Goal: Communication & Community: Participate in discussion

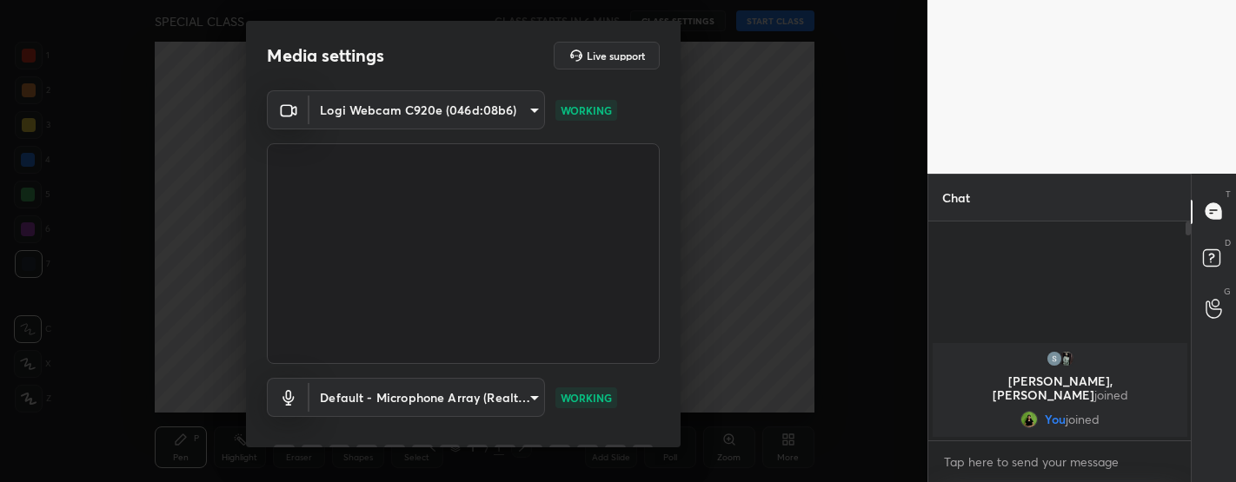
scroll to position [87, 0]
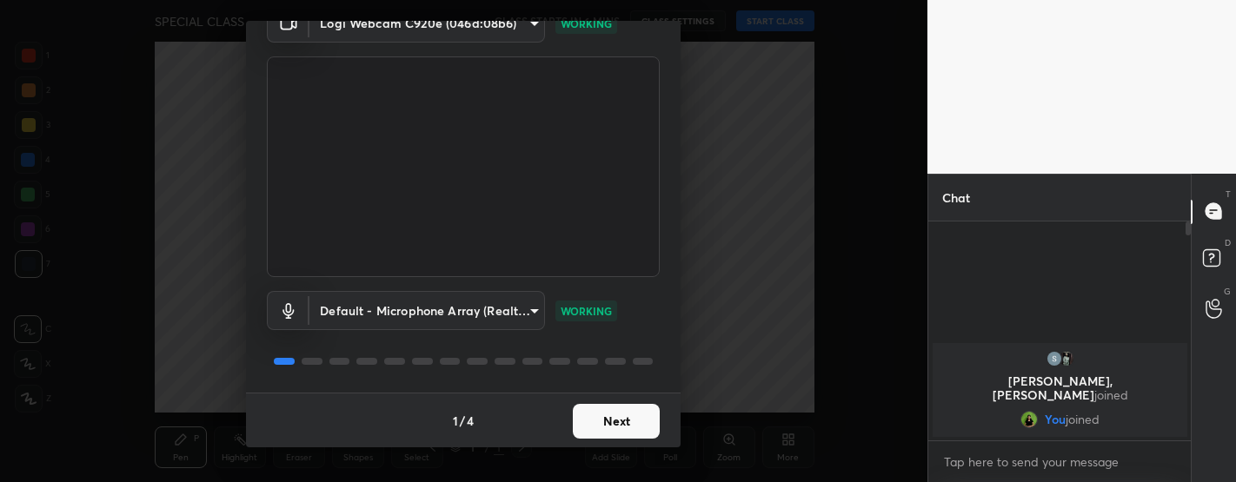
click at [631, 418] on button "Next" at bounding box center [616, 421] width 87 height 35
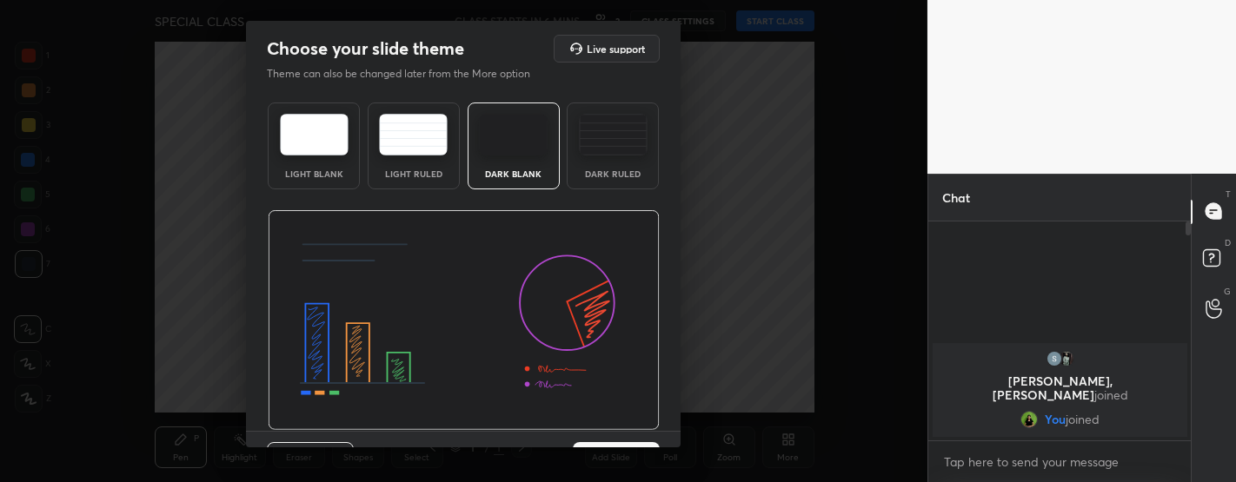
scroll to position [38, 0]
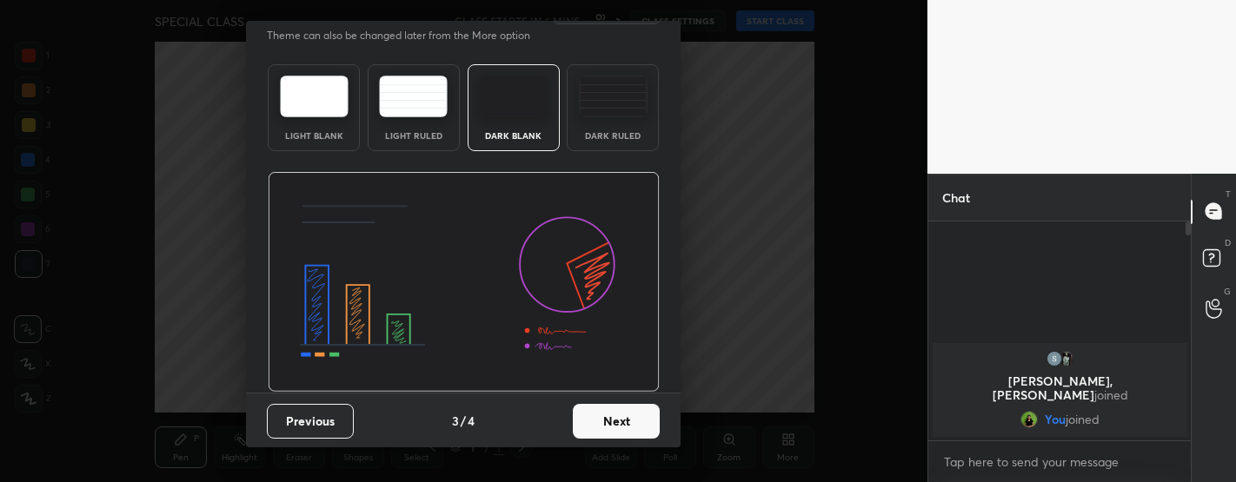
click at [633, 423] on button "Next" at bounding box center [616, 421] width 87 height 35
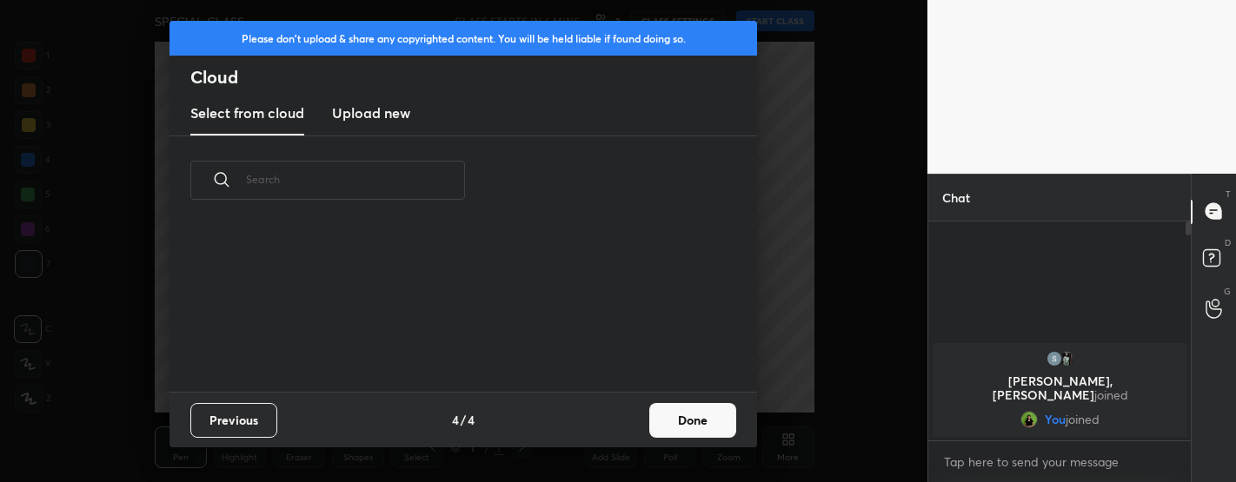
scroll to position [167, 558]
click at [702, 422] on button "Done" at bounding box center [692, 420] width 87 height 35
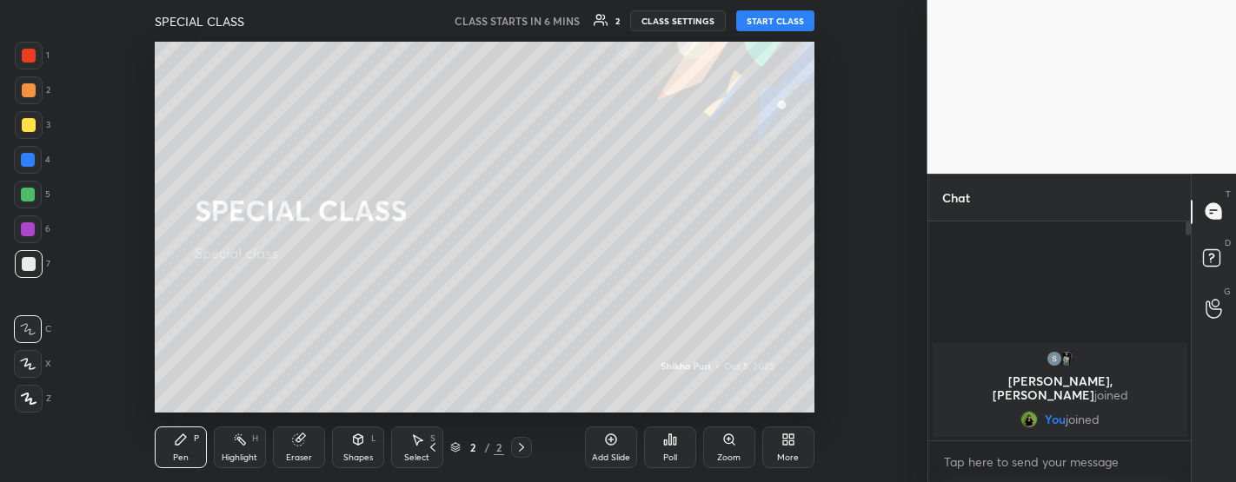
click at [767, 26] on button "START CLASS" at bounding box center [775, 20] width 78 height 21
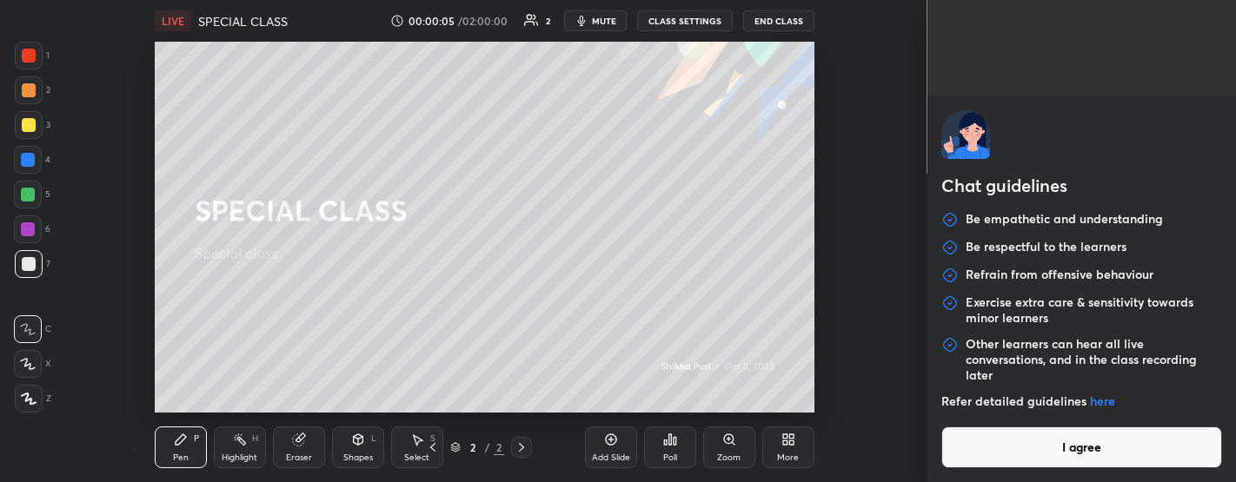
click at [1020, 461] on body "1 2 3 4 5 6 7 C X Z C X Z E E Erase all H H LIVE SPECIAL CLASS 00:00:05 / 02:00…" at bounding box center [618, 241] width 1236 height 482
click at [1050, 454] on button "I agree" at bounding box center [1082, 448] width 282 height 42
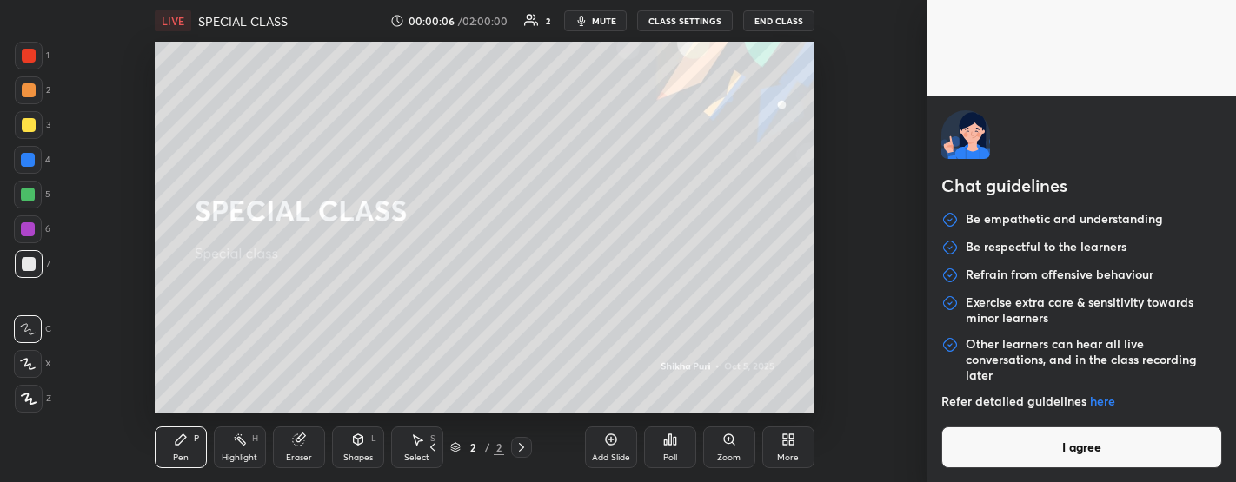
type textarea "x"
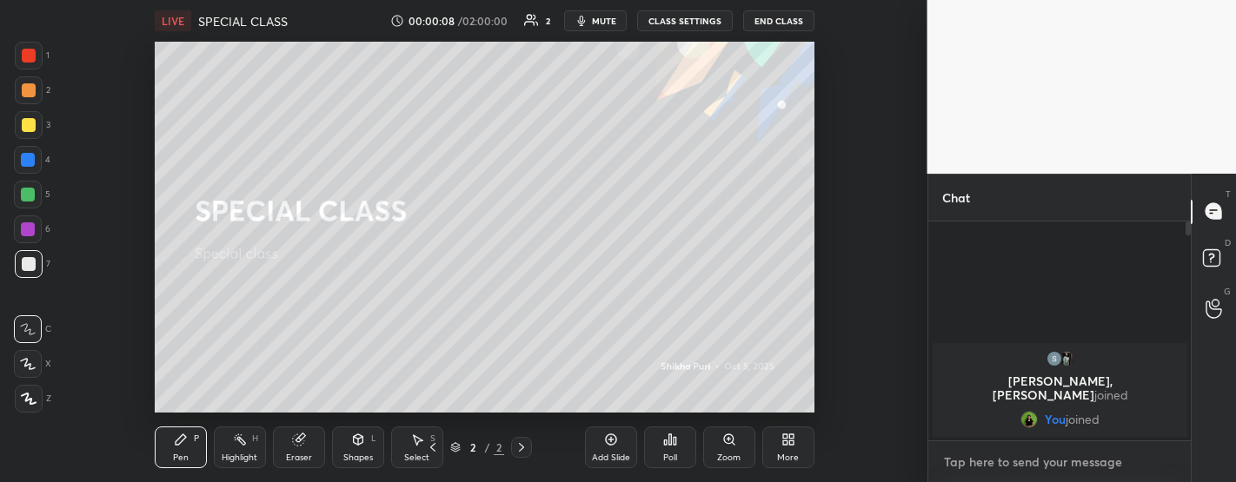
type textarea "c"
type textarea "x"
type textarea "cl"
type textarea "x"
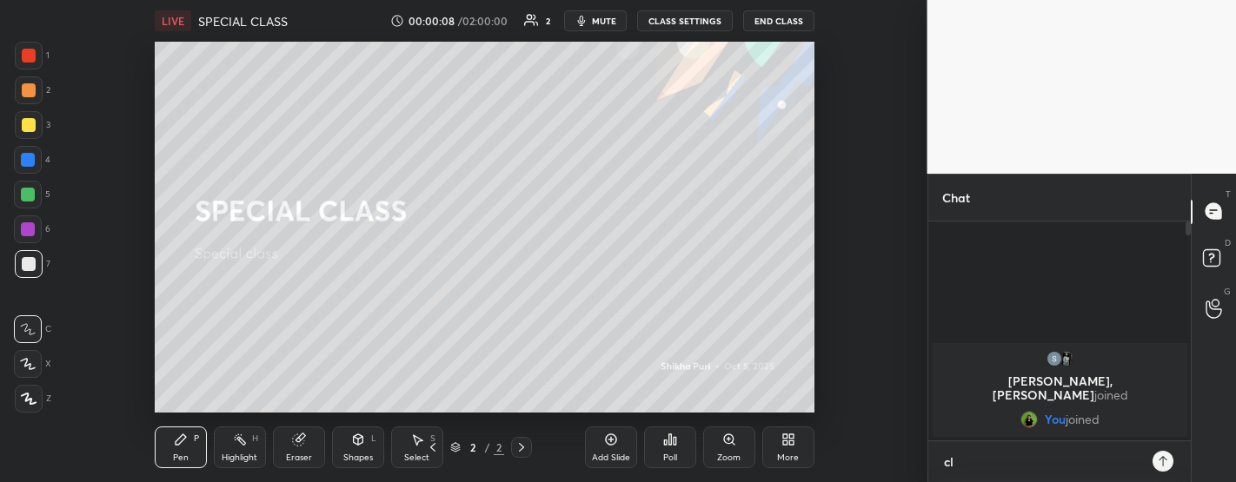
scroll to position [6, 5]
type textarea "cla"
type textarea "x"
type textarea "clas"
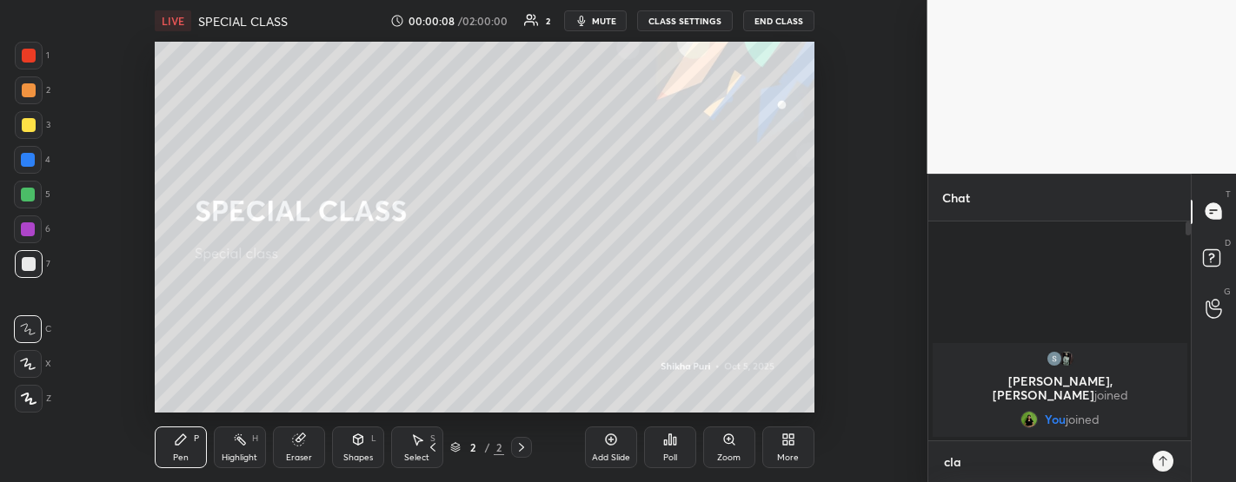
type textarea "x"
type textarea "class"
type textarea "x"
type textarea "class"
type textarea "x"
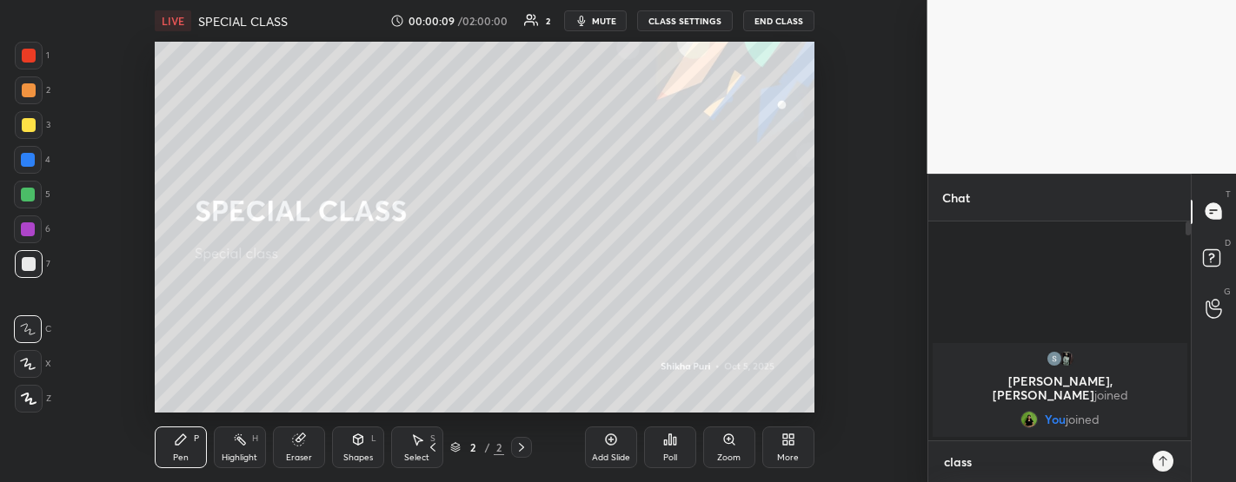
type textarea "class w"
type textarea "x"
type textarea "class wi"
type textarea "x"
type textarea "class wil"
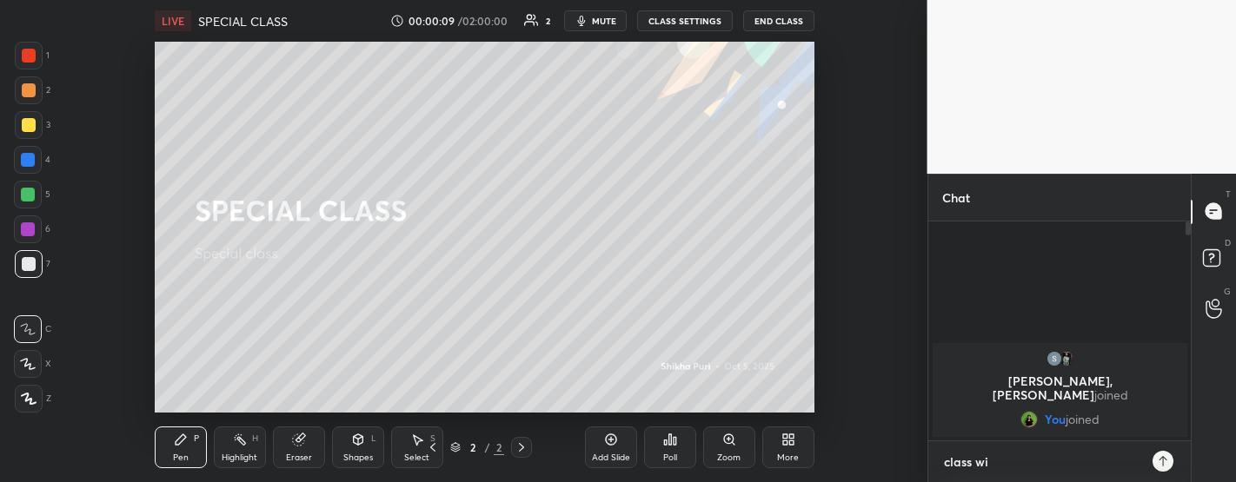
type textarea "x"
type textarea "class will"
type textarea "x"
type textarea "class will"
type textarea "x"
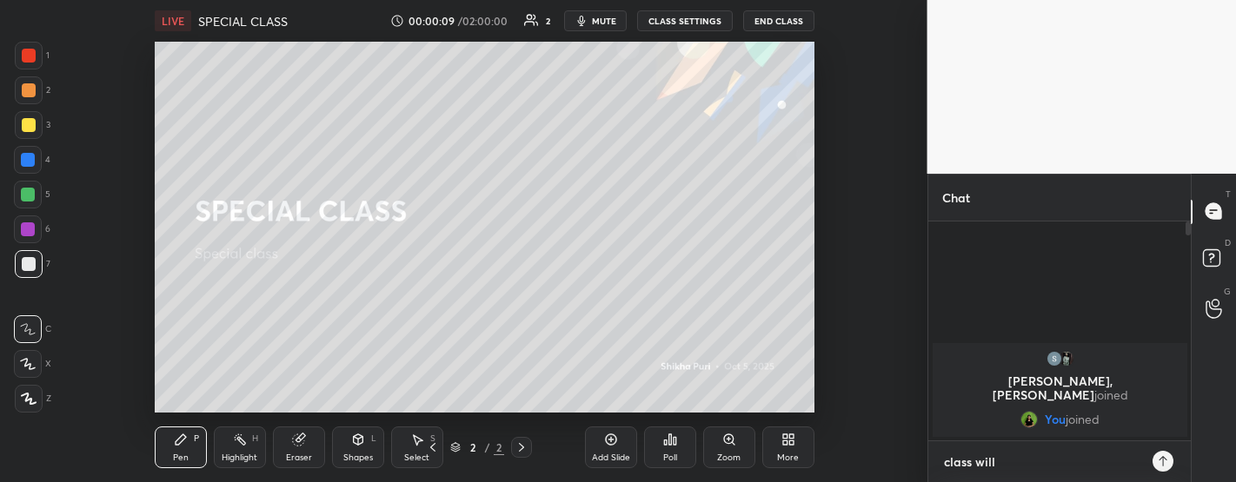
type textarea "class will s"
type textarea "x"
type textarea "class will st"
type textarea "x"
type textarea "class will sta"
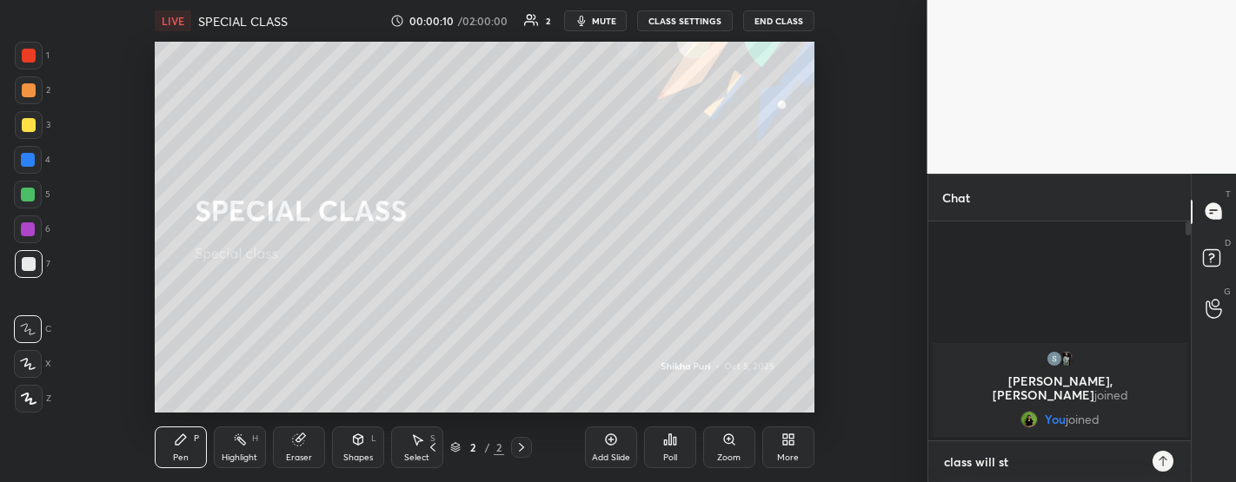
type textarea "x"
type textarea "class will star"
type textarea "x"
type textarea "class will start"
type textarea "x"
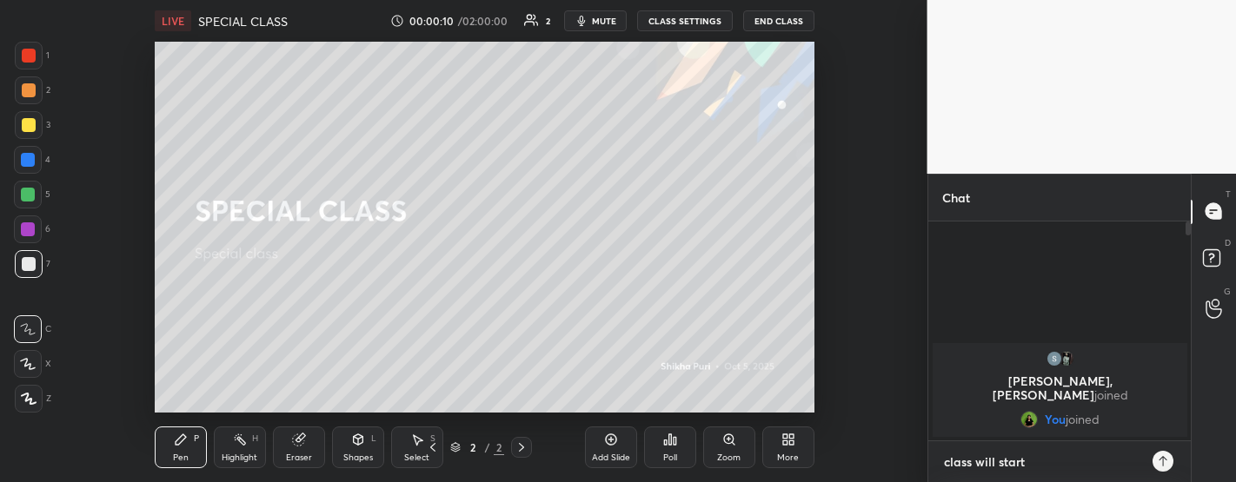
type textarea "class will start"
type textarea "x"
type textarea "class will start a"
type textarea "x"
type textarea "class will start at"
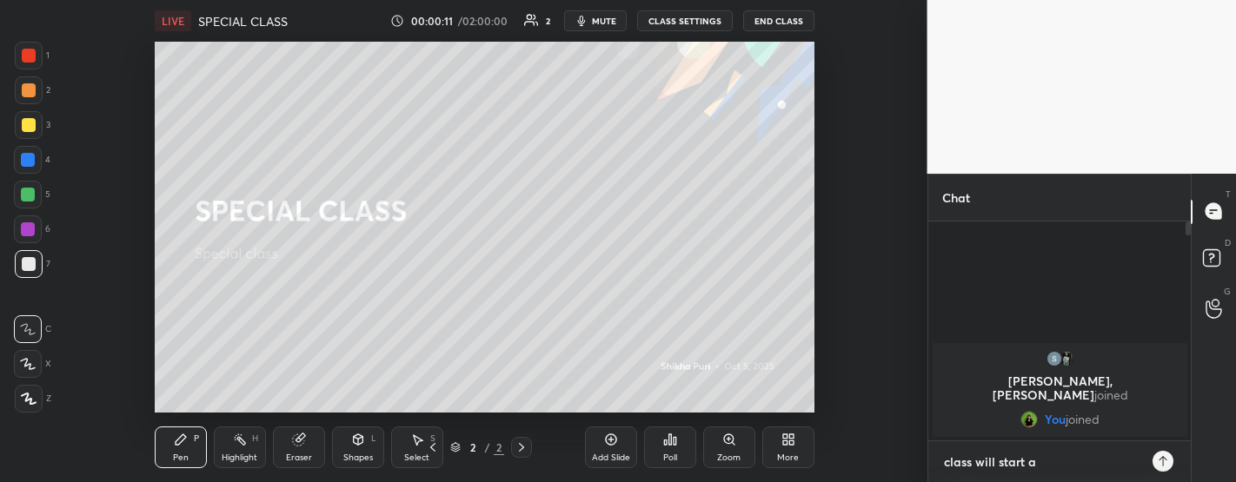
type textarea "x"
type textarea "class will start at"
type textarea "x"
type textarea "class will start at 1"
type textarea "x"
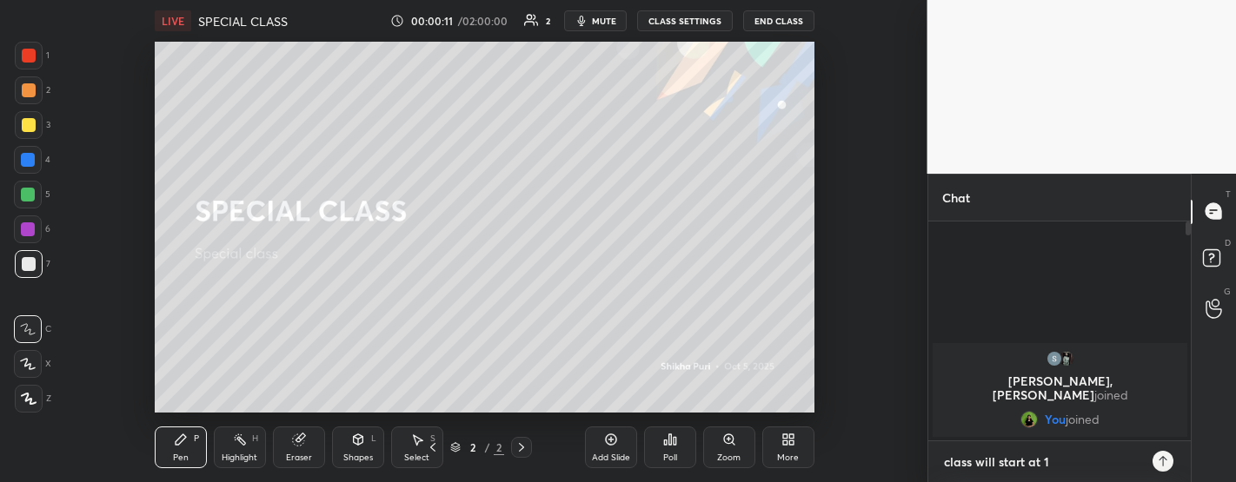
type textarea "class will start at 11"
type textarea "x"
type textarea "class will start at 11;"
type textarea "x"
type textarea "class will start at 11;1"
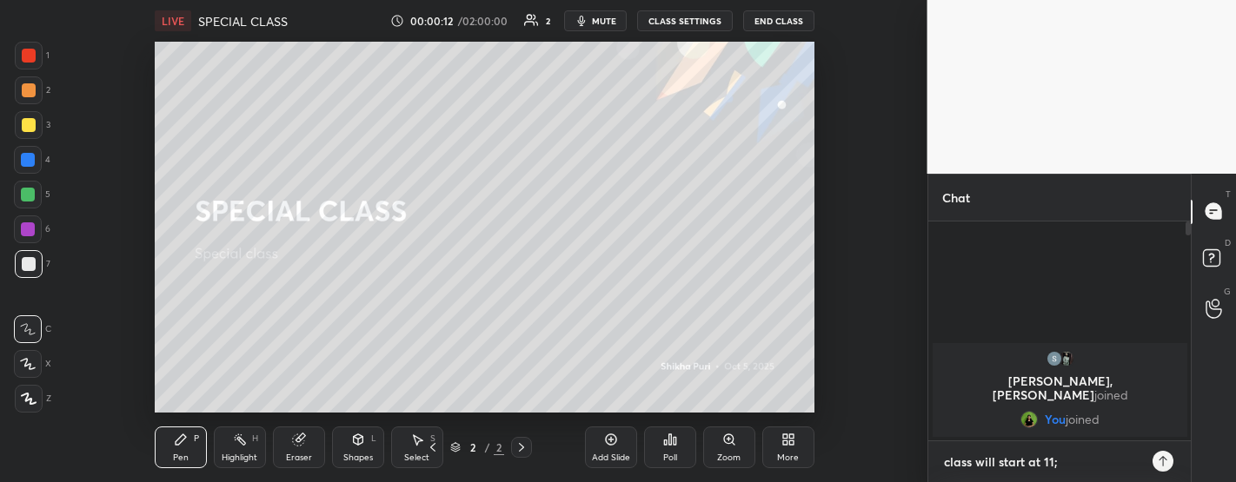
type textarea "x"
type textarea "class will start at 11;10"
type textarea "x"
type textarea "class will start at 11;10"
type textarea "x"
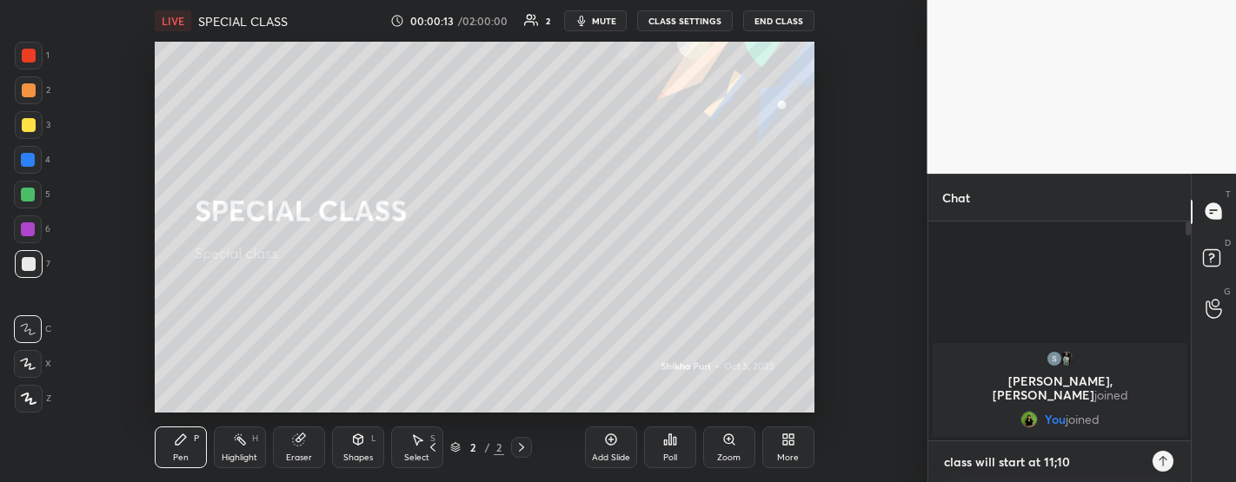
type textarea "class will start at 11;10 a"
type textarea "x"
type textarea "class will start at 11;10 am"
type textarea "x"
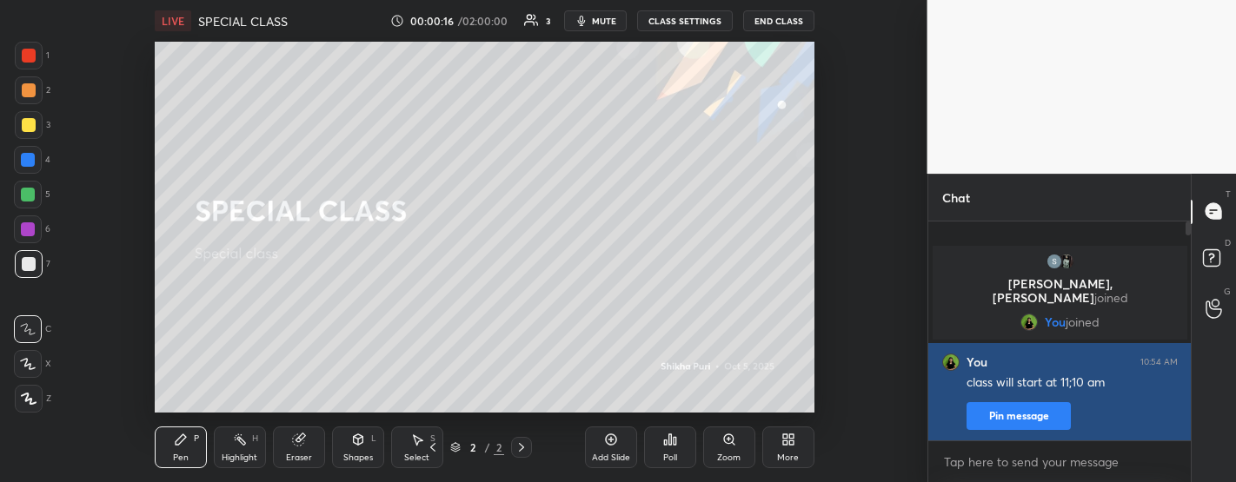
click at [1011, 419] on button "Pin message" at bounding box center [1018, 416] width 104 height 28
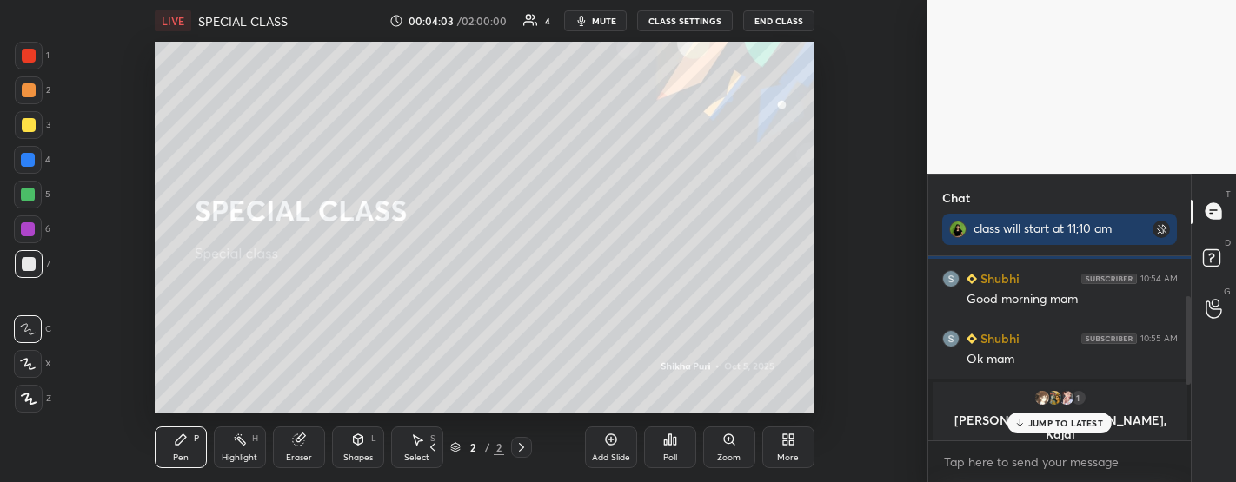
scroll to position [82, 0]
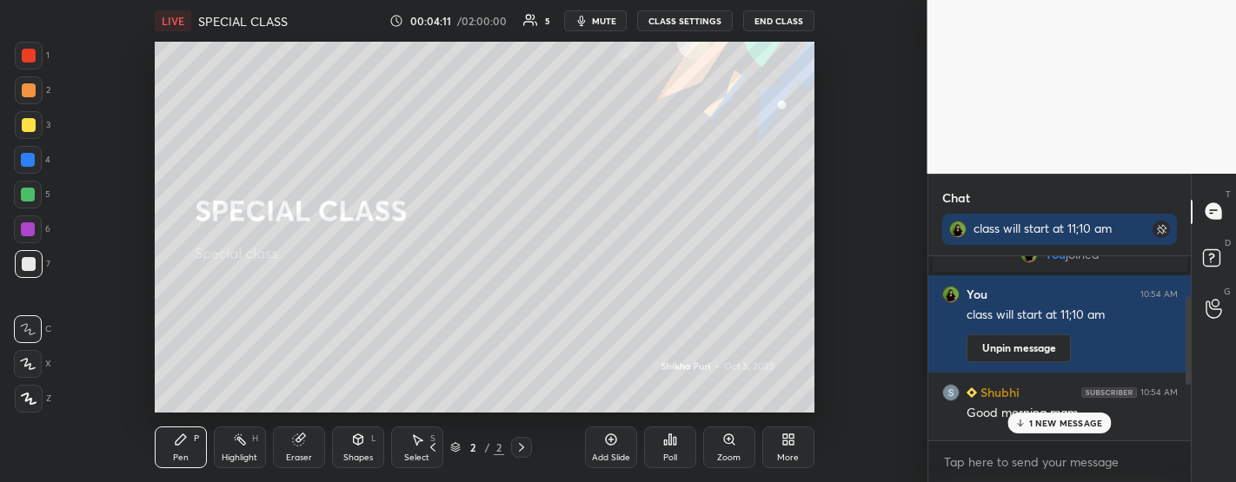
click at [1037, 413] on div "1 NEW MESSAGE" at bounding box center [1058, 423] width 103 height 21
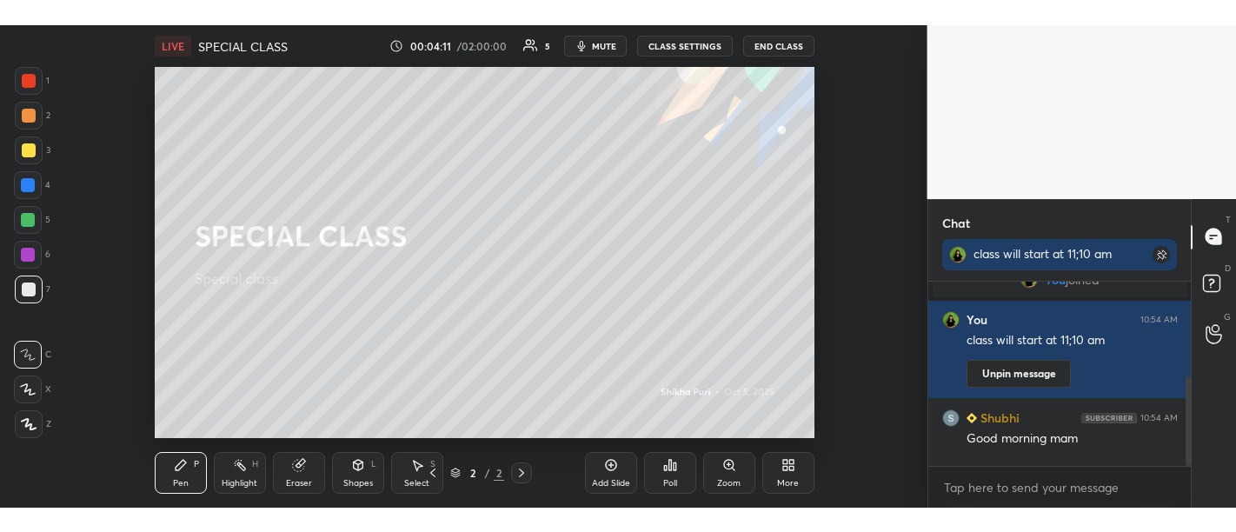
scroll to position [196, 0]
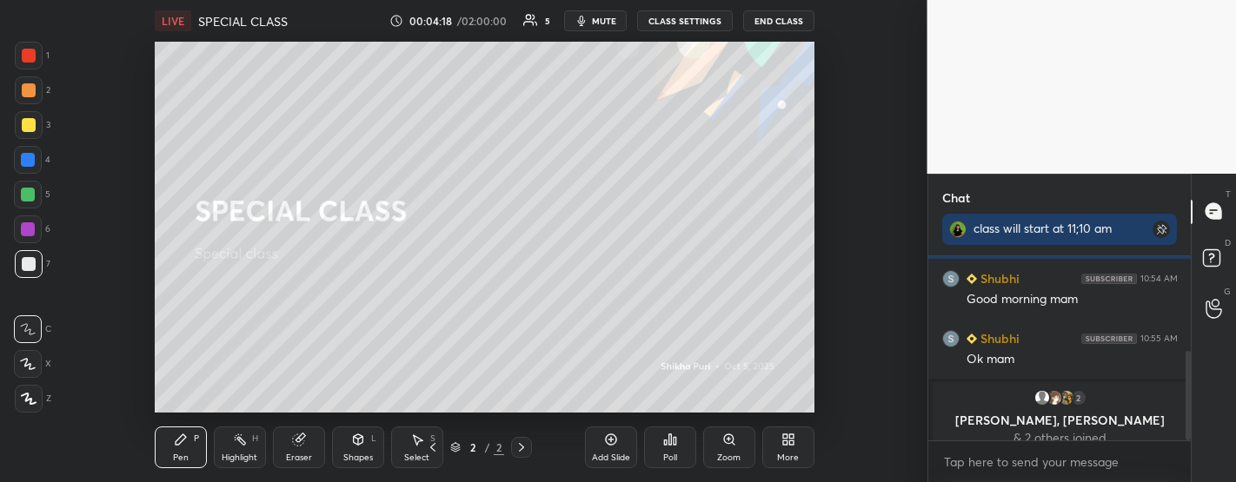
click at [224, 457] on div "Highlight" at bounding box center [240, 458] width 36 height 9
click at [168, 461] on div "Pen P" at bounding box center [181, 448] width 52 height 42
click at [687, 28] on button "CLASS SETTINGS" at bounding box center [685, 20] width 96 height 21
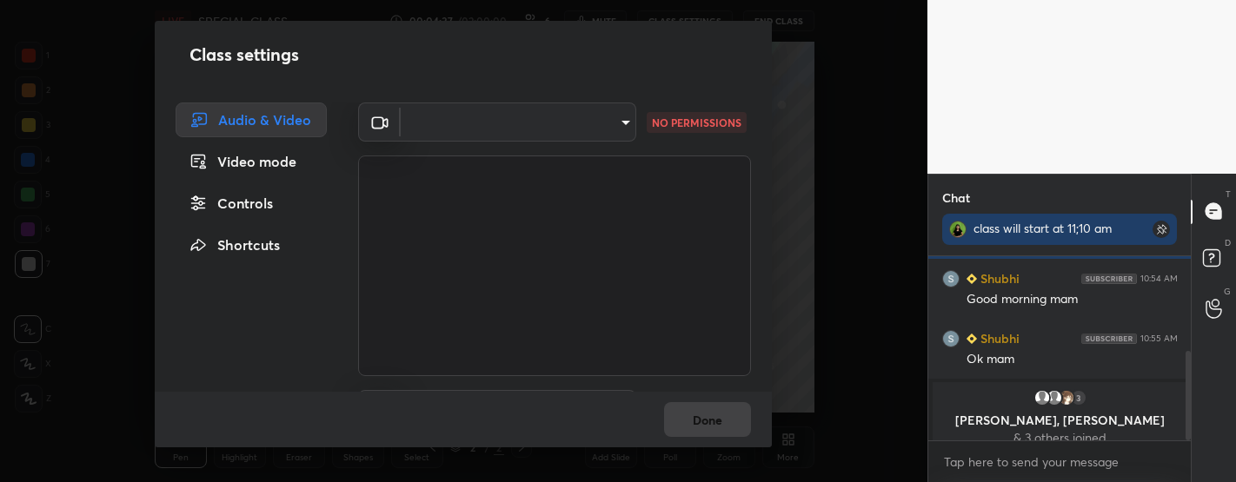
click at [117, 192] on div "Class settings Audio & Video Video mode Controls Shortcuts ​ bfdf6e9749fda72fa6…" at bounding box center [463, 241] width 927 height 482
click at [699, 421] on div "Done" at bounding box center [463, 420] width 617 height 56
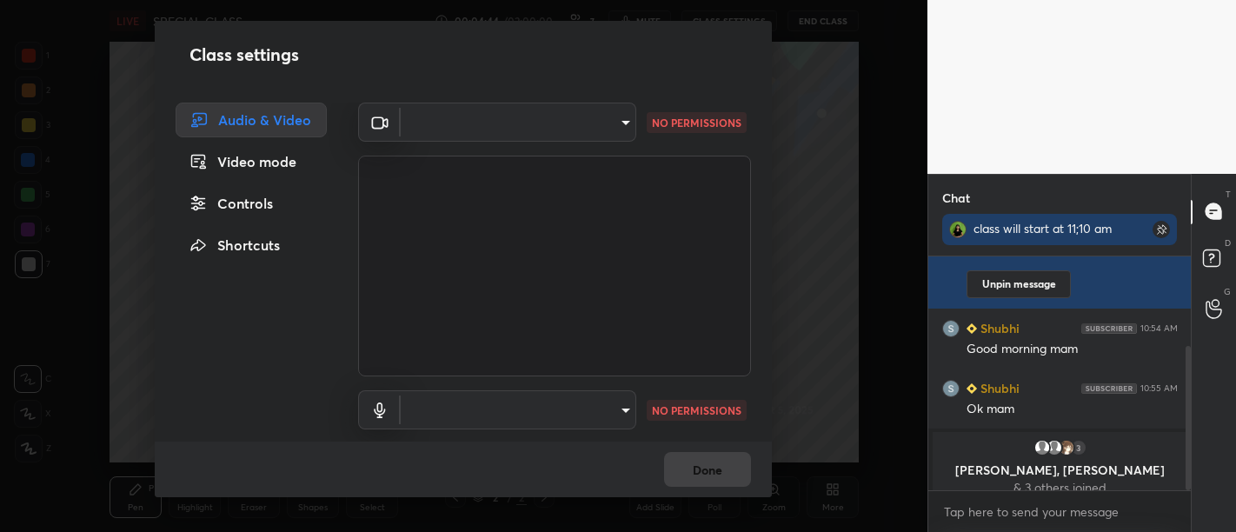
scroll to position [146, 0]
click at [849, 263] on div "Class settings Audio & Video Video mode Controls Shortcuts ​ bfdf6e9749fda72fa6…" at bounding box center [463, 266] width 927 height 532
click at [43, 78] on div "Class settings Audio & Video Video mode Controls Shortcuts ​ bfdf6e9749fda72fa6…" at bounding box center [463, 266] width 927 height 532
click at [229, 242] on div "Shortcuts" at bounding box center [251, 245] width 151 height 35
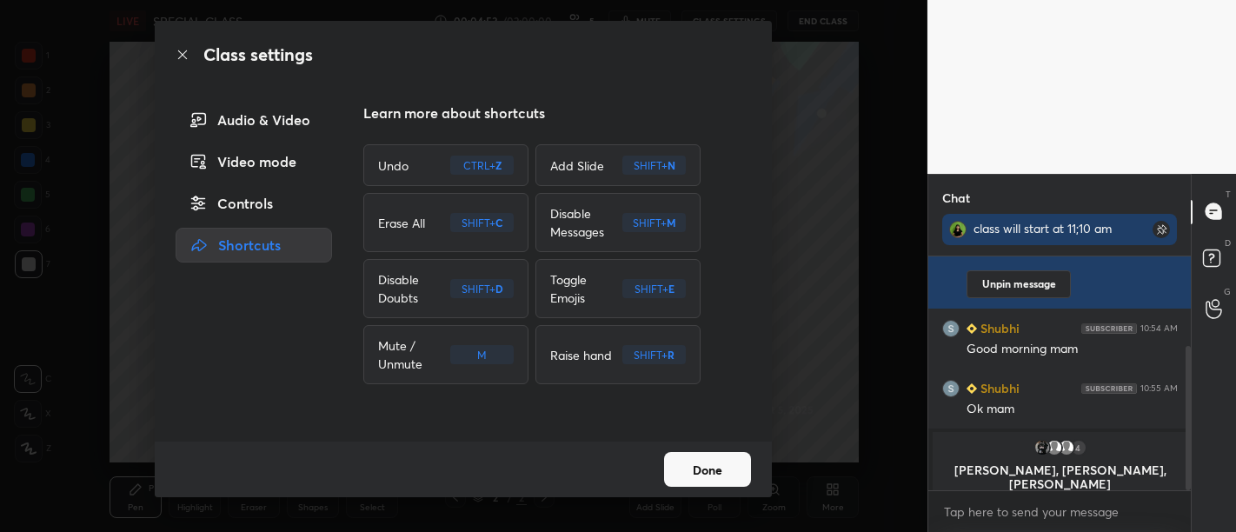
click at [230, 192] on div "Controls" at bounding box center [254, 203] width 156 height 35
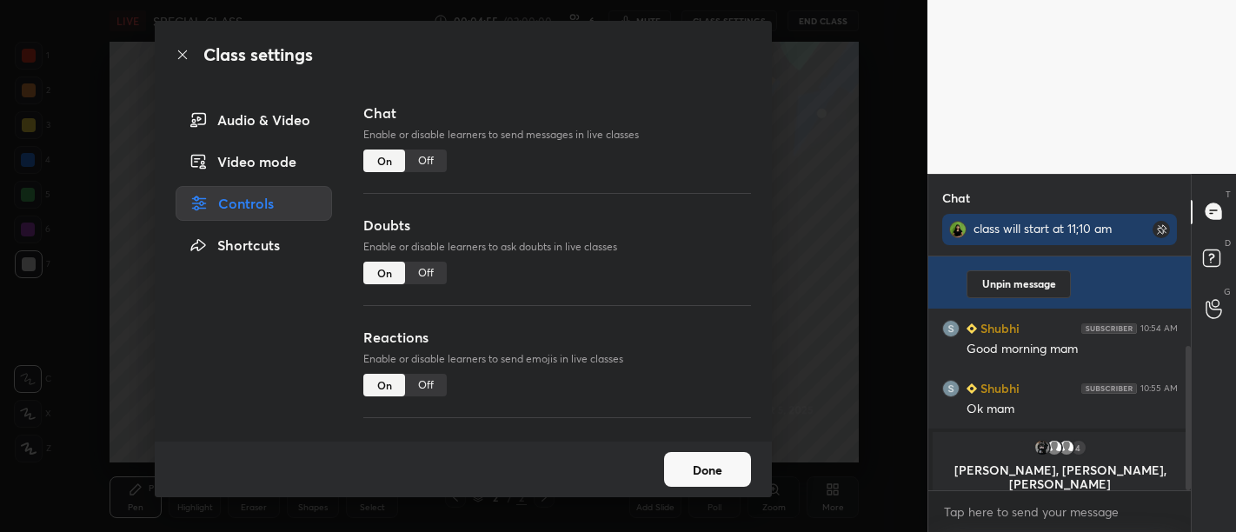
click at [686, 458] on button "Done" at bounding box center [707, 469] width 87 height 35
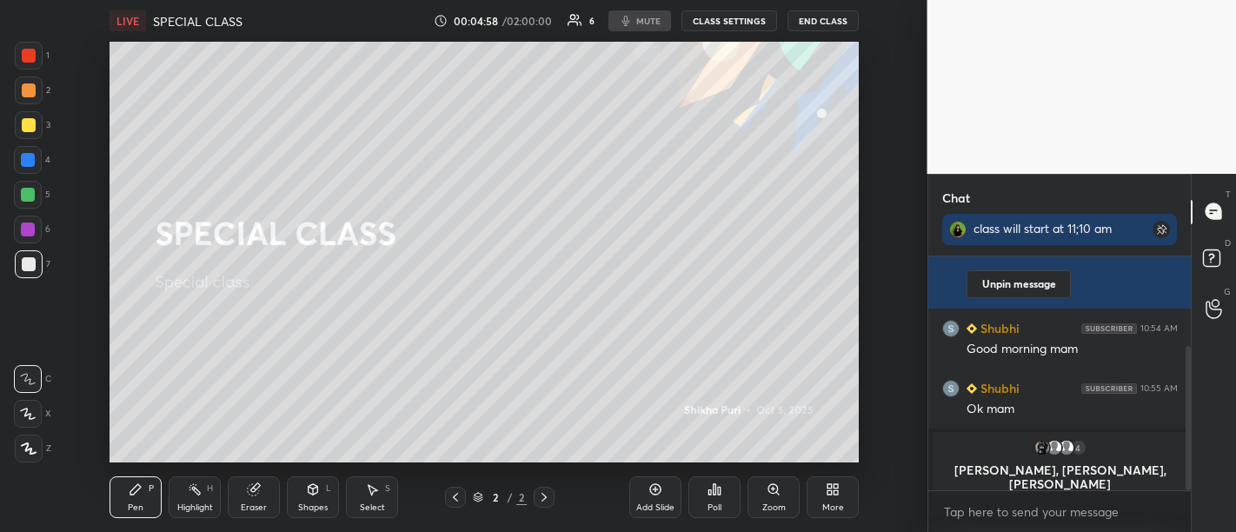
click at [718, 481] on icon at bounding box center [719, 491] width 3 height 8
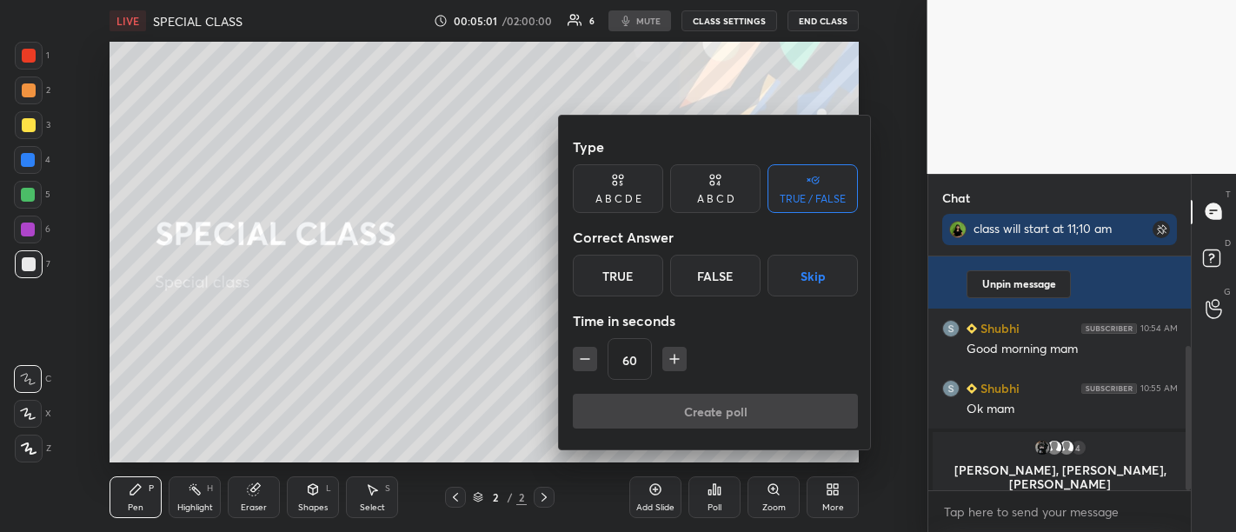
click at [454, 316] on div at bounding box center [618, 266] width 1236 height 532
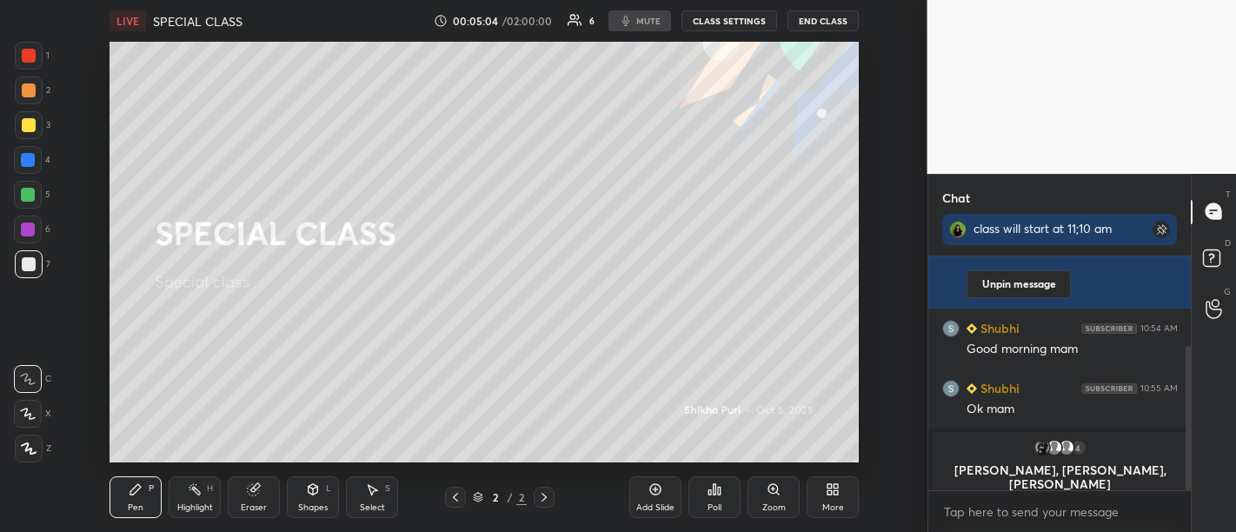
click at [1067, 481] on p "& 4 others joined" at bounding box center [1060, 501] width 234 height 14
drag, startPoint x: 1044, startPoint y: 432, endPoint x: 1052, endPoint y: 447, distance: 16.7
click at [1052, 447] on div "4 [PERSON_NAME], [PERSON_NAME], [PERSON_NAME] & 4 others joined" at bounding box center [1059, 473] width 255 height 83
click at [1052, 447] on img "grid" at bounding box center [1052, 447] width 17 height 17
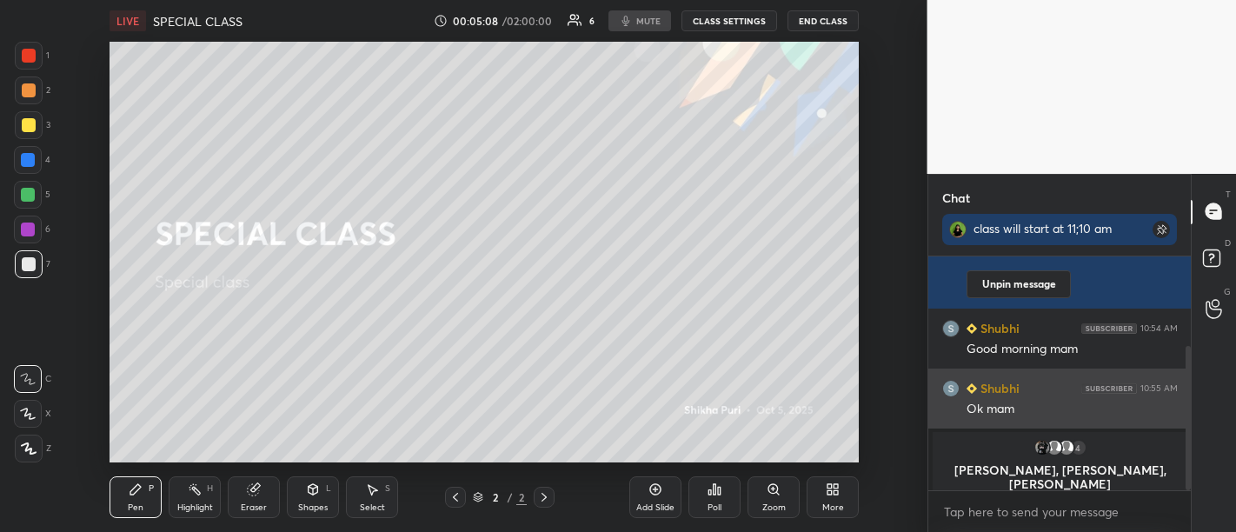
click at [995, 390] on h6 "Shubhi" at bounding box center [998, 388] width 43 height 18
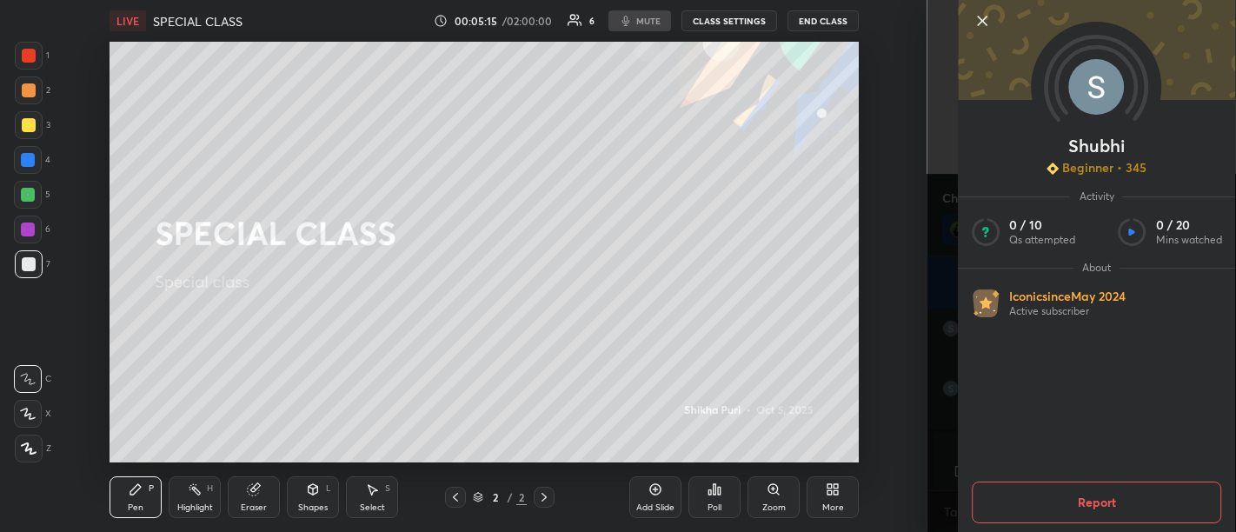
click at [858, 320] on div "Setting up your live class Poll for secs No correct answer Start poll" at bounding box center [485, 252] width 858 height 421
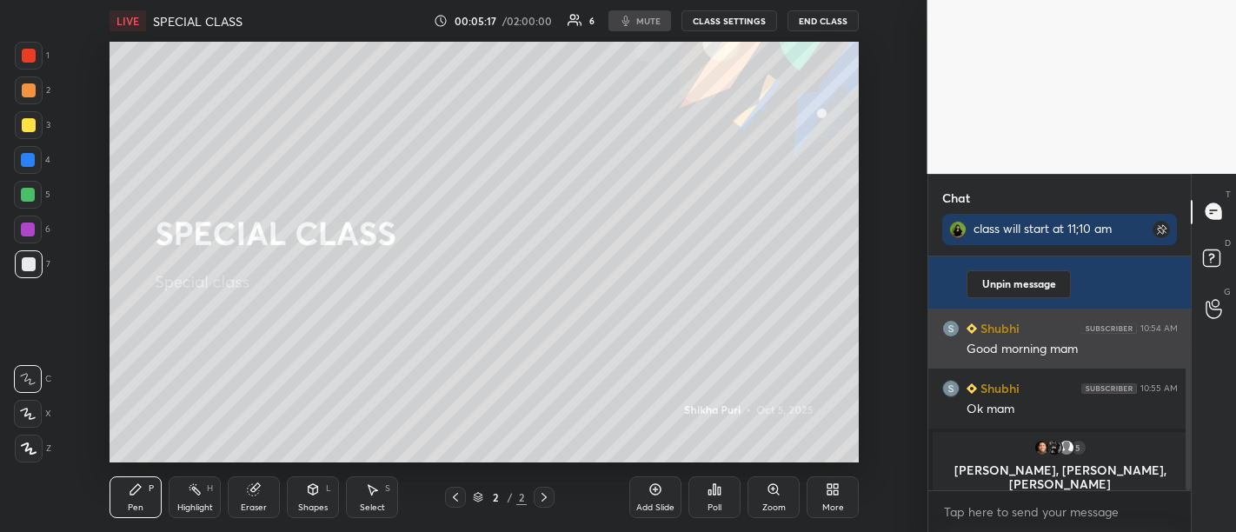
click at [993, 341] on div "Good morning mam" at bounding box center [1071, 349] width 211 height 17
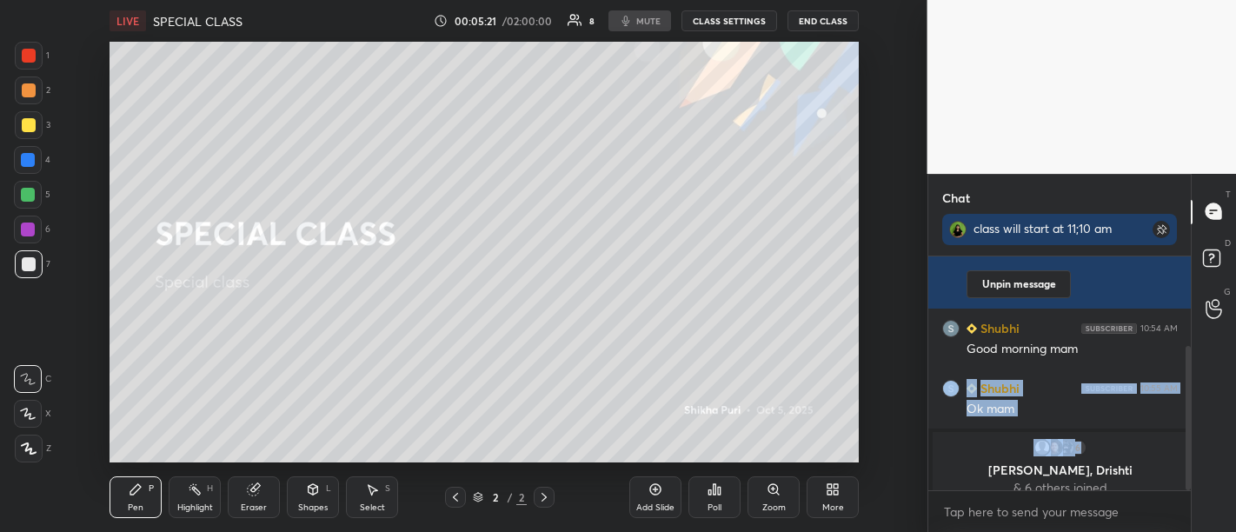
drag, startPoint x: 1097, startPoint y: 351, endPoint x: 1132, endPoint y: 449, distance: 104.2
click at [1132, 449] on div "[PERSON_NAME], [PERSON_NAME] joined You joined You 10:54 AM class will start at…" at bounding box center [1059, 300] width 263 height 381
drag, startPoint x: 1187, startPoint y: 435, endPoint x: 1202, endPoint y: 494, distance: 60.1
click at [1202, 481] on div "Chat class will start at 11;10 am You joined You 10:54 AM class will start at 1…" at bounding box center [1081, 353] width 309 height 358
click at [1106, 455] on div "6" at bounding box center [1060, 447] width 234 height 17
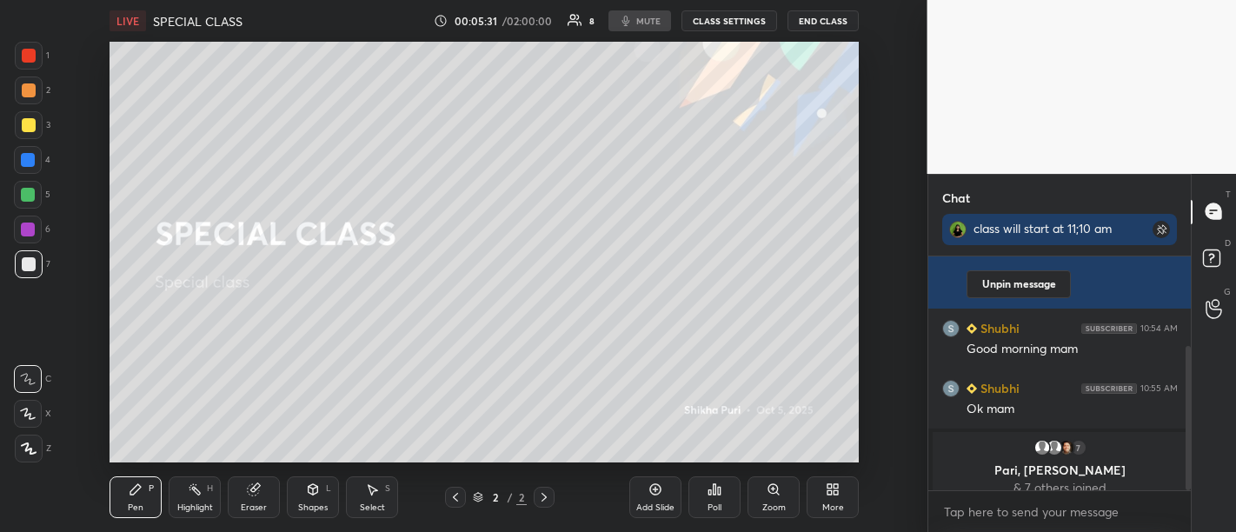
click at [1221, 243] on div "D Doubts (D)" at bounding box center [1213, 260] width 44 height 49
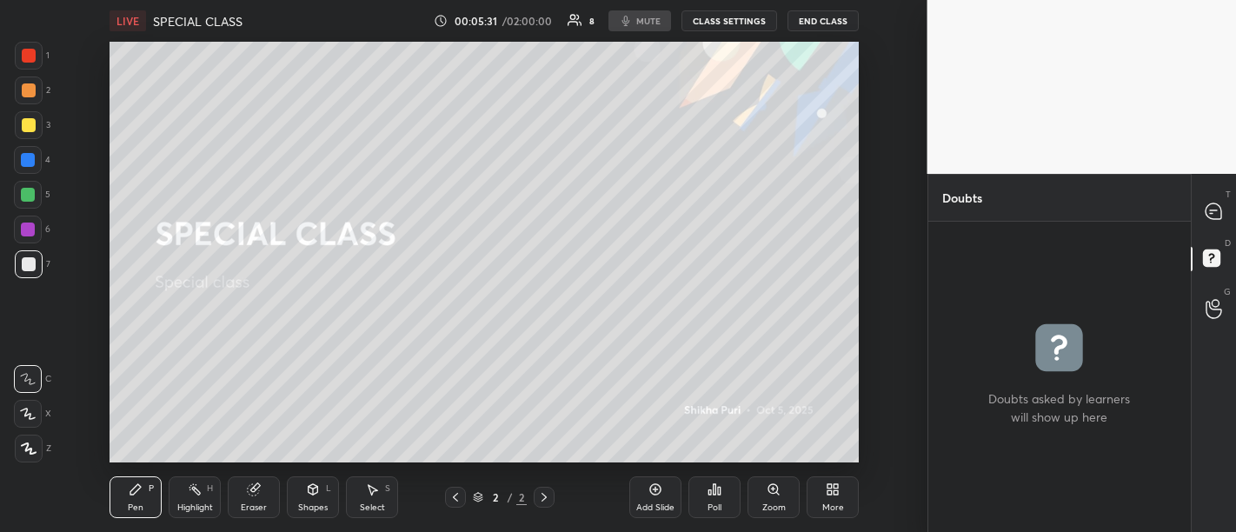
scroll to position [305, 258]
click at [1214, 307] on circle at bounding box center [1214, 303] width 7 height 7
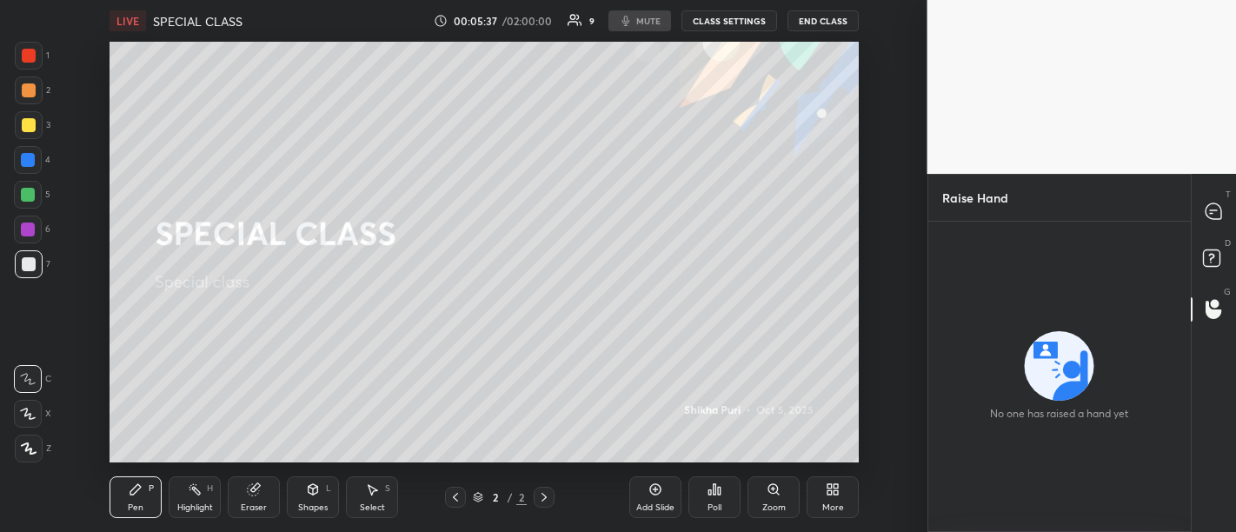
click at [1216, 195] on div "T Messages (T)" at bounding box center [1213, 212] width 44 height 49
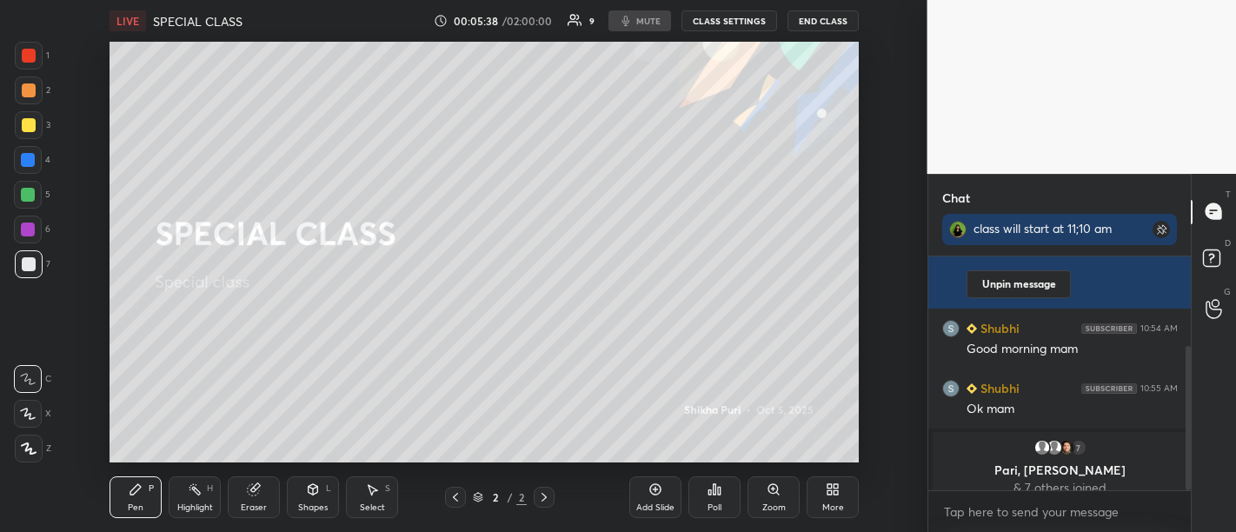
scroll to position [229, 258]
click at [209, 481] on div "H" at bounding box center [210, 488] width 6 height 9
click at [134, 481] on div "Pen P" at bounding box center [135, 497] width 52 height 42
click at [253, 481] on div "Eraser" at bounding box center [254, 507] width 26 height 9
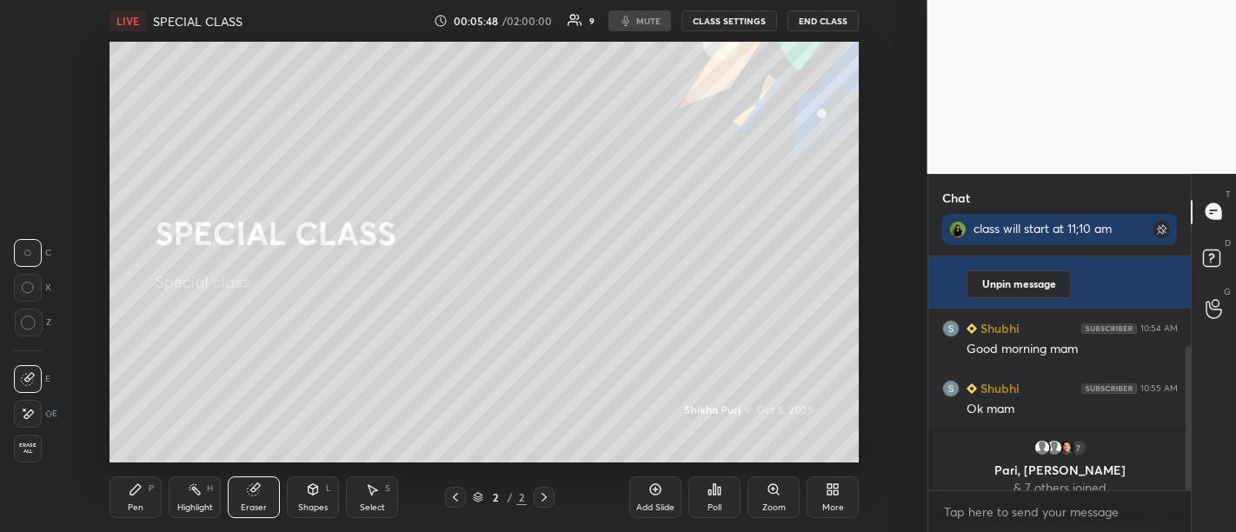
click at [145, 481] on div "Pen P" at bounding box center [135, 497] width 52 height 42
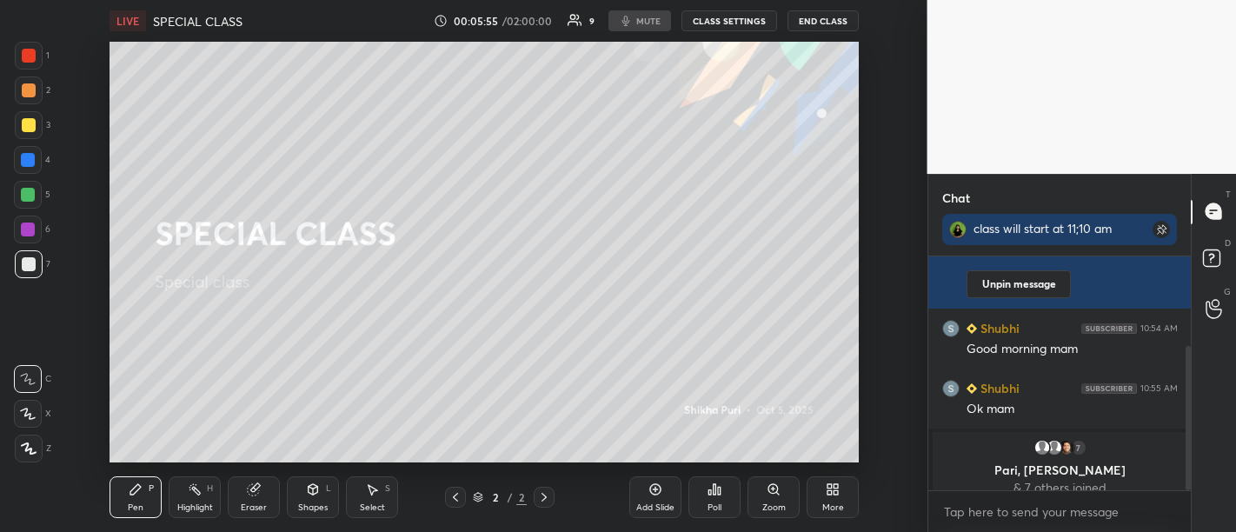
click at [14, 228] on div at bounding box center [28, 229] width 28 height 28
click at [30, 258] on div at bounding box center [29, 264] width 14 height 14
click at [20, 410] on icon at bounding box center [28, 414] width 16 height 12
click at [35, 379] on icon at bounding box center [28, 379] width 16 height 12
click at [636, 23] on div "00:06:08 / 02:00:00 11 mute CLASS SETTINGS End Class" at bounding box center [645, 20] width 427 height 21
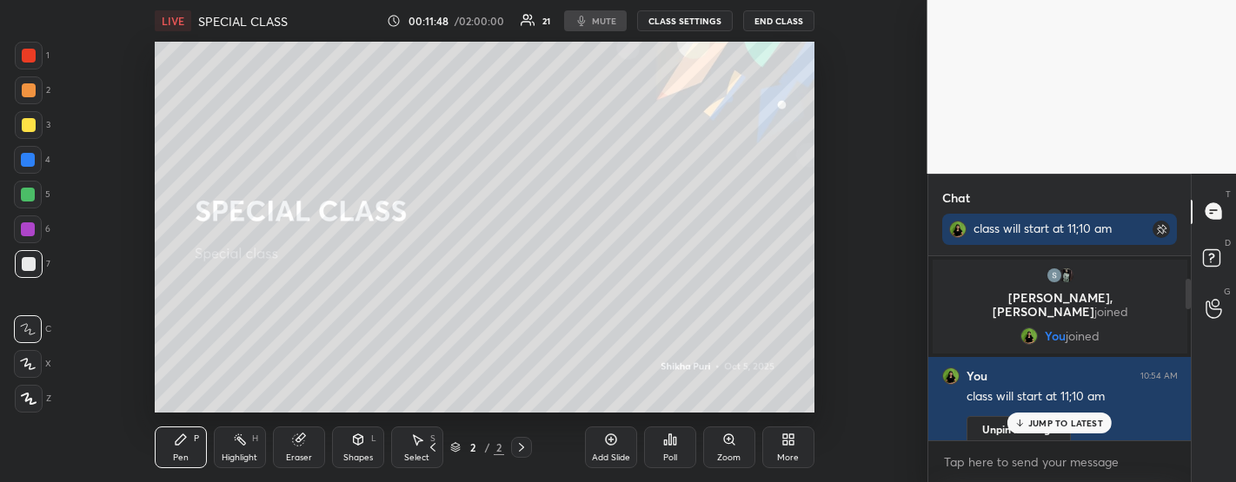
scroll to position [5, 5]
type textarea "x"
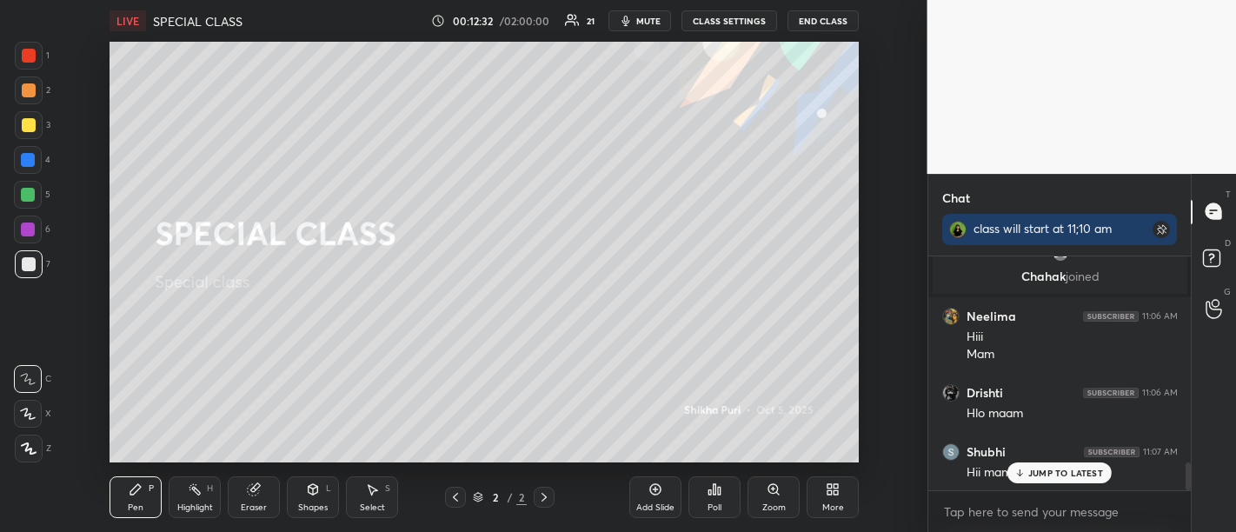
scroll to position [1707, 0]
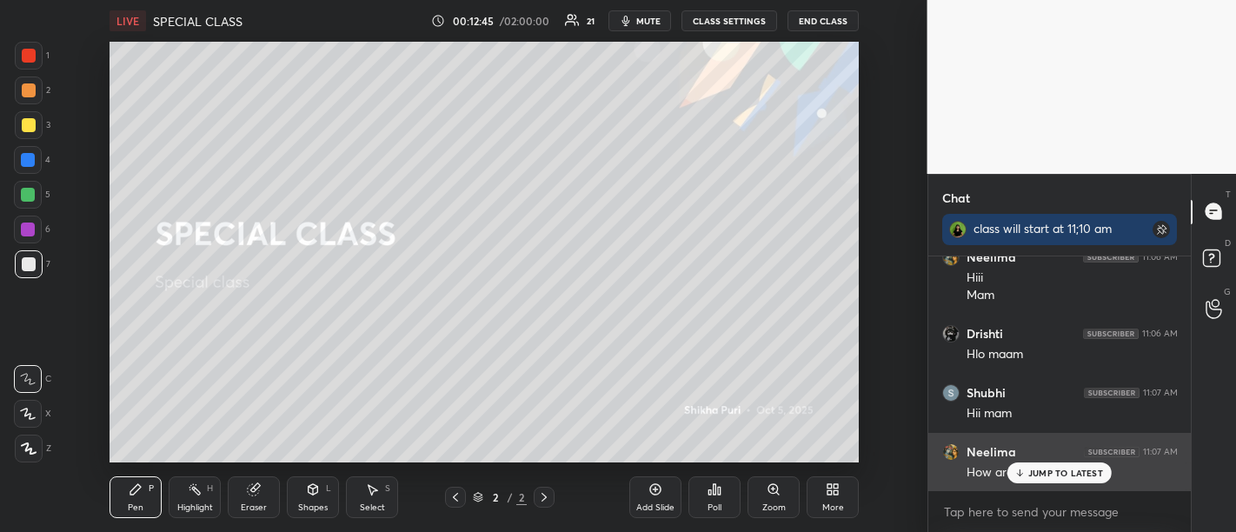
click at [1052, 478] on p "JUMP TO LATEST" at bounding box center [1065, 472] width 75 height 10
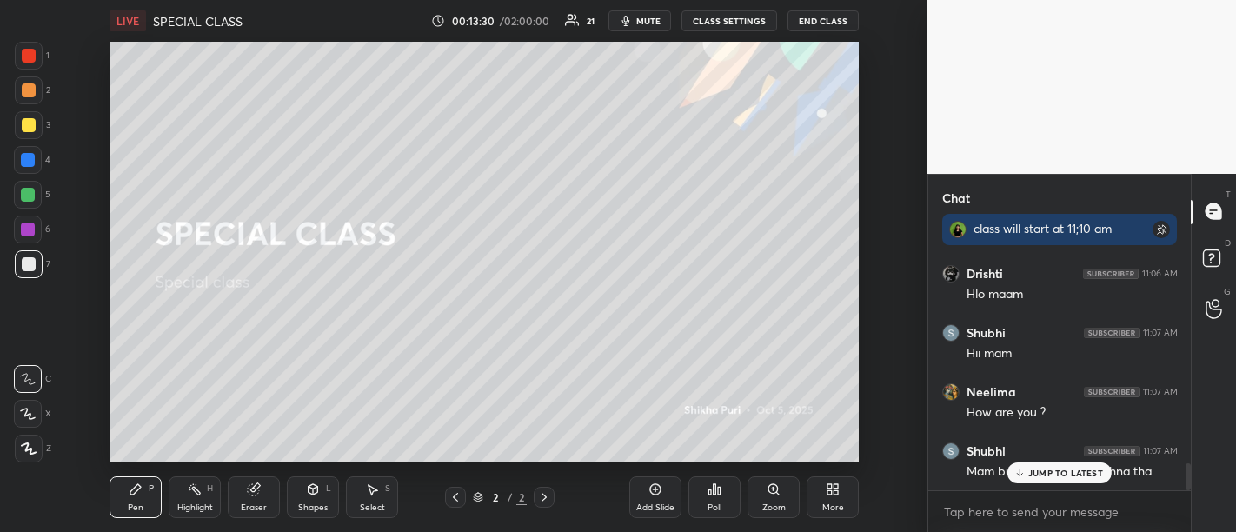
scroll to position [1829, 0]
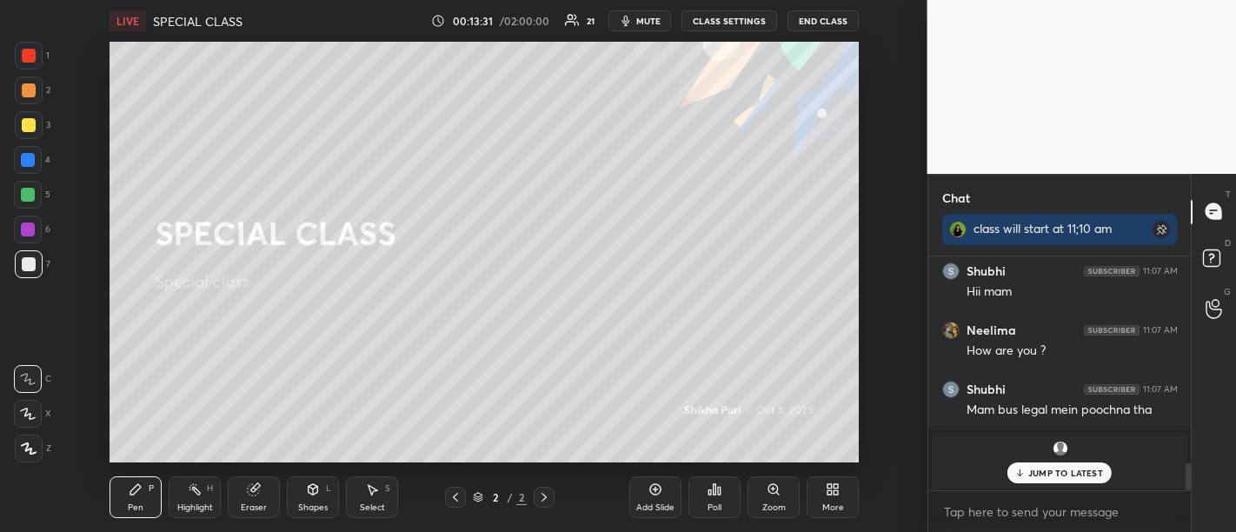
click at [1073, 480] on div "JUMP TO LATEST" at bounding box center [1059, 472] width 104 height 21
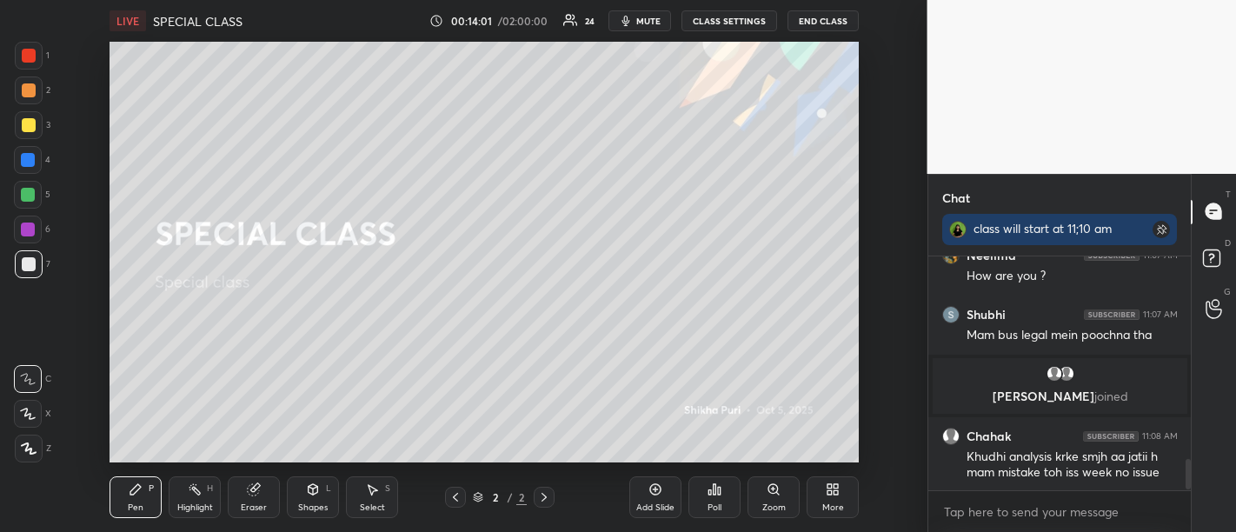
scroll to position [1596, 0]
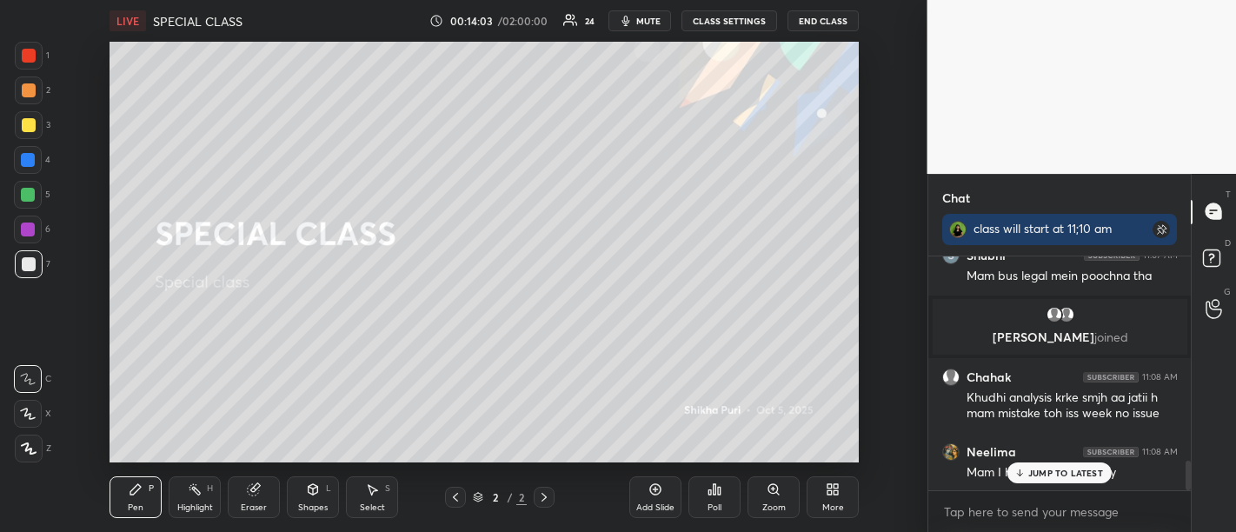
click at [1063, 478] on p "JUMP TO LATEST" at bounding box center [1065, 472] width 75 height 10
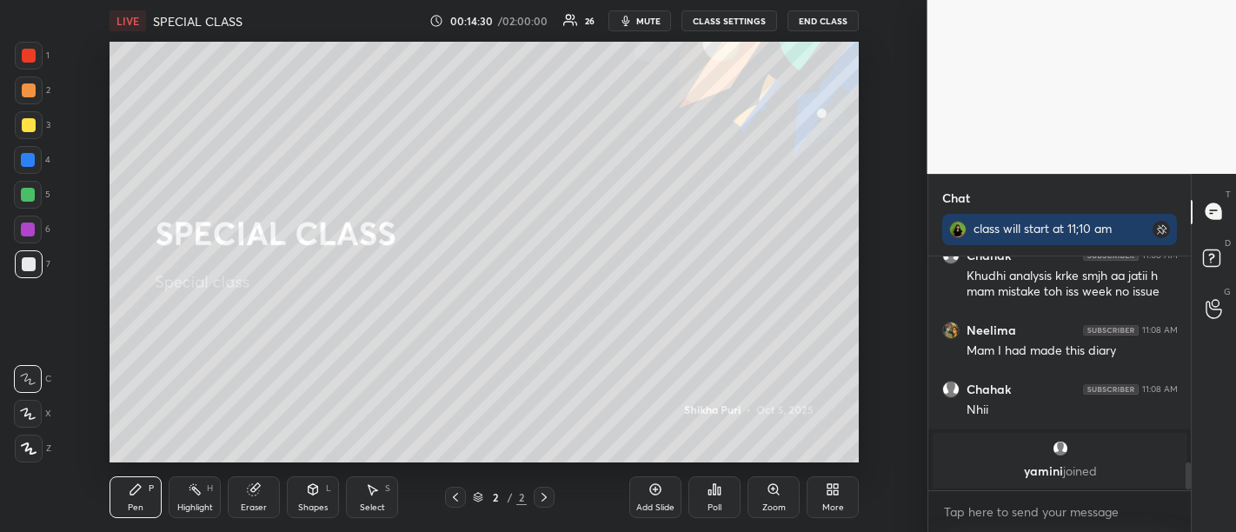
scroll to position [1777, 0]
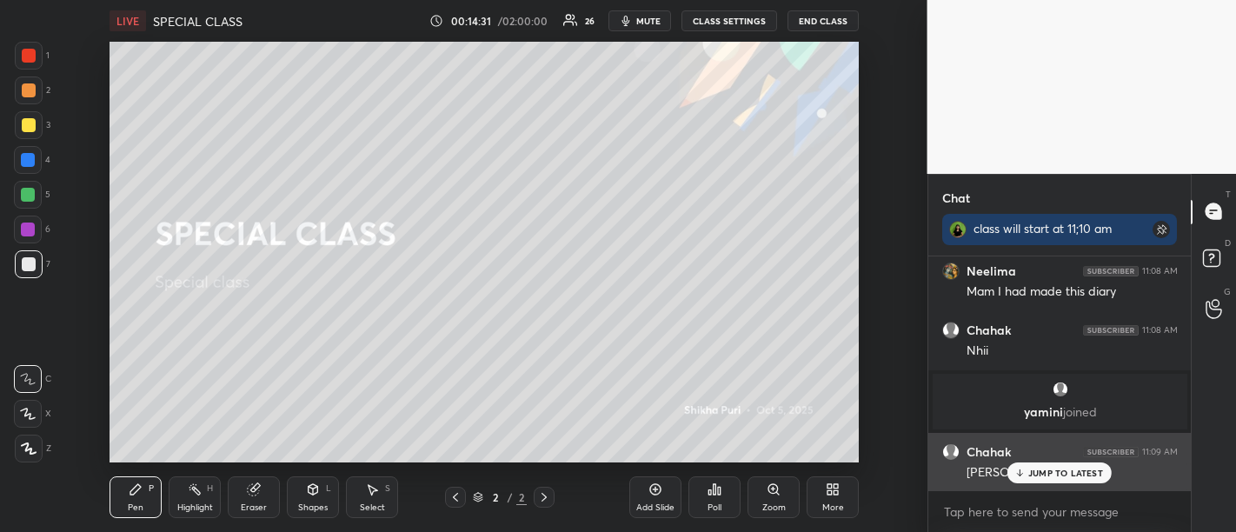
click at [1063, 473] on p "JUMP TO LATEST" at bounding box center [1065, 472] width 75 height 10
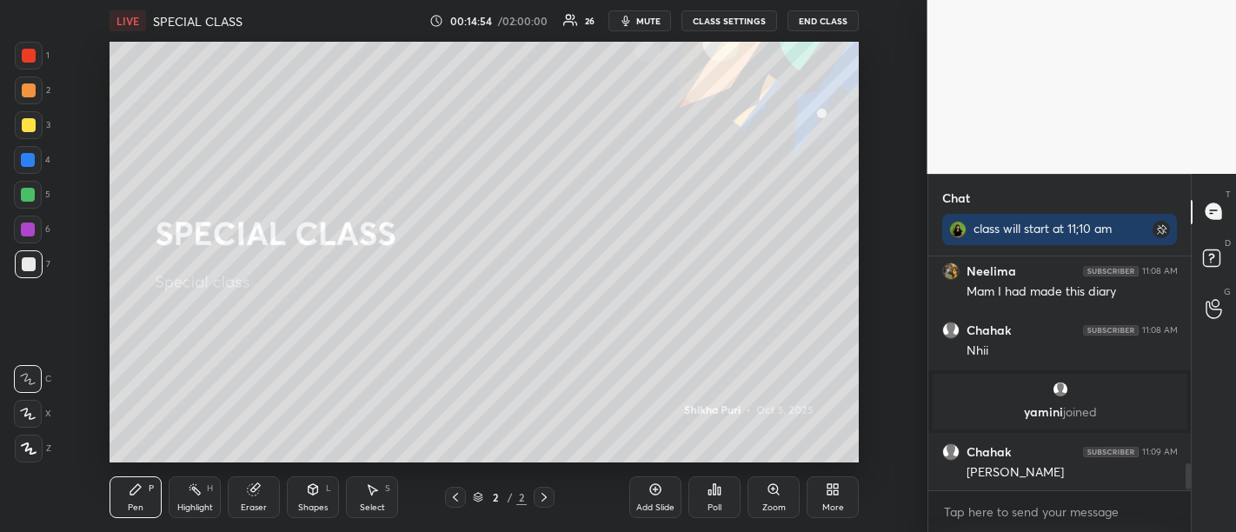
scroll to position [1840, 0]
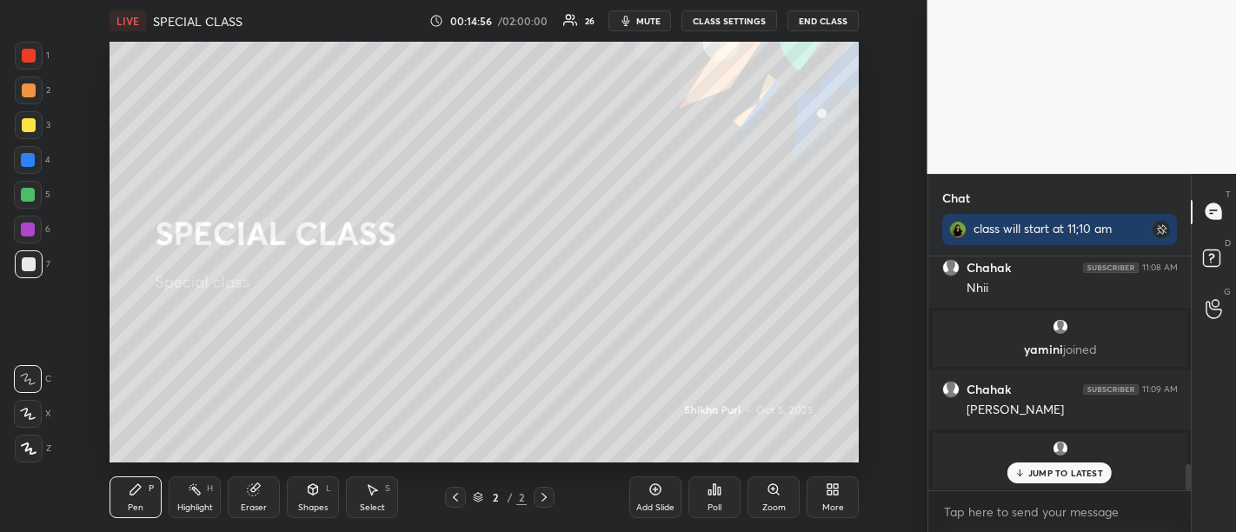
click at [1072, 478] on p "JUMP TO LATEST" at bounding box center [1065, 472] width 75 height 10
click at [28, 56] on div at bounding box center [29, 56] width 14 height 14
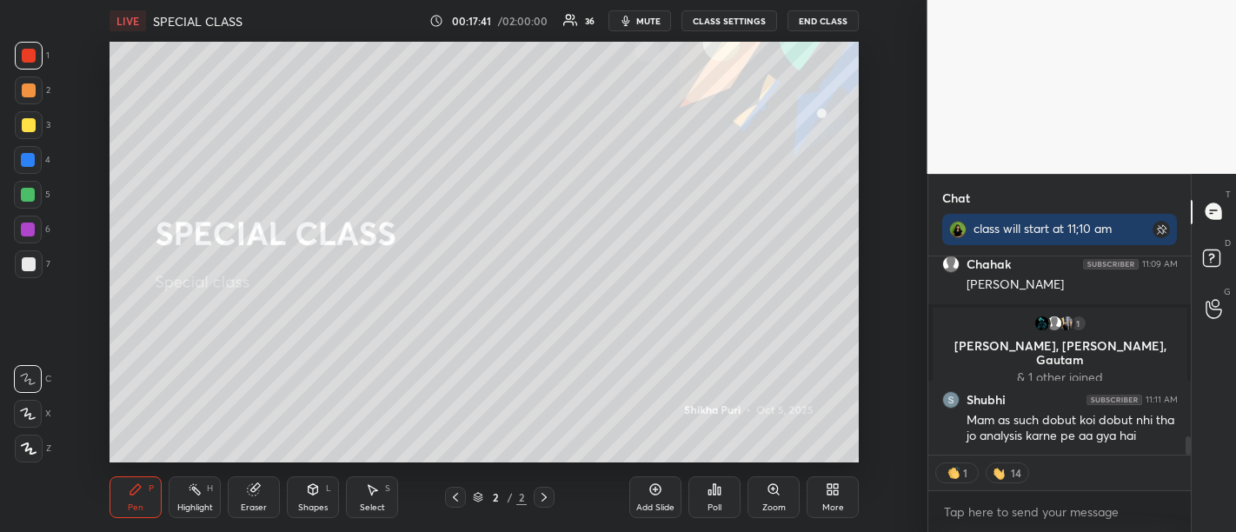
scroll to position [1961, 0]
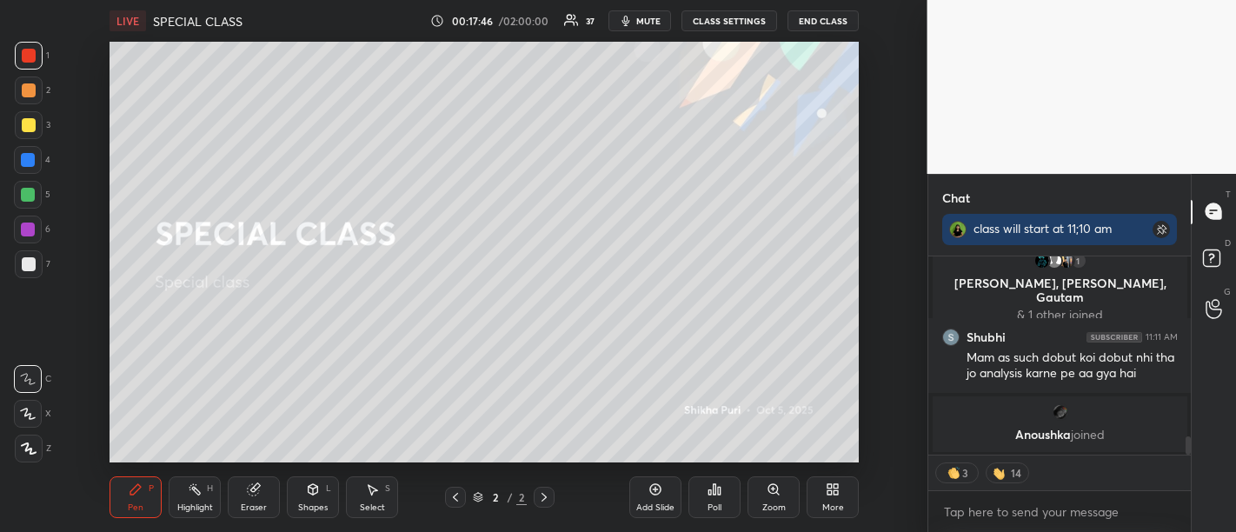
click at [661, 494] on icon at bounding box center [655, 489] width 14 height 14
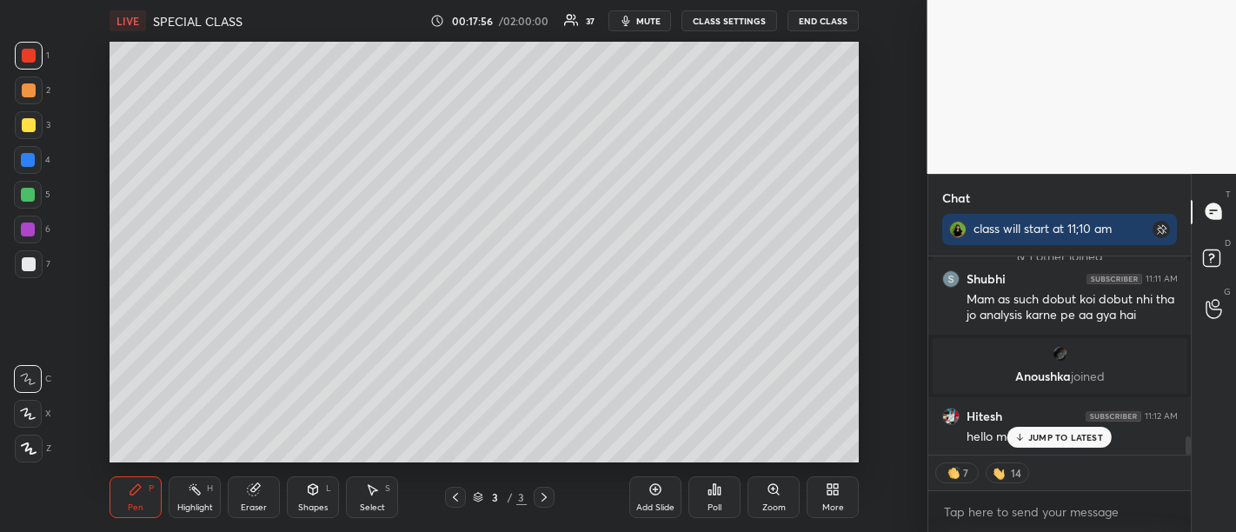
scroll to position [2031, 0]
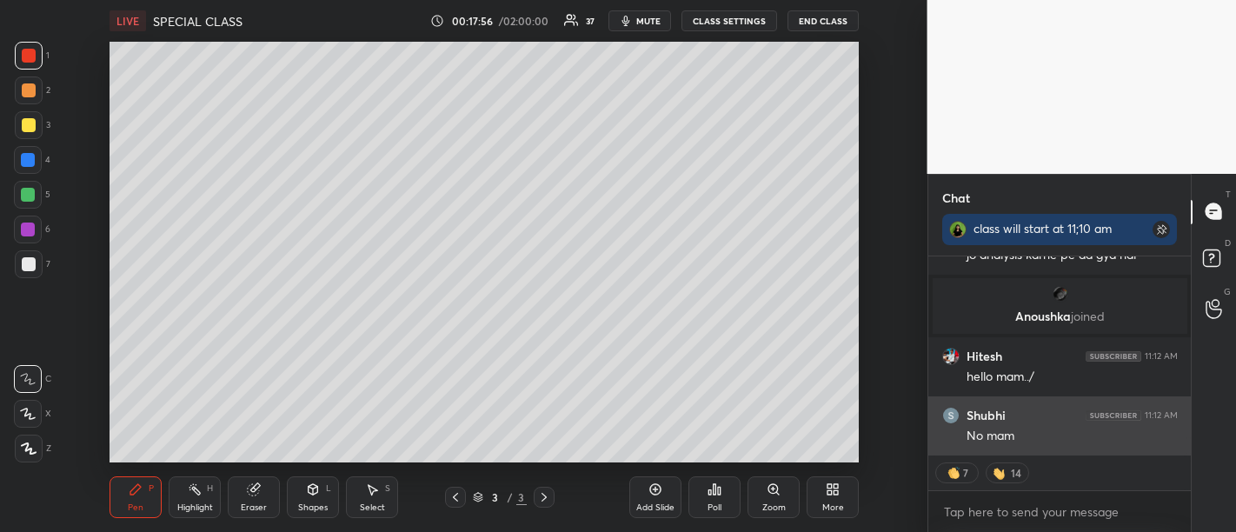
click at [1030, 442] on div "No mam" at bounding box center [1071, 436] width 211 height 17
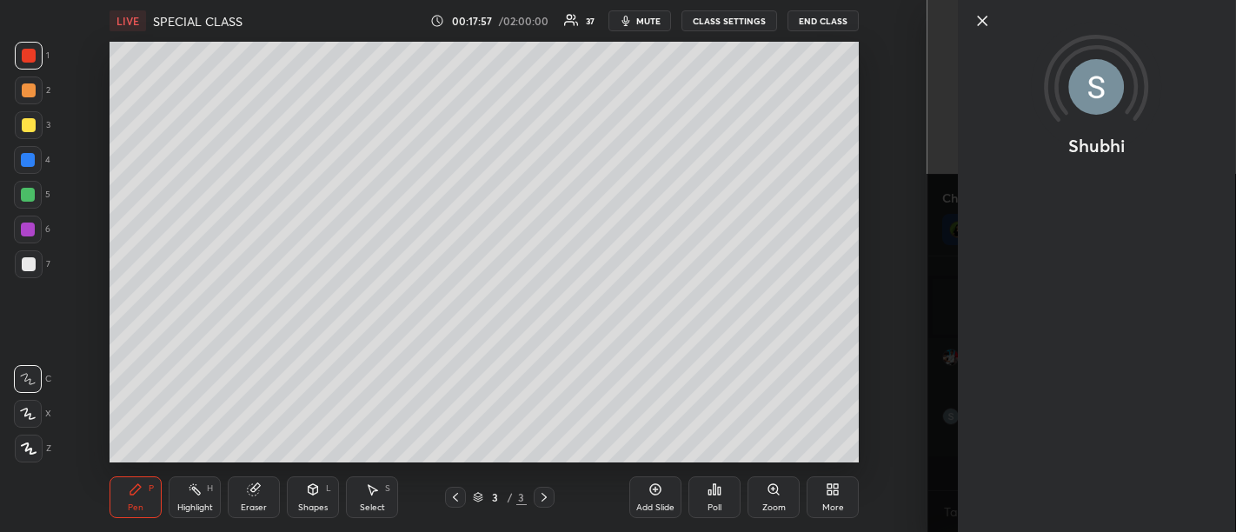
scroll to position [1995, 0]
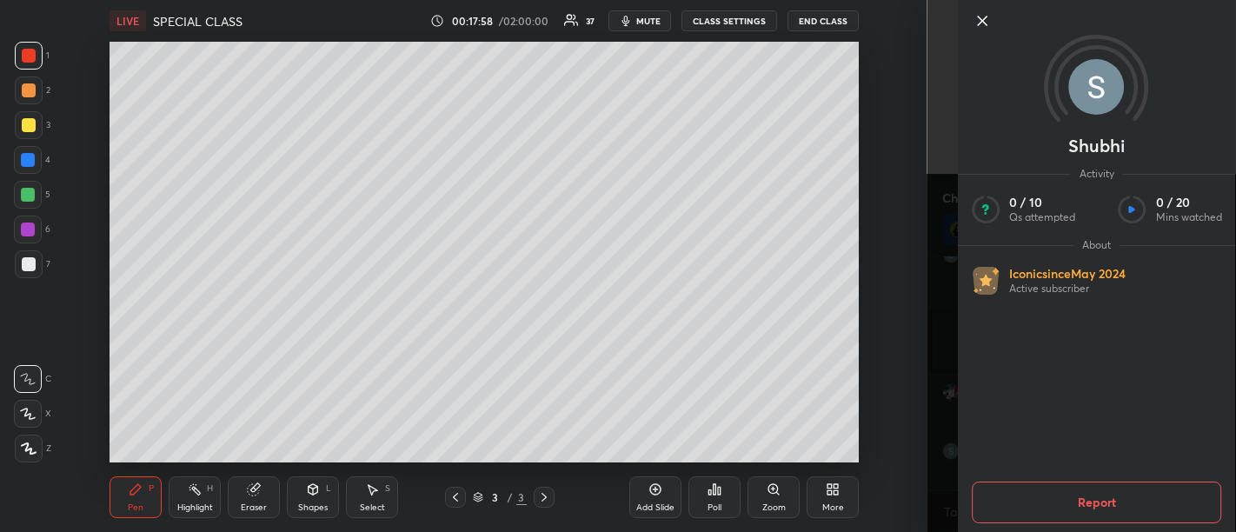
click at [983, 26] on icon at bounding box center [981, 20] width 21 height 21
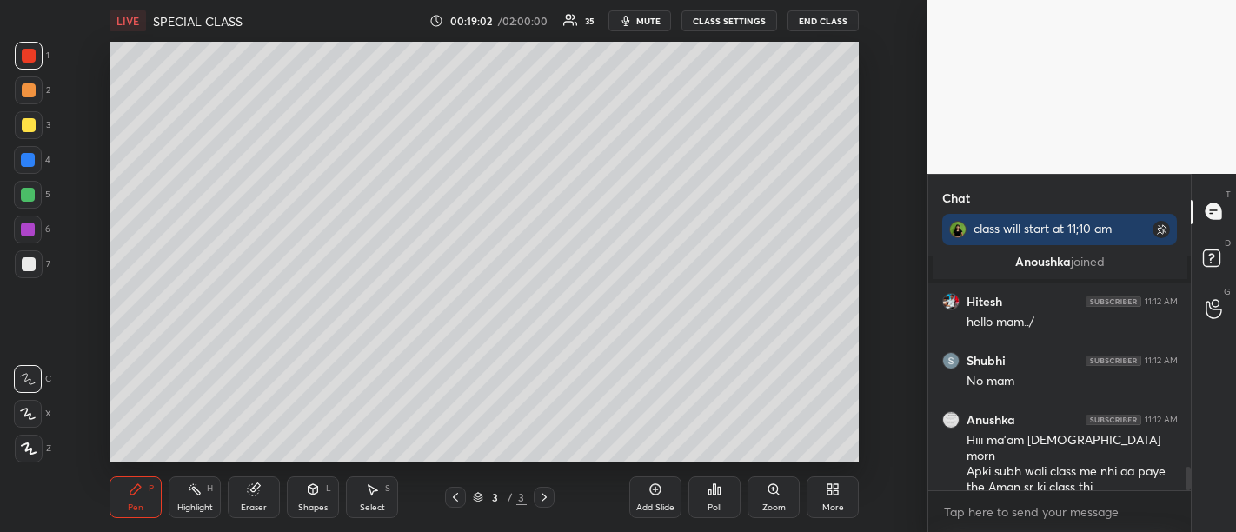
scroll to position [2159, 0]
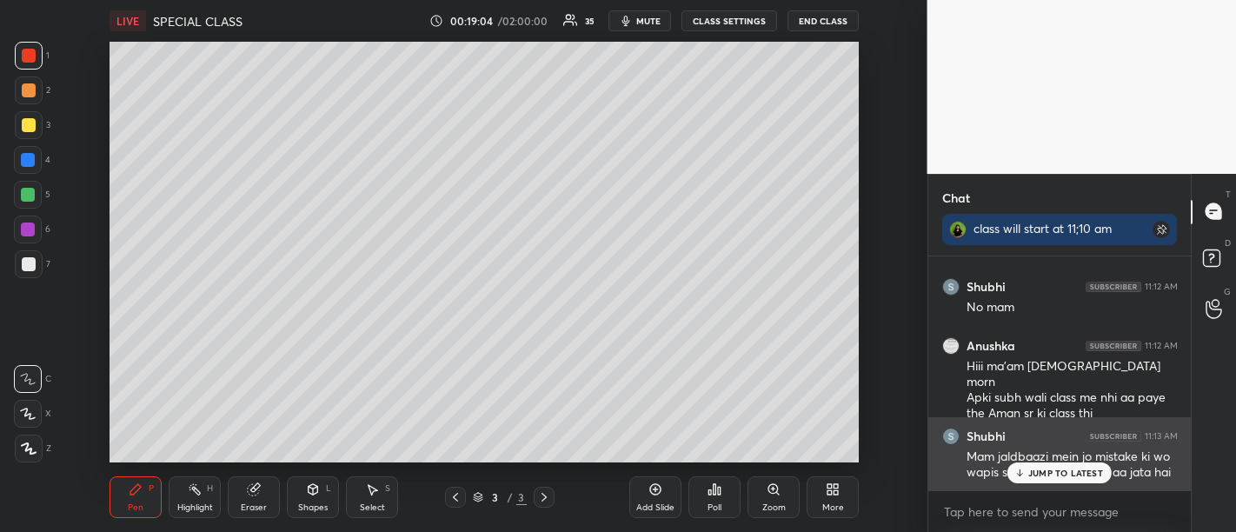
click at [1048, 475] on p "JUMP TO LATEST" at bounding box center [1065, 472] width 75 height 10
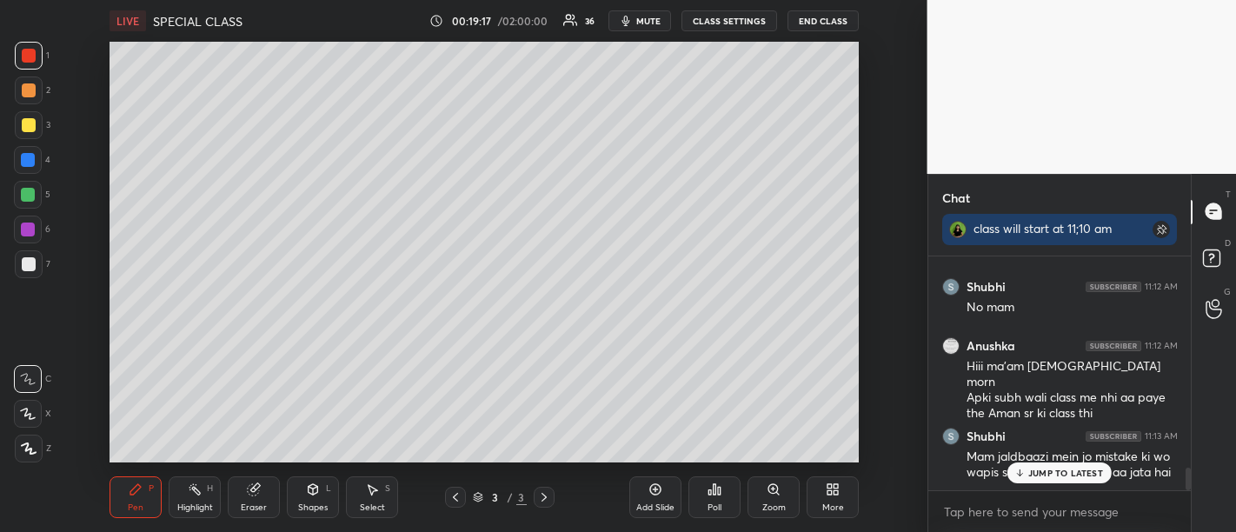
scroll to position [2234, 0]
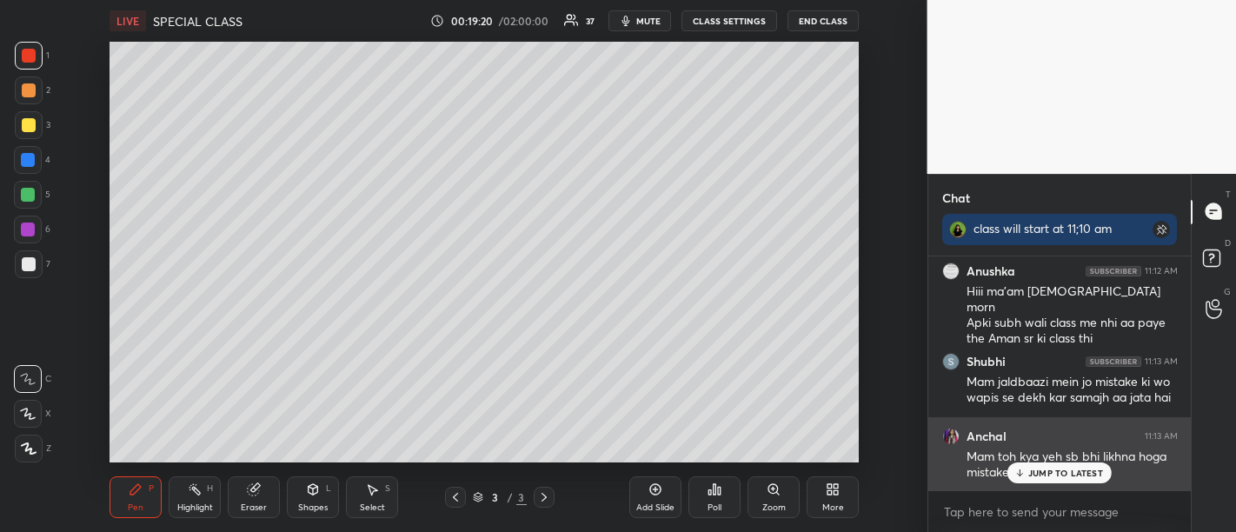
click at [1057, 478] on p "JUMP TO LATEST" at bounding box center [1065, 472] width 75 height 10
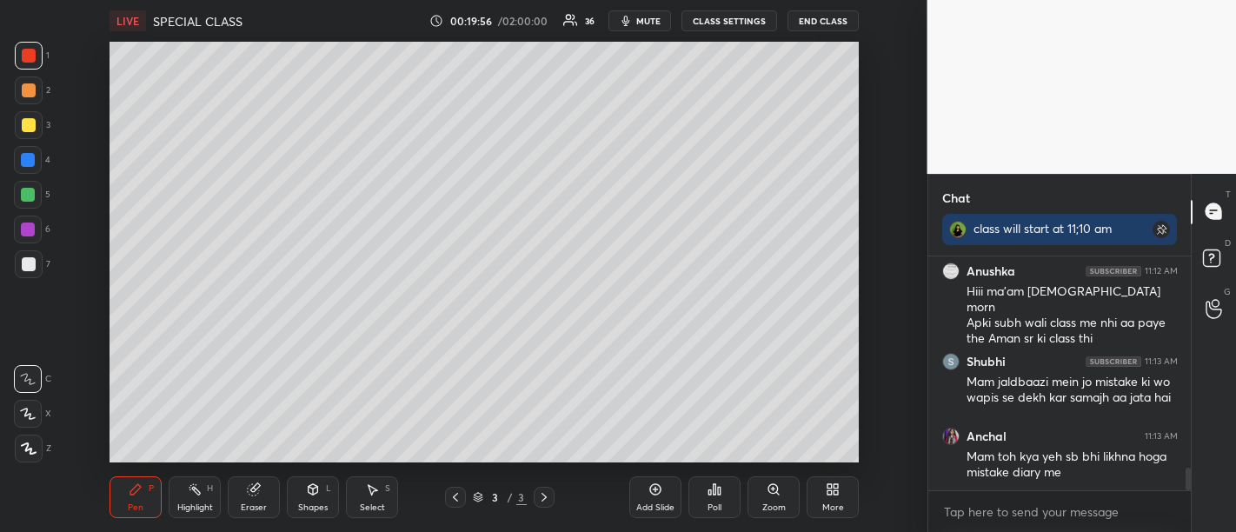
click at [658, 487] on icon at bounding box center [655, 489] width 14 height 14
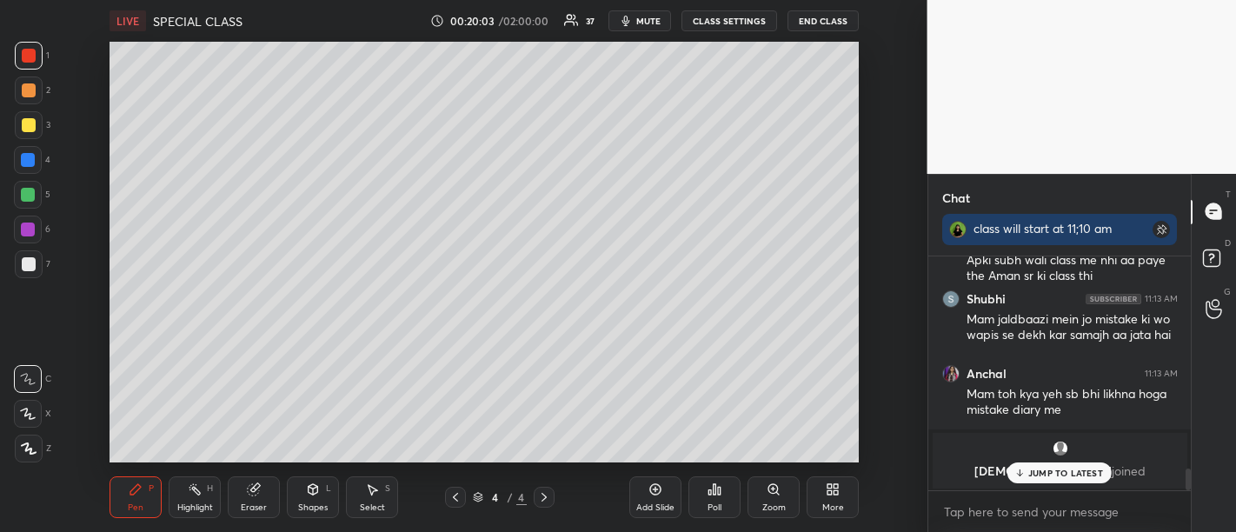
click at [1063, 478] on p "JUMP TO LATEST" at bounding box center [1065, 472] width 75 height 10
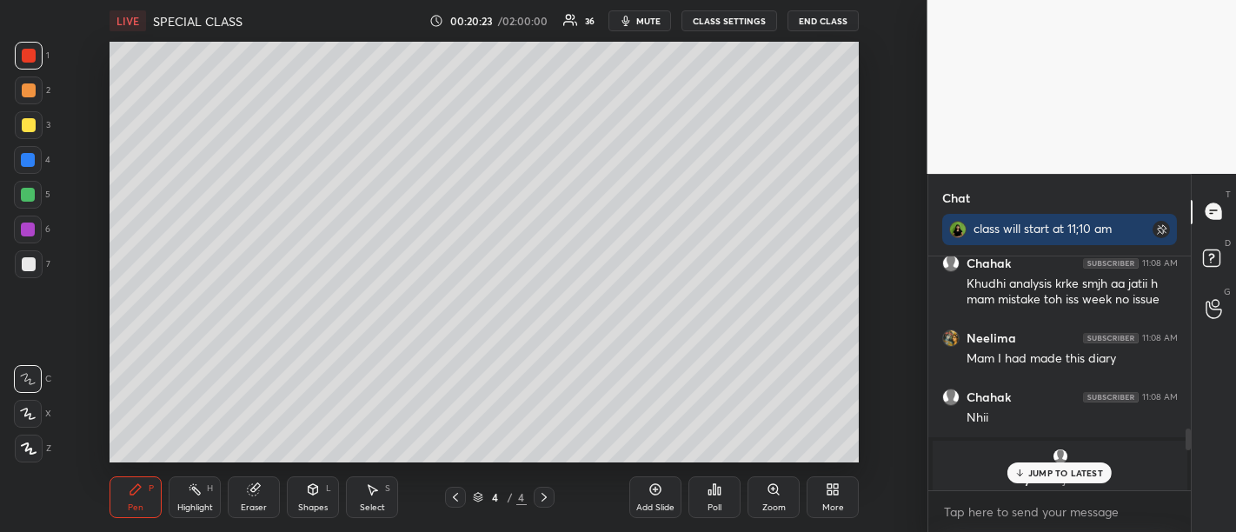
click at [1057, 477] on p "JUMP TO LATEST" at bounding box center [1065, 472] width 75 height 10
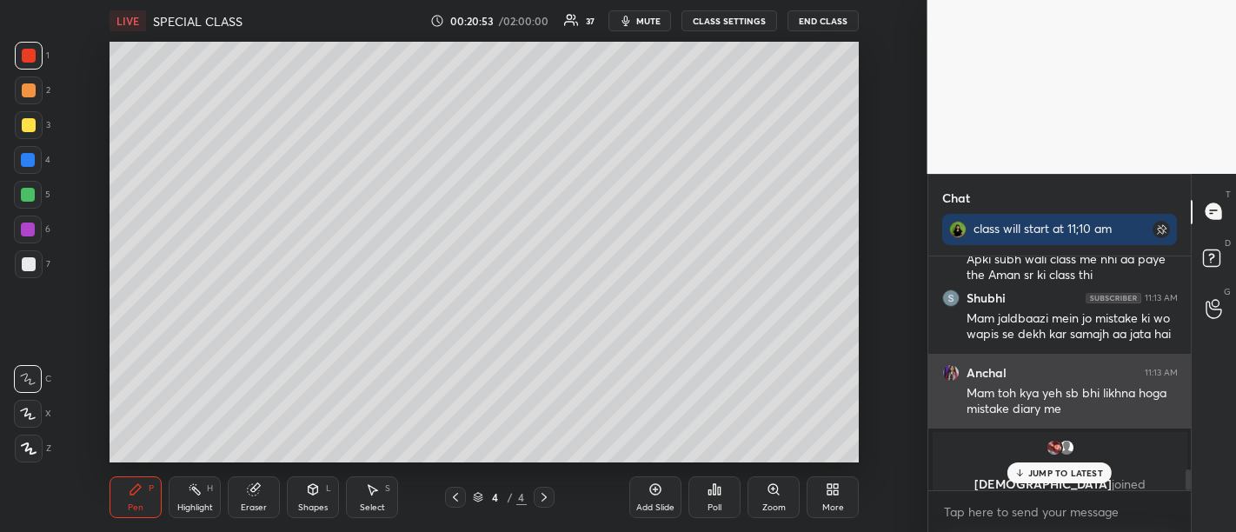
scroll to position [2436, 0]
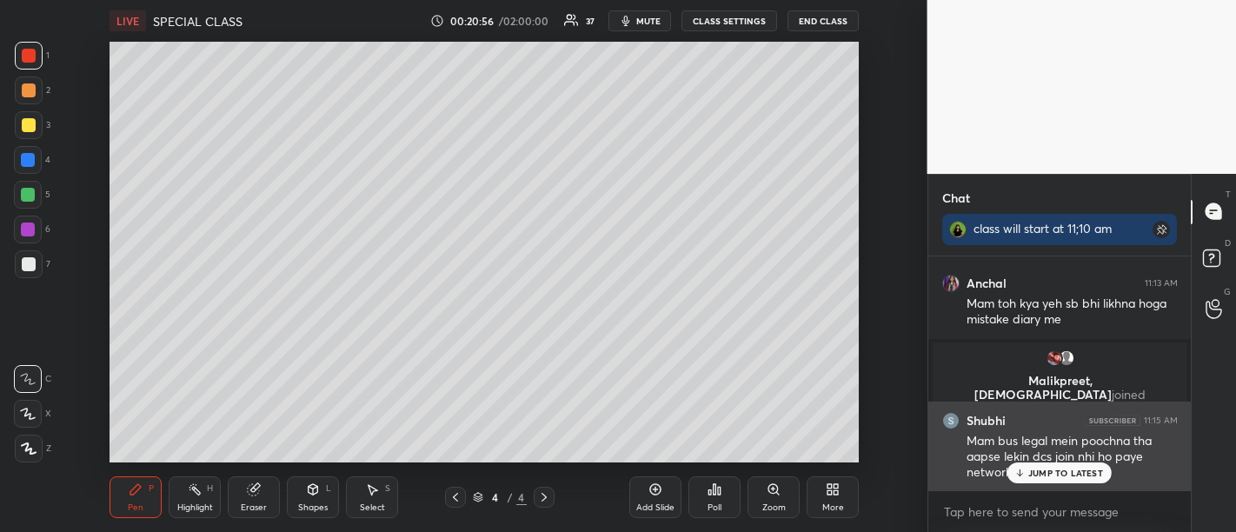
click at [1043, 474] on p "JUMP TO LATEST" at bounding box center [1065, 472] width 75 height 10
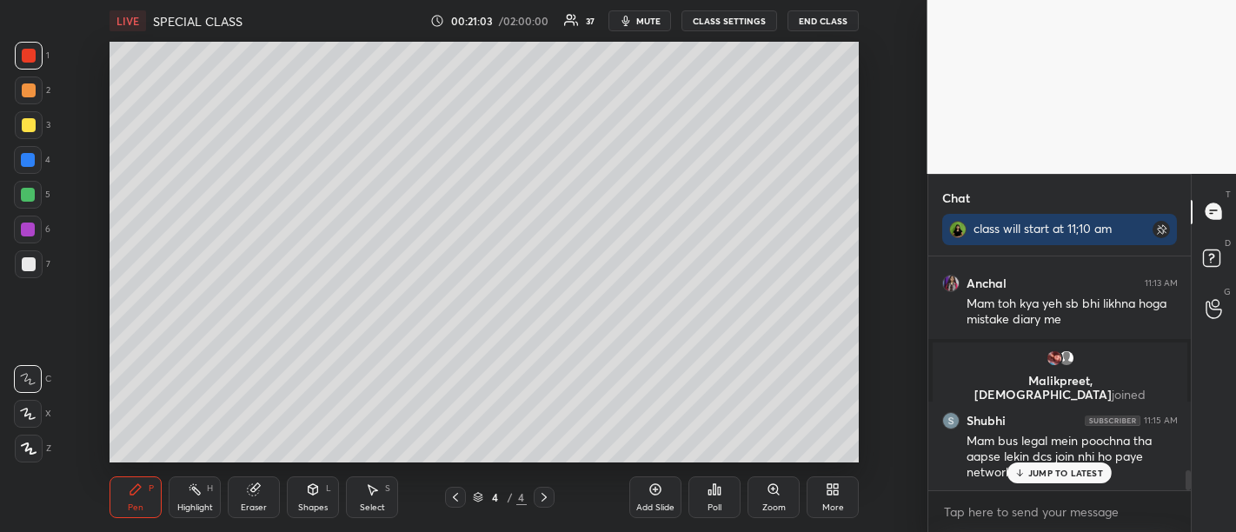
scroll to position [2542, 0]
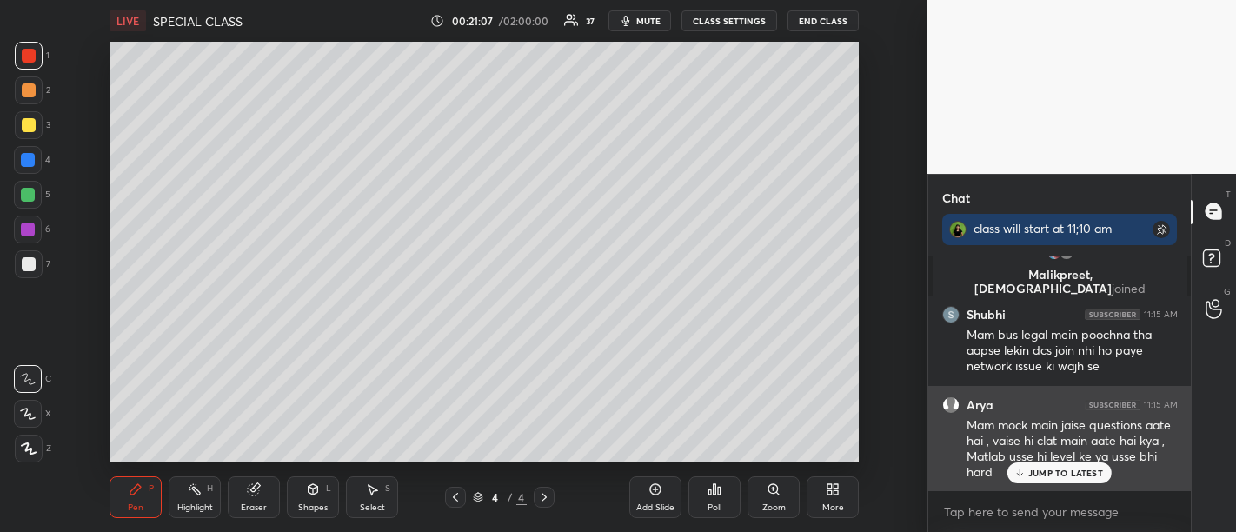
click at [1064, 474] on p "JUMP TO LATEST" at bounding box center [1065, 472] width 75 height 10
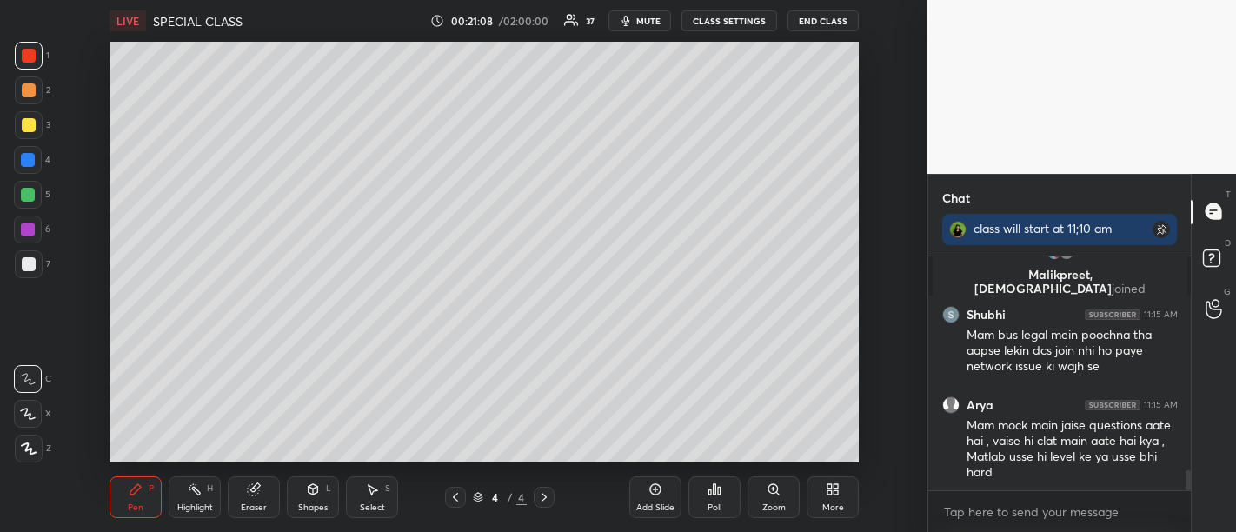
scroll to position [2616, 0]
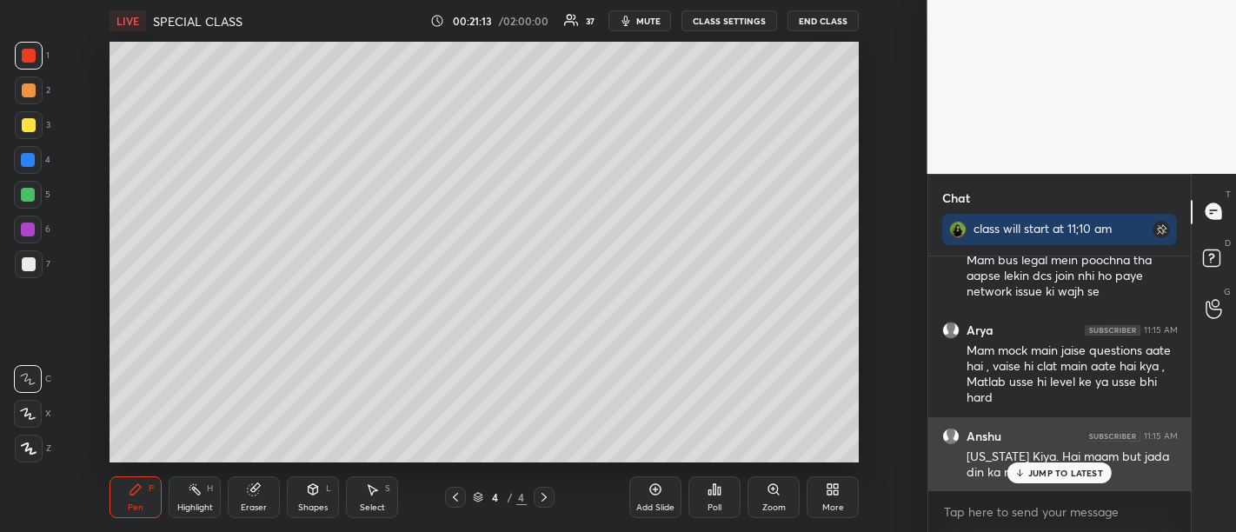
click at [1057, 470] on p "JUMP TO LATEST" at bounding box center [1065, 472] width 75 height 10
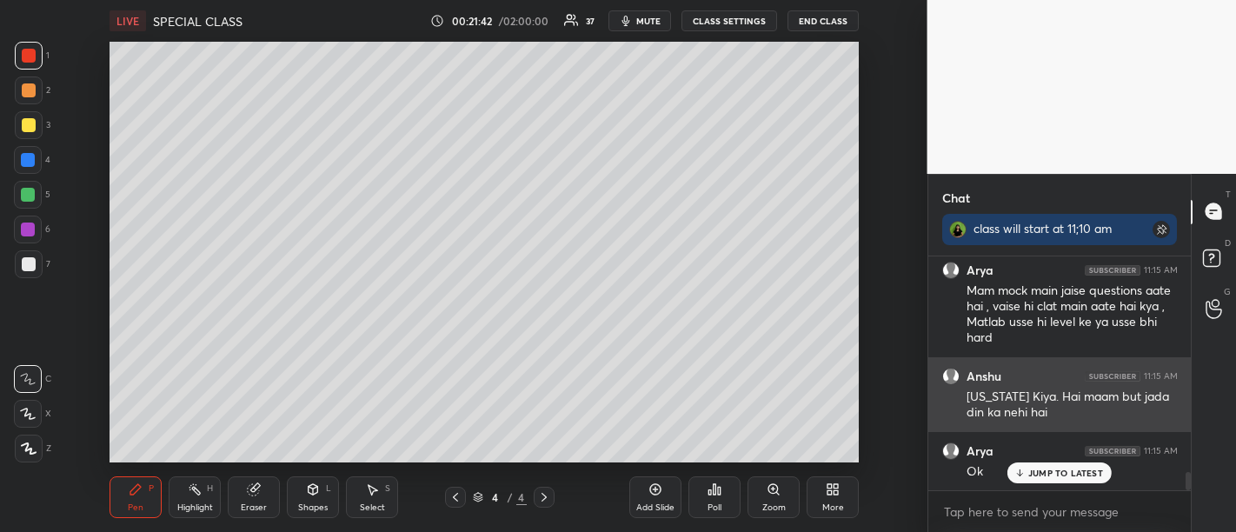
scroll to position [2738, 0]
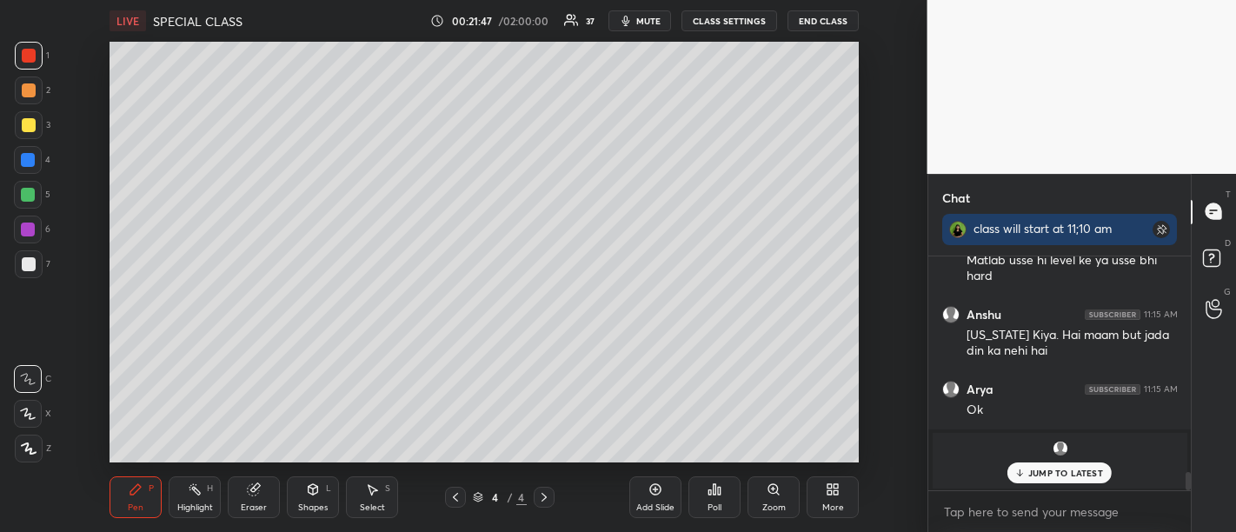
click at [655, 494] on icon at bounding box center [655, 489] width 11 height 11
click at [1080, 474] on p "JUMP TO LATEST" at bounding box center [1065, 472] width 75 height 10
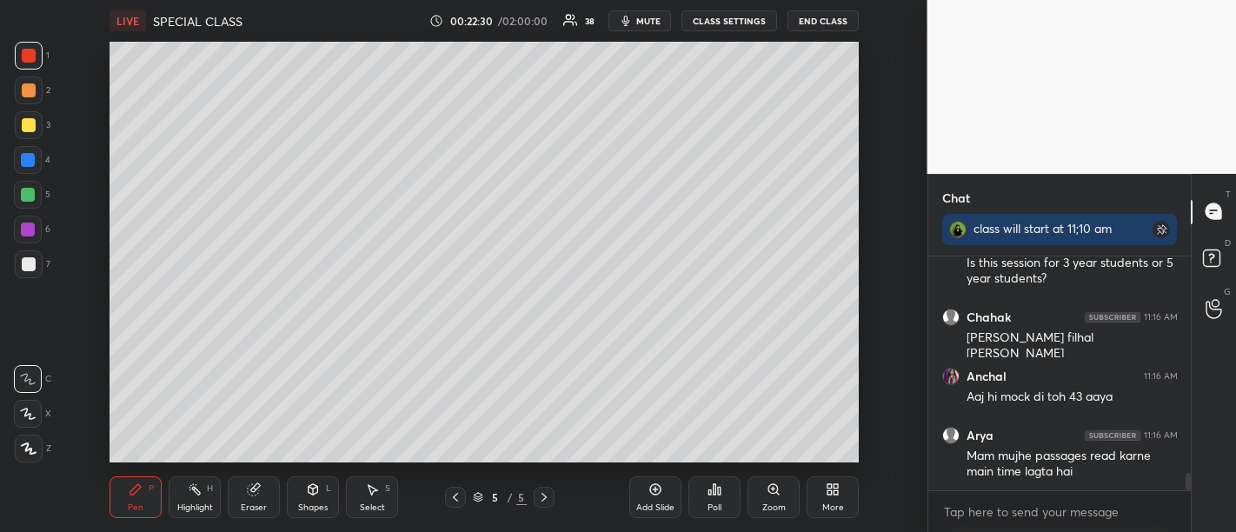
scroll to position [2962, 0]
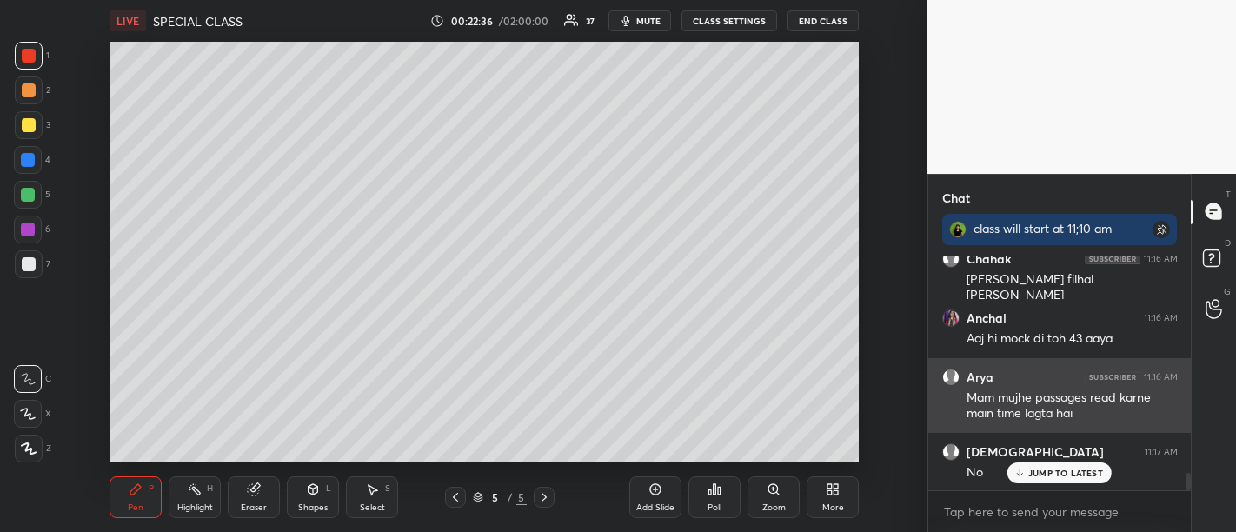
click at [1084, 474] on p "JUMP TO LATEST" at bounding box center [1065, 472] width 75 height 10
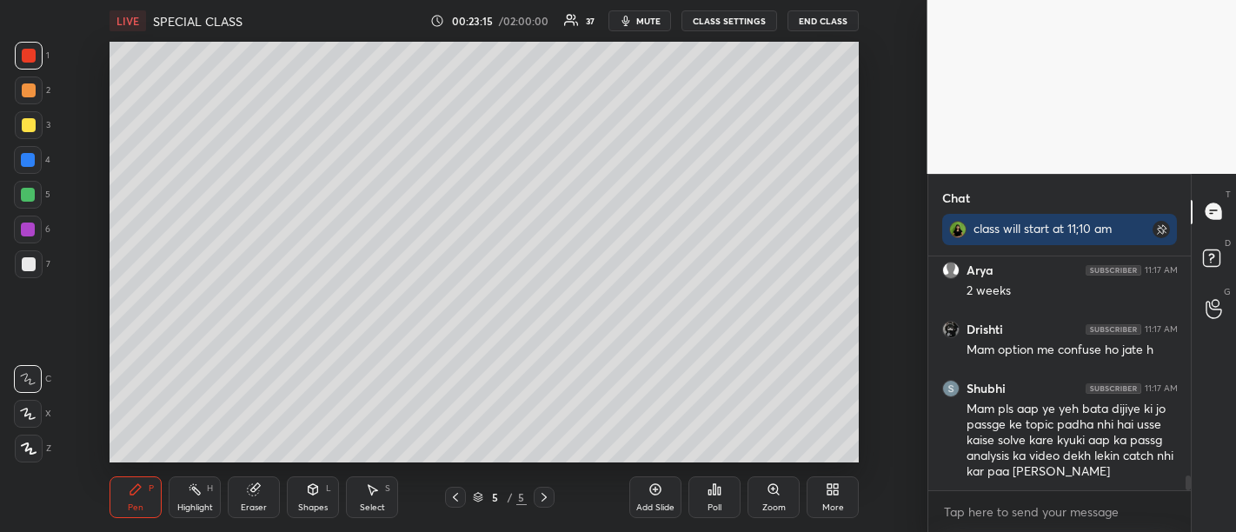
scroll to position [3384, 0]
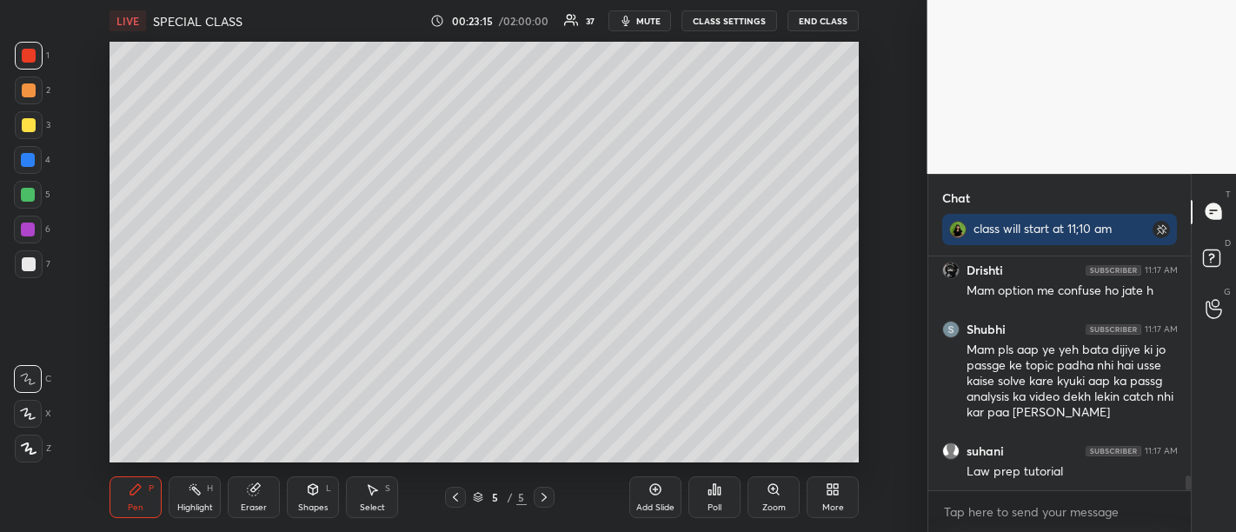
click at [651, 482] on div "Add Slide" at bounding box center [655, 497] width 52 height 42
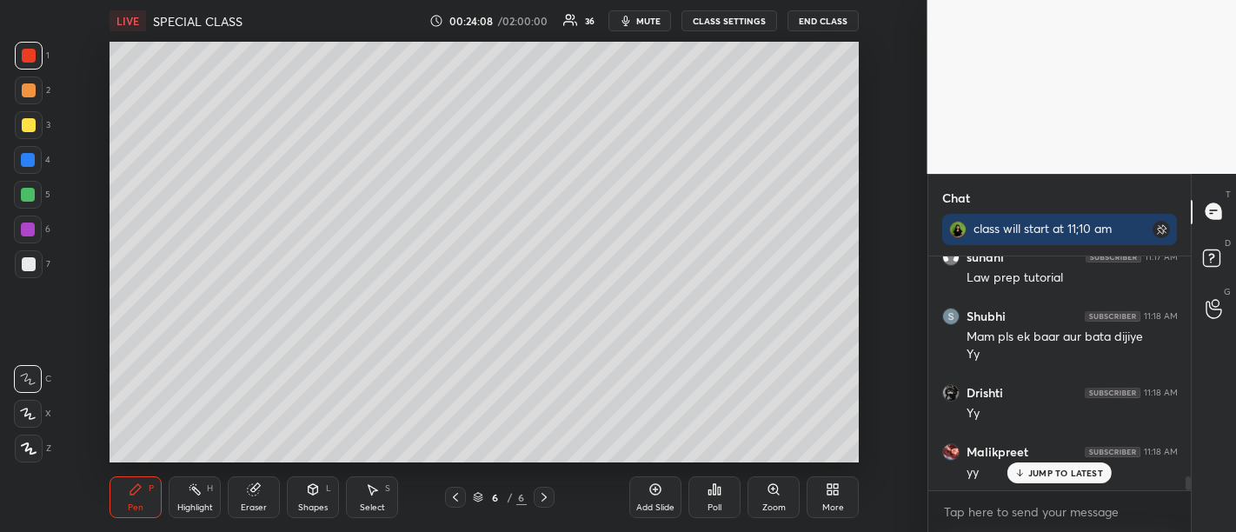
scroll to position [3636, 0]
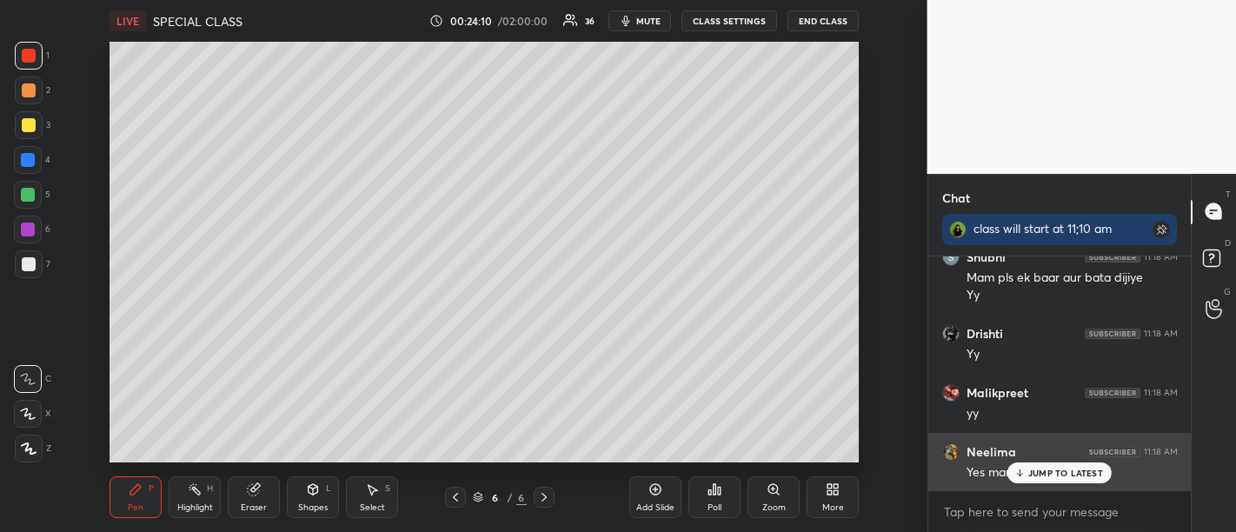
click at [1072, 476] on p "JUMP TO LATEST" at bounding box center [1065, 472] width 75 height 10
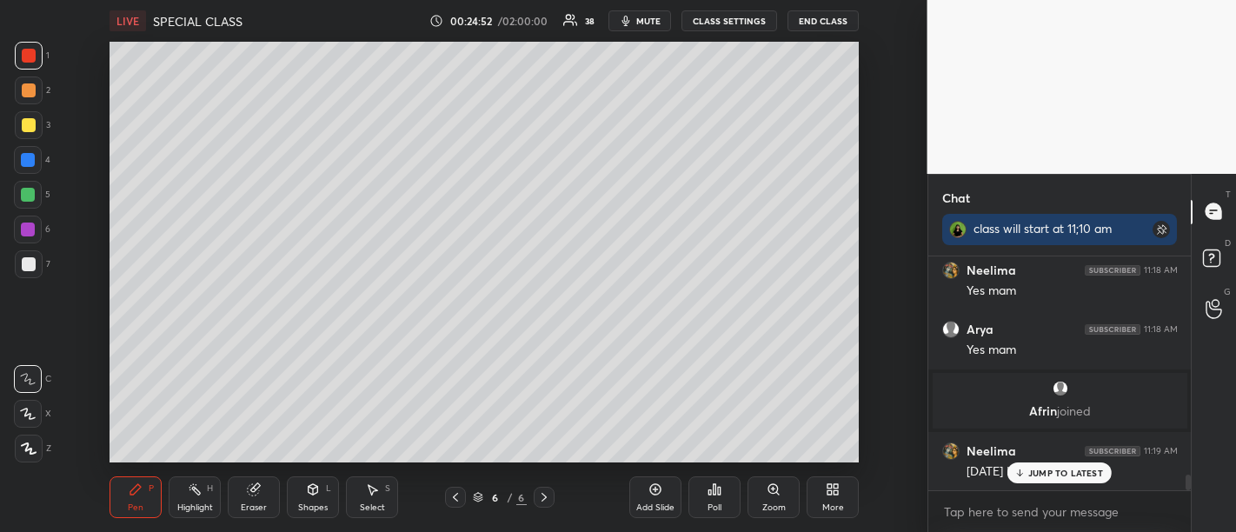
scroll to position [3289, 0]
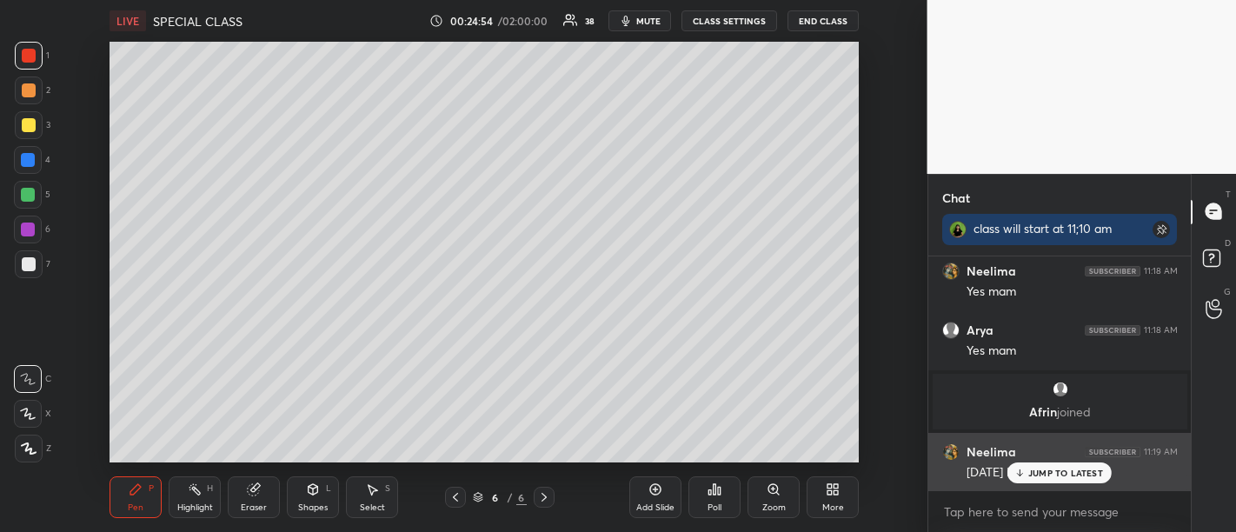
click at [1062, 473] on p "JUMP TO LATEST" at bounding box center [1065, 472] width 75 height 10
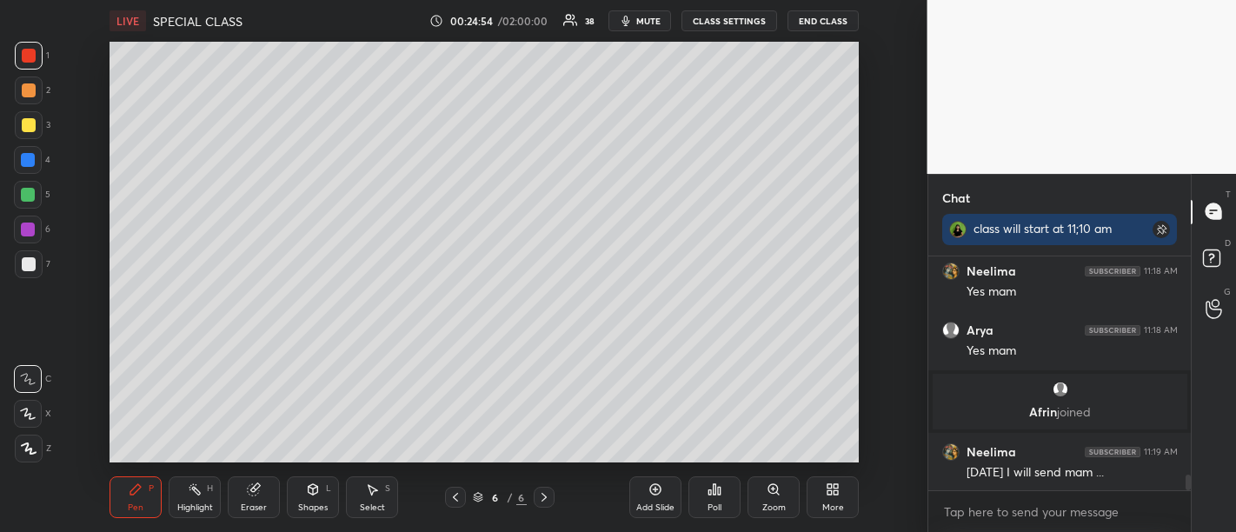
scroll to position [3364, 0]
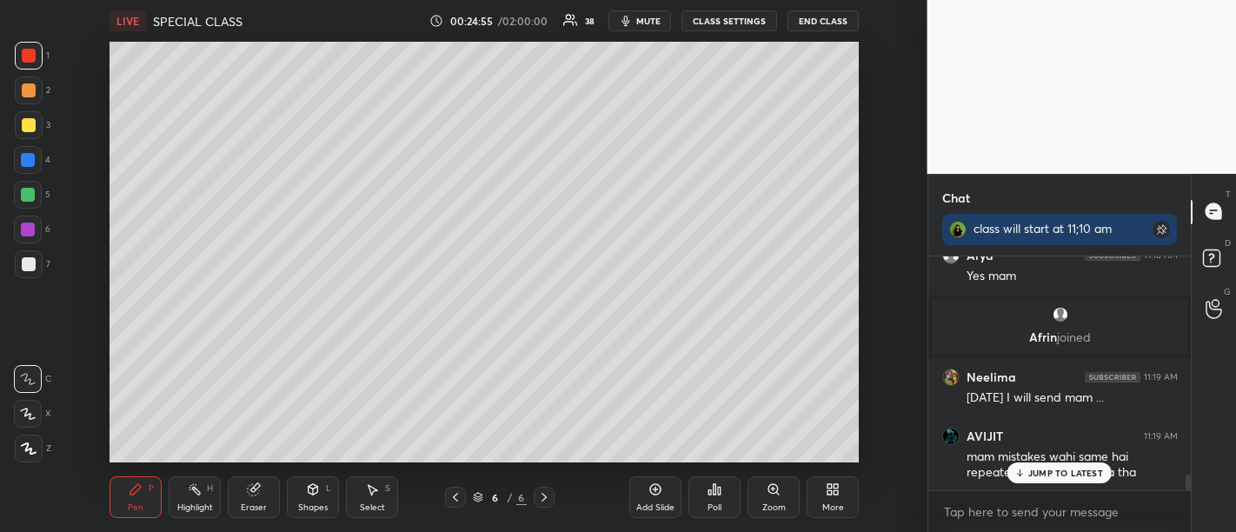
click at [652, 495] on icon at bounding box center [655, 489] width 14 height 14
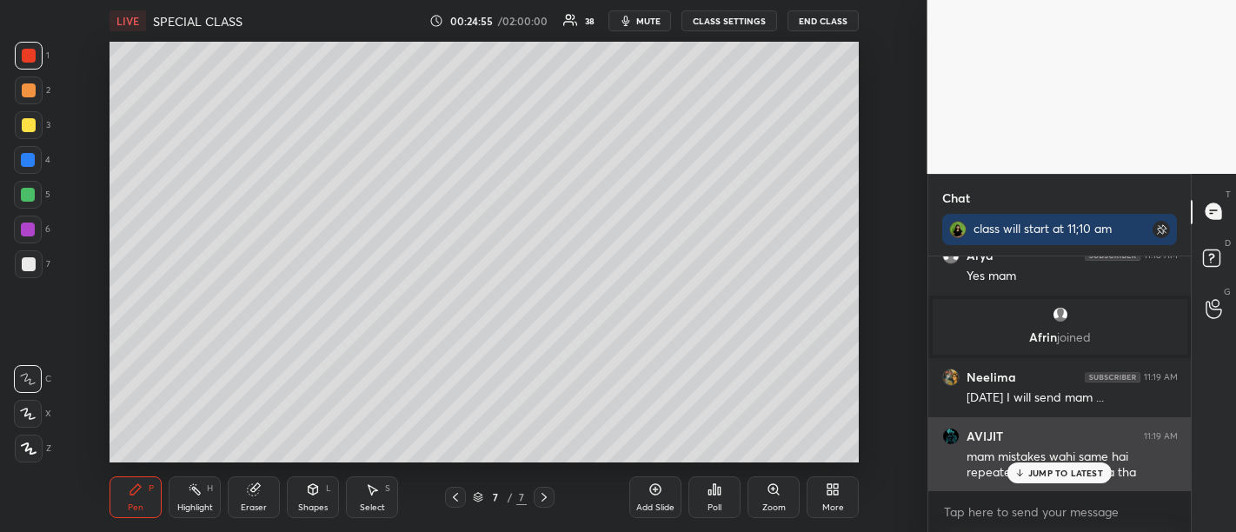
click at [1043, 476] on p "JUMP TO LATEST" at bounding box center [1065, 472] width 75 height 10
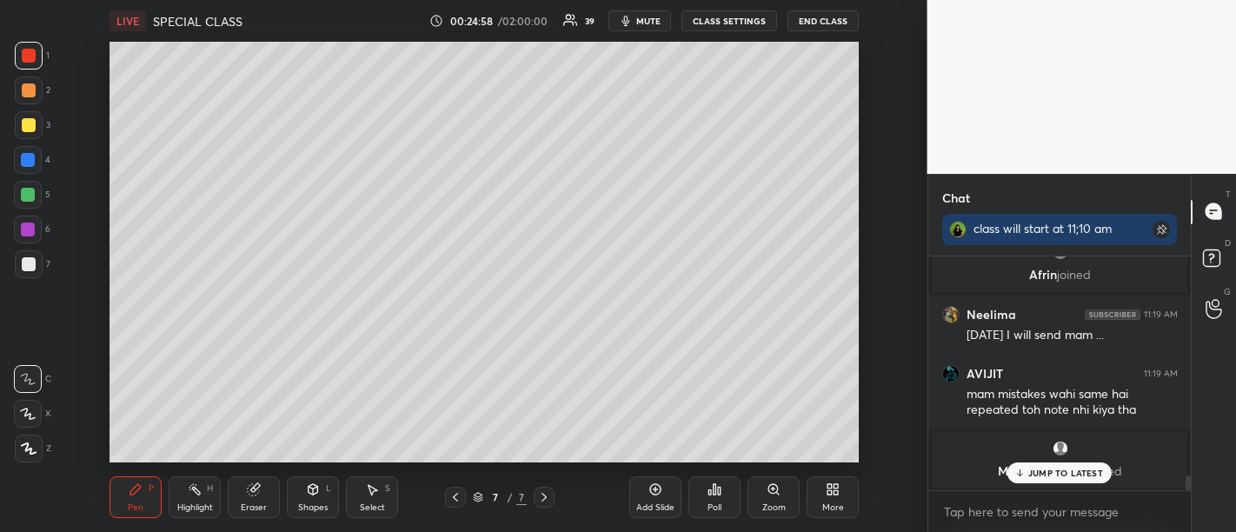
click at [1054, 486] on div "MALLAVARAP... joined" at bounding box center [1059, 461] width 255 height 56
click at [1050, 469] on p "JUMP TO LATEST" at bounding box center [1065, 472] width 75 height 10
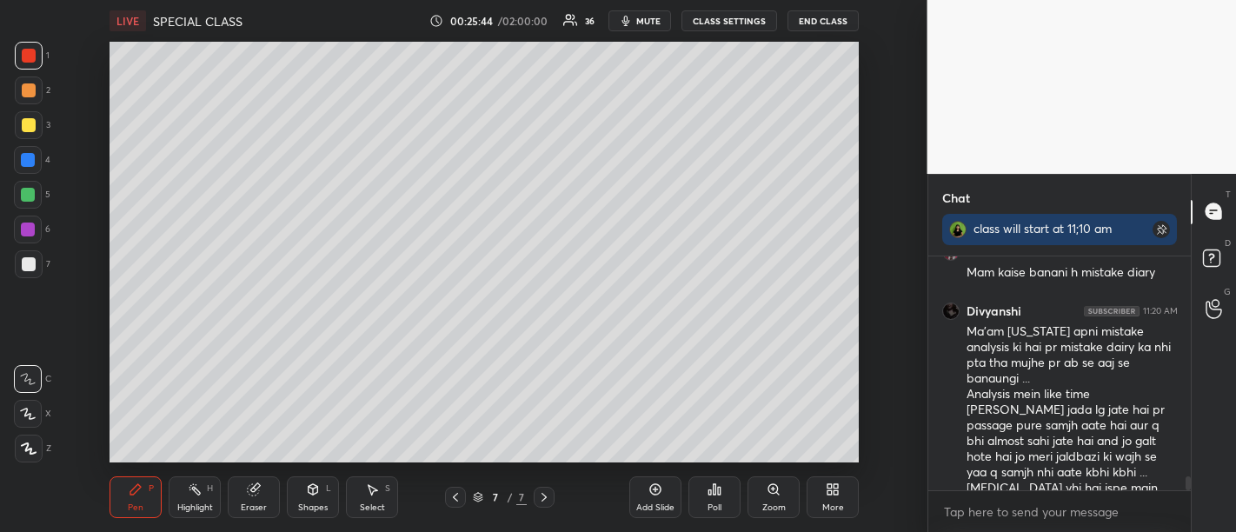
scroll to position [3623, 0]
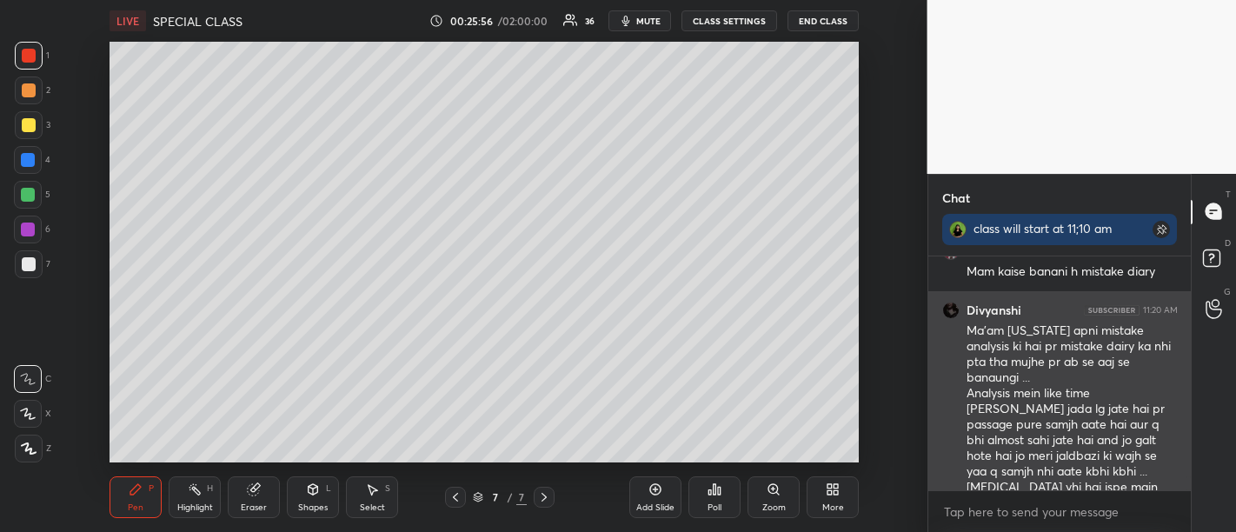
click at [1031, 472] on div "Ma'am maine apni mistake analysis ki hai pr mistake dairy ka nhi pta tha mujhe …" at bounding box center [1071, 416] width 211 height 189
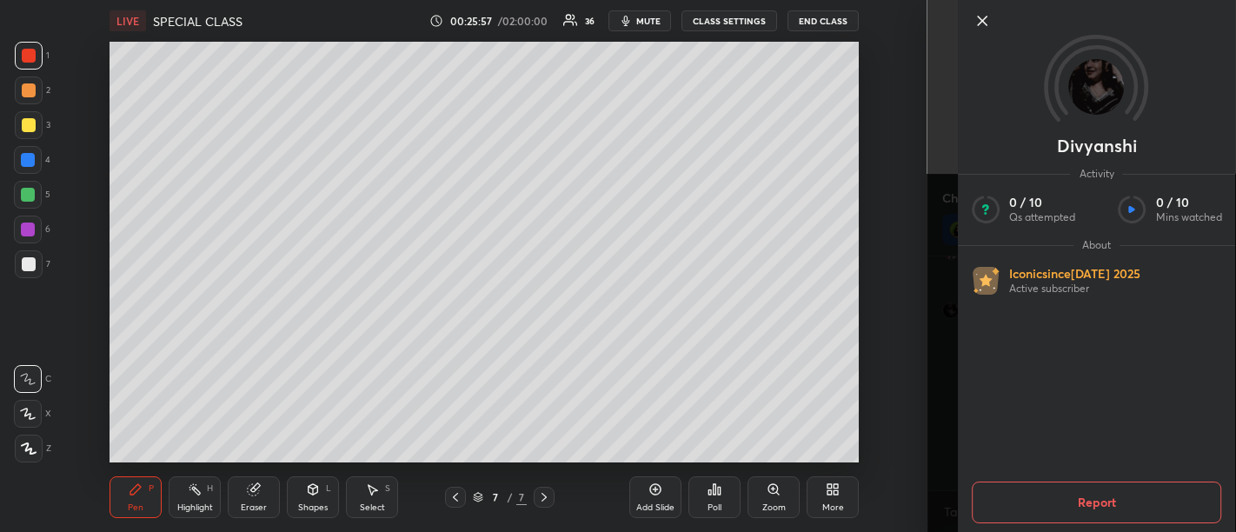
click at [981, 22] on icon at bounding box center [982, 21] width 9 height 9
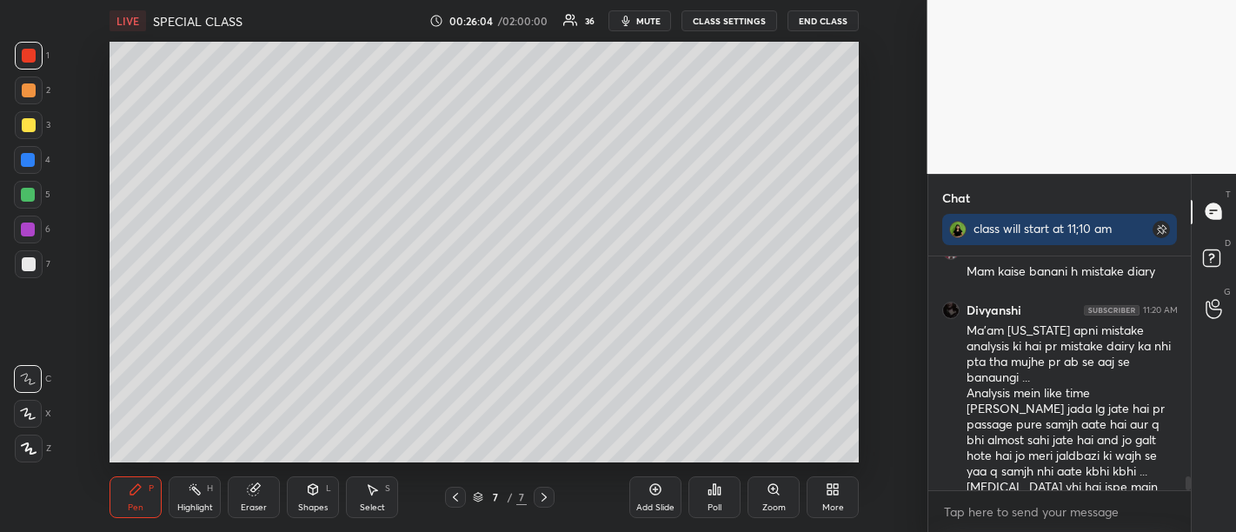
scroll to position [3656, 0]
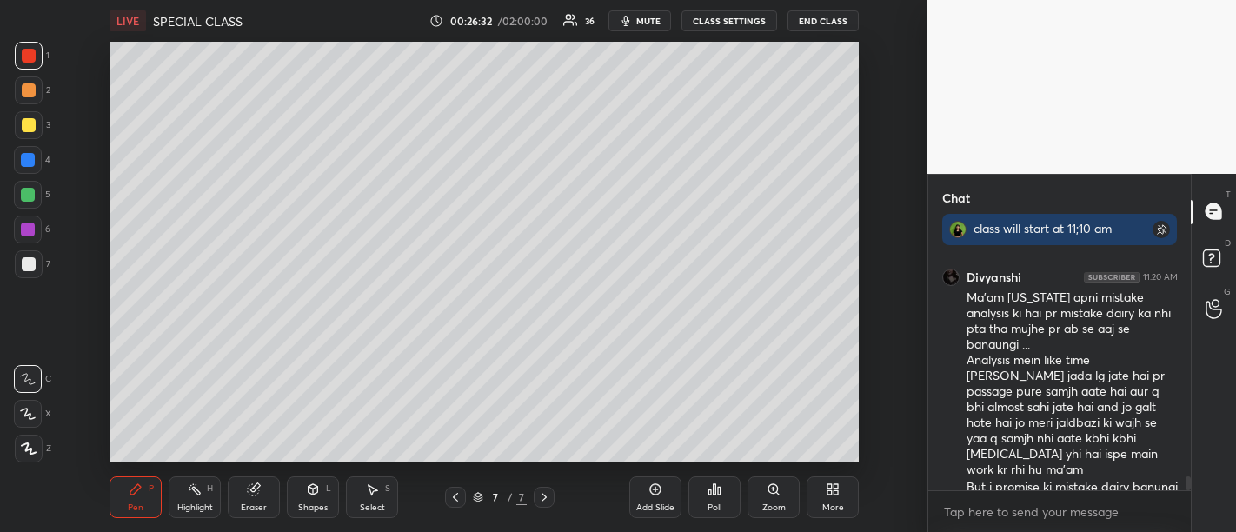
click at [657, 503] on div "Add Slide" at bounding box center [655, 507] width 38 height 9
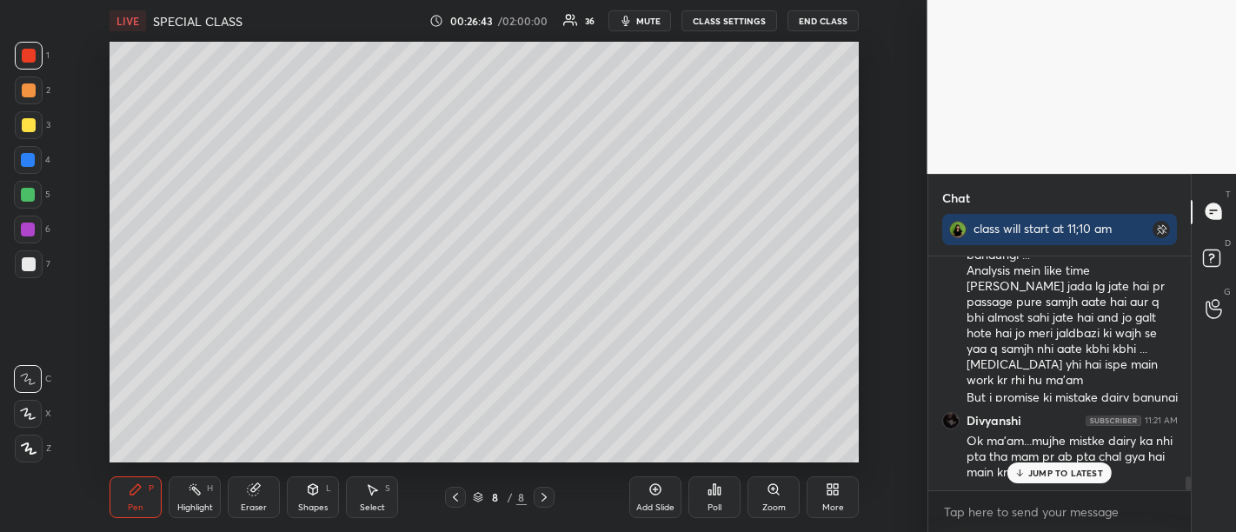
scroll to position [3808, 0]
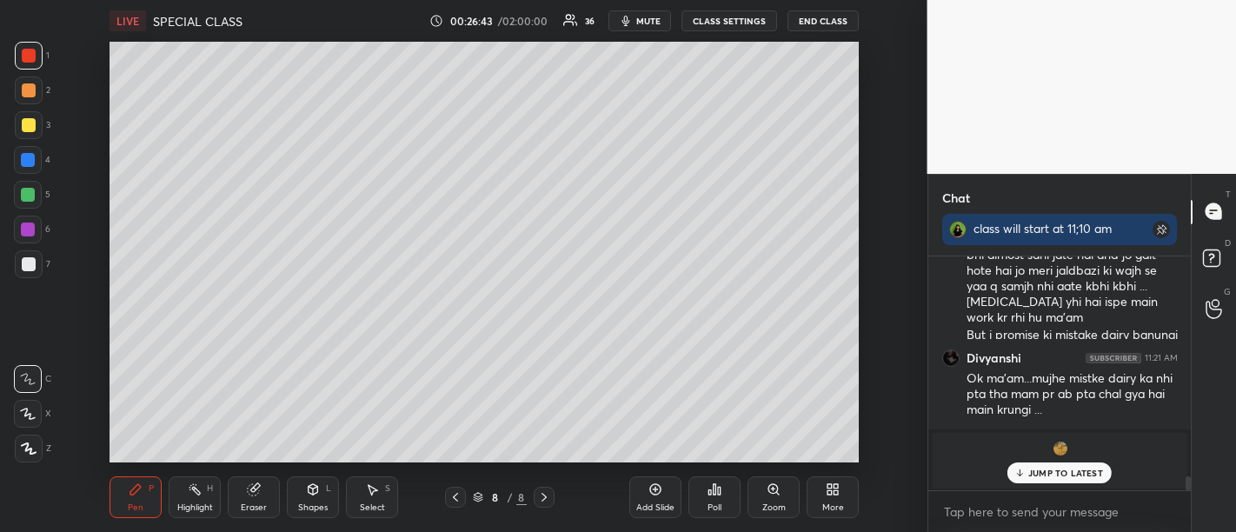
click at [1064, 474] on p "JUMP TO LATEST" at bounding box center [1065, 472] width 75 height 10
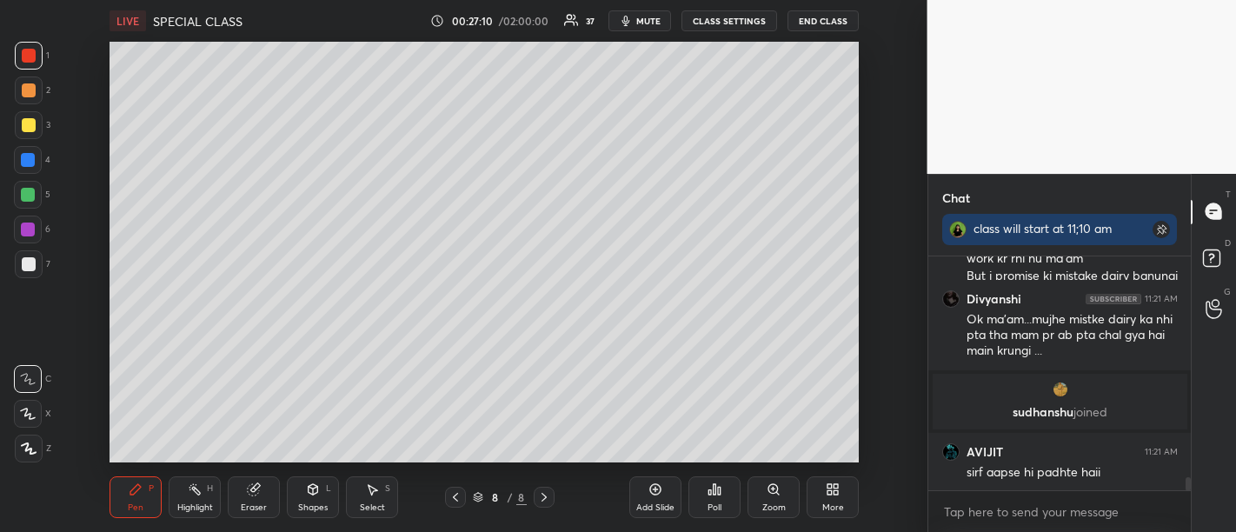
scroll to position [3928, 0]
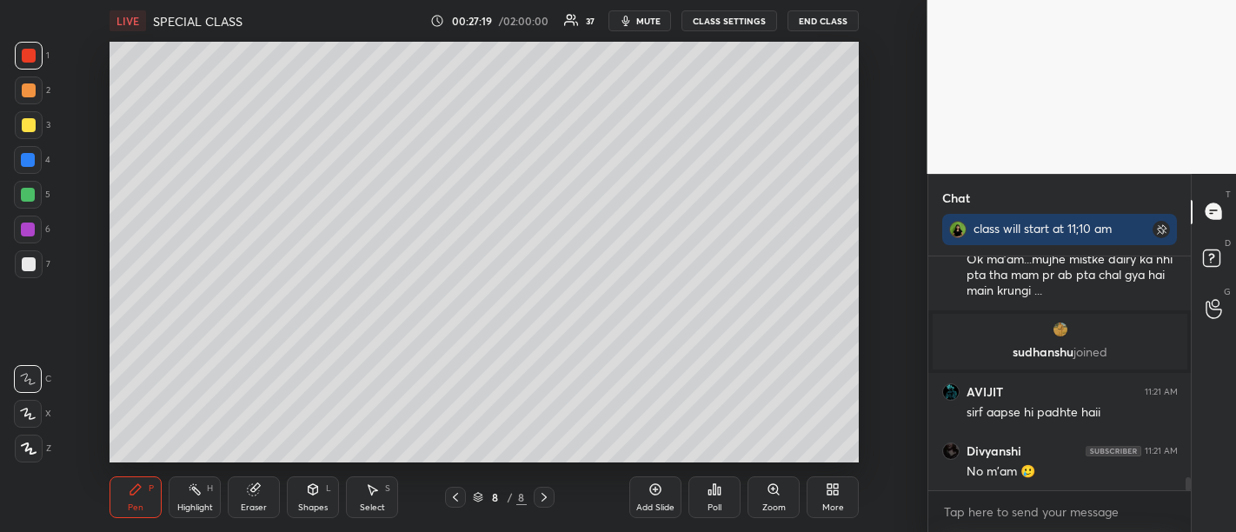
click at [662, 492] on div "Add Slide" at bounding box center [655, 497] width 52 height 42
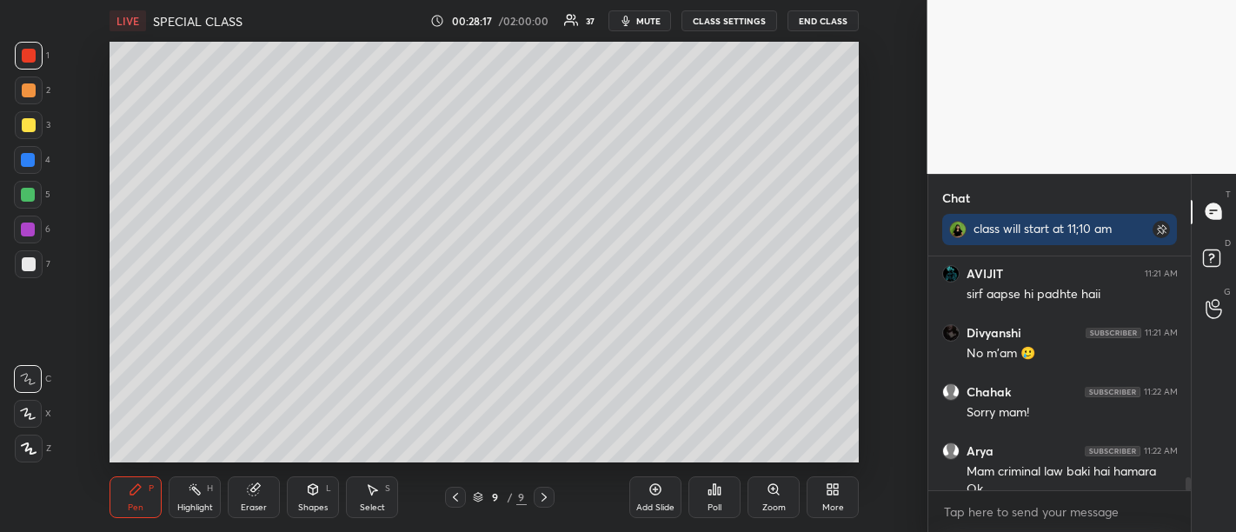
scroll to position [4063, 0]
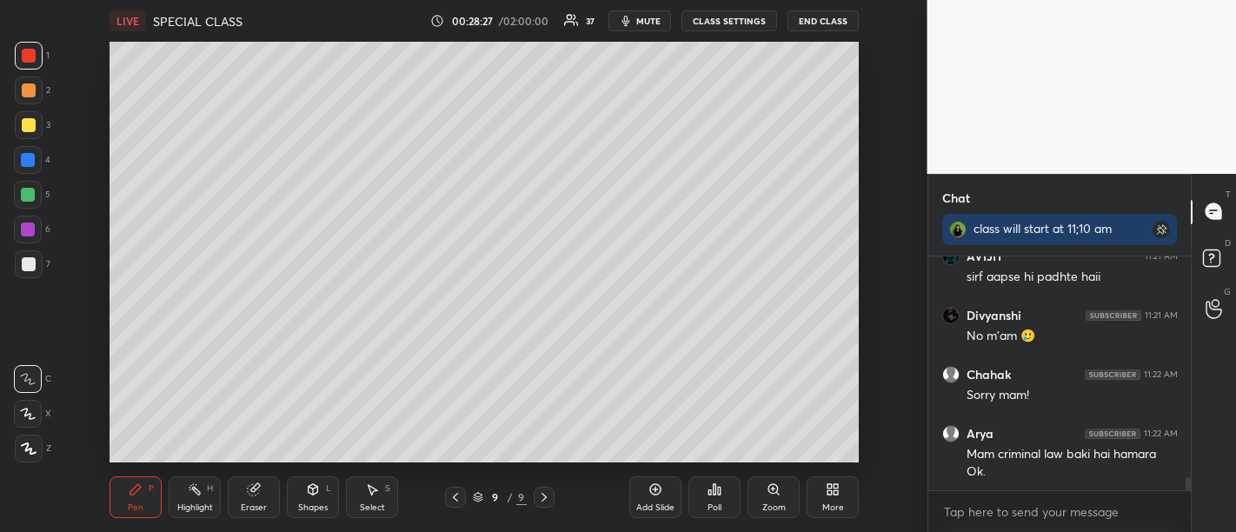
click at [654, 508] on div "Add Slide" at bounding box center [655, 507] width 38 height 9
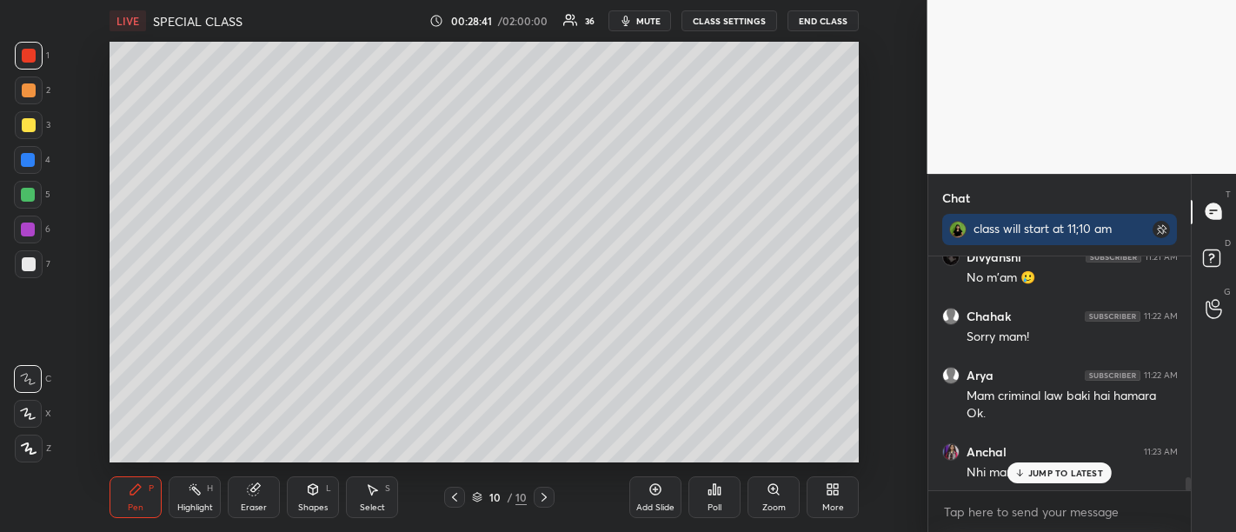
click at [1064, 475] on p "JUMP TO LATEST" at bounding box center [1065, 472] width 75 height 10
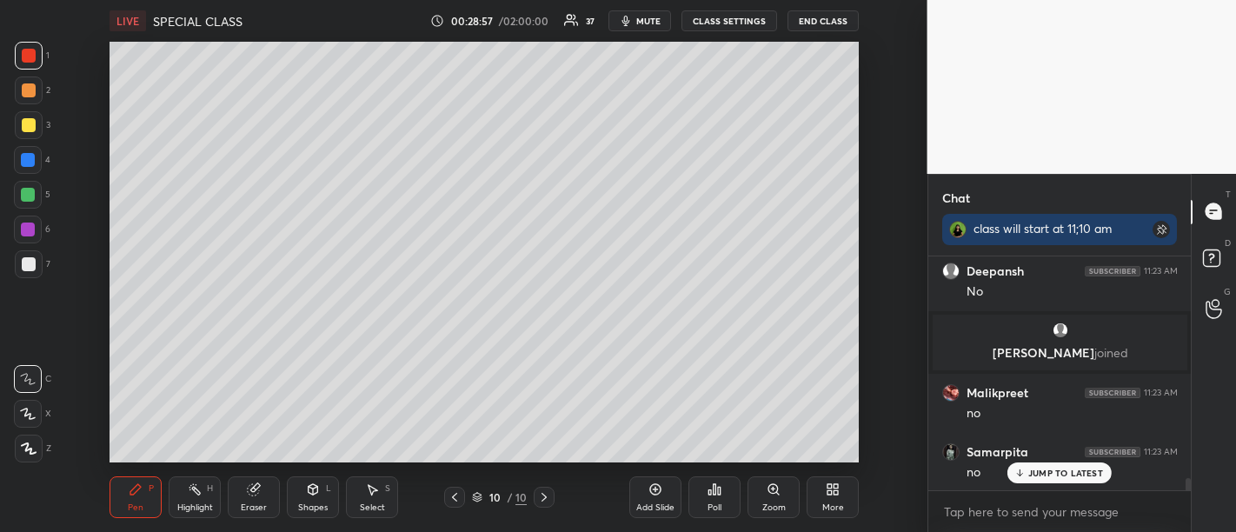
scroll to position [4389, 0]
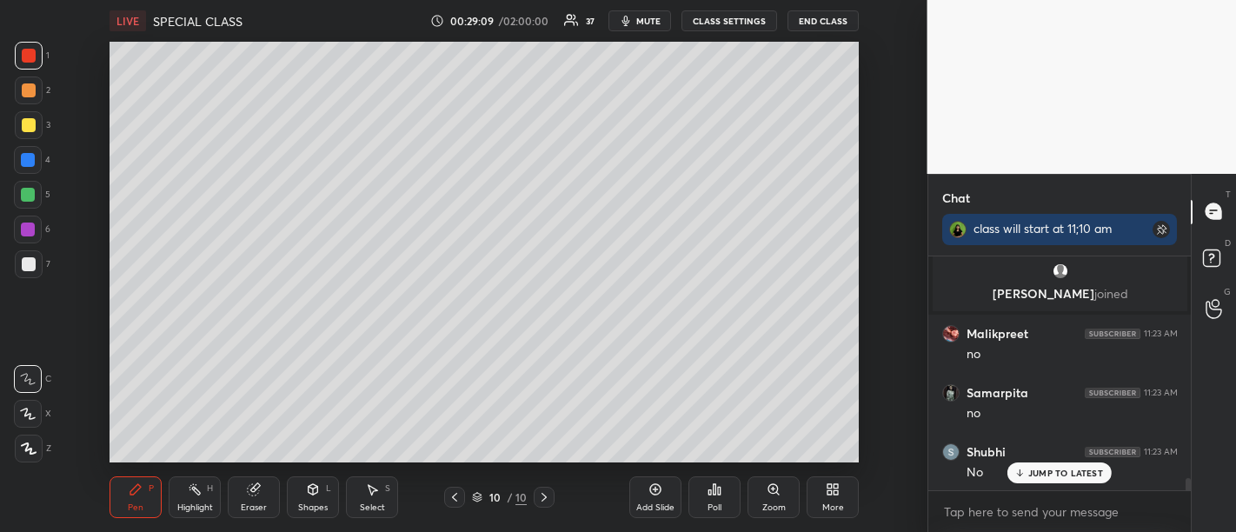
click at [673, 496] on div "Add Slide" at bounding box center [655, 497] width 52 height 42
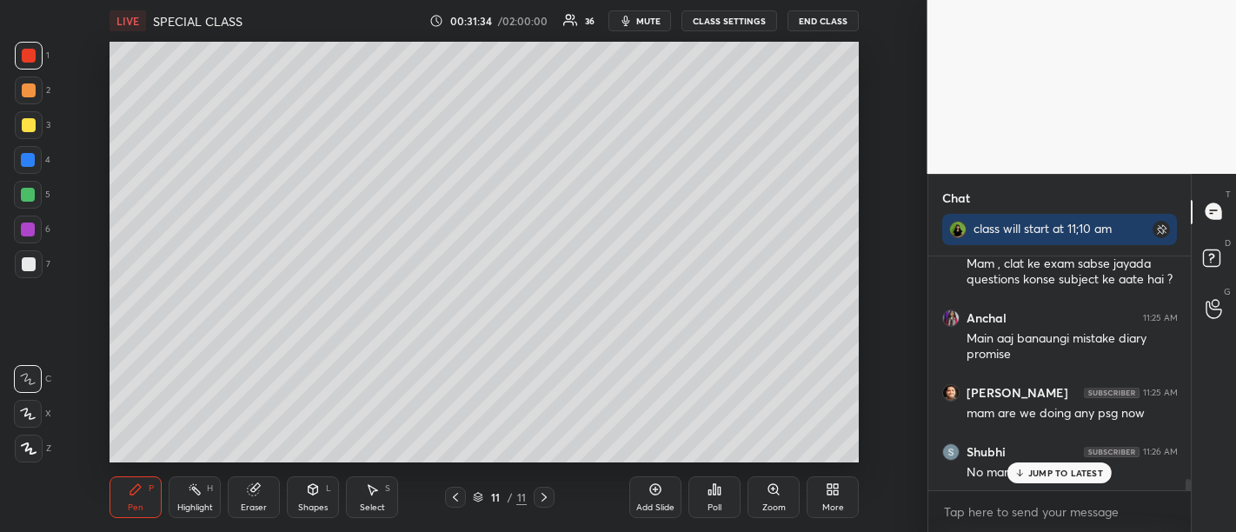
scroll to position [4806, 0]
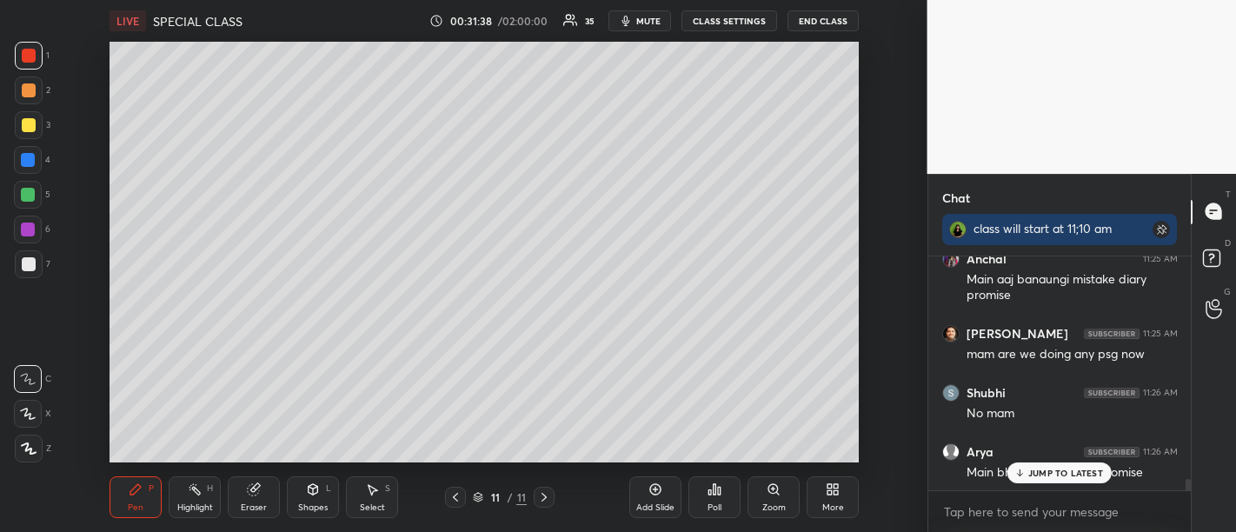
click at [1066, 475] on p "JUMP TO LATEST" at bounding box center [1065, 472] width 75 height 10
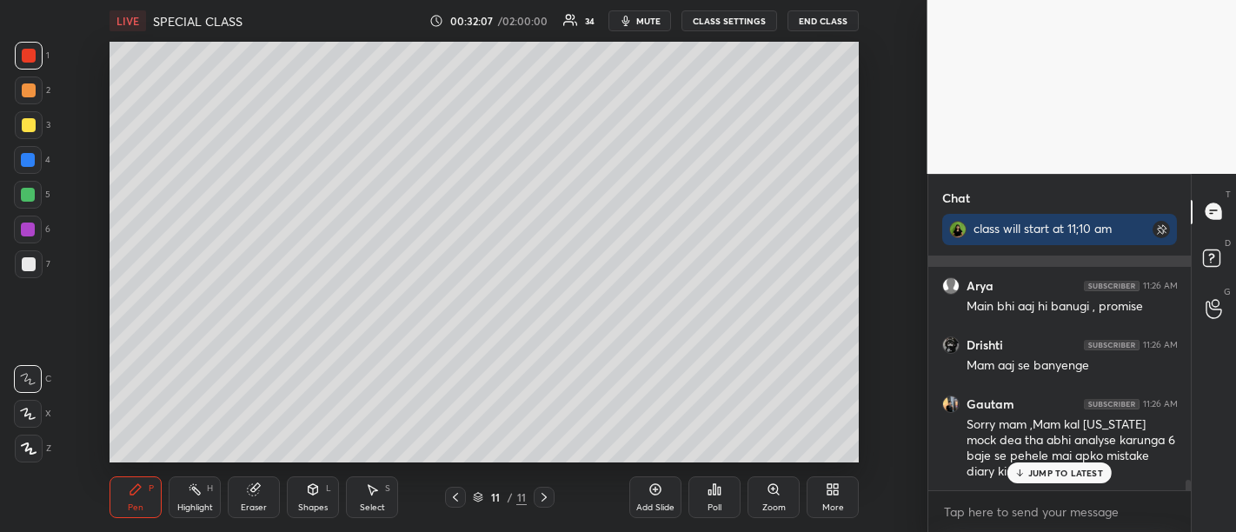
scroll to position [5030, 0]
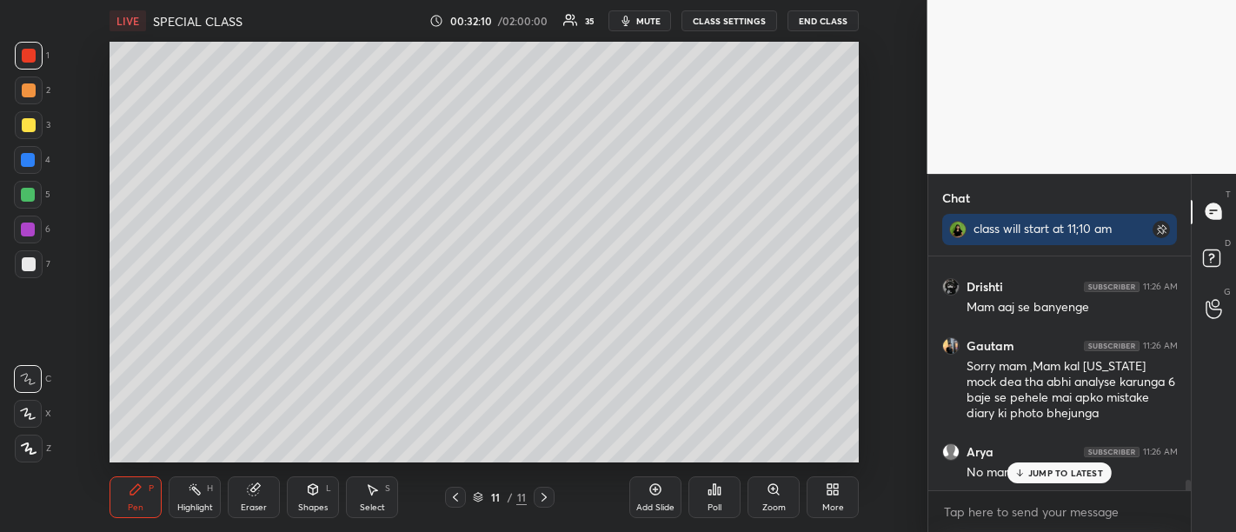
click at [1071, 477] on p "JUMP TO LATEST" at bounding box center [1065, 472] width 75 height 10
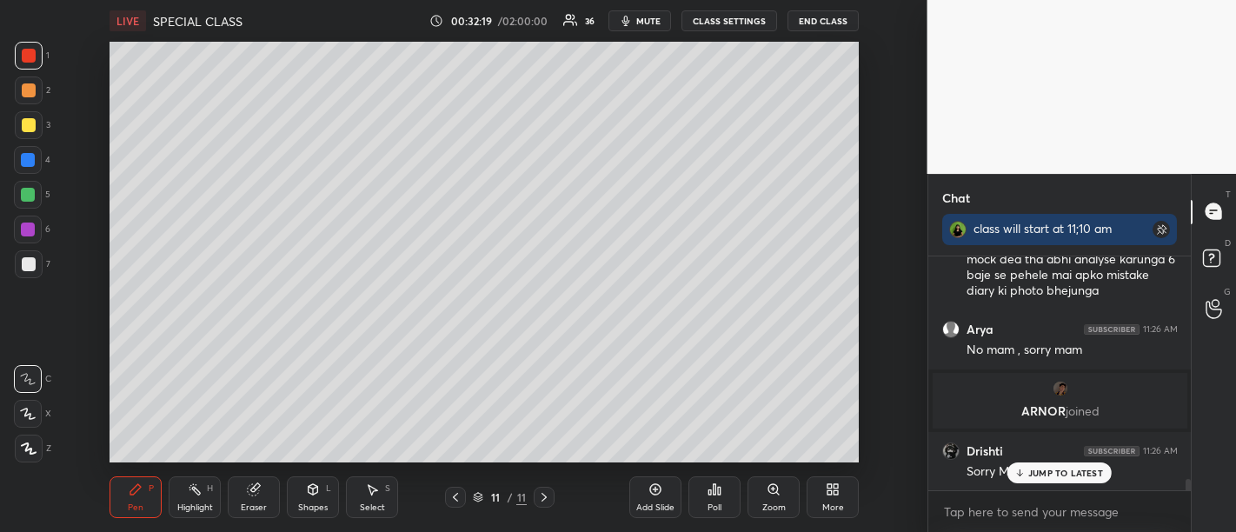
scroll to position [4637, 0]
click at [1071, 477] on p "JUMP TO LATEST" at bounding box center [1065, 472] width 75 height 10
click at [712, 512] on div "Poll" at bounding box center [714, 507] width 14 height 9
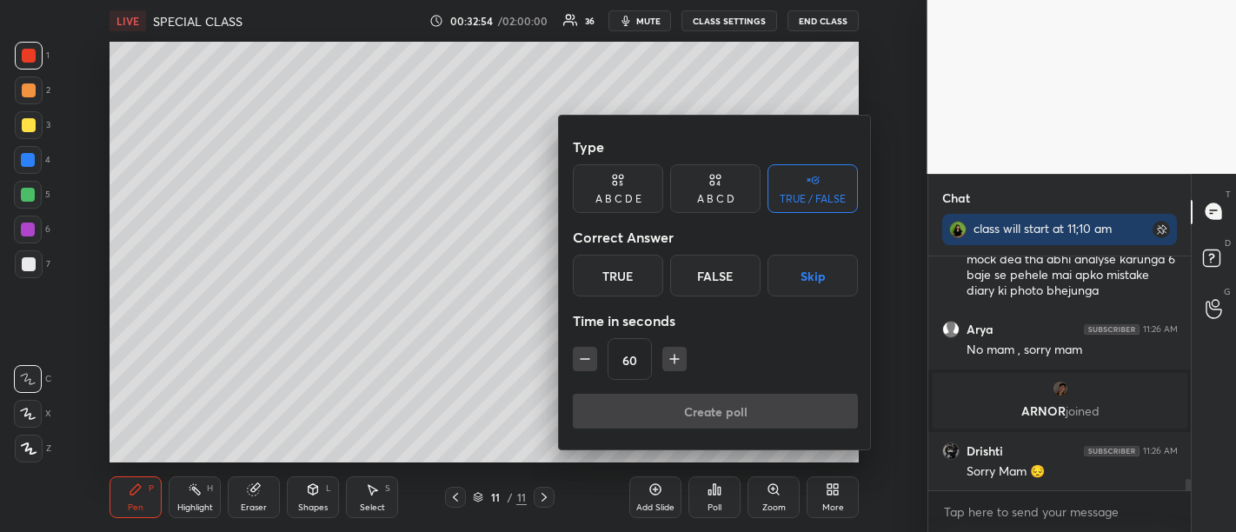
click at [428, 294] on div at bounding box center [618, 266] width 1236 height 532
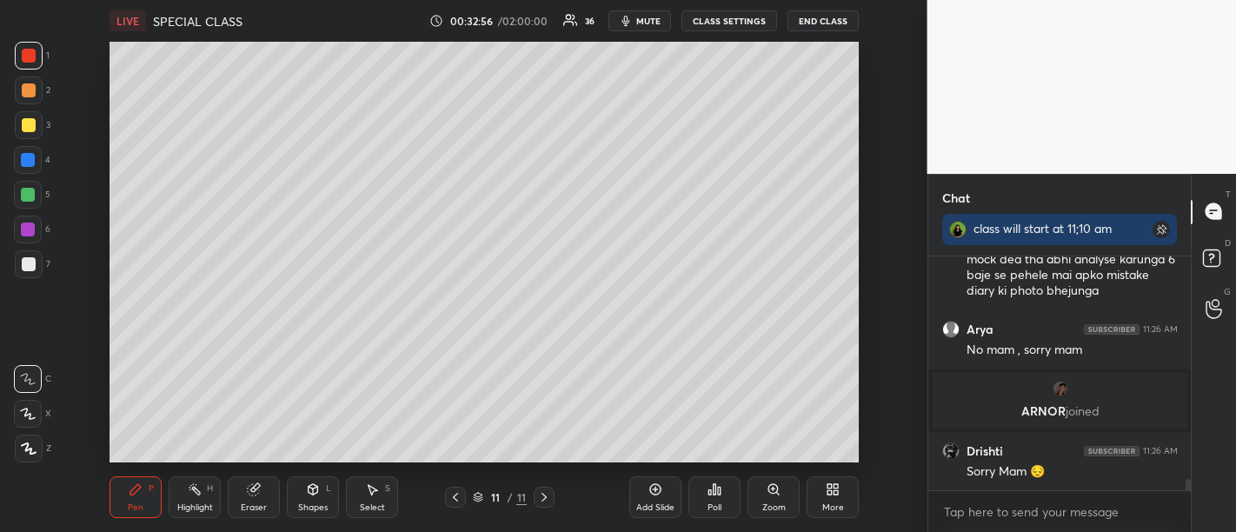
click at [645, 512] on div "Add Slide" at bounding box center [655, 507] width 38 height 9
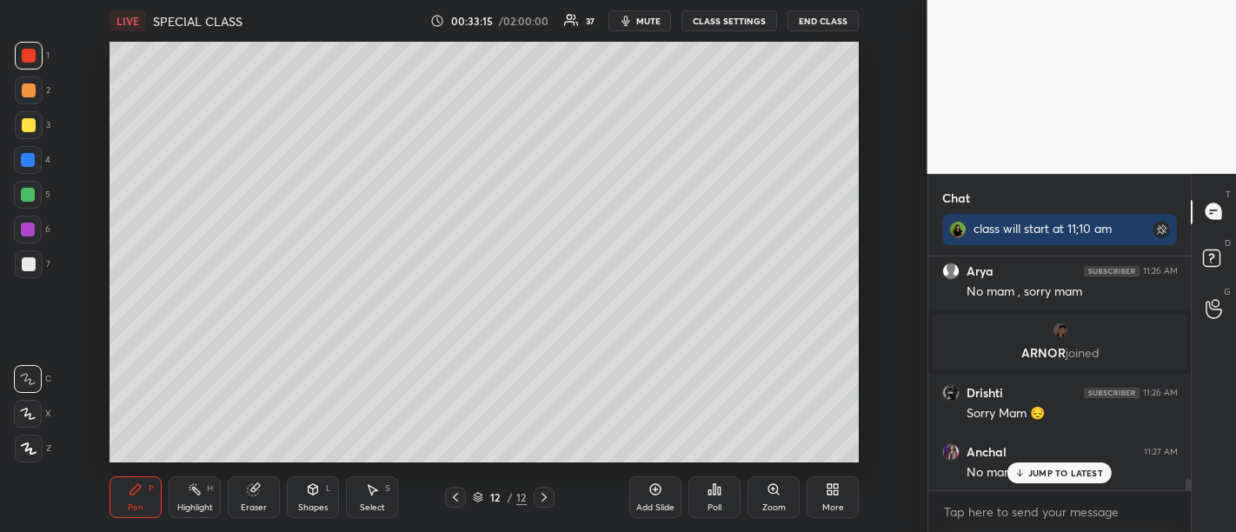
click at [1079, 477] on p "JUMP TO LATEST" at bounding box center [1065, 472] width 75 height 10
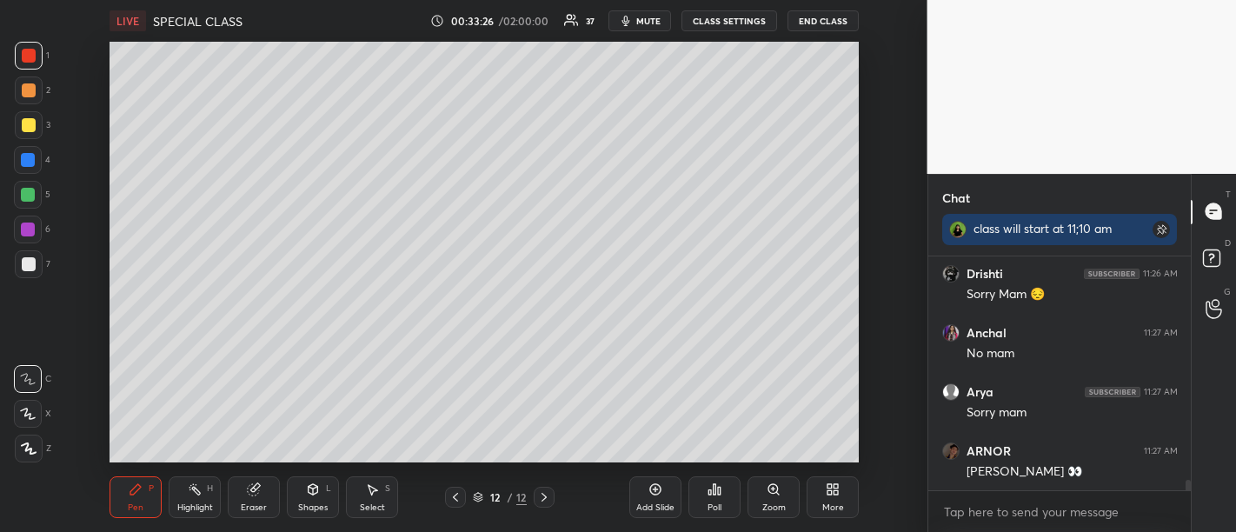
scroll to position [4874, 0]
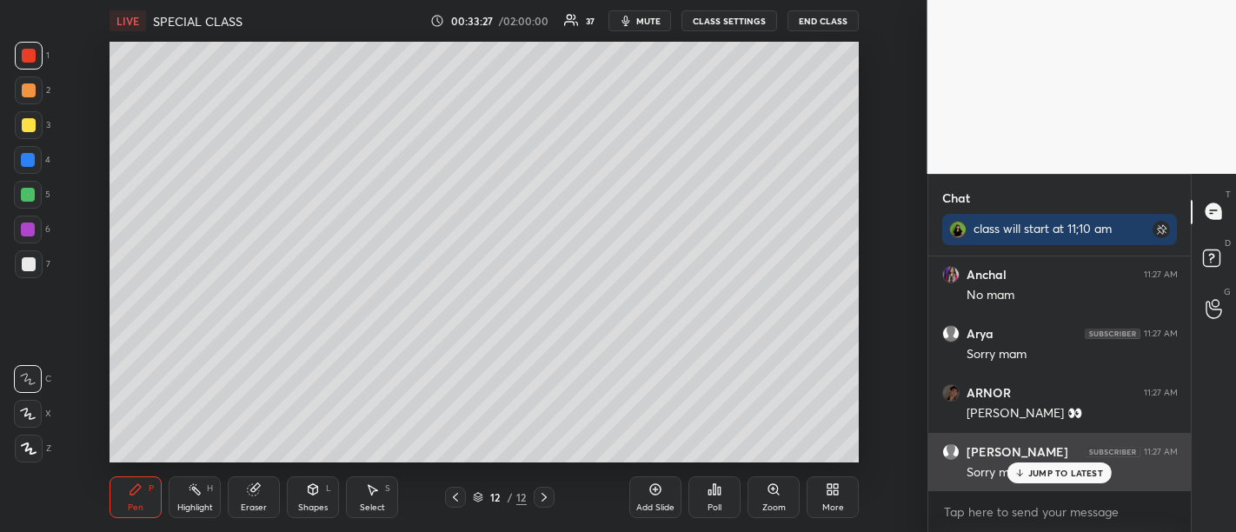
click at [1068, 473] on p "JUMP TO LATEST" at bounding box center [1065, 472] width 75 height 10
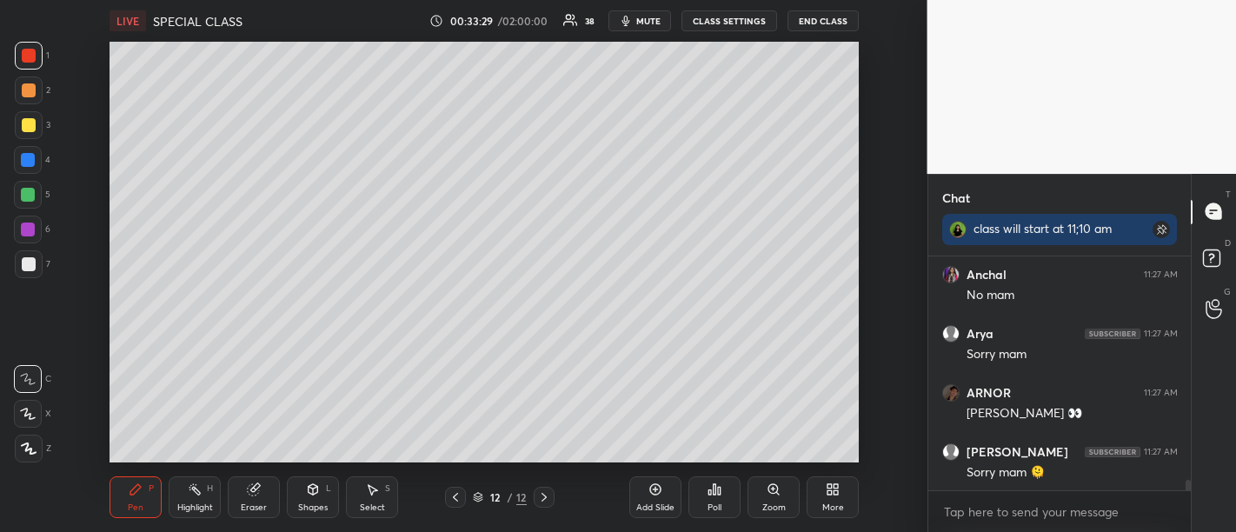
scroll to position [4875, 0]
click at [656, 497] on div "Add Slide" at bounding box center [655, 497] width 52 height 42
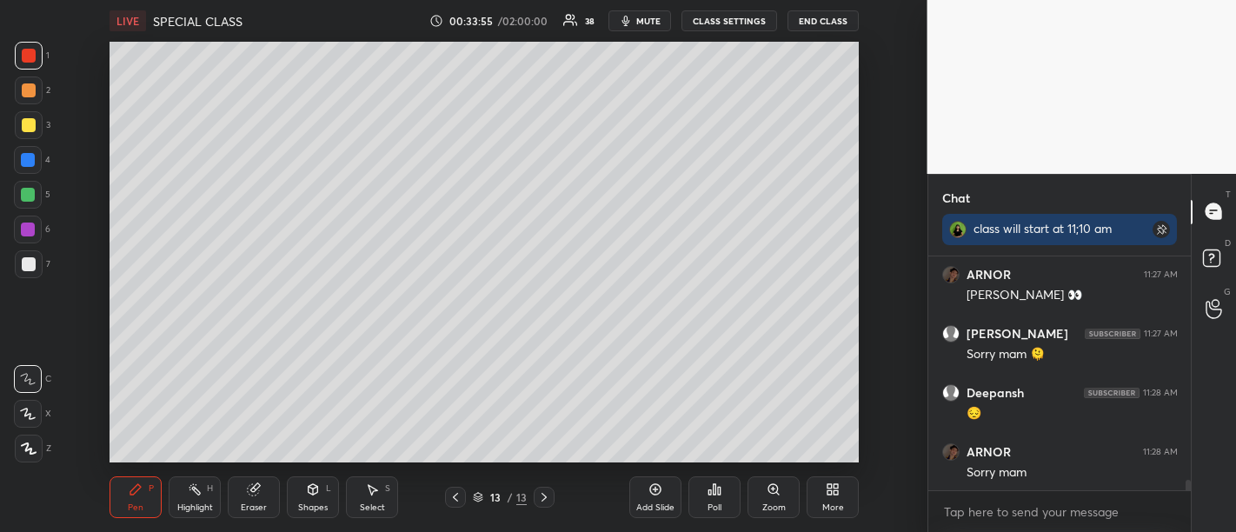
scroll to position [5052, 0]
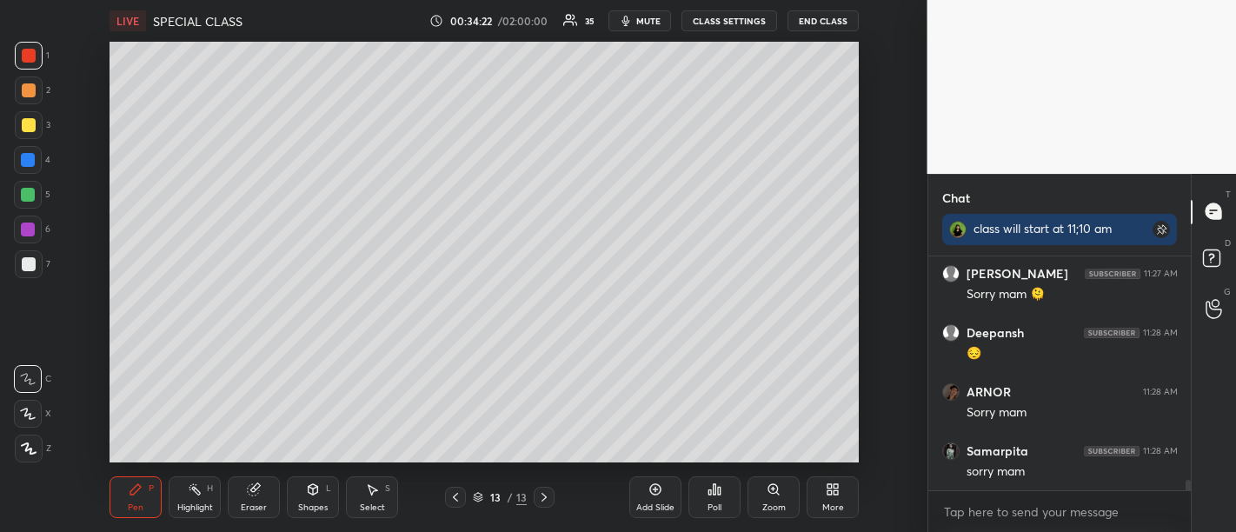
click at [658, 493] on icon at bounding box center [655, 489] width 11 height 11
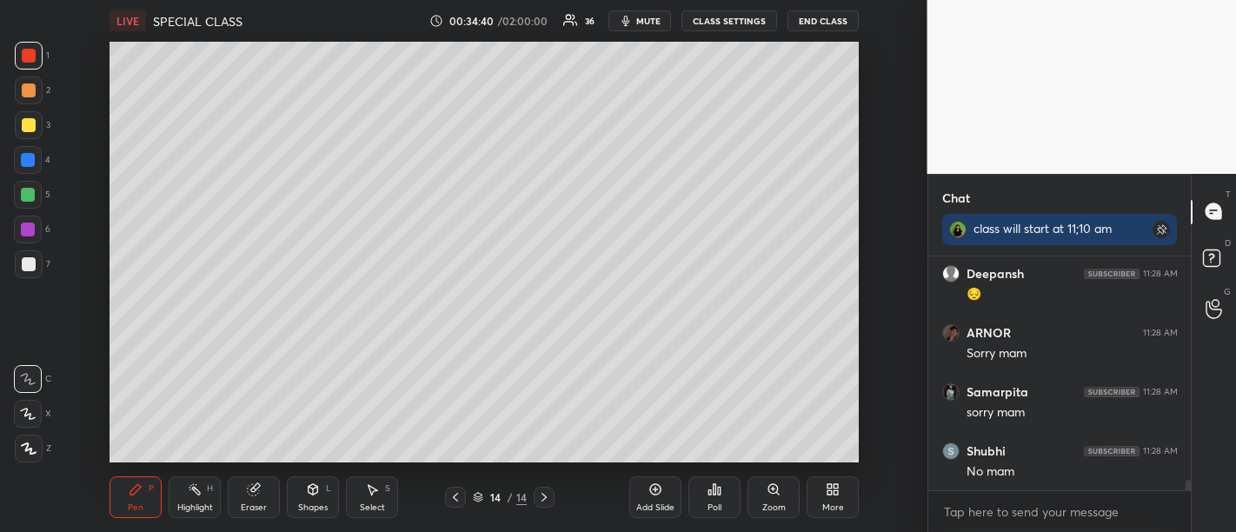
scroll to position [5169, 0]
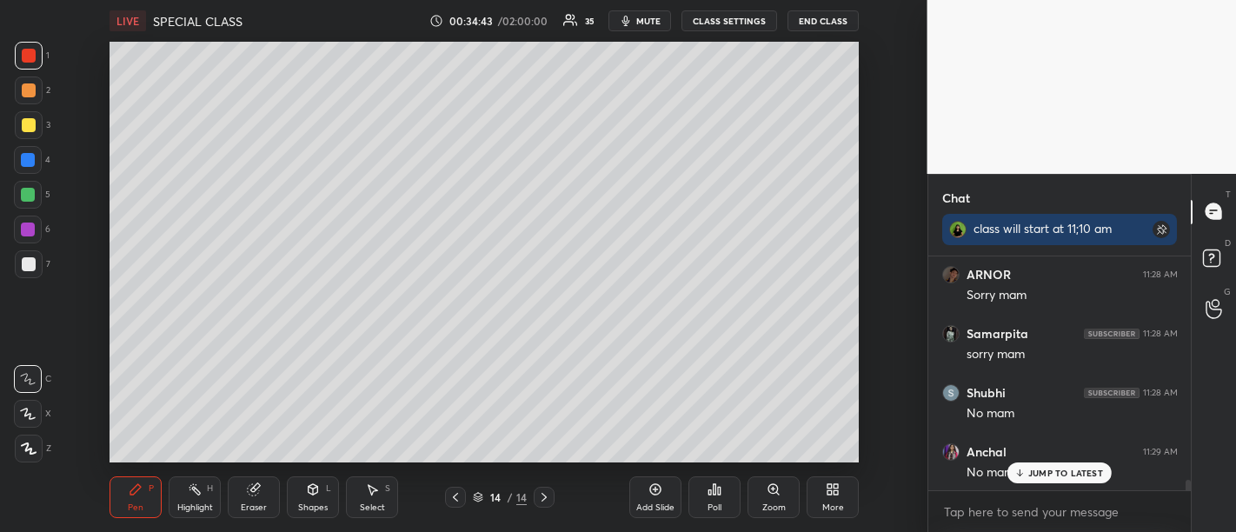
click at [665, 503] on div "Add Slide" at bounding box center [655, 507] width 38 height 9
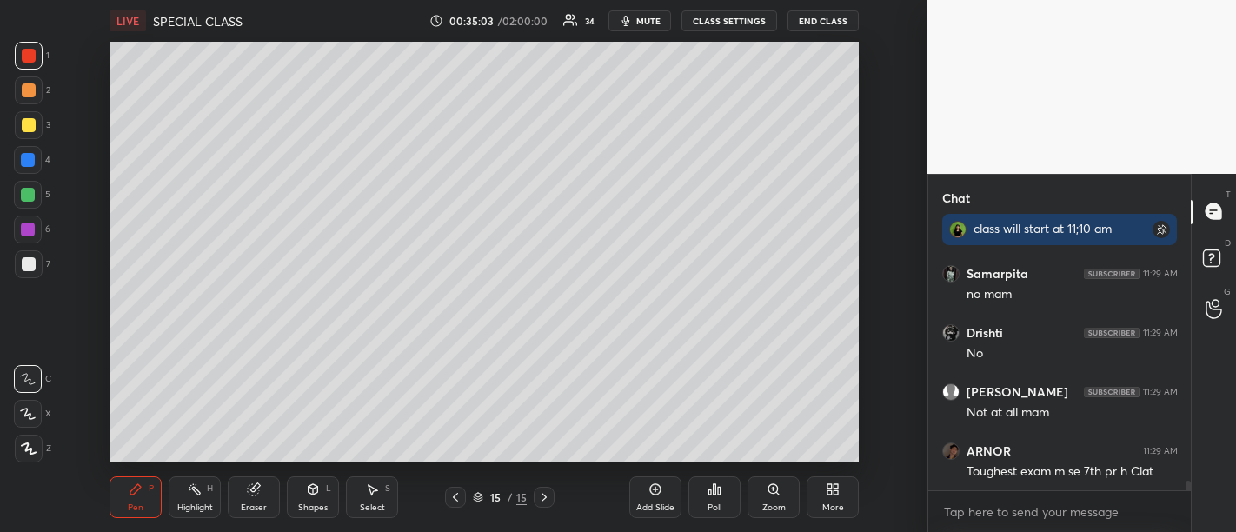
scroll to position [5469, 0]
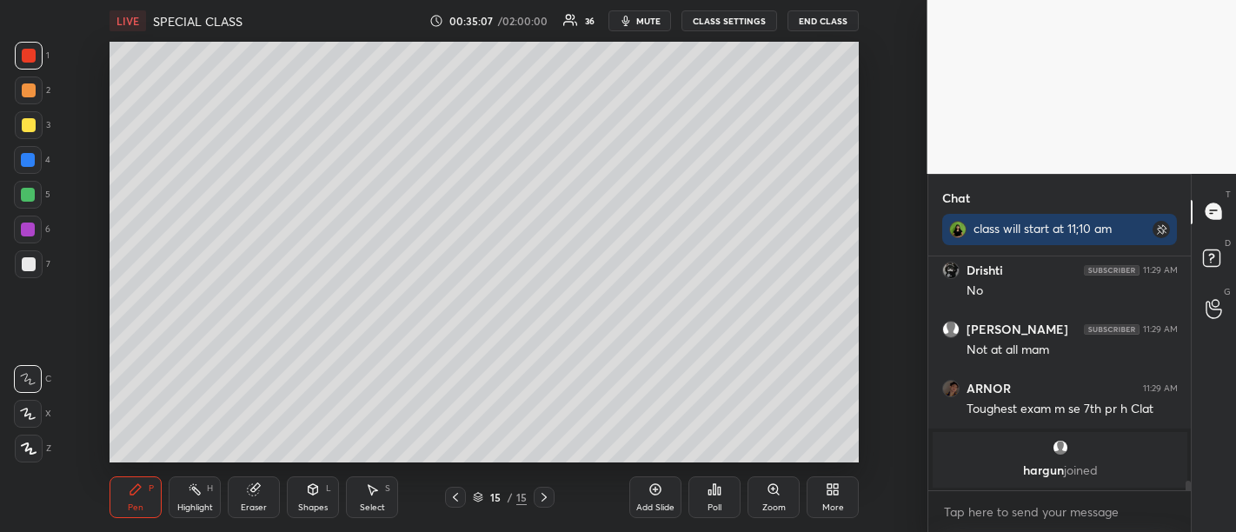
click at [655, 497] on div "Add Slide" at bounding box center [655, 497] width 52 height 42
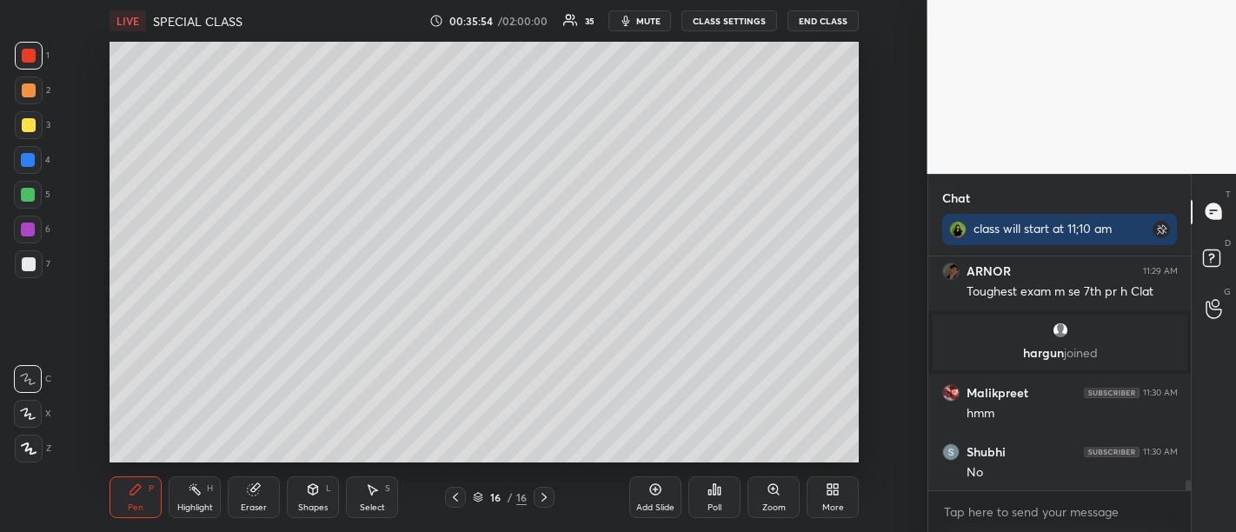
scroll to position [5283, 0]
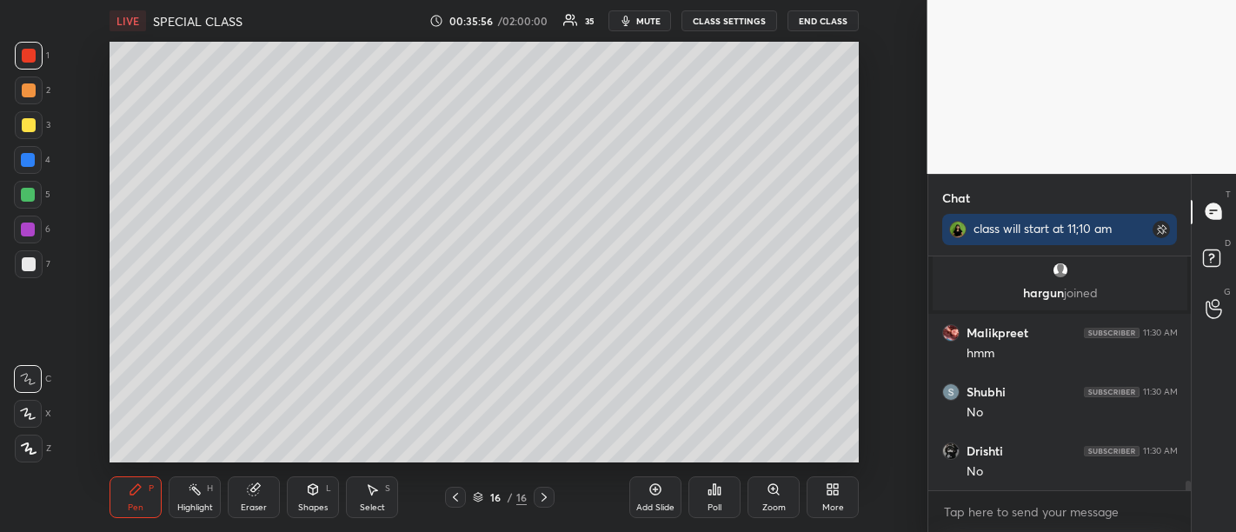
click at [653, 497] on div "Add Slide" at bounding box center [655, 497] width 52 height 42
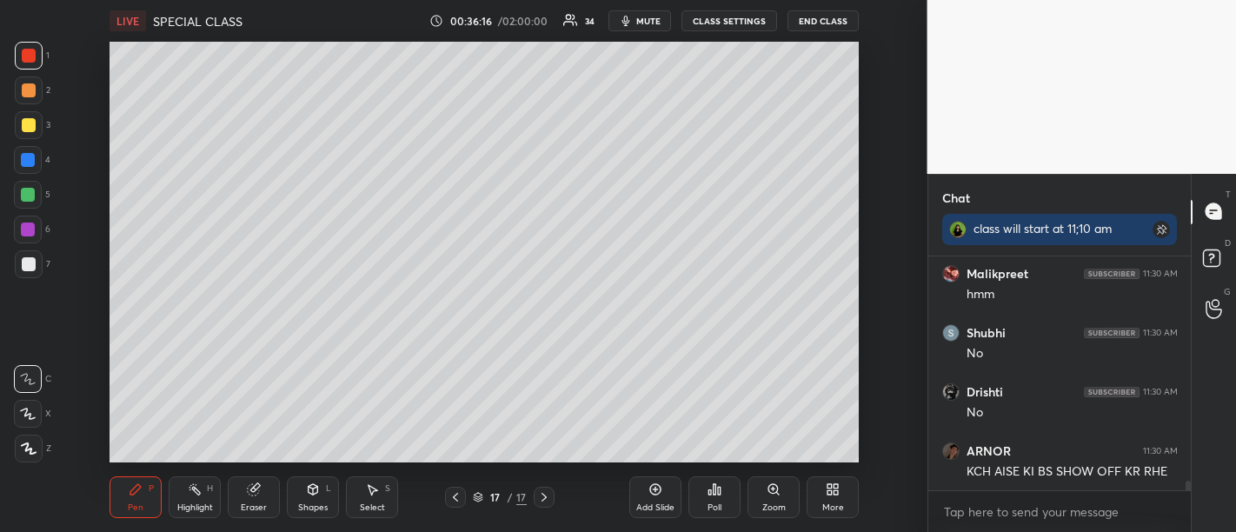
scroll to position [5401, 0]
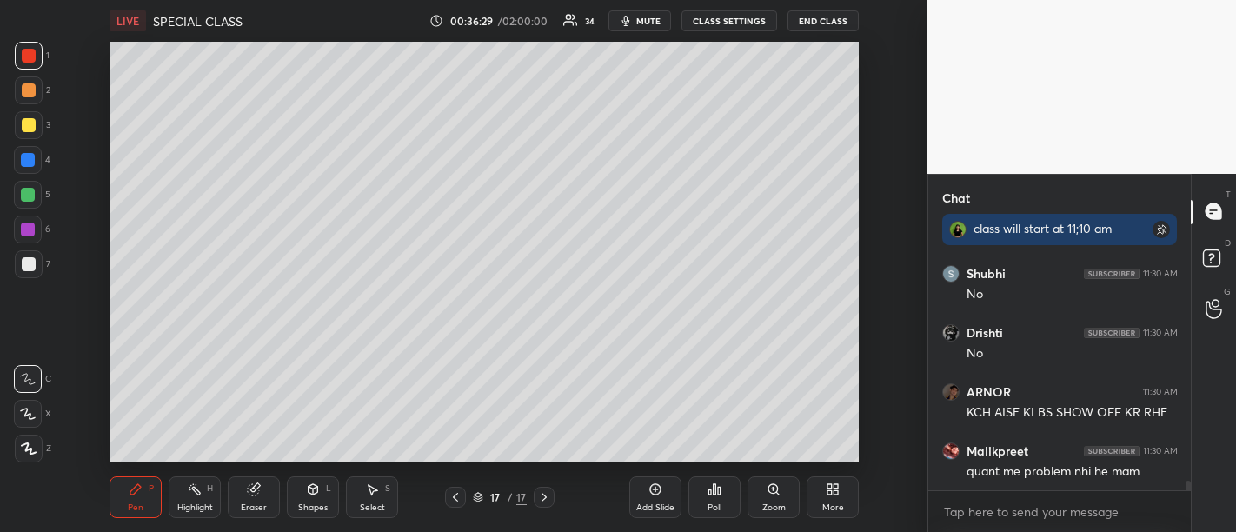
click at [670, 495] on div "Add Slide" at bounding box center [655, 497] width 52 height 42
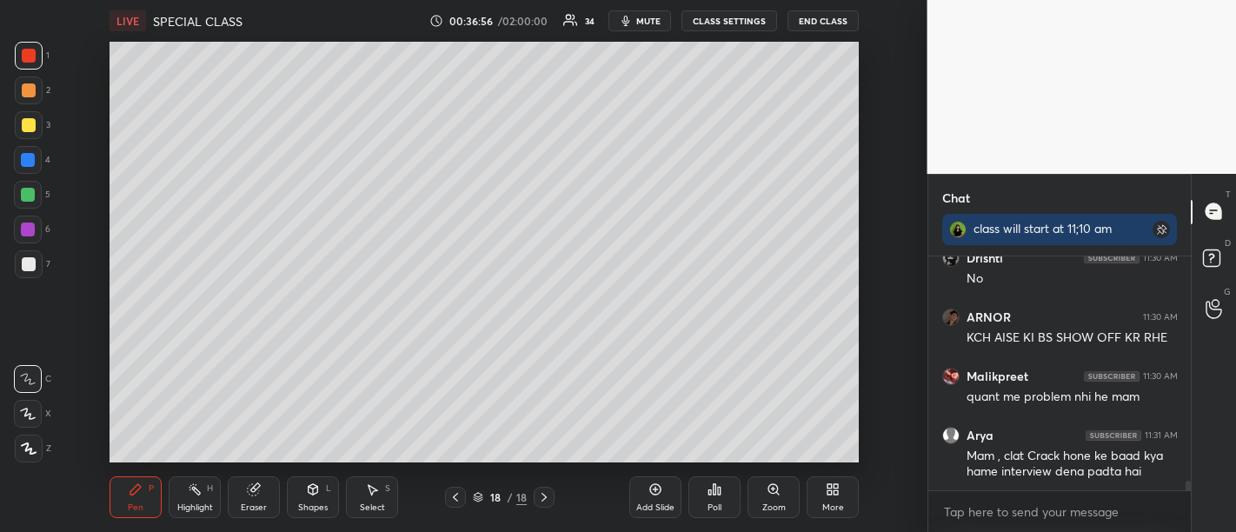
click at [658, 489] on icon at bounding box center [655, 489] width 5 height 5
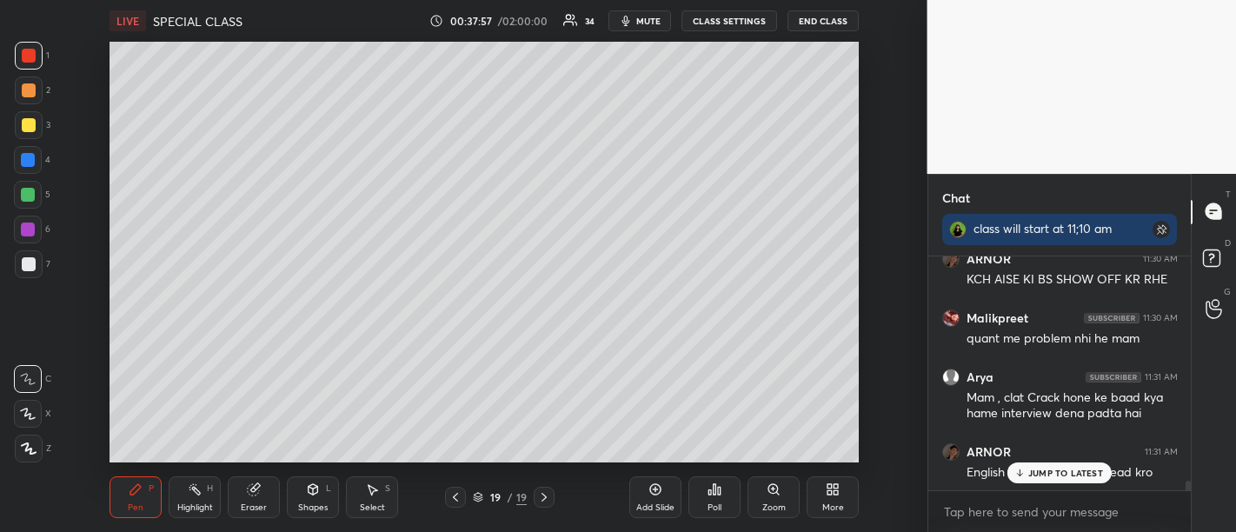
scroll to position [5593, 0]
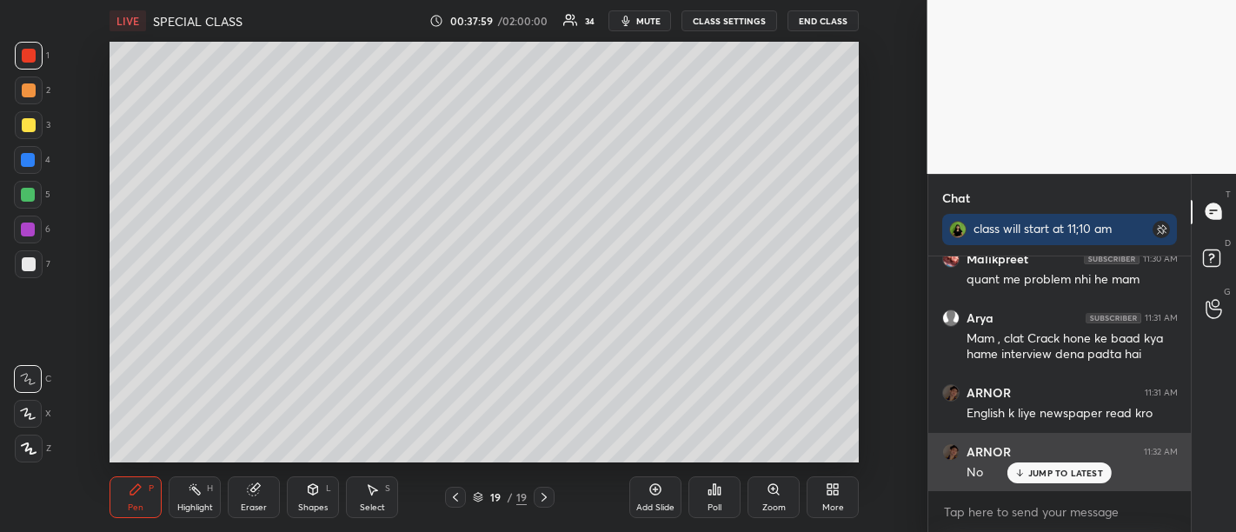
click at [1030, 470] on p "JUMP TO LATEST" at bounding box center [1065, 472] width 75 height 10
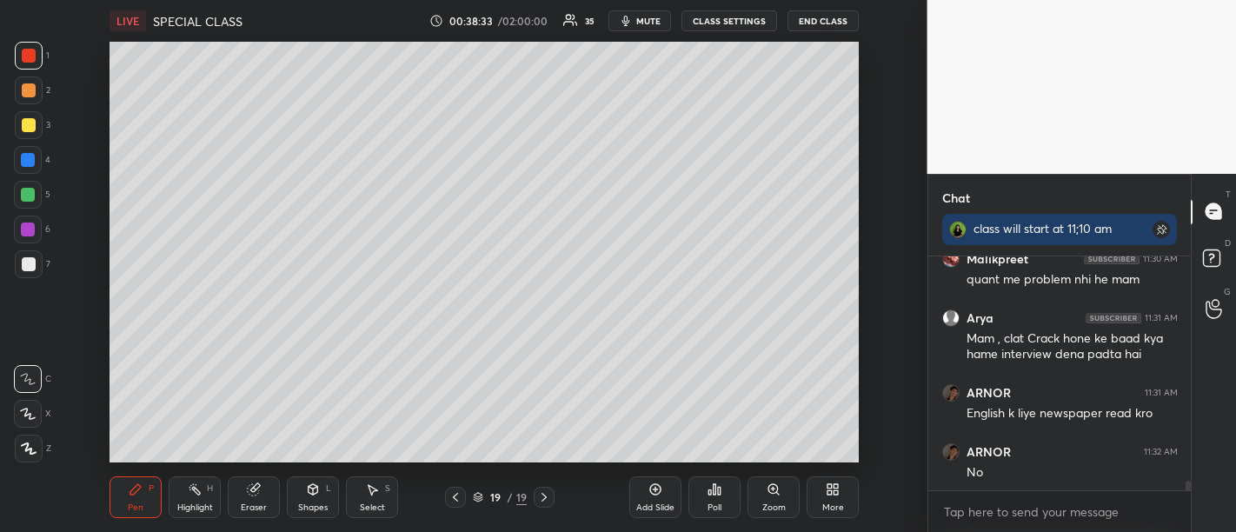
click at [653, 500] on div "Add Slide" at bounding box center [655, 497] width 52 height 42
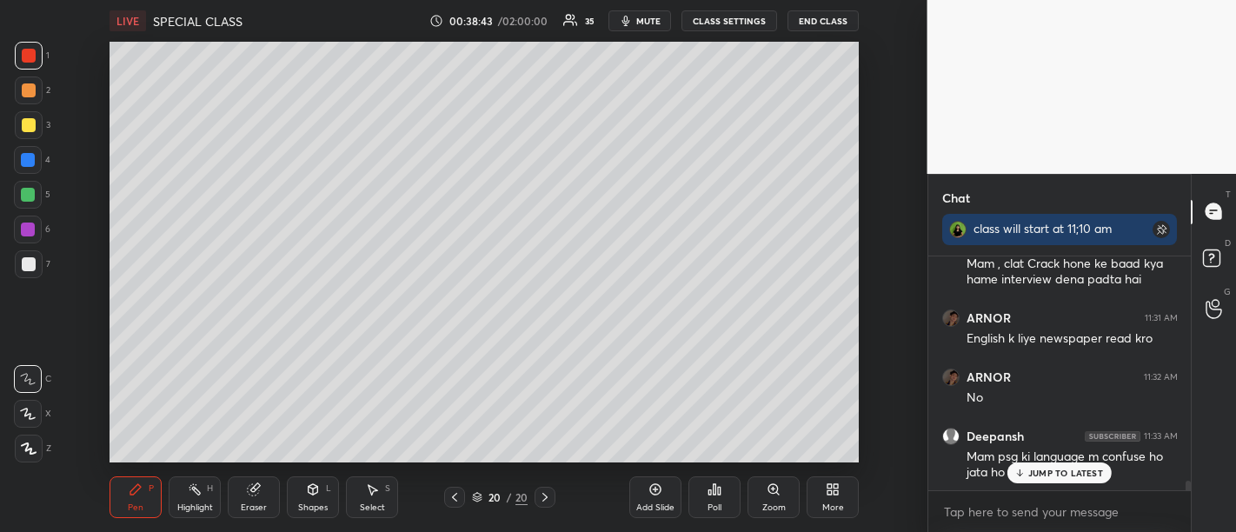
click at [1066, 475] on p "JUMP TO LATEST" at bounding box center [1065, 472] width 75 height 10
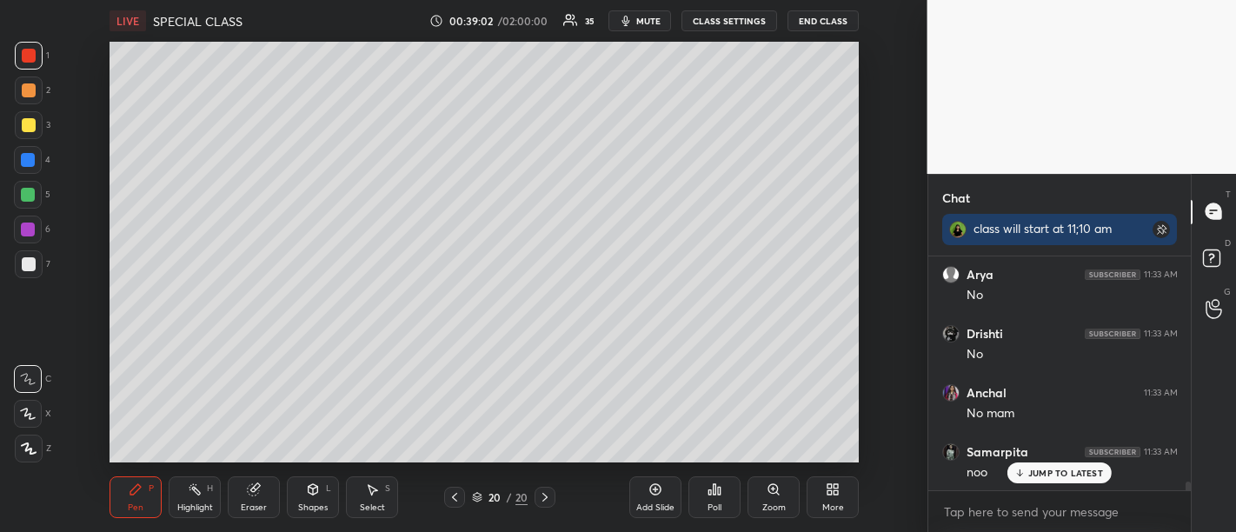
scroll to position [6082, 0]
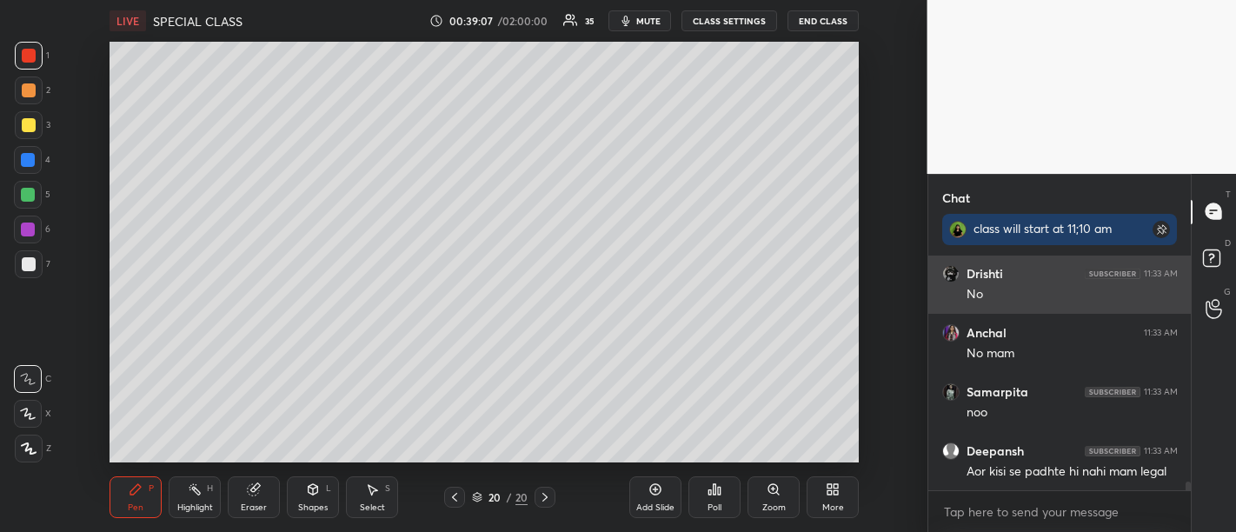
click at [1157, 224] on rect at bounding box center [1160, 229] width 17 height 17
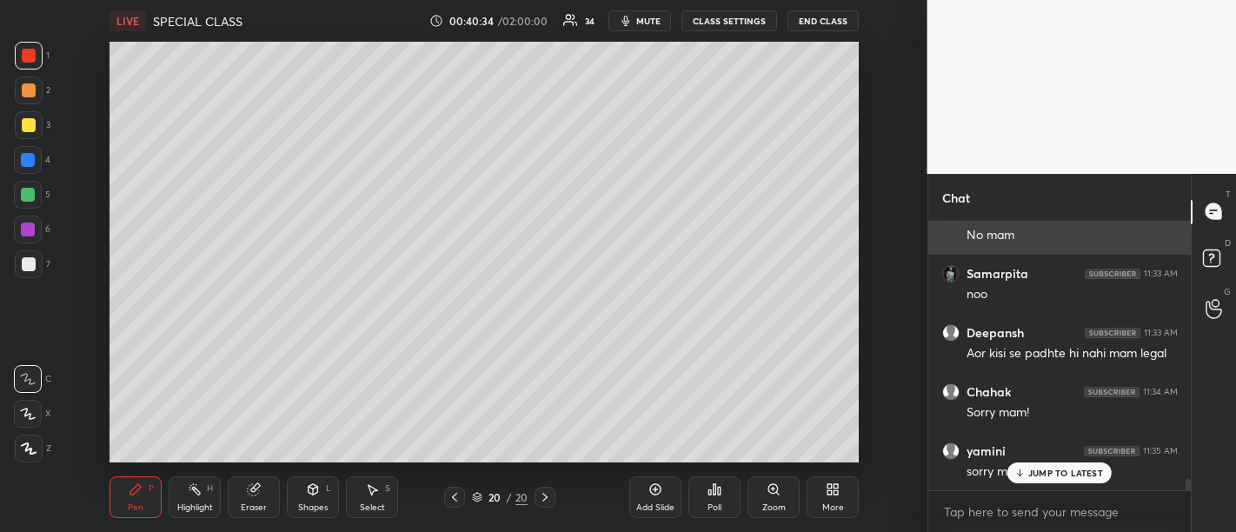
scroll to position [6224, 0]
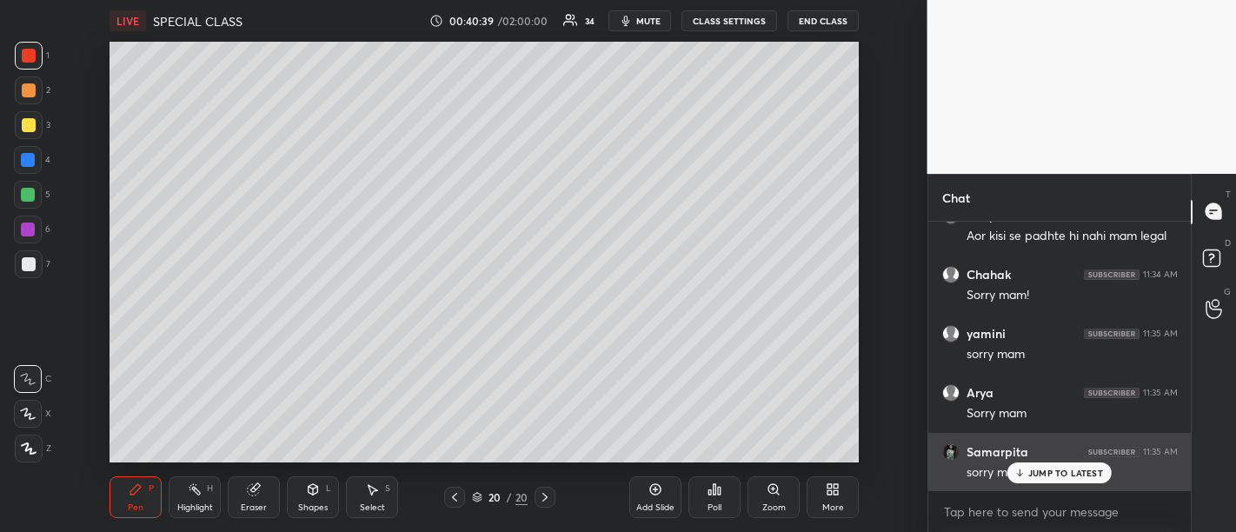
click at [1067, 470] on p "JUMP TO LATEST" at bounding box center [1065, 472] width 75 height 10
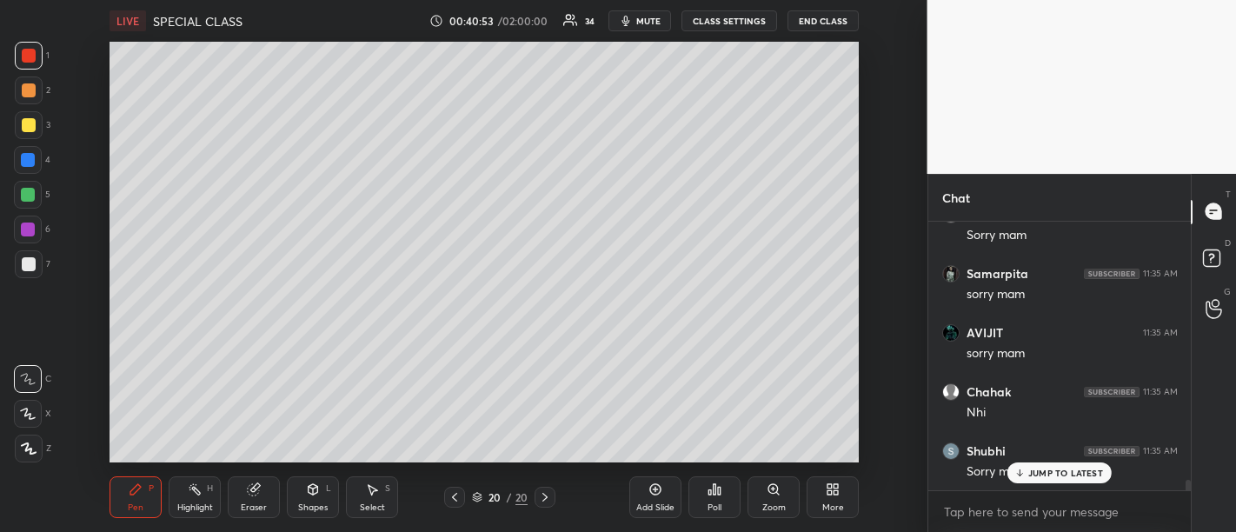
scroll to position [6579, 0]
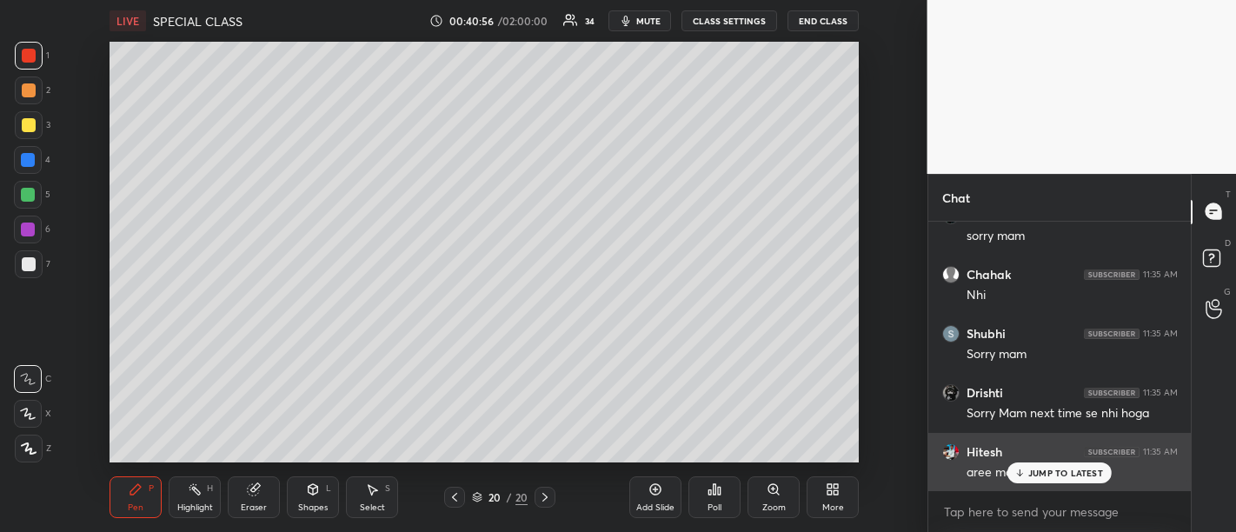
click at [1054, 472] on p "JUMP TO LATEST" at bounding box center [1065, 472] width 75 height 10
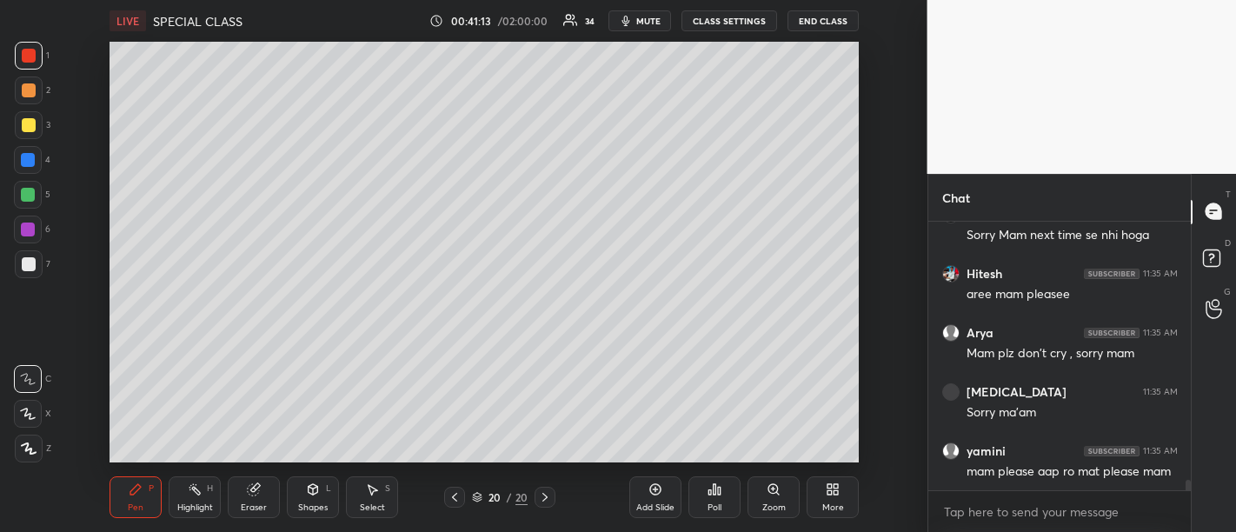
scroll to position [6815, 0]
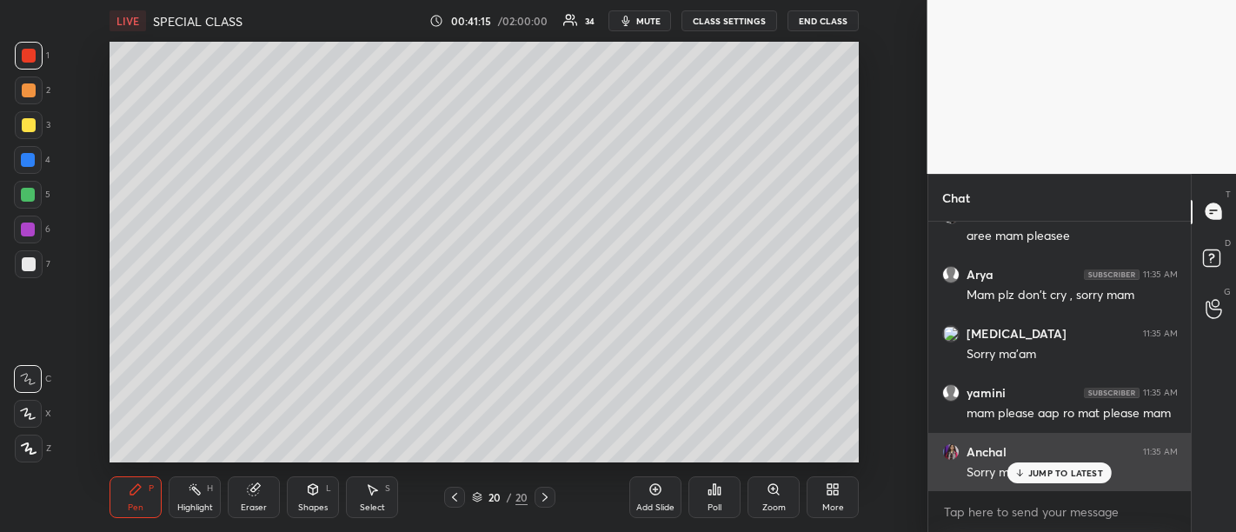
click at [1057, 473] on p "JUMP TO LATEST" at bounding box center [1065, 472] width 75 height 10
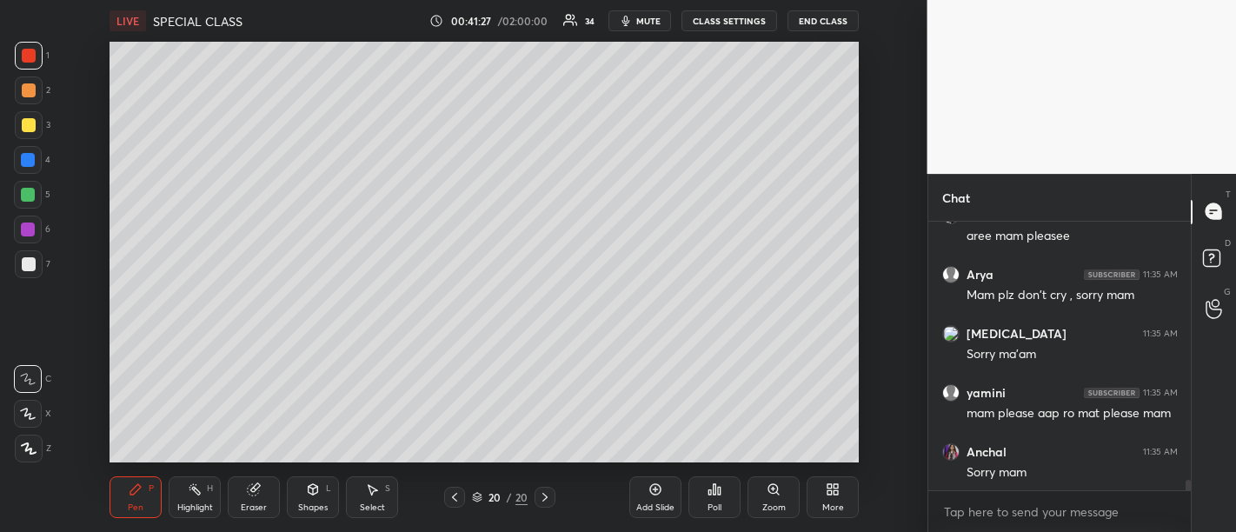
scroll to position [6874, 0]
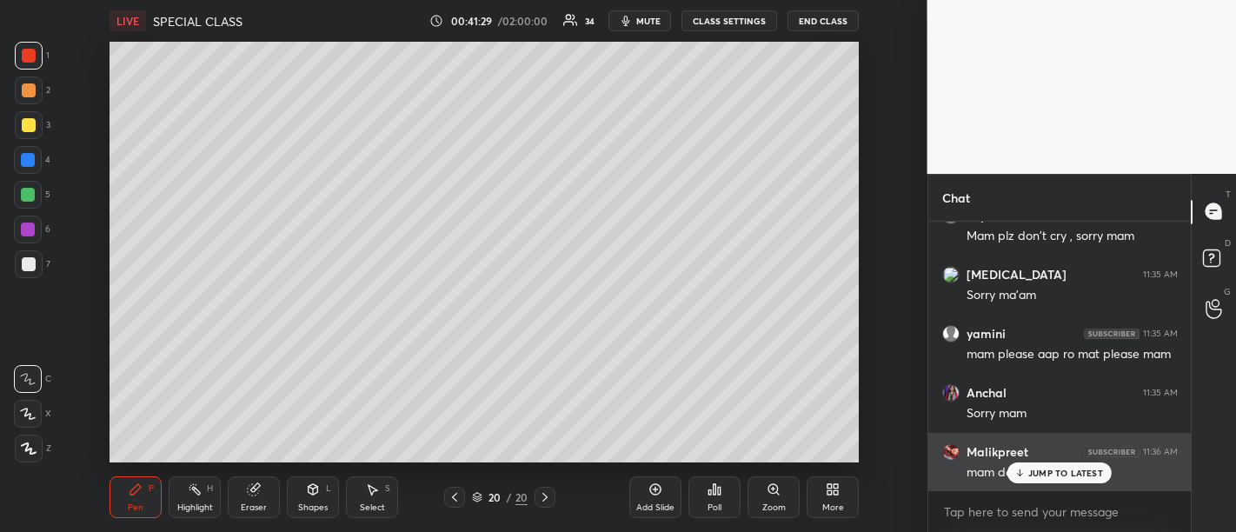
click at [1047, 471] on p "JUMP TO LATEST" at bounding box center [1065, 472] width 75 height 10
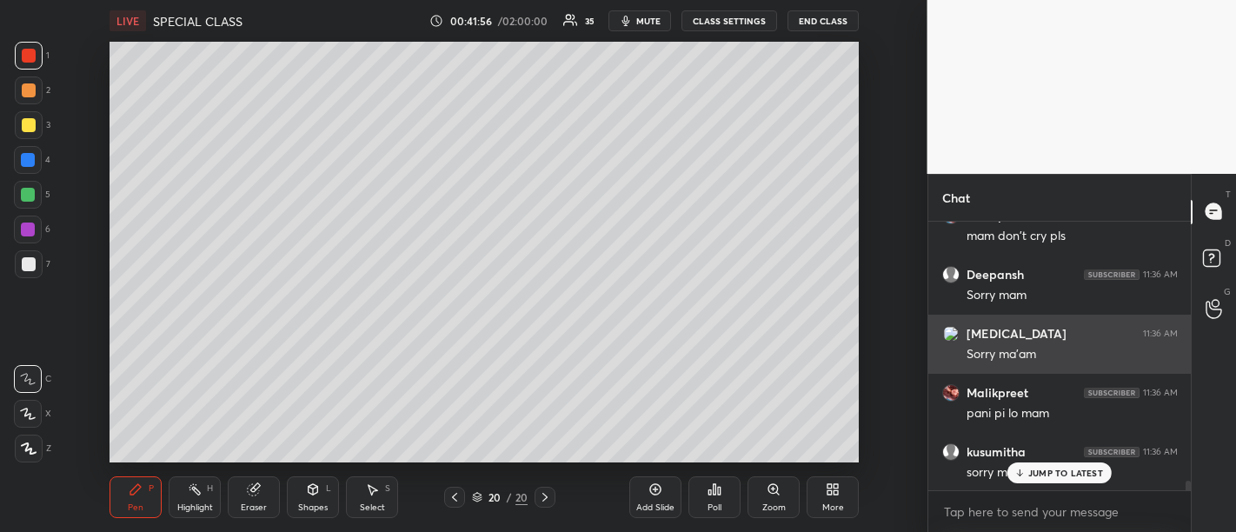
scroll to position [7169, 0]
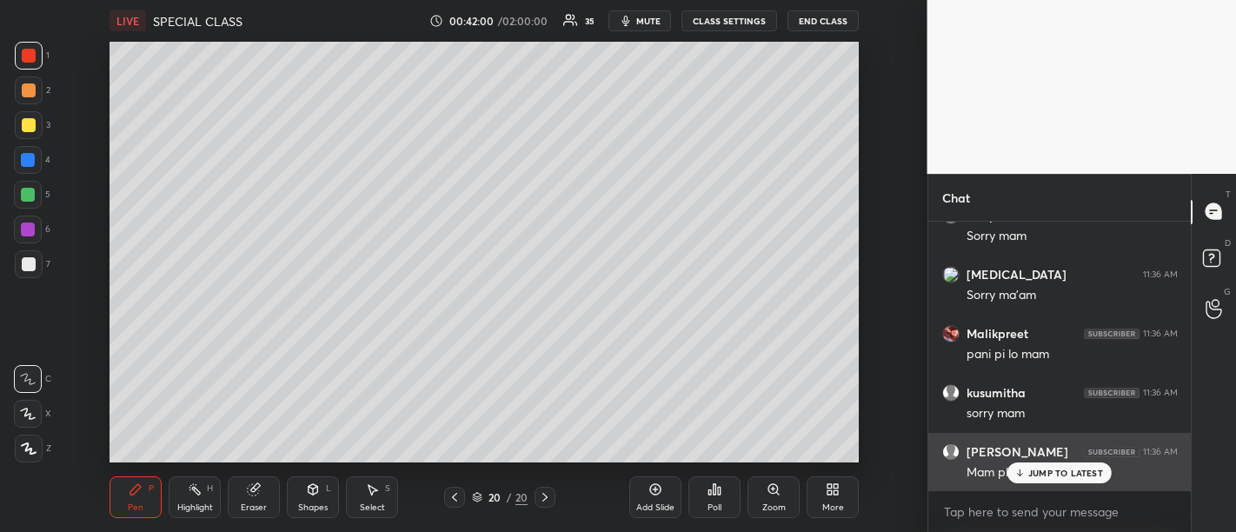
click at [1063, 482] on div "JUMP TO LATEST" at bounding box center [1059, 472] width 104 height 21
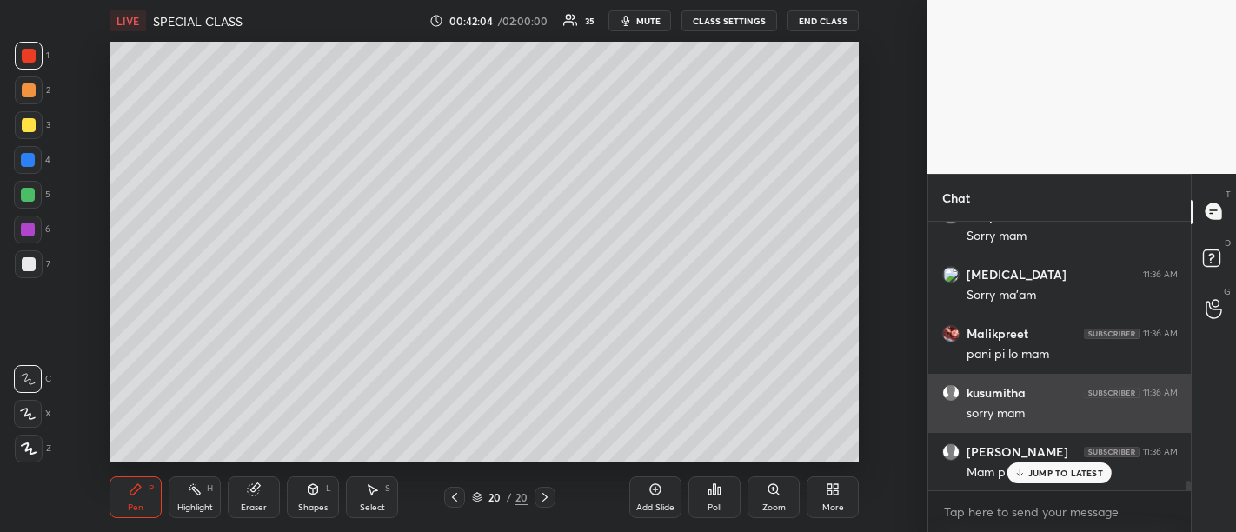
scroll to position [7244, 0]
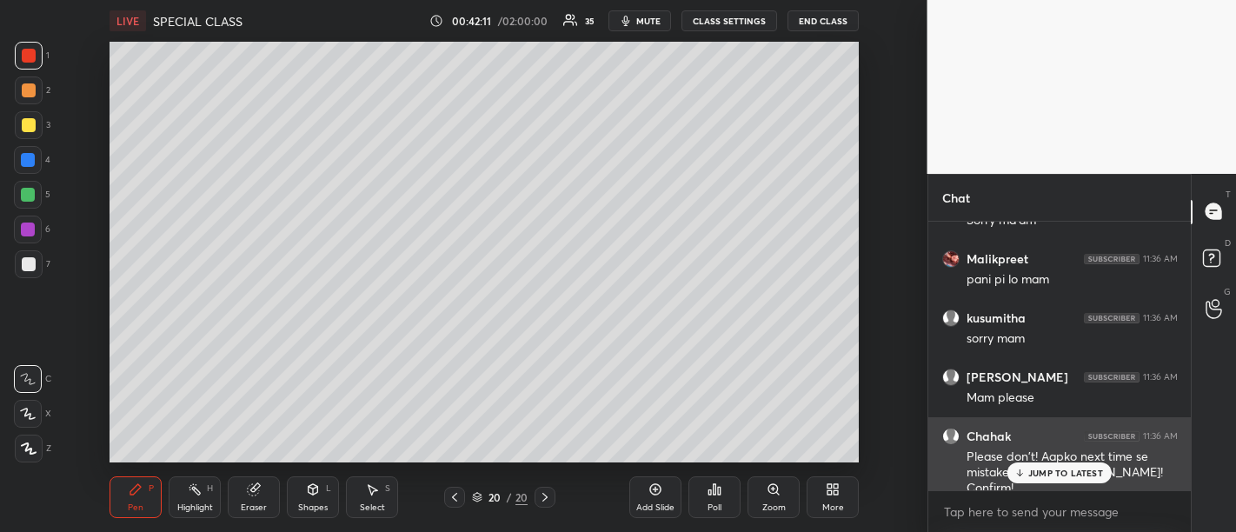
click at [1072, 478] on p "JUMP TO LATEST" at bounding box center [1065, 472] width 75 height 10
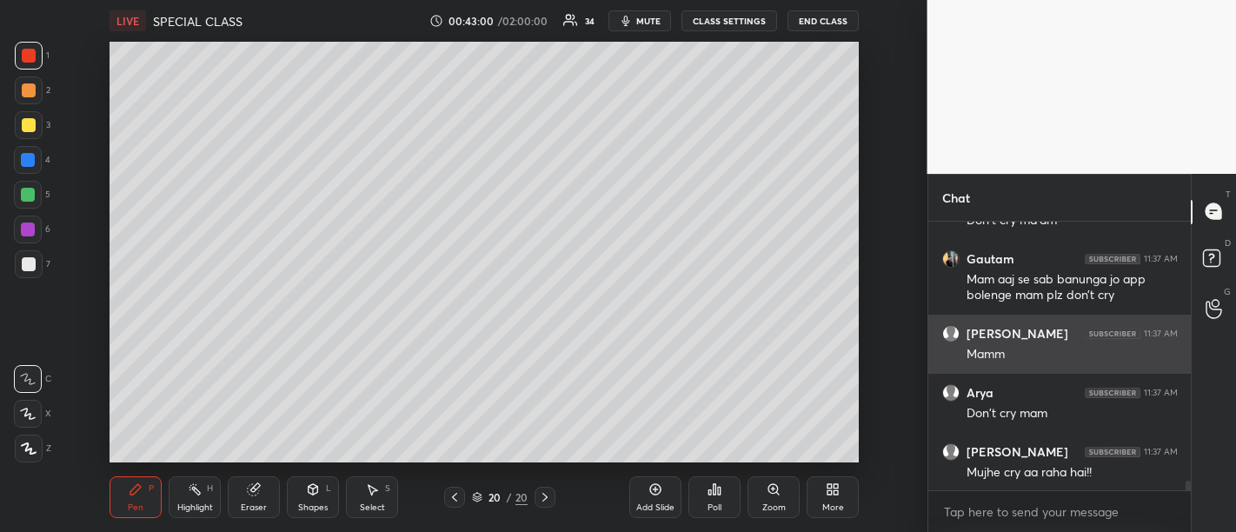
scroll to position [7720, 0]
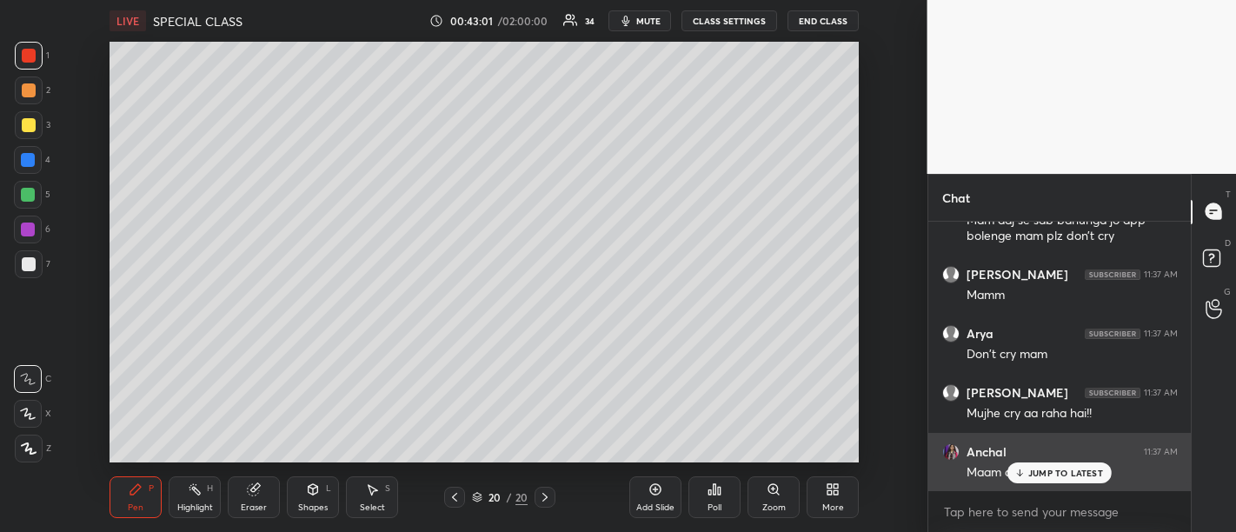
click at [1055, 476] on p "JUMP TO LATEST" at bounding box center [1065, 472] width 75 height 10
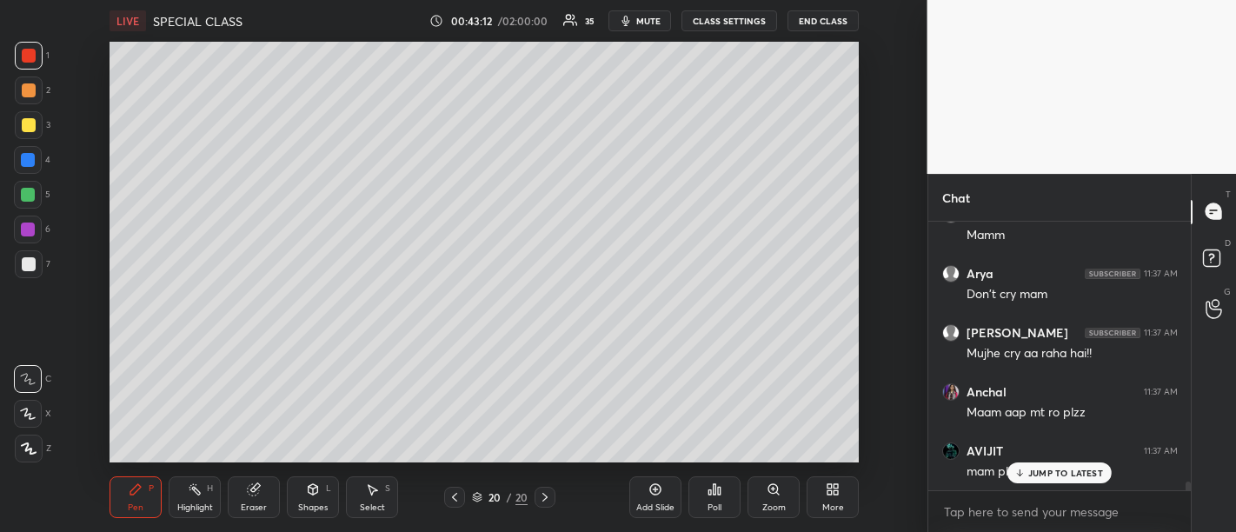
scroll to position [7870, 0]
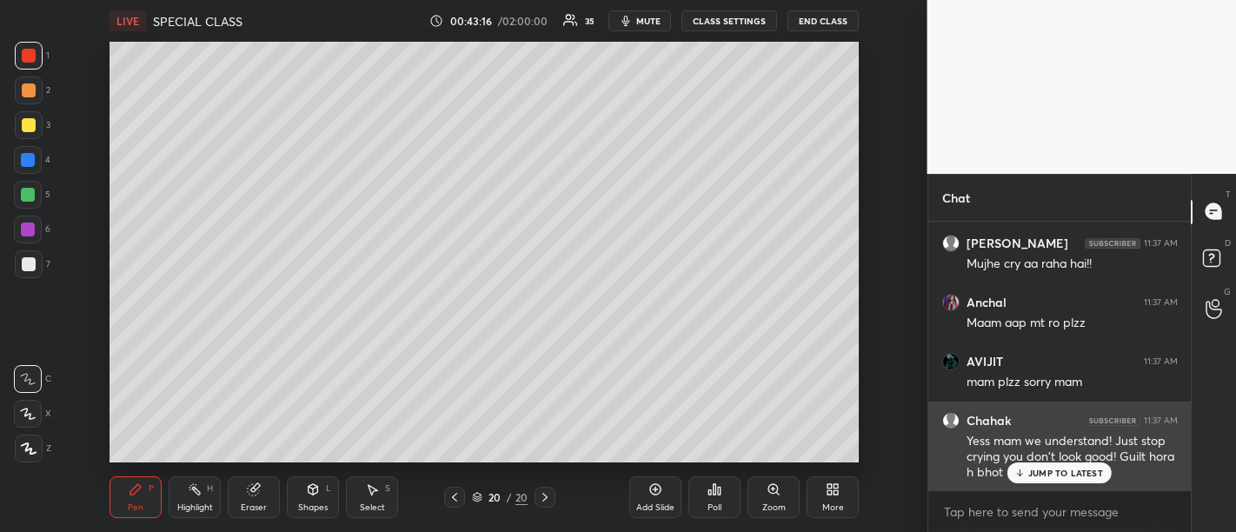
click at [1044, 481] on div "JUMP TO LATEST" at bounding box center [1059, 472] width 104 height 21
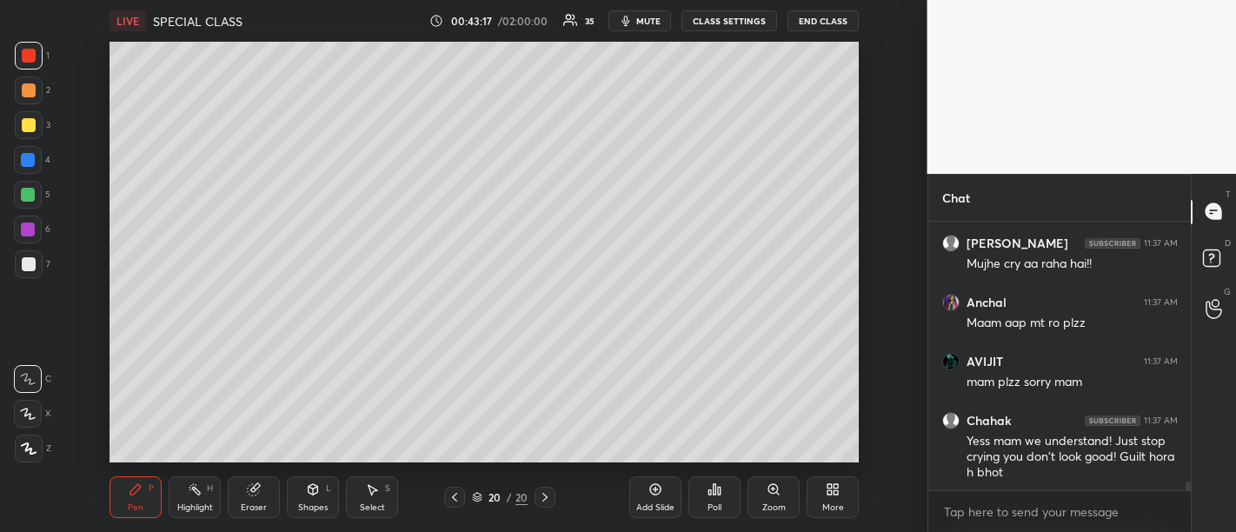
scroll to position [7945, 0]
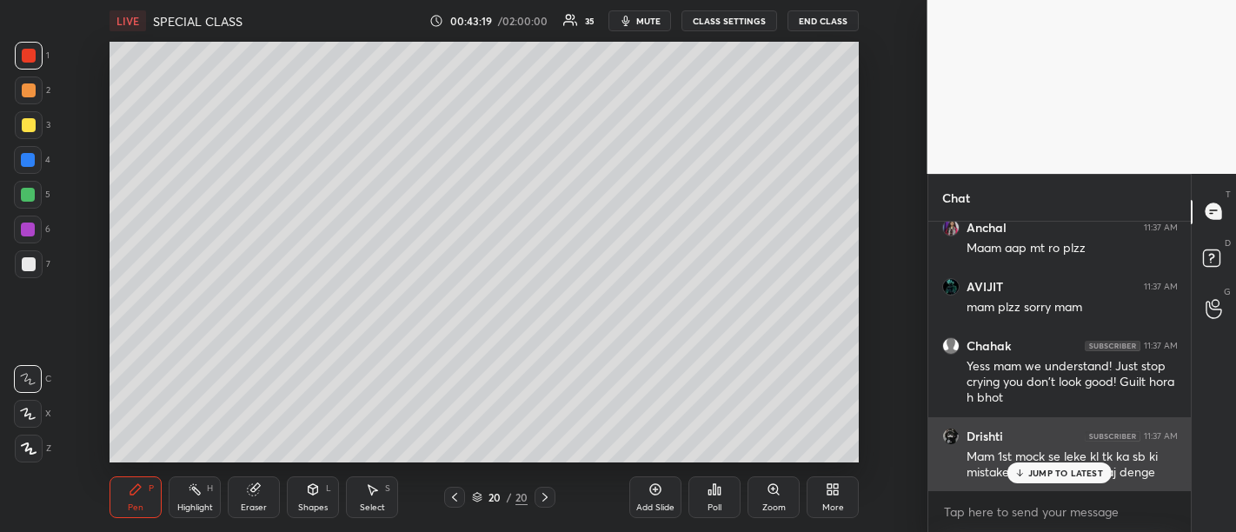
click at [1050, 469] on p "JUMP TO LATEST" at bounding box center [1065, 472] width 75 height 10
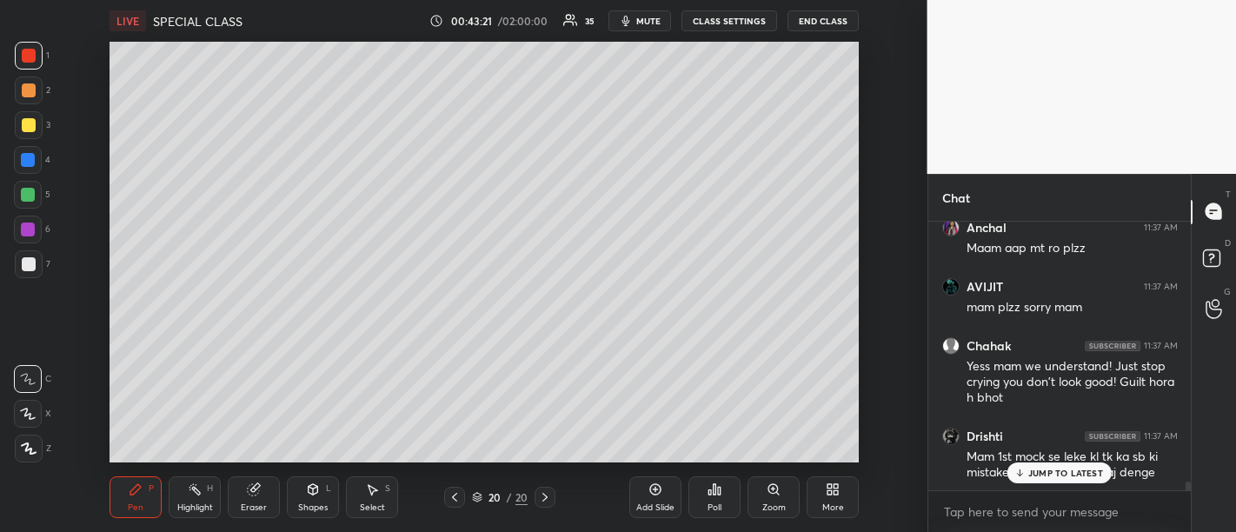
scroll to position [8004, 0]
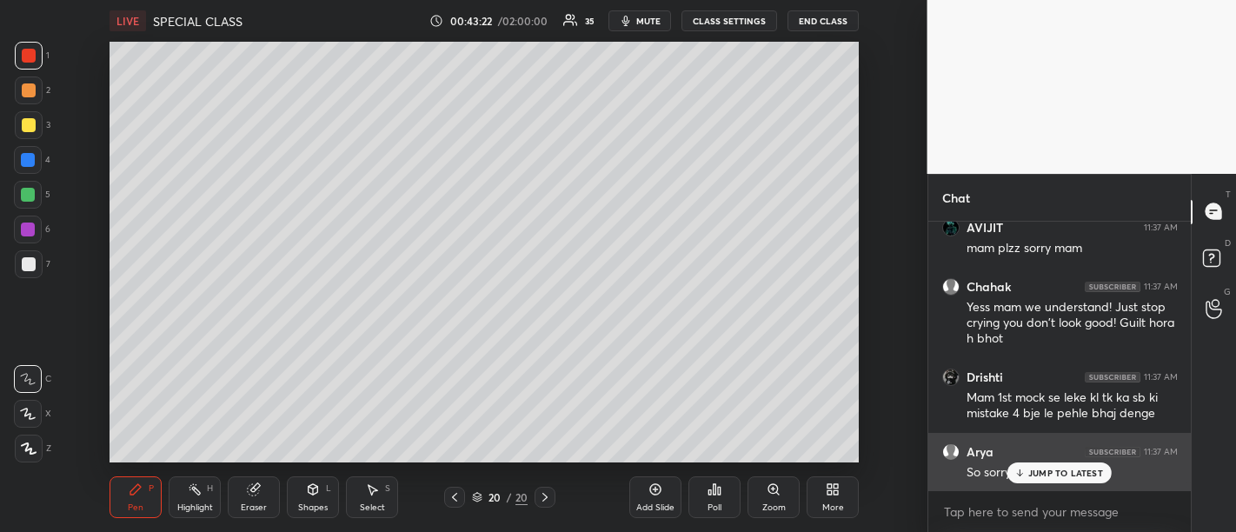
click at [1054, 474] on p "JUMP TO LATEST" at bounding box center [1065, 472] width 75 height 10
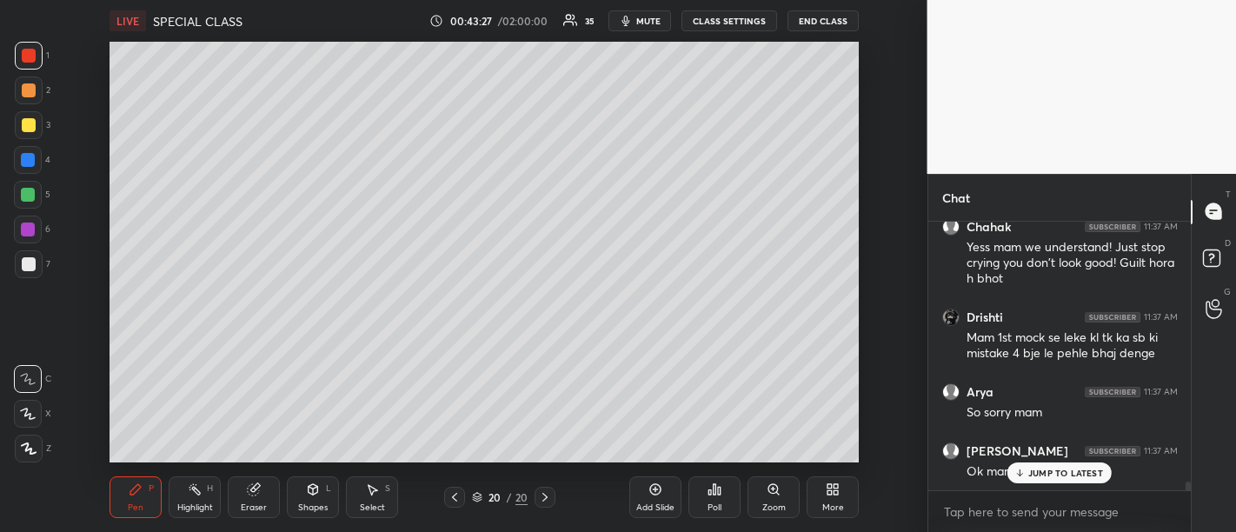
scroll to position [8137, 0]
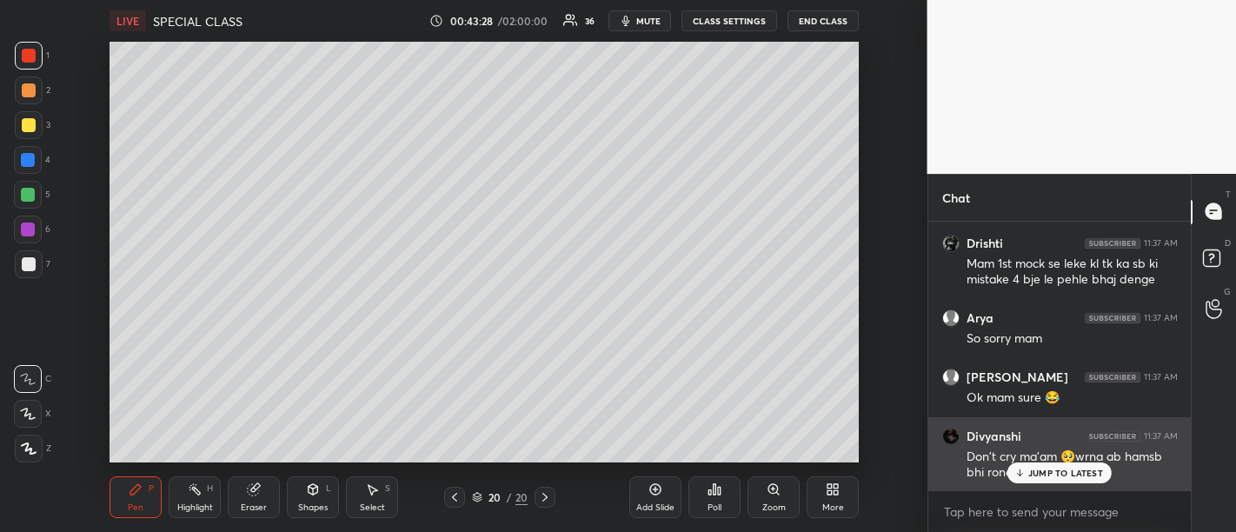
click at [1060, 475] on p "JUMP TO LATEST" at bounding box center [1065, 472] width 75 height 10
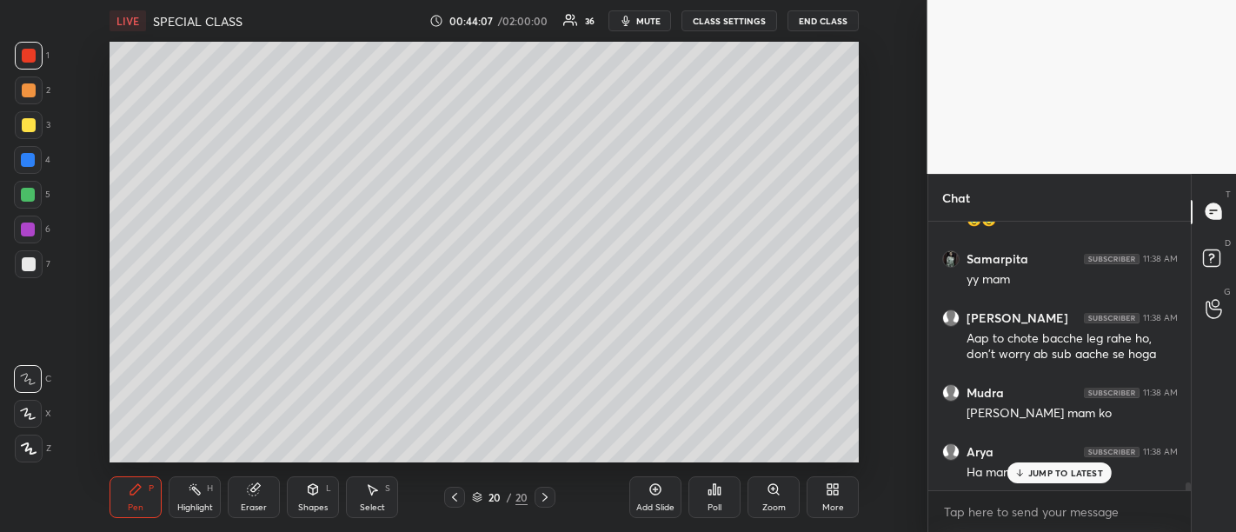
scroll to position [8641, 0]
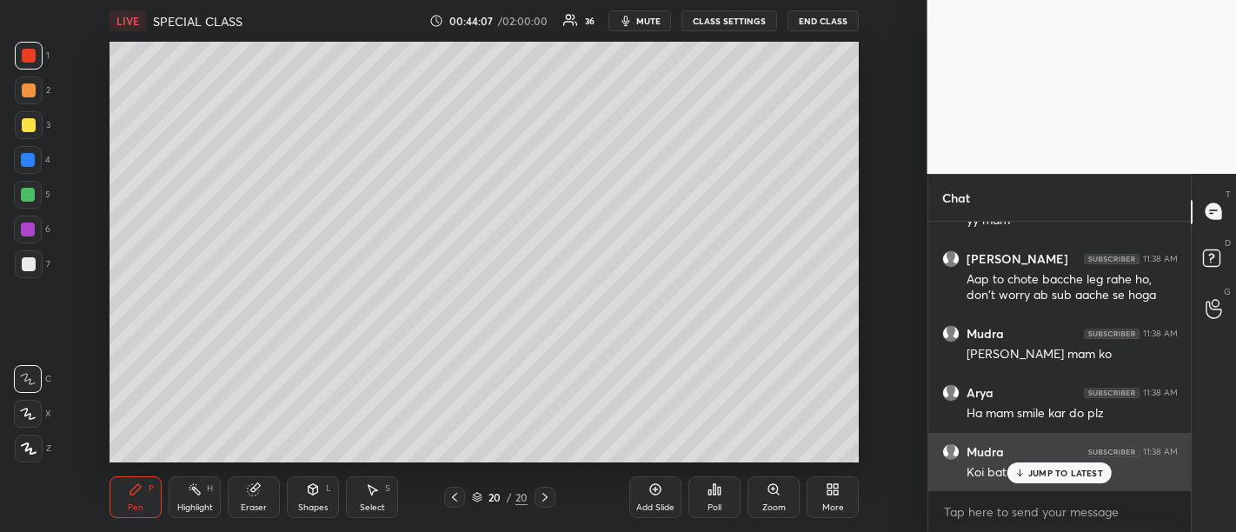
click at [1063, 475] on p "JUMP TO LATEST" at bounding box center [1065, 472] width 75 height 10
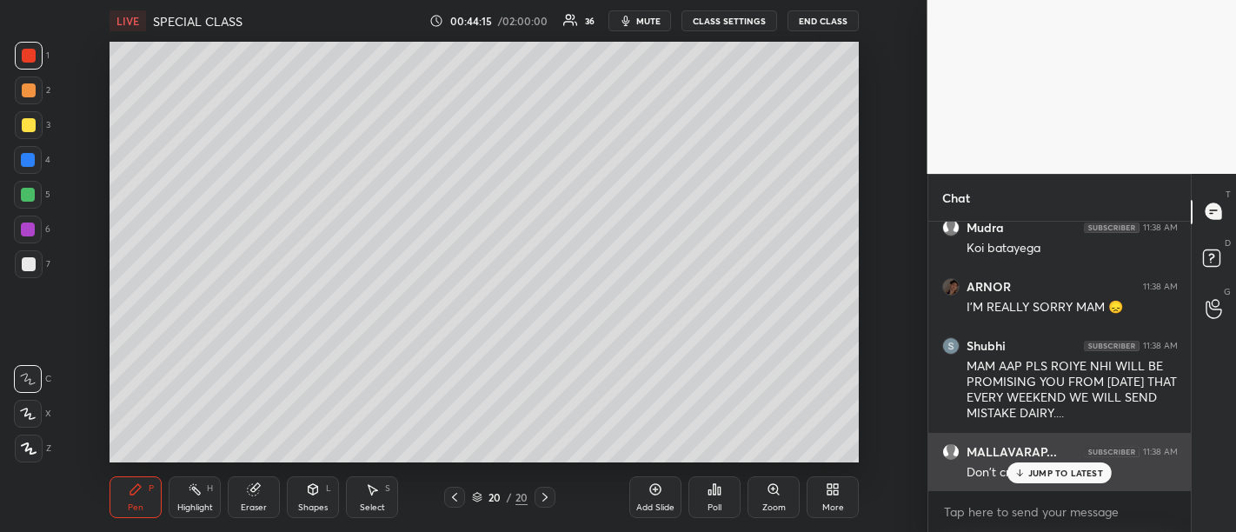
scroll to position [8866, 0]
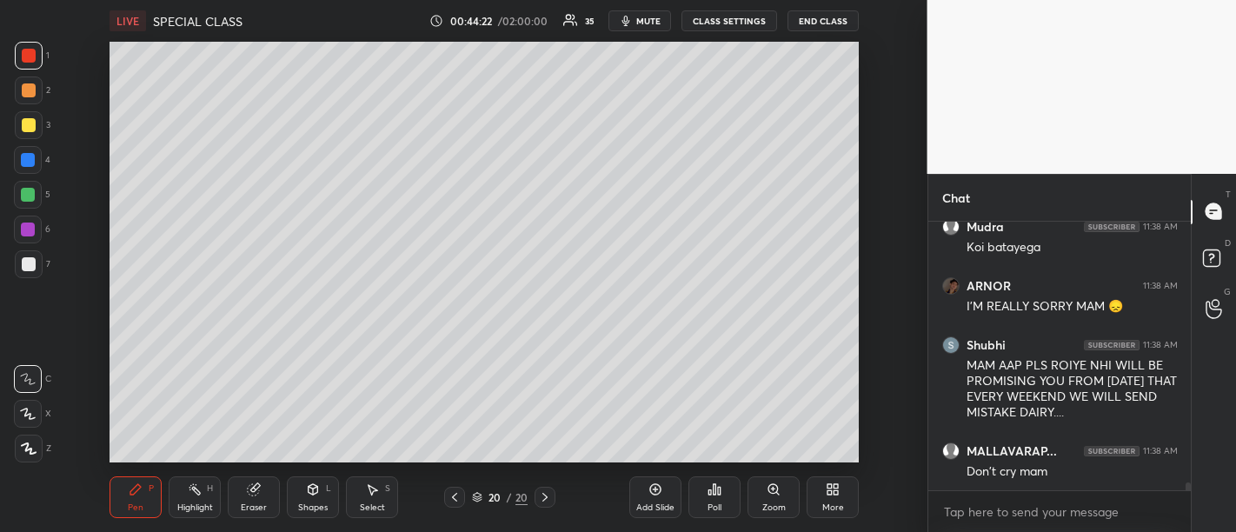
click at [664, 493] on div "Add Slide" at bounding box center [655, 497] width 52 height 42
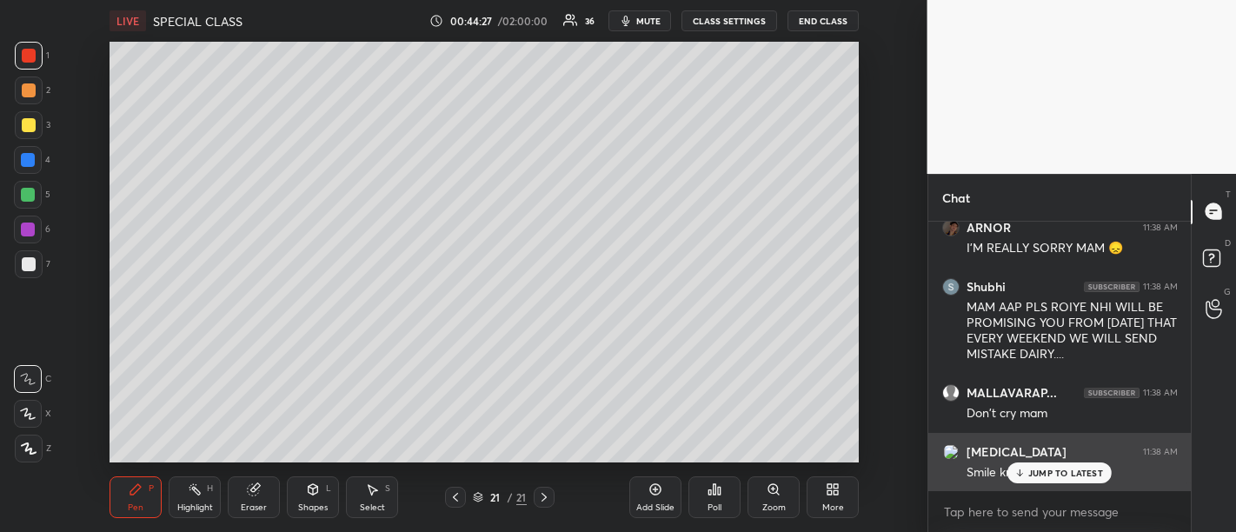
click at [1037, 478] on p "JUMP TO LATEST" at bounding box center [1065, 472] width 75 height 10
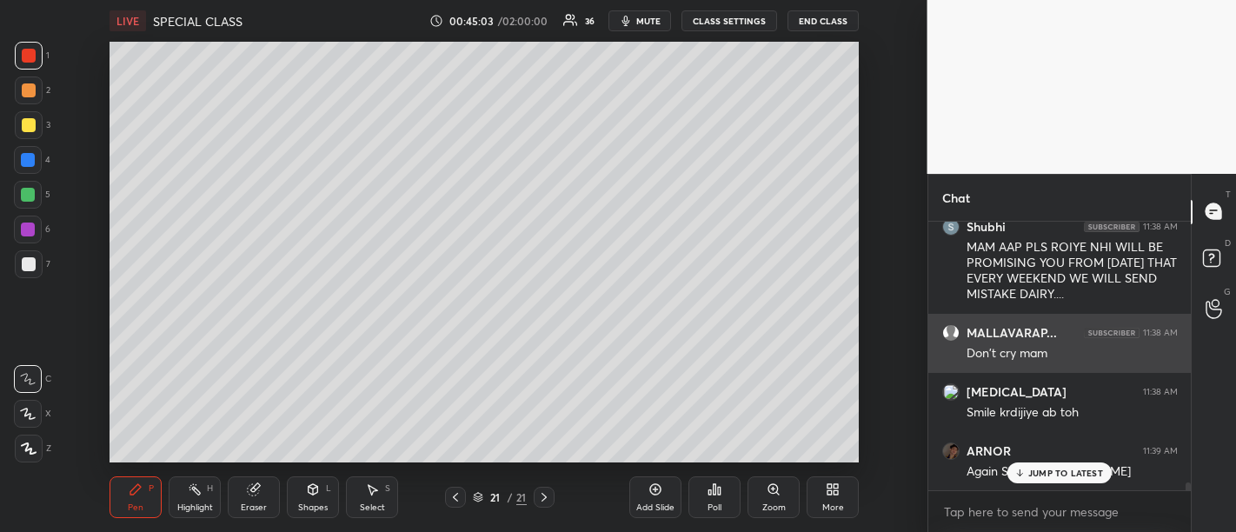
scroll to position [9059, 0]
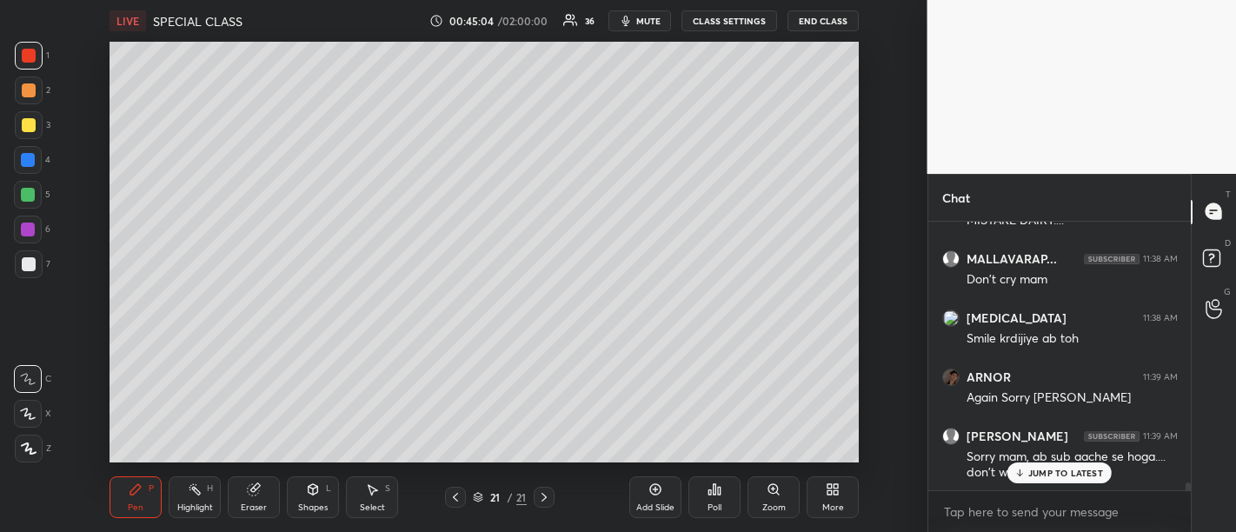
click at [1047, 480] on div "JUMP TO LATEST" at bounding box center [1059, 472] width 104 height 21
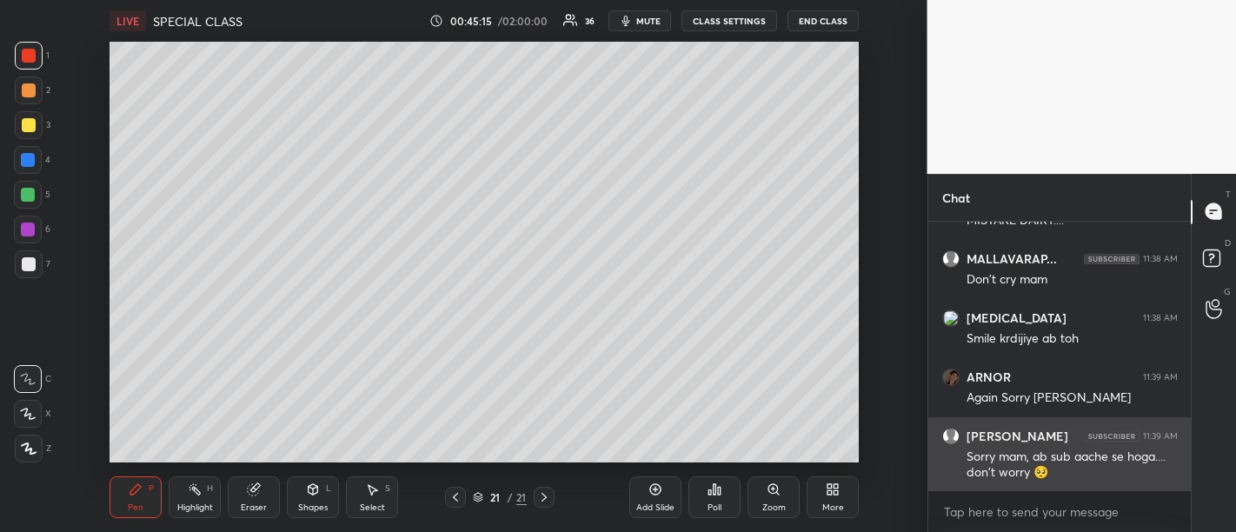
scroll to position [9133, 0]
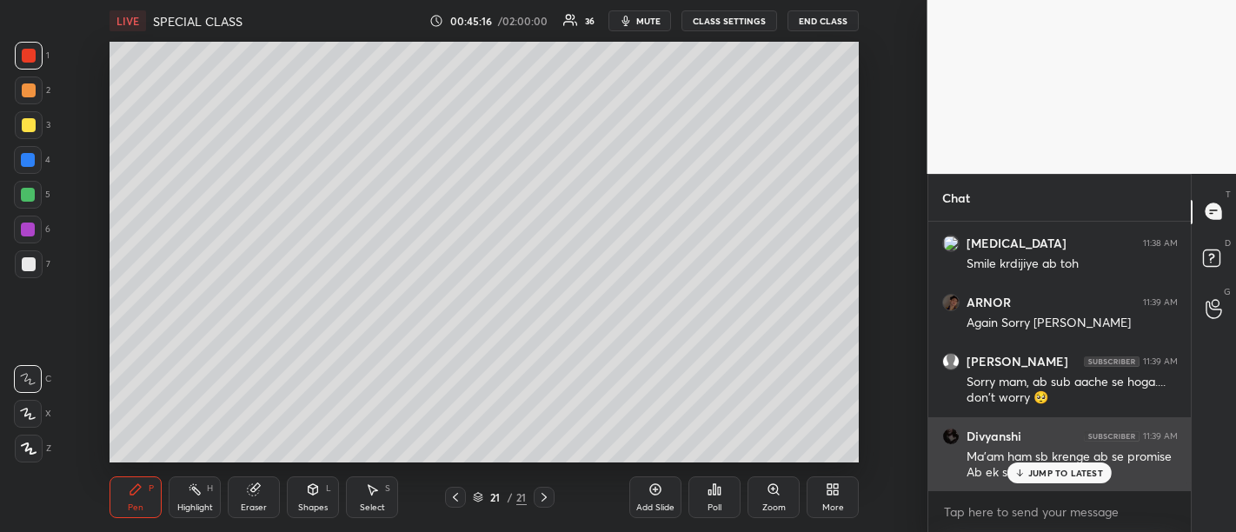
click at [1043, 481] on div "JUMP TO LATEST" at bounding box center [1059, 472] width 104 height 21
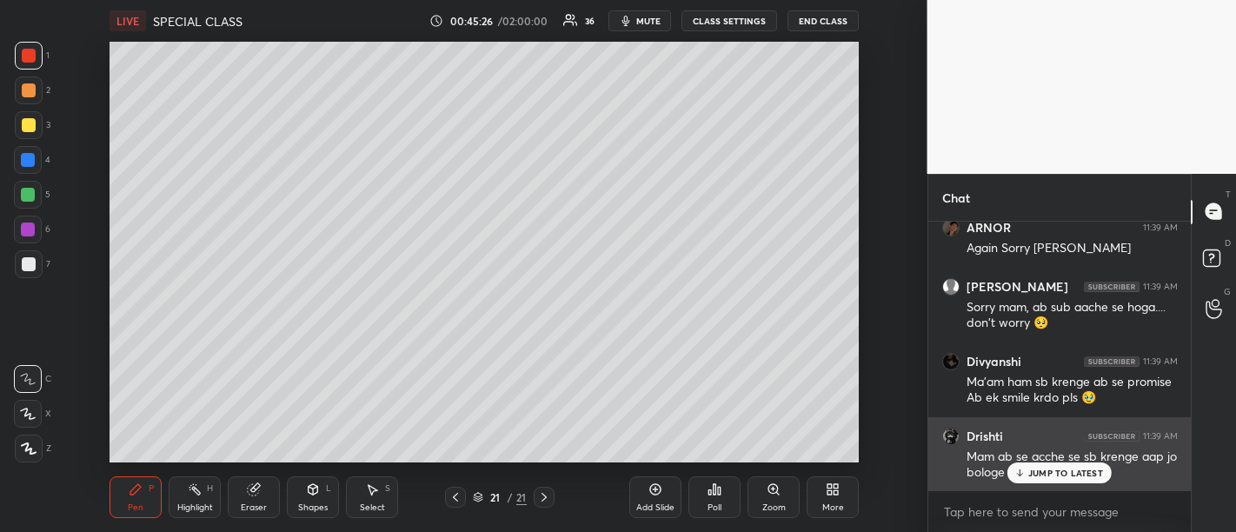
click at [1035, 478] on p "JUMP TO LATEST" at bounding box center [1065, 472] width 75 height 10
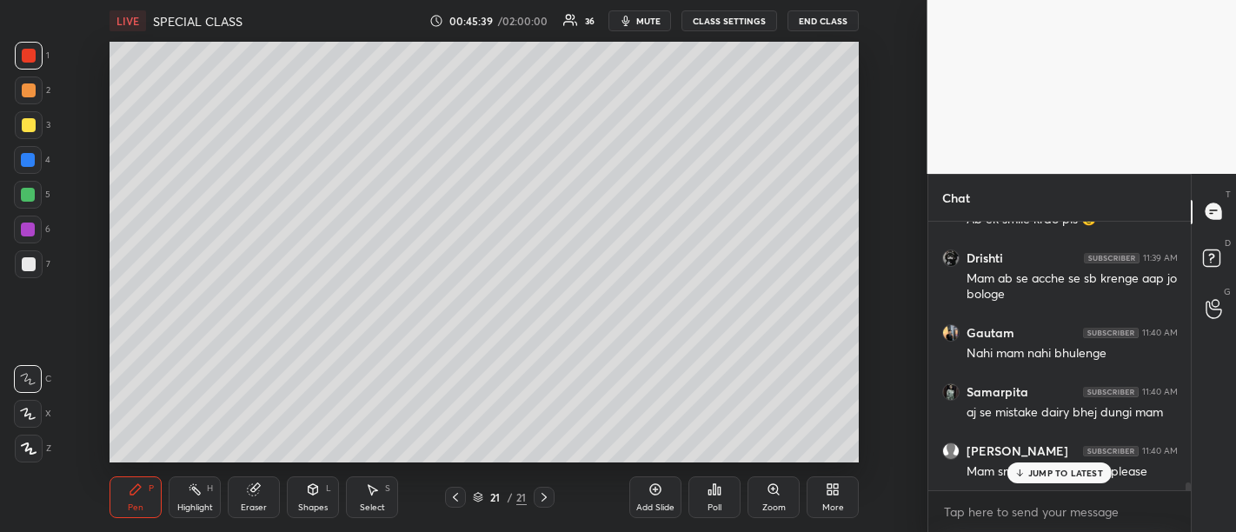
scroll to position [9444, 0]
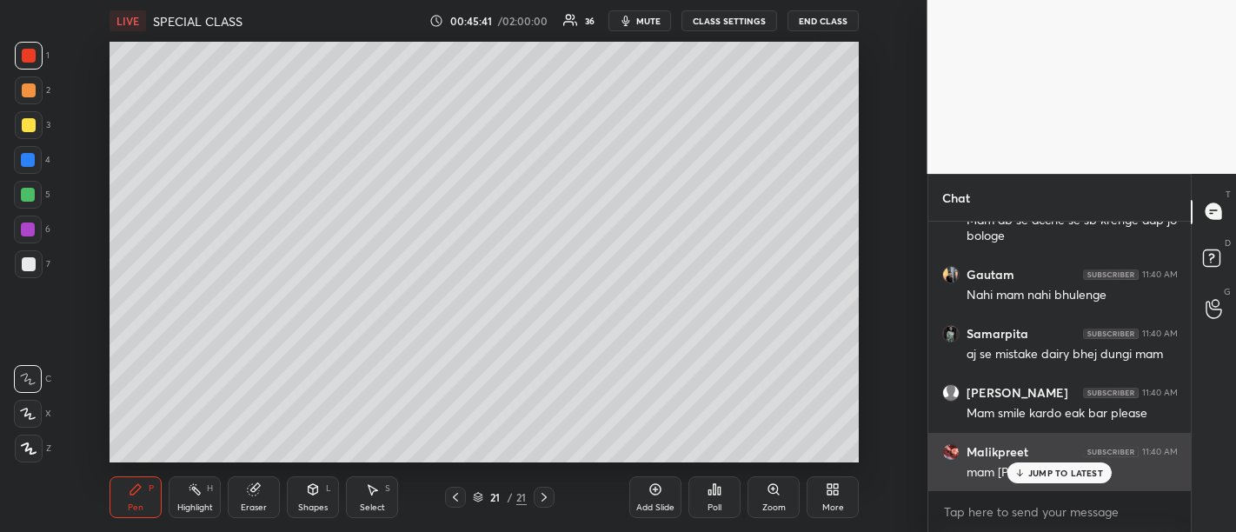
click at [1033, 477] on p "JUMP TO LATEST" at bounding box center [1065, 472] width 75 height 10
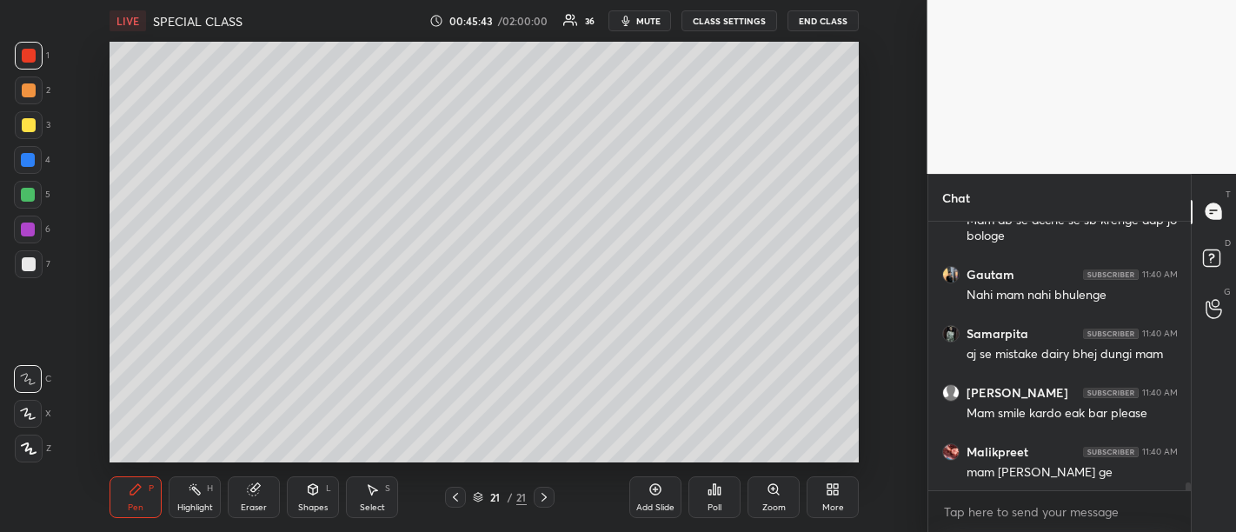
scroll to position [9503, 0]
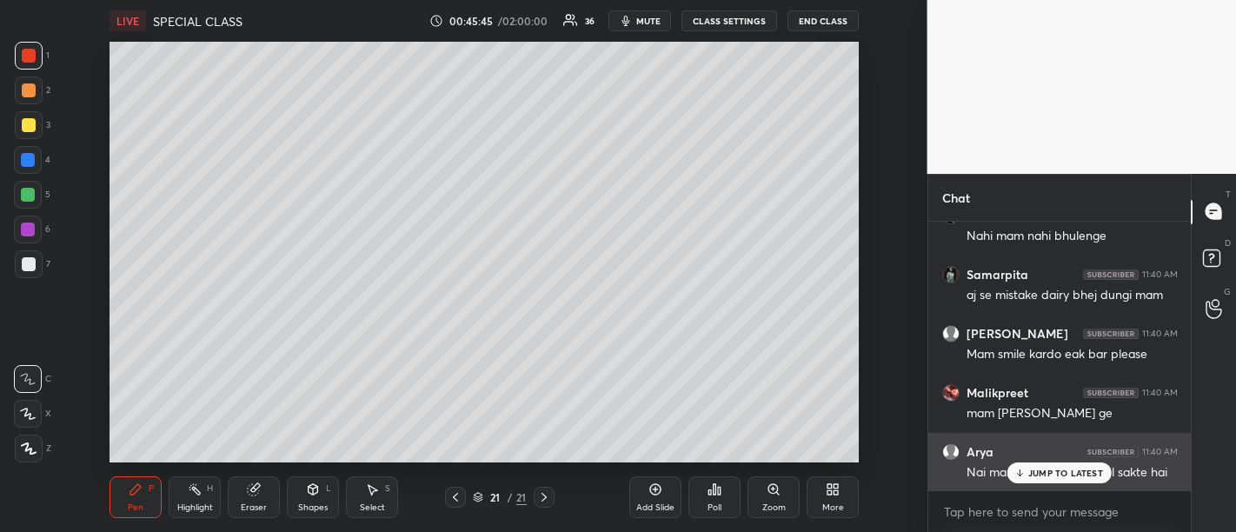
click at [1054, 475] on p "JUMP TO LATEST" at bounding box center [1065, 472] width 75 height 10
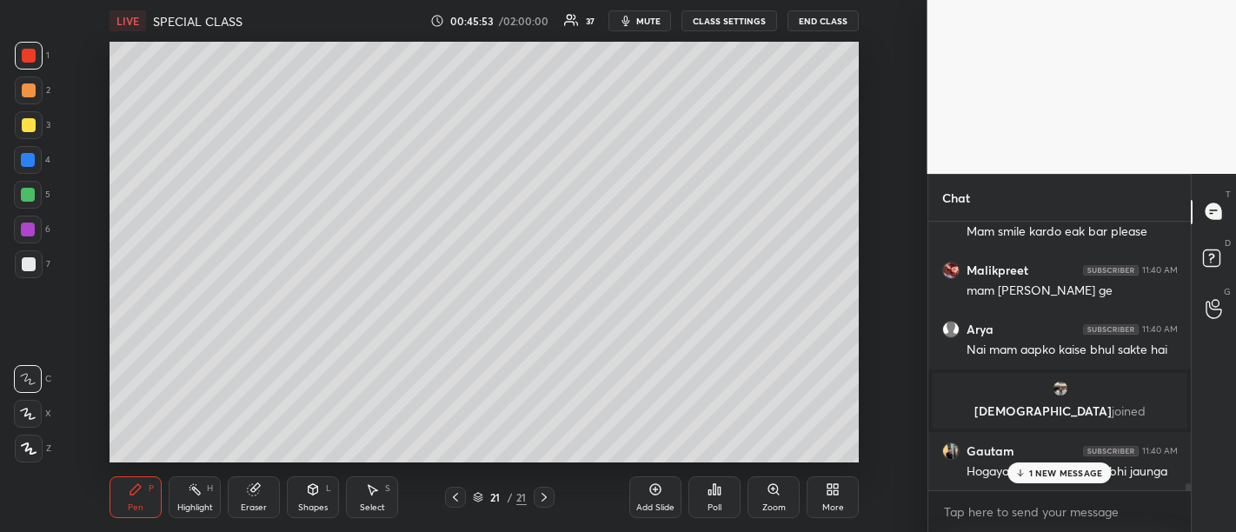
scroll to position [8290, 0]
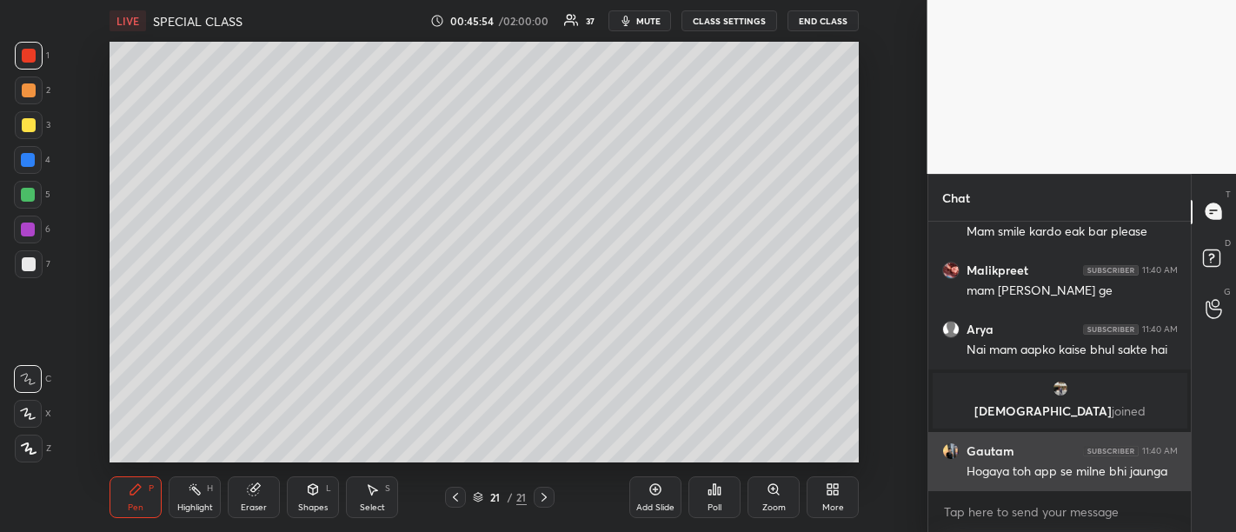
click at [1051, 479] on div "Hogaya toh app se milne bhi jaunga" at bounding box center [1071, 471] width 211 height 17
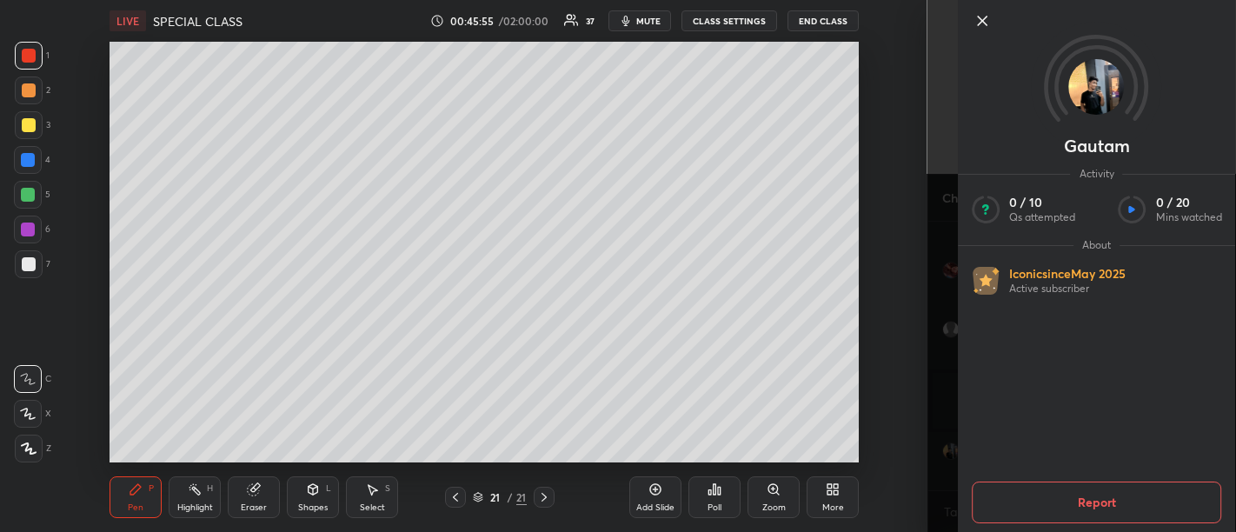
click at [982, 26] on icon at bounding box center [981, 20] width 21 height 21
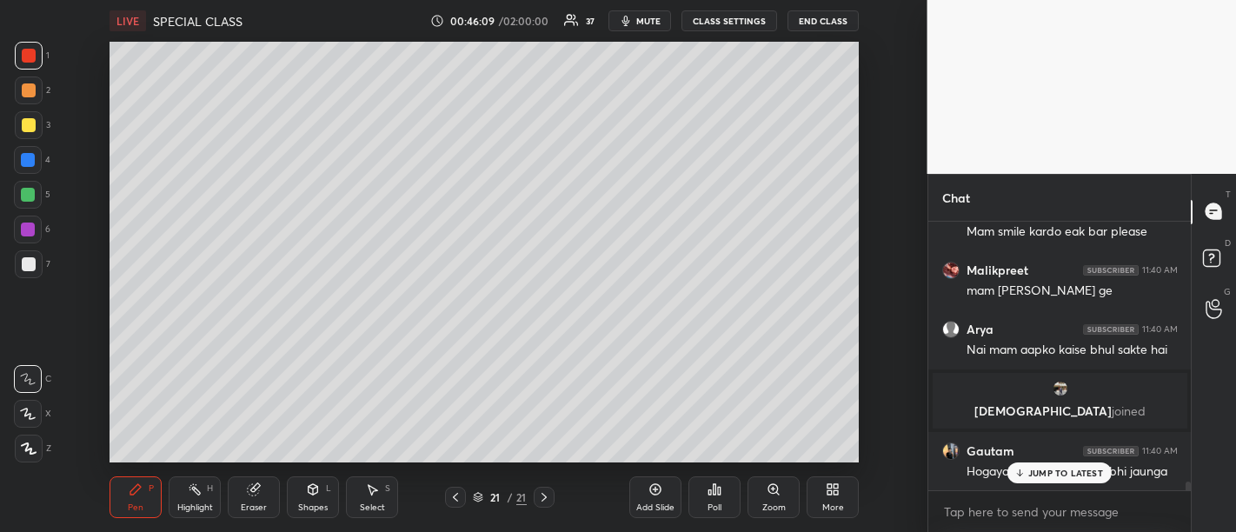
scroll to position [8379, 0]
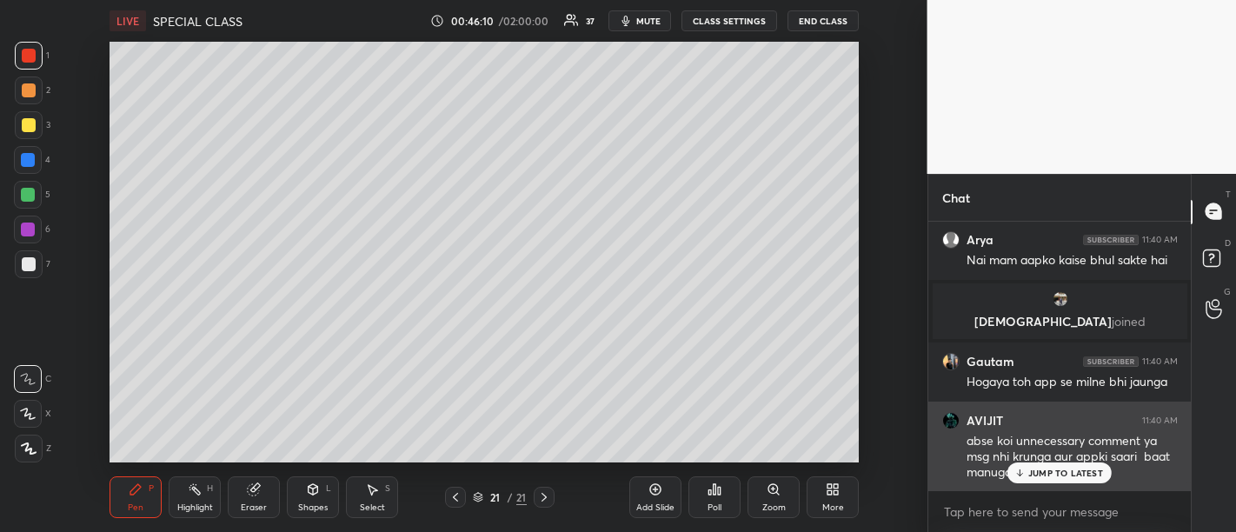
click at [1054, 473] on p "JUMP TO LATEST" at bounding box center [1065, 472] width 75 height 10
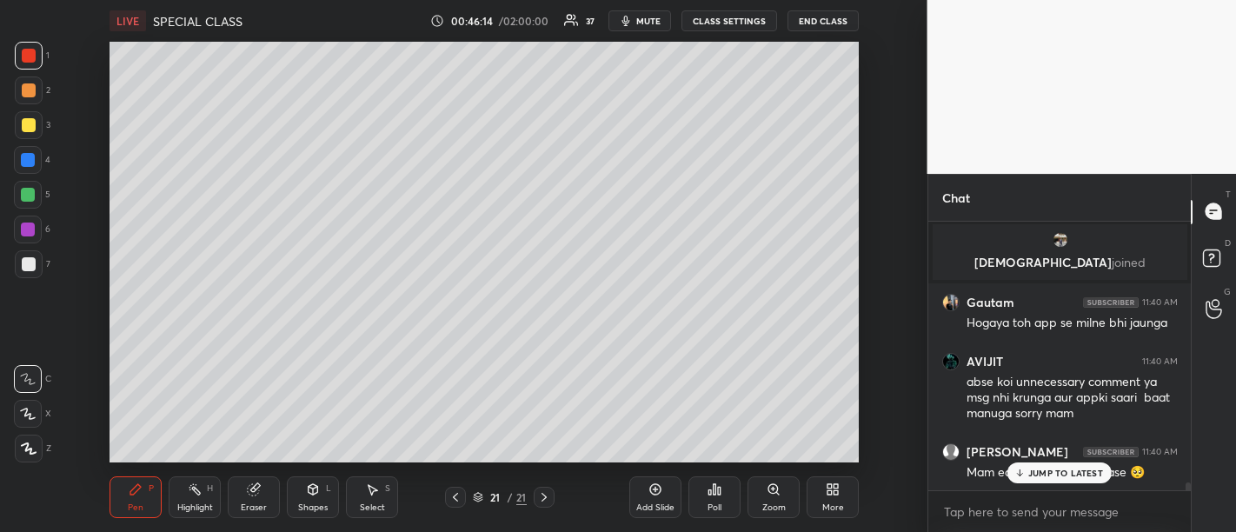
scroll to position [8501, 0]
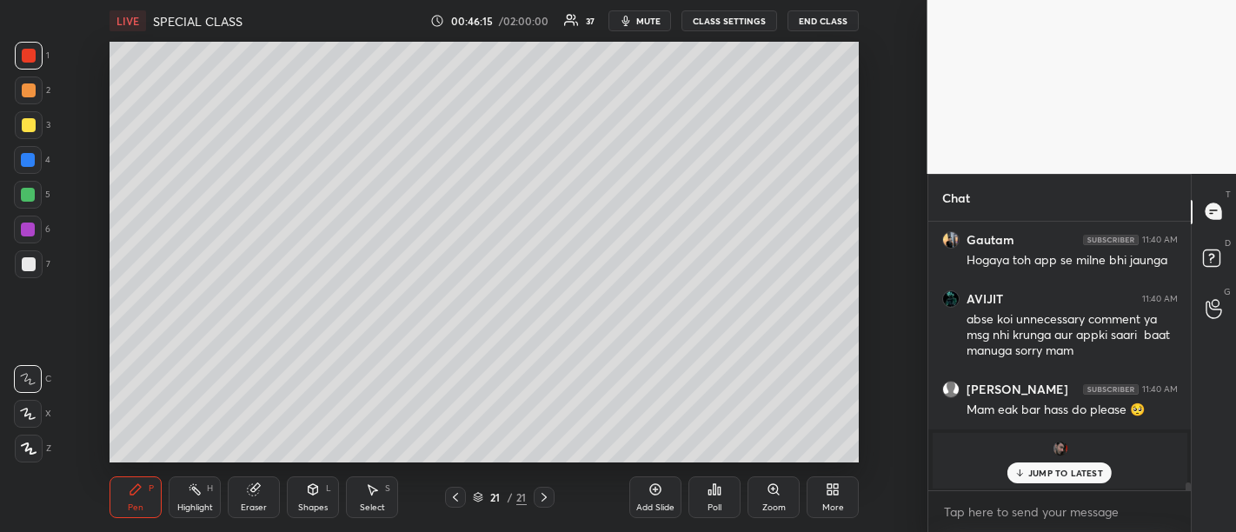
click at [1048, 473] on p "JUMP TO LATEST" at bounding box center [1065, 472] width 75 height 10
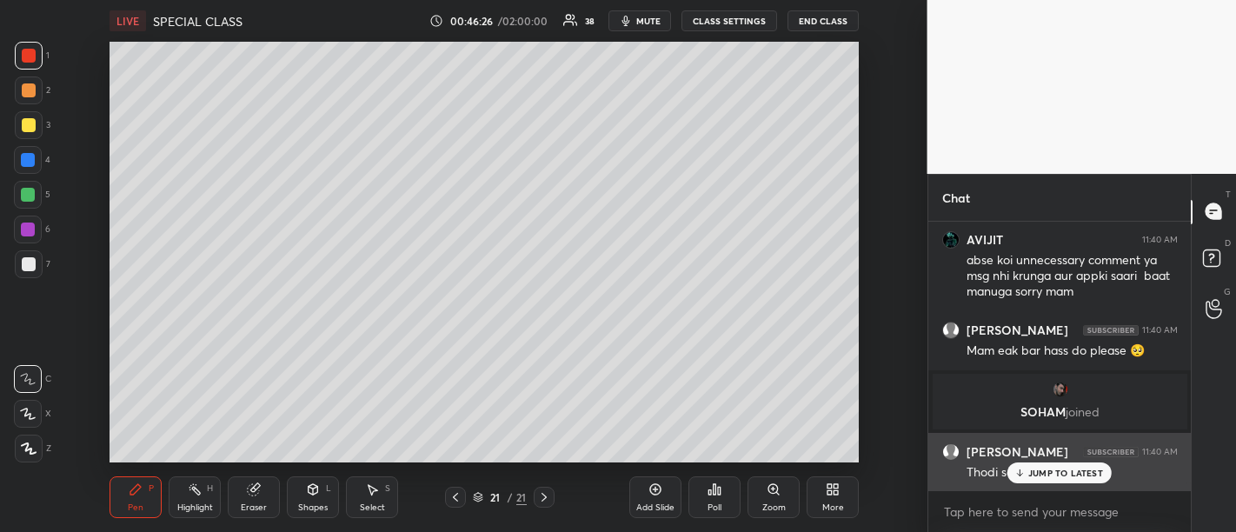
click at [1043, 475] on p "JUMP TO LATEST" at bounding box center [1065, 472] width 75 height 10
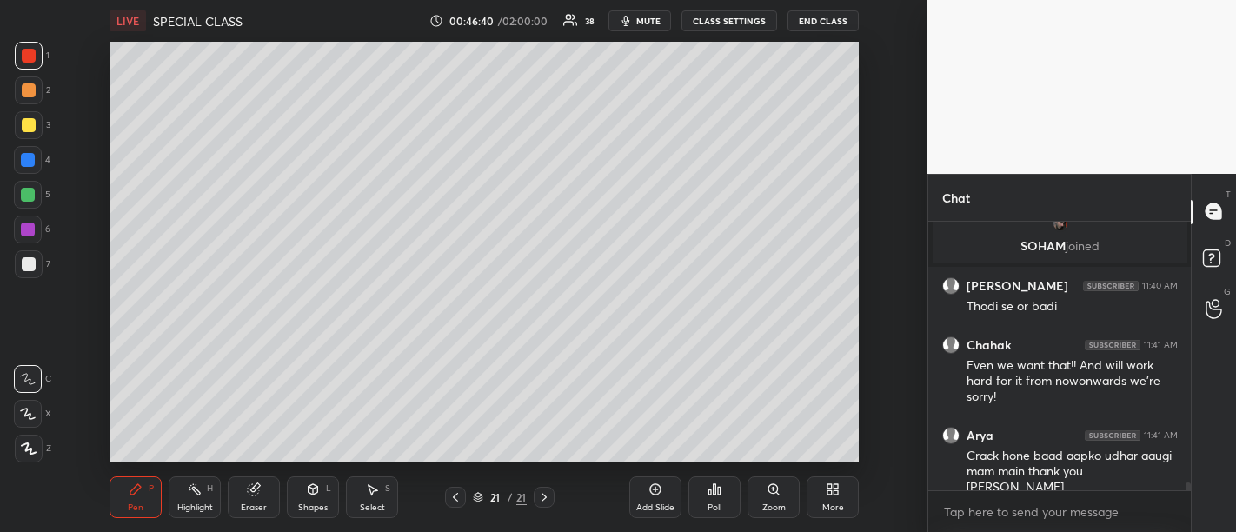
scroll to position [8784, 0]
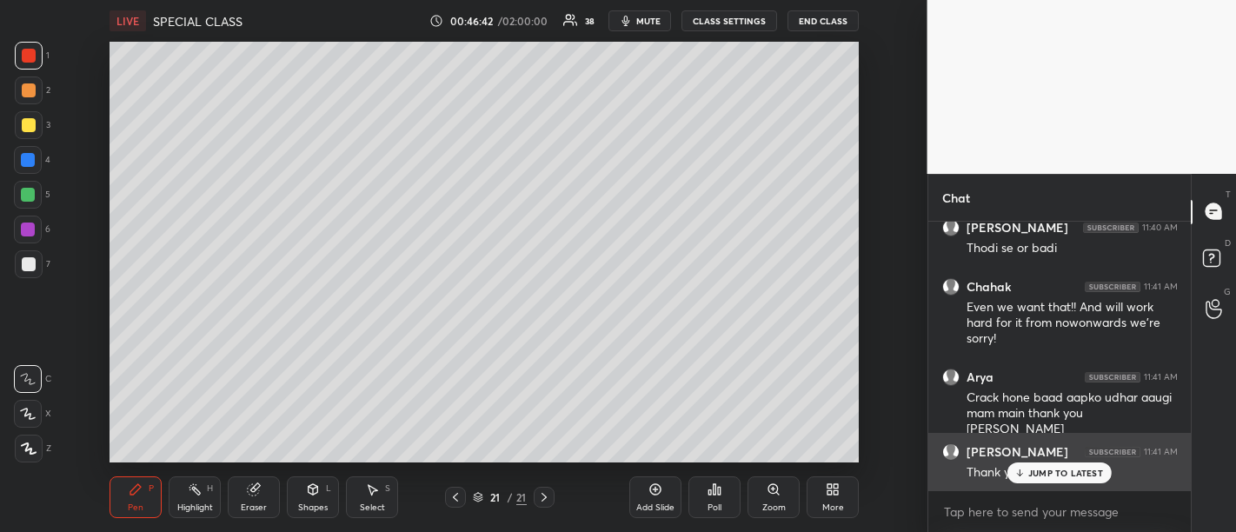
click at [1034, 475] on p "JUMP TO LATEST" at bounding box center [1065, 472] width 75 height 10
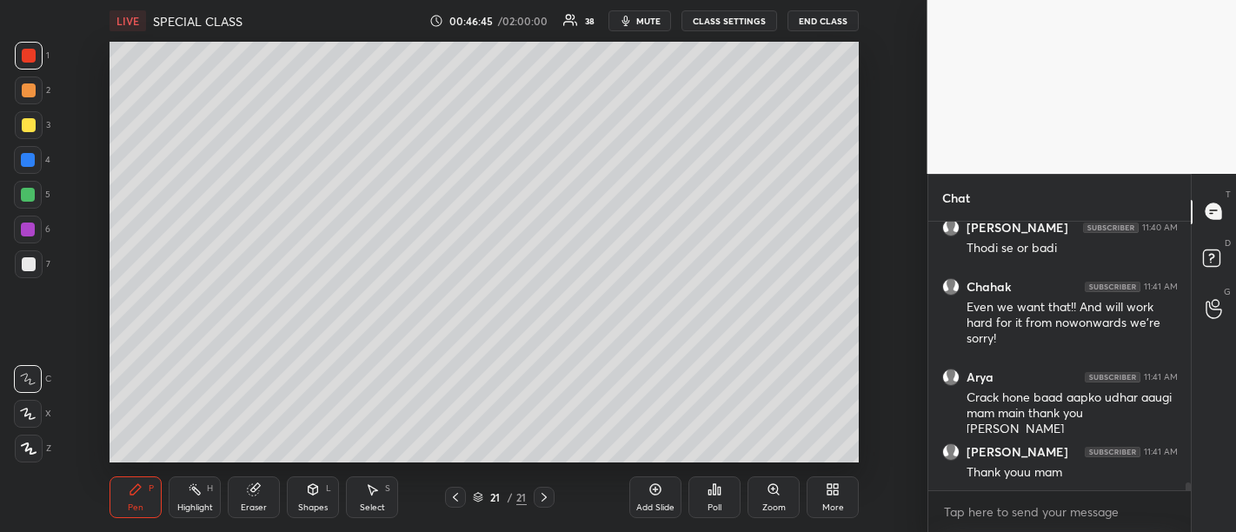
click at [646, 497] on div "Add Slide" at bounding box center [655, 497] width 52 height 42
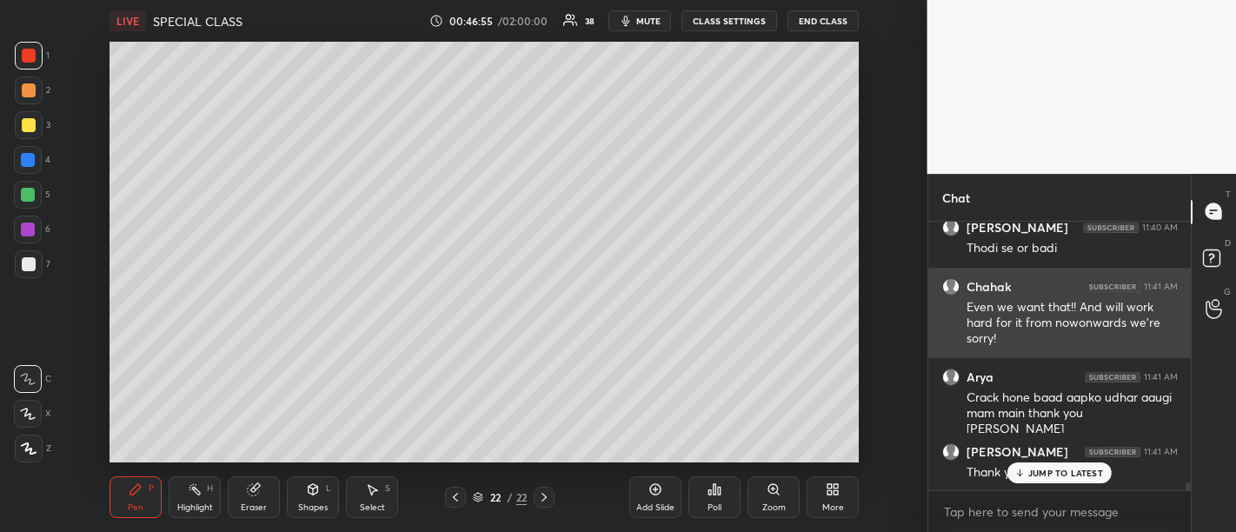
scroll to position [8843, 0]
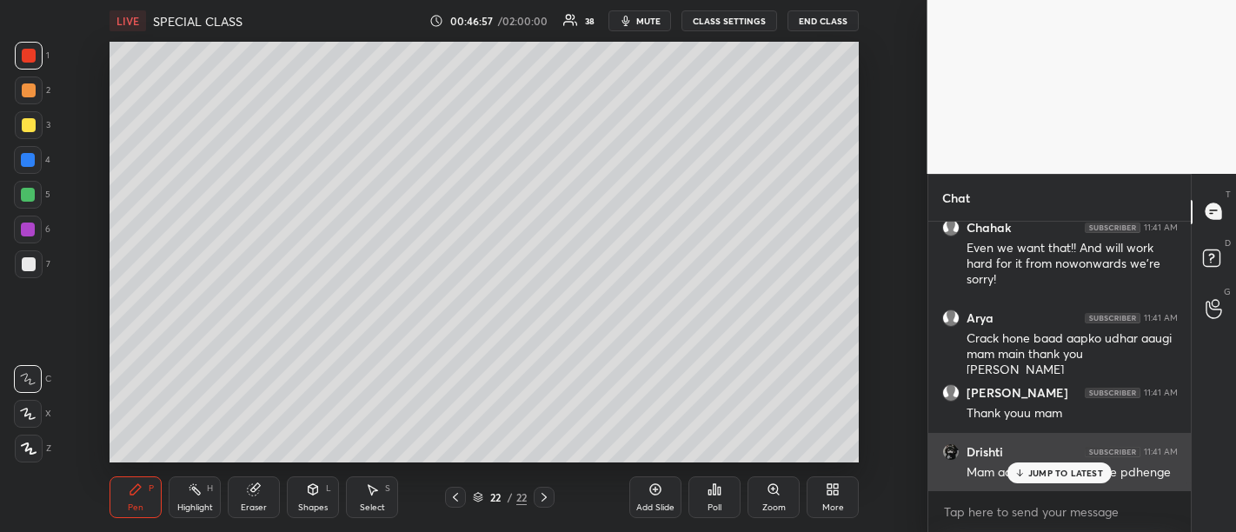
click at [1040, 478] on p "JUMP TO LATEST" at bounding box center [1065, 472] width 75 height 10
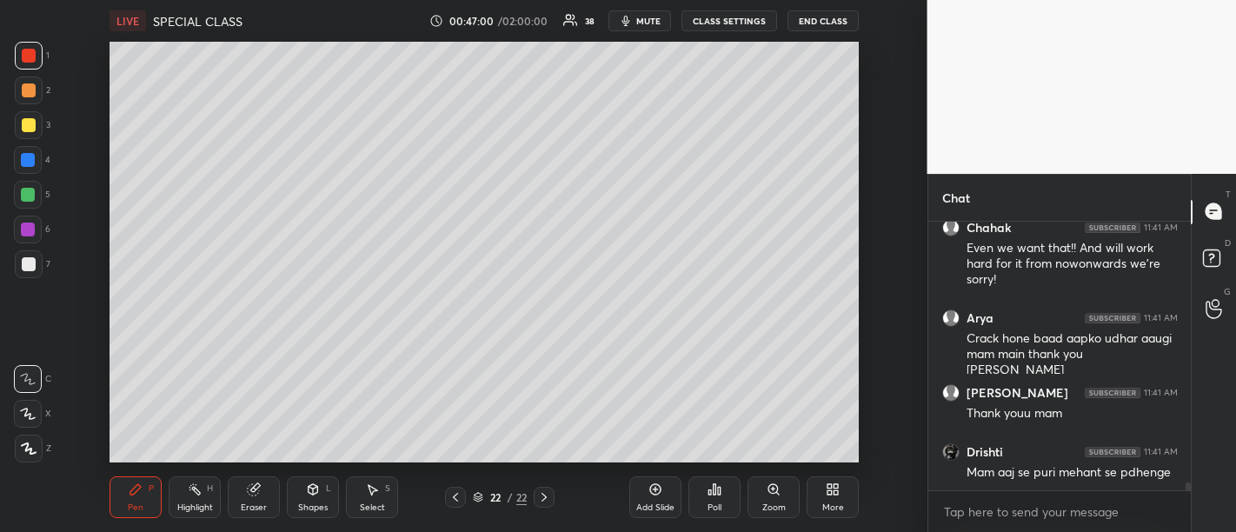
click at [660, 490] on icon at bounding box center [655, 489] width 11 height 11
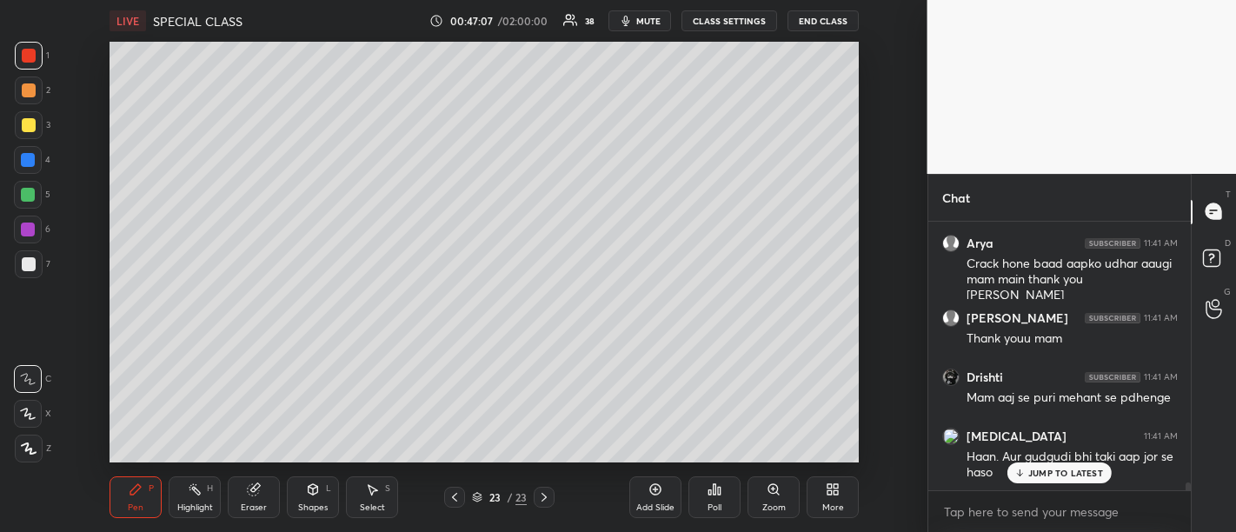
scroll to position [8992, 0]
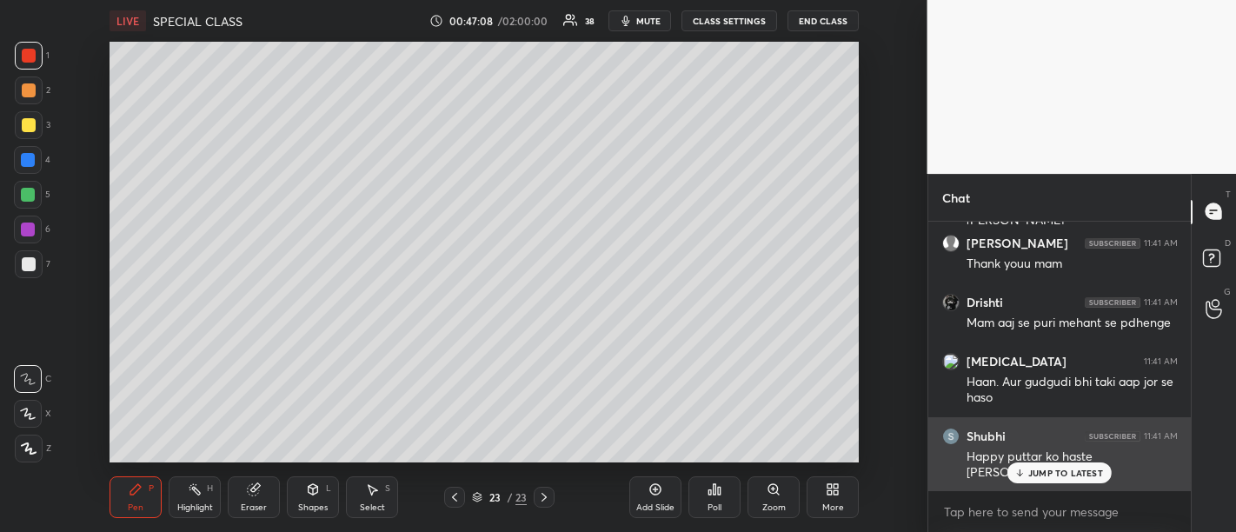
click at [1062, 475] on p "JUMP TO LATEST" at bounding box center [1065, 472] width 75 height 10
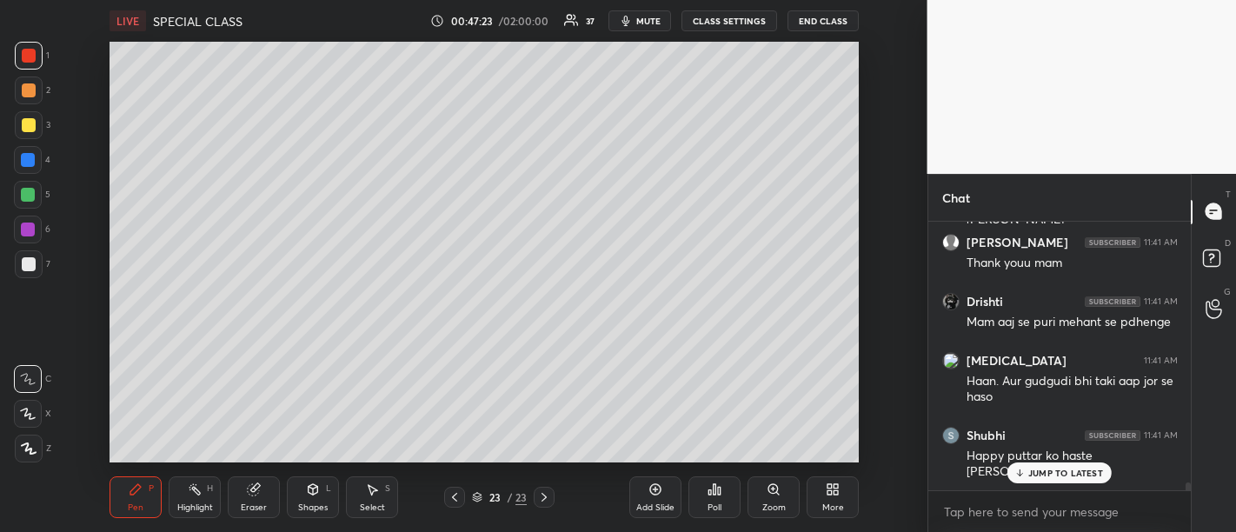
scroll to position [9052, 0]
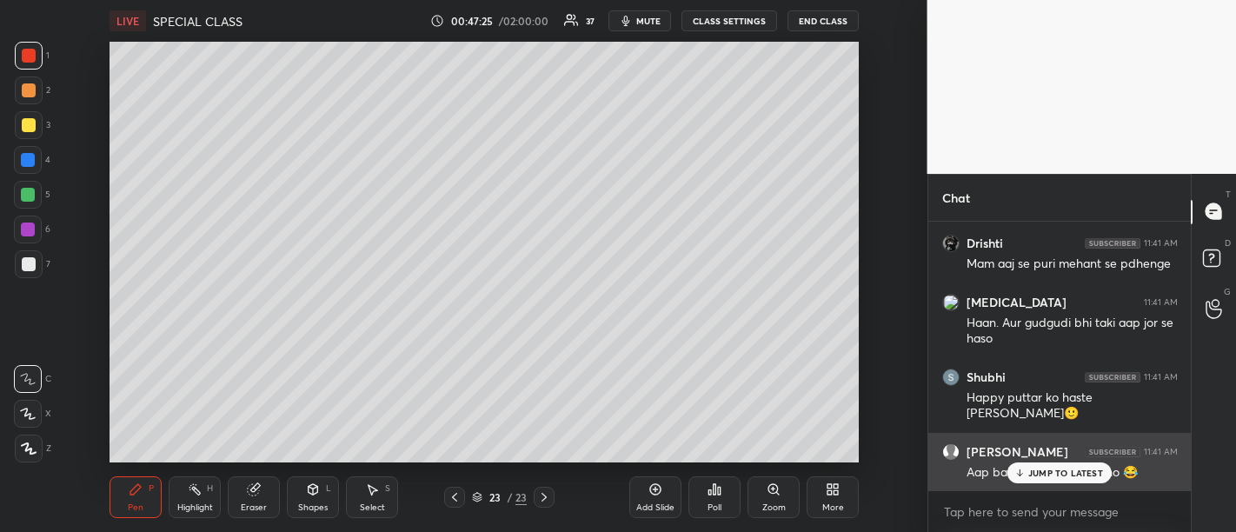
click at [1038, 475] on p "JUMP TO LATEST" at bounding box center [1065, 472] width 75 height 10
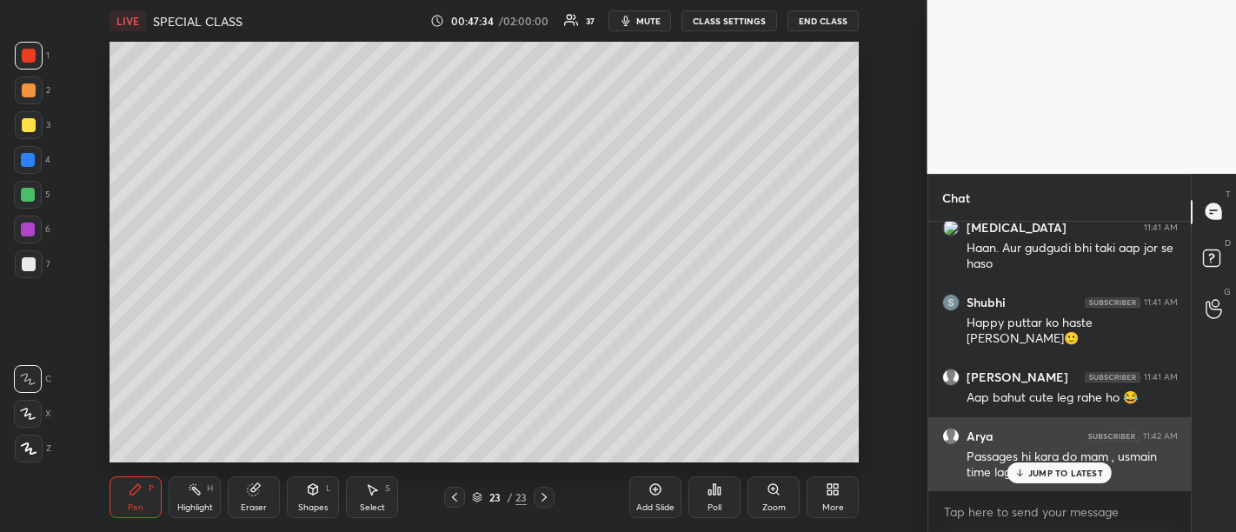
click at [1062, 467] on p "JUMP TO LATEST" at bounding box center [1065, 472] width 75 height 10
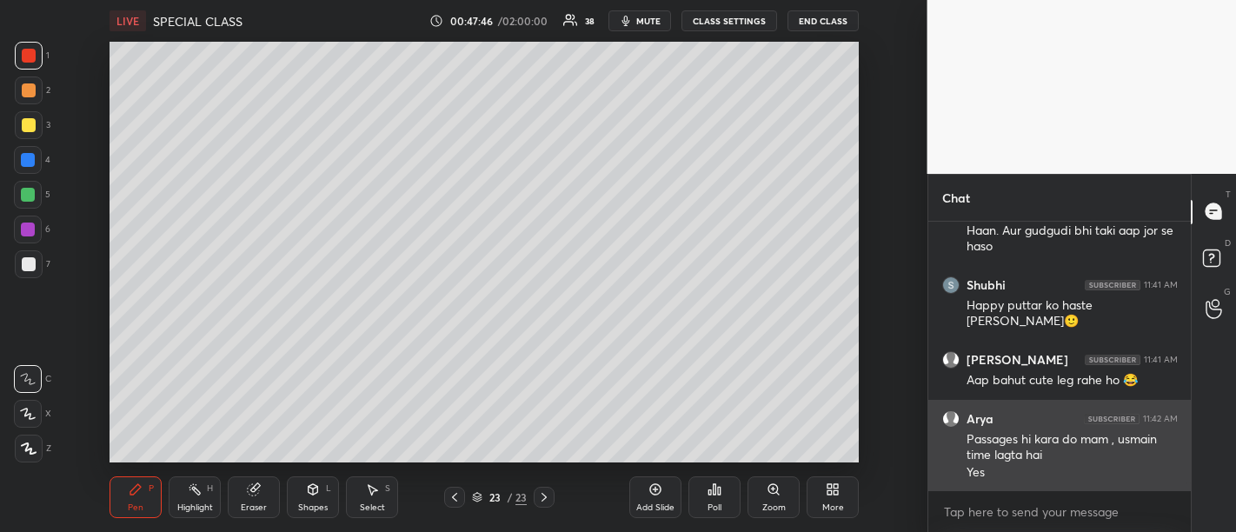
scroll to position [9203, 0]
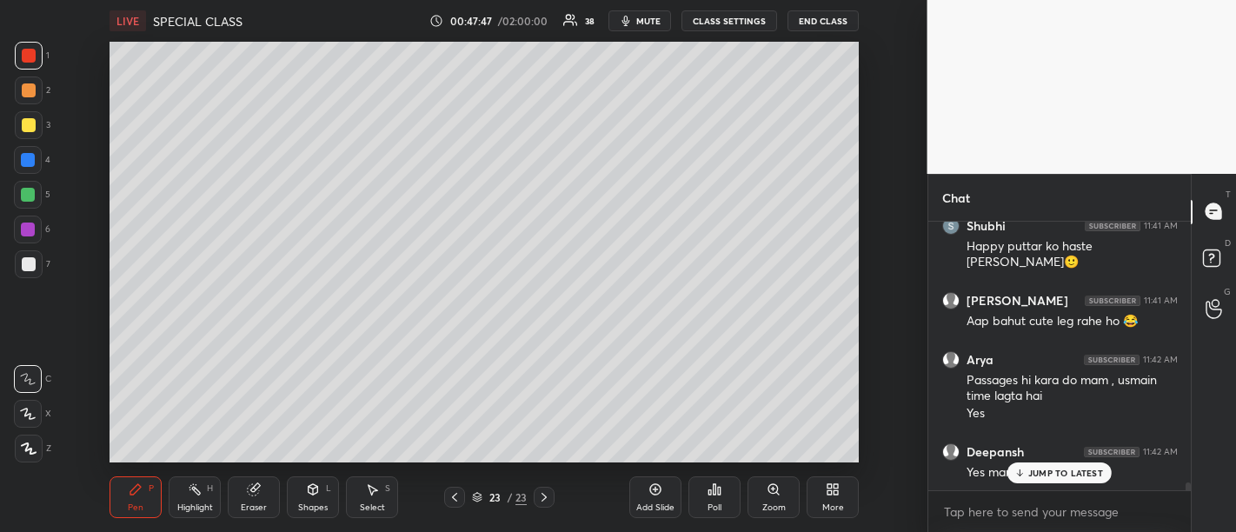
click at [1055, 481] on div "JUMP TO LATEST" at bounding box center [1059, 472] width 104 height 21
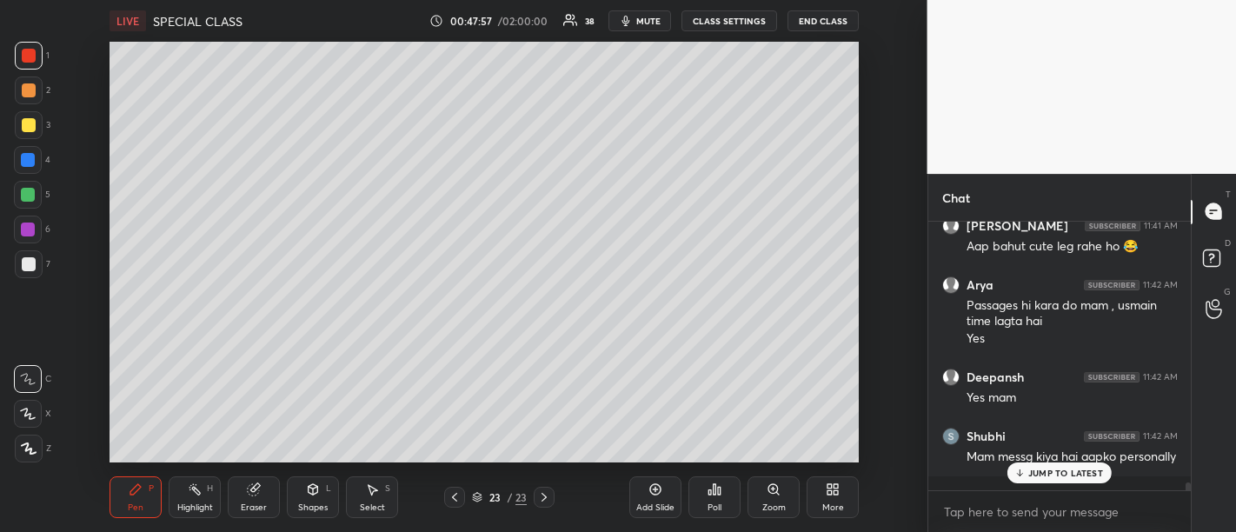
scroll to position [9411, 0]
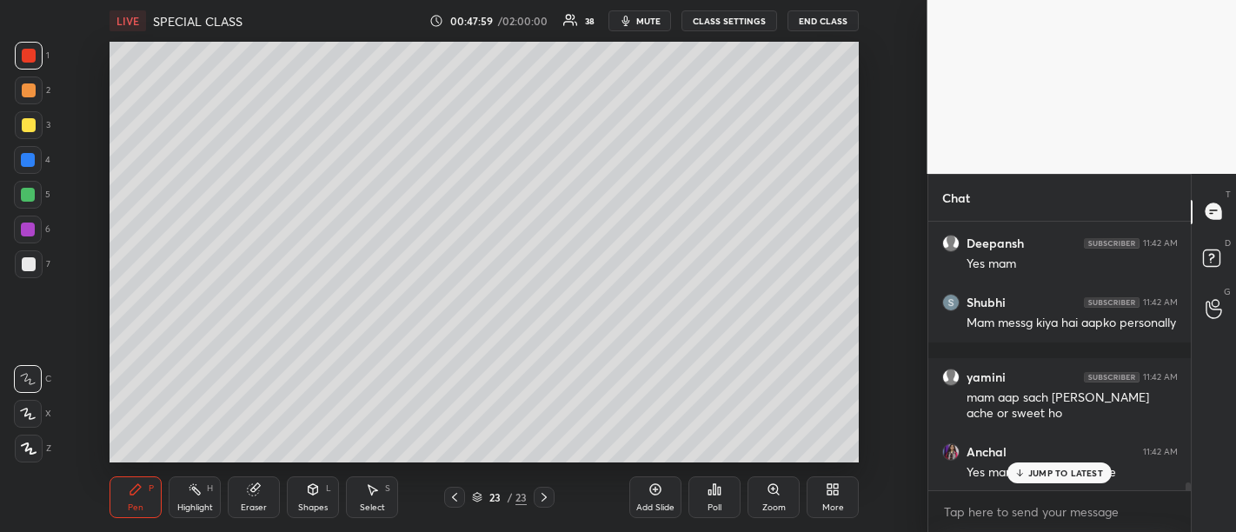
click at [1052, 465] on div "JUMP TO LATEST" at bounding box center [1059, 472] width 104 height 21
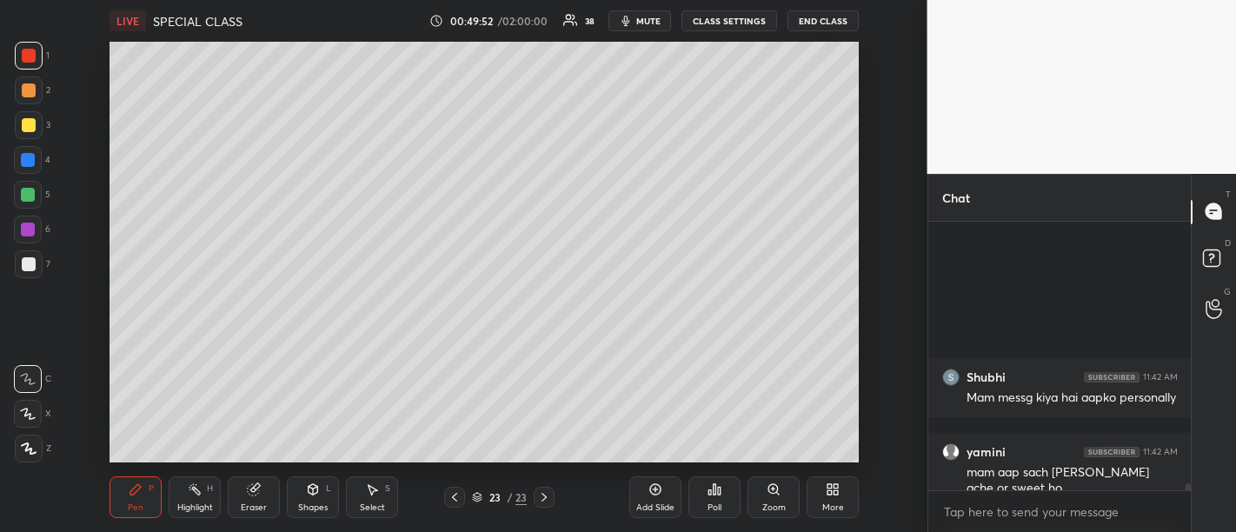
scroll to position [9621, 0]
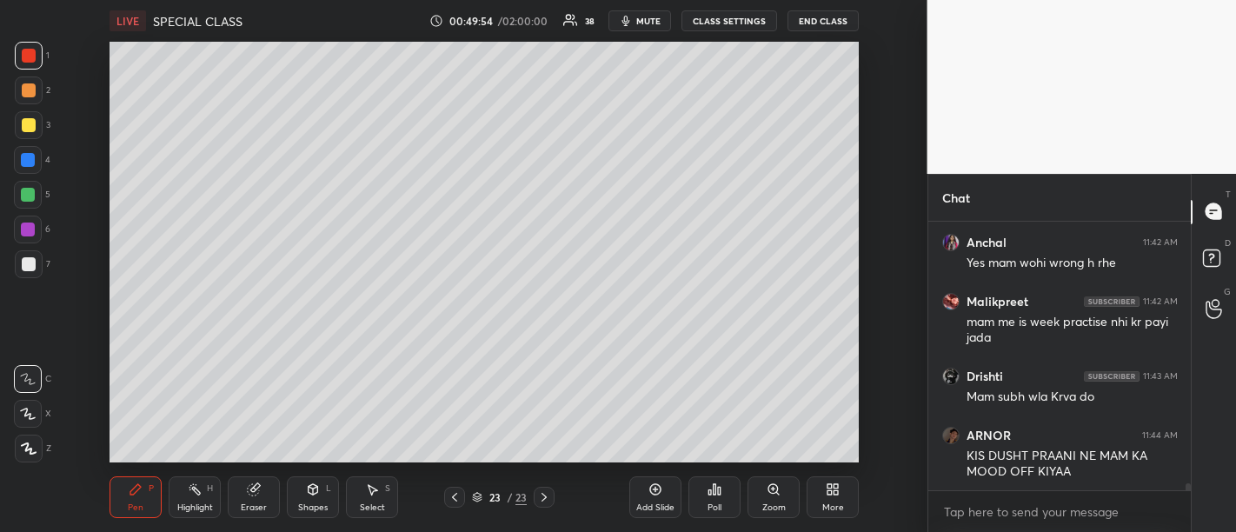
click at [825, 503] on div "More" at bounding box center [833, 507] width 22 height 9
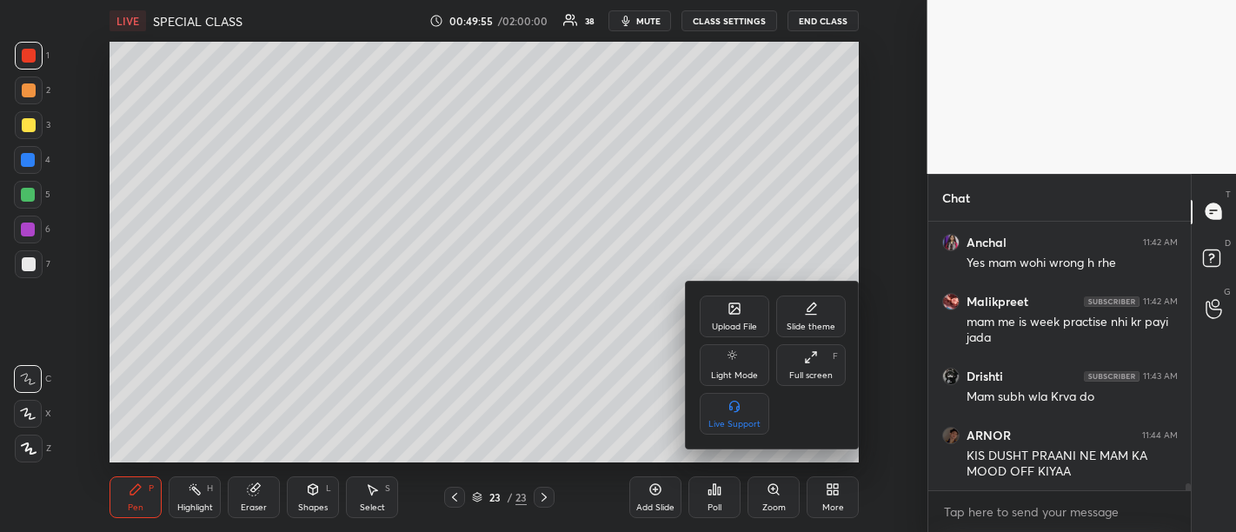
click at [734, 328] on div "Upload File" at bounding box center [734, 326] width 45 height 9
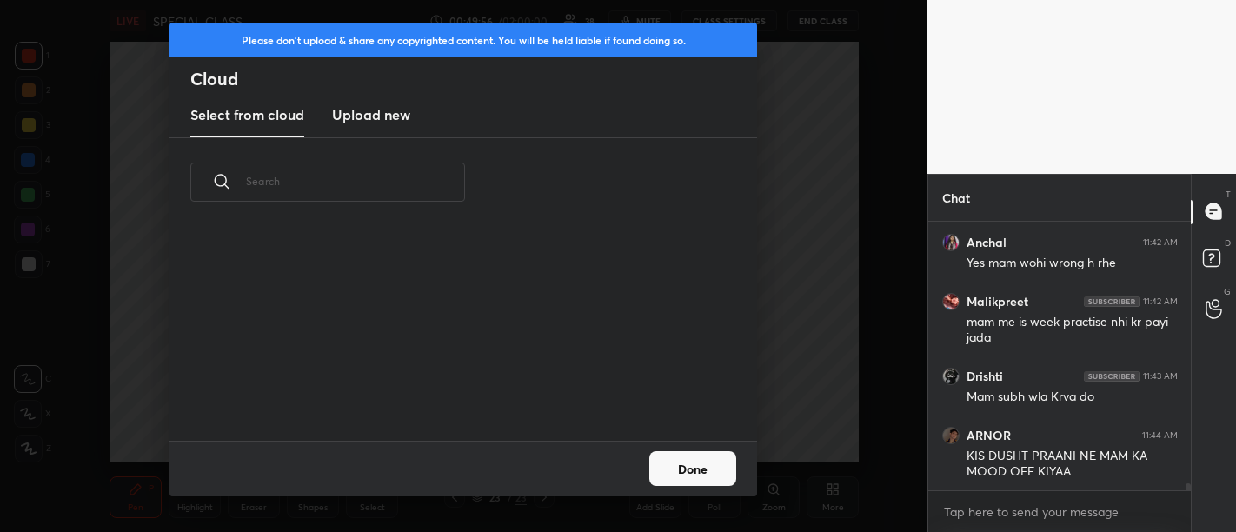
scroll to position [214, 558]
click at [391, 122] on h3 "Upload new" at bounding box center [371, 114] width 78 height 21
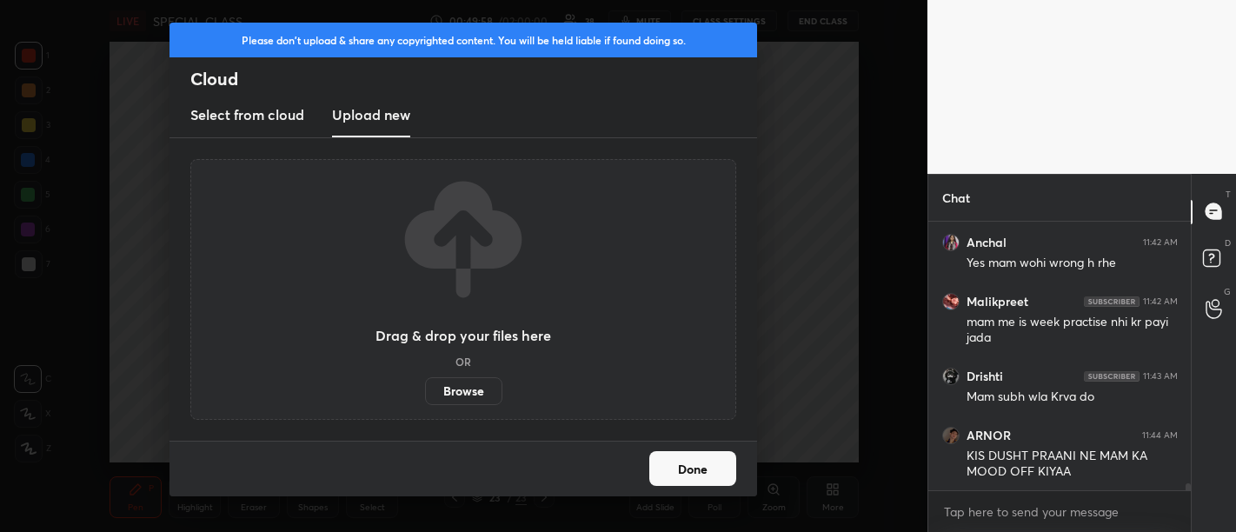
click at [454, 395] on label "Browse" at bounding box center [463, 391] width 77 height 28
click at [425, 395] on input "Browse" at bounding box center [425, 391] width 0 height 28
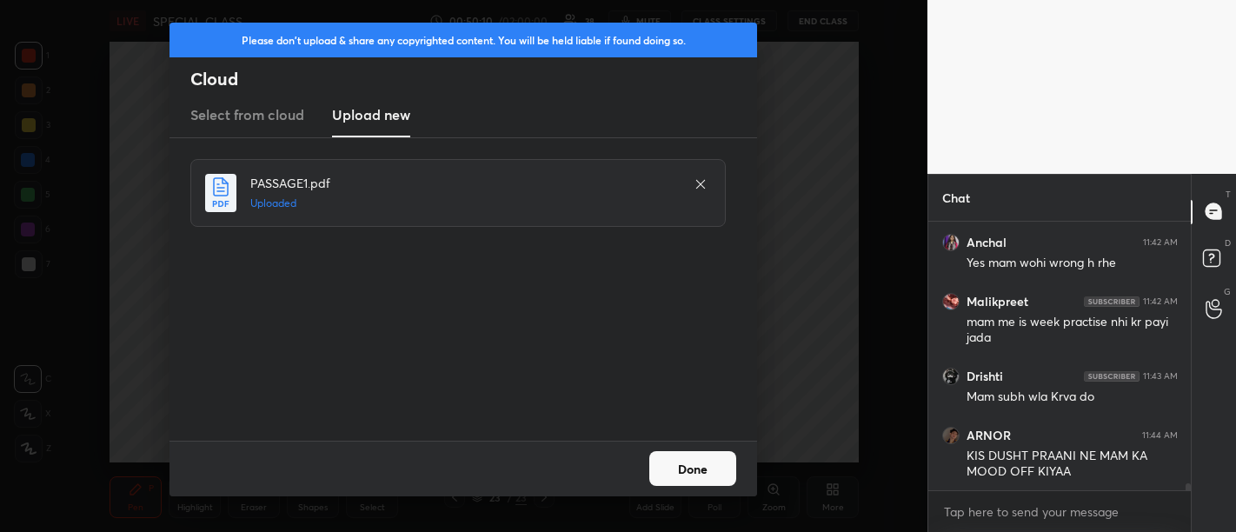
click at [706, 462] on button "Done" at bounding box center [692, 468] width 87 height 35
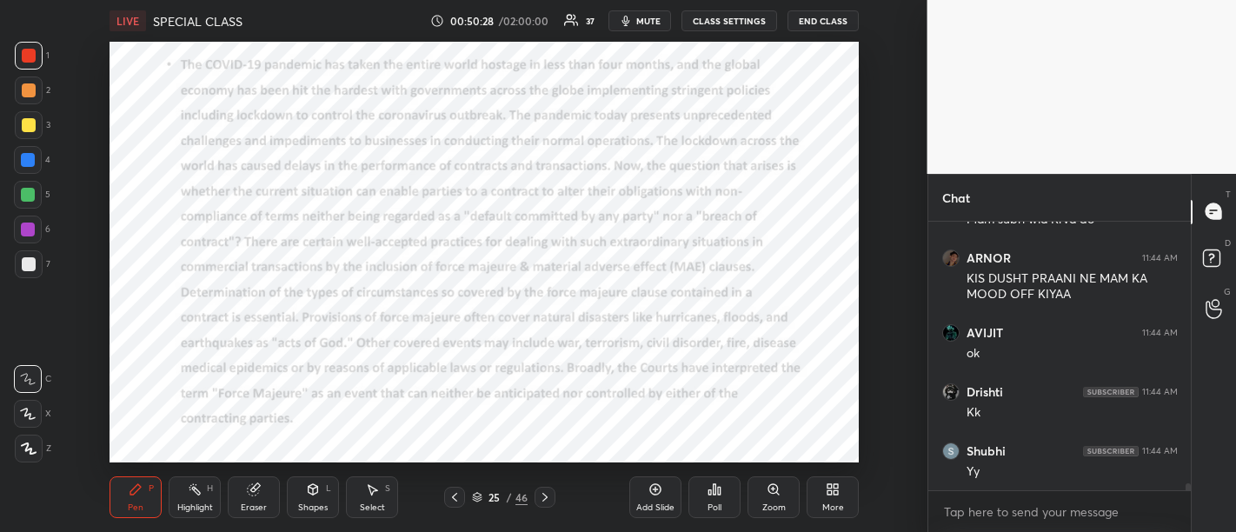
scroll to position [9856, 0]
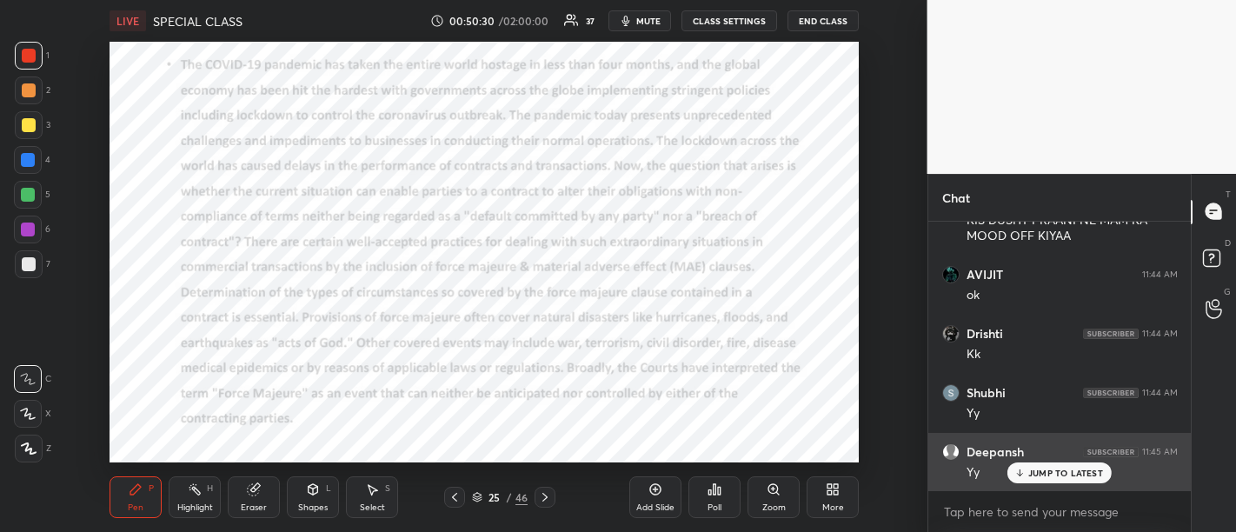
click at [1050, 480] on div "JUMP TO LATEST" at bounding box center [1059, 472] width 104 height 21
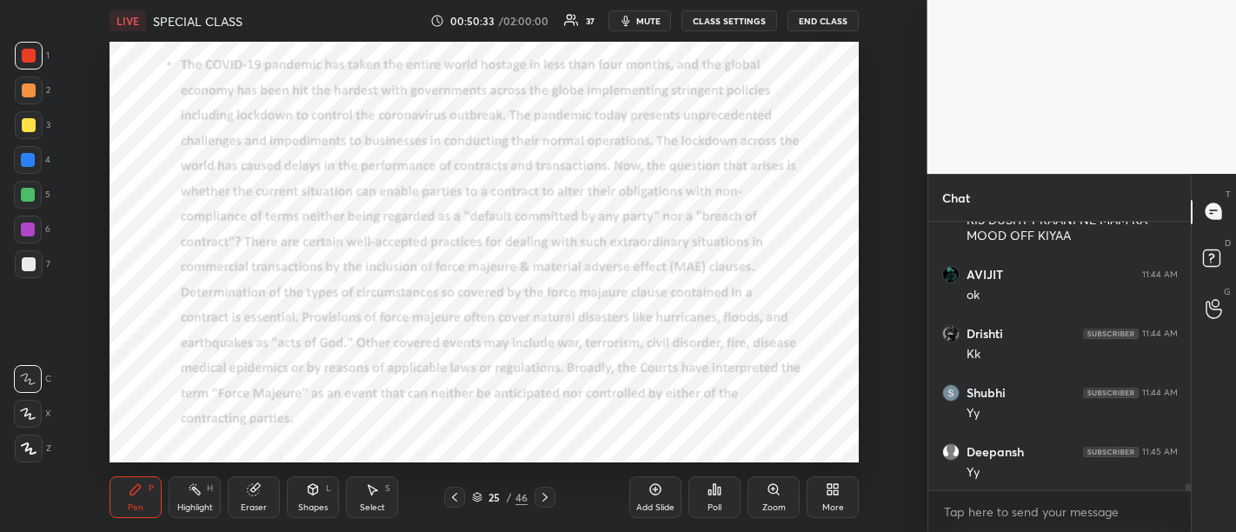
scroll to position [9915, 0]
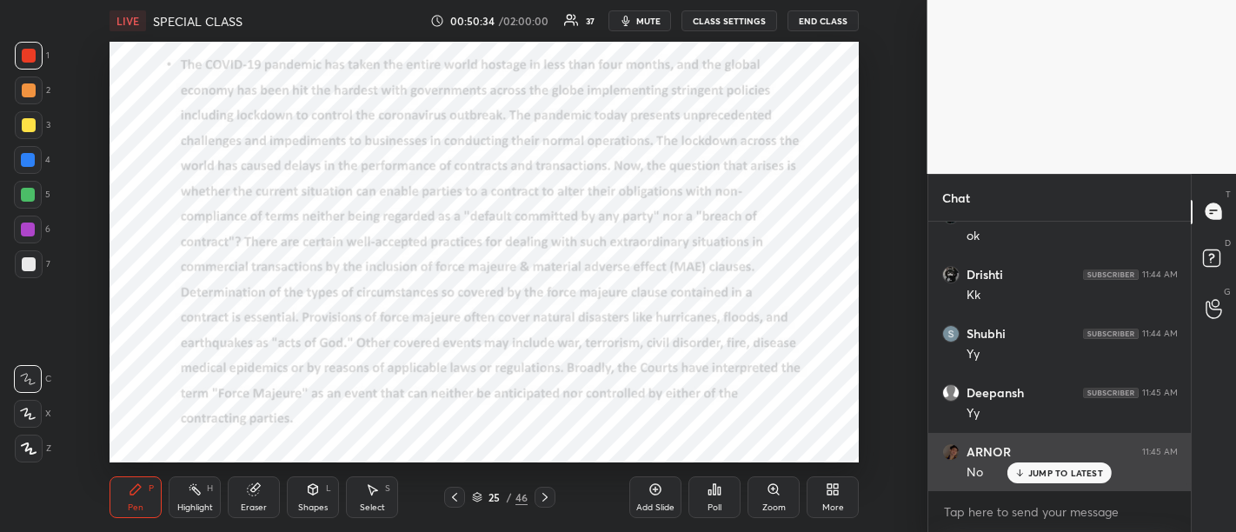
click at [1054, 473] on p "JUMP TO LATEST" at bounding box center [1065, 472] width 75 height 10
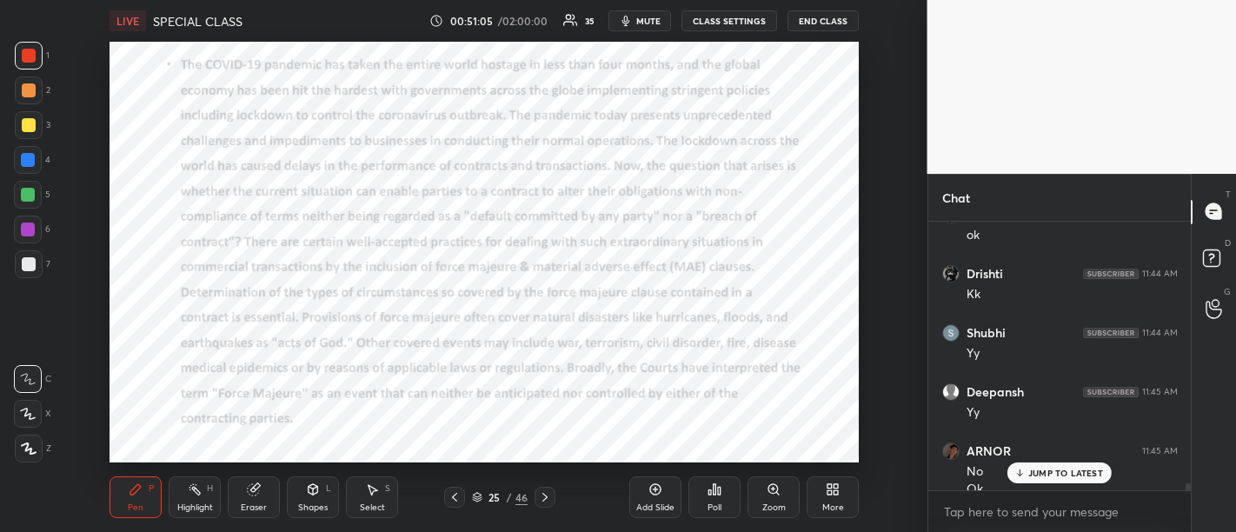
scroll to position [9933, 0]
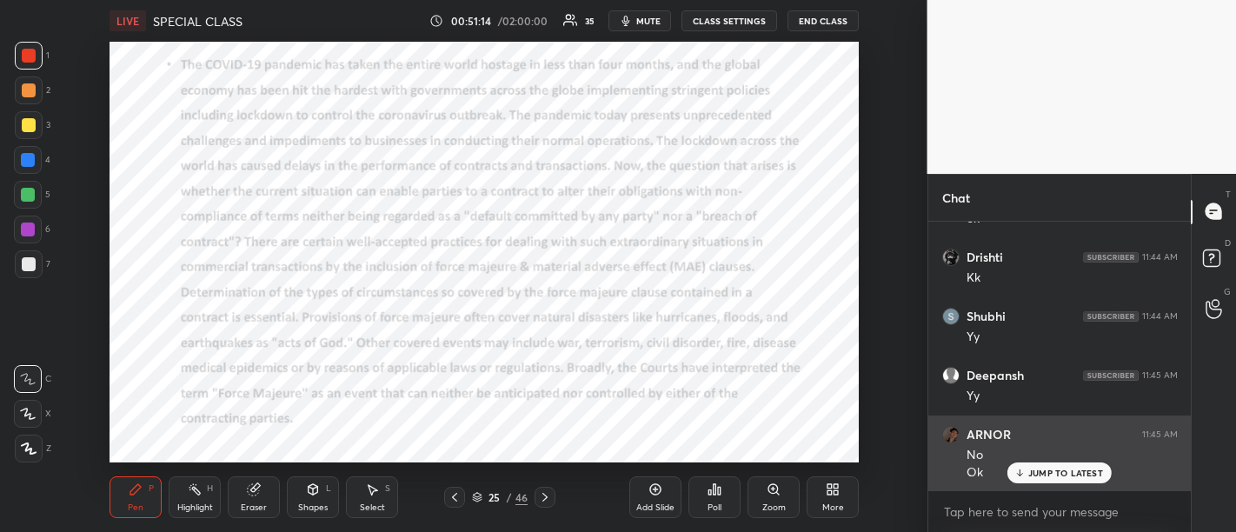
click at [1061, 471] on p "JUMP TO LATEST" at bounding box center [1065, 472] width 75 height 10
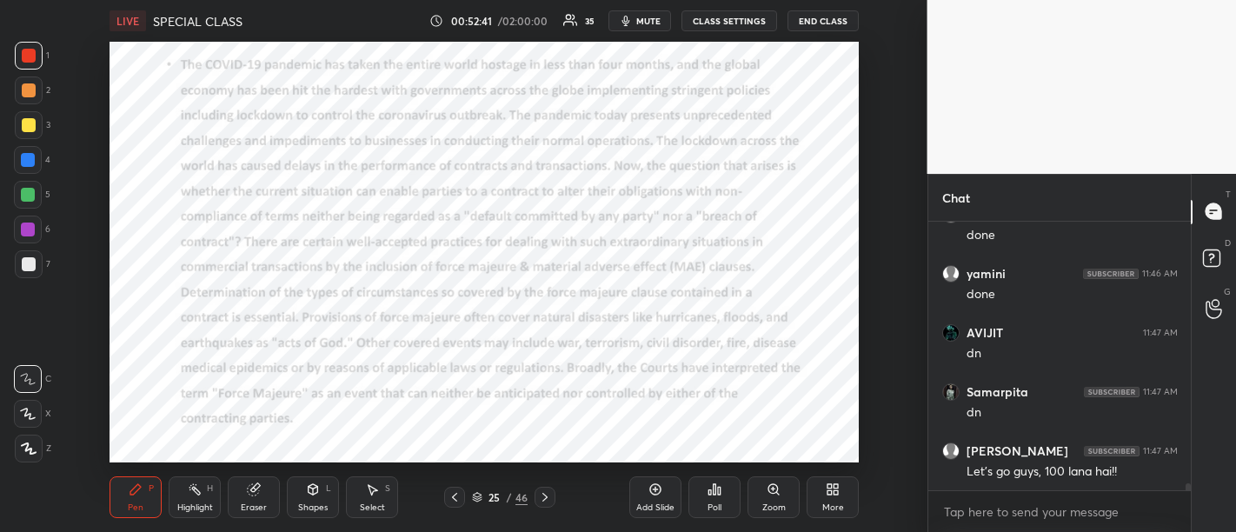
scroll to position [10020, 0]
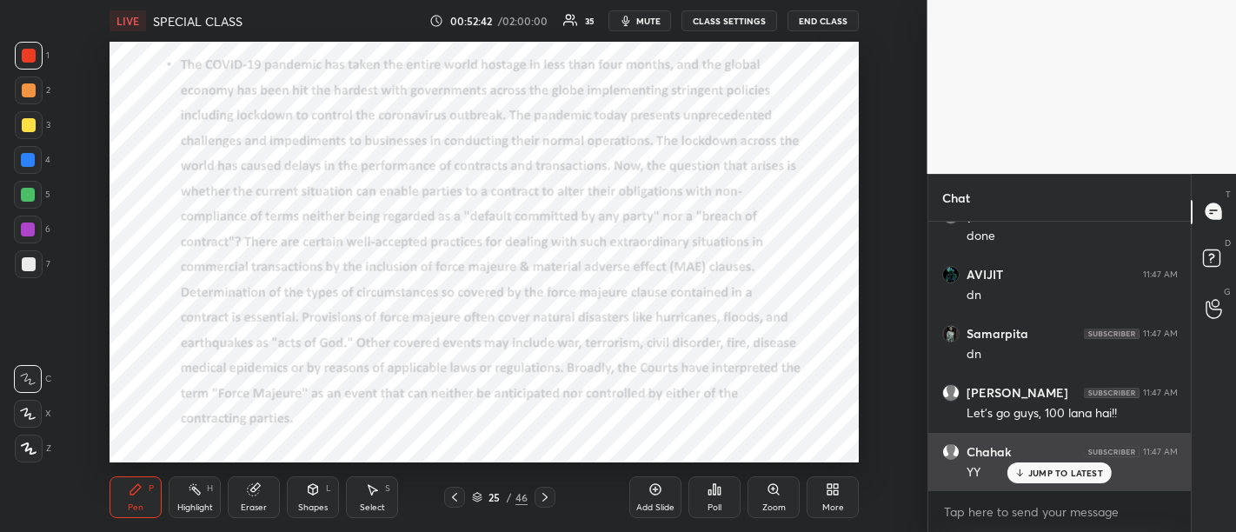
click at [1044, 472] on p "JUMP TO LATEST" at bounding box center [1065, 472] width 75 height 10
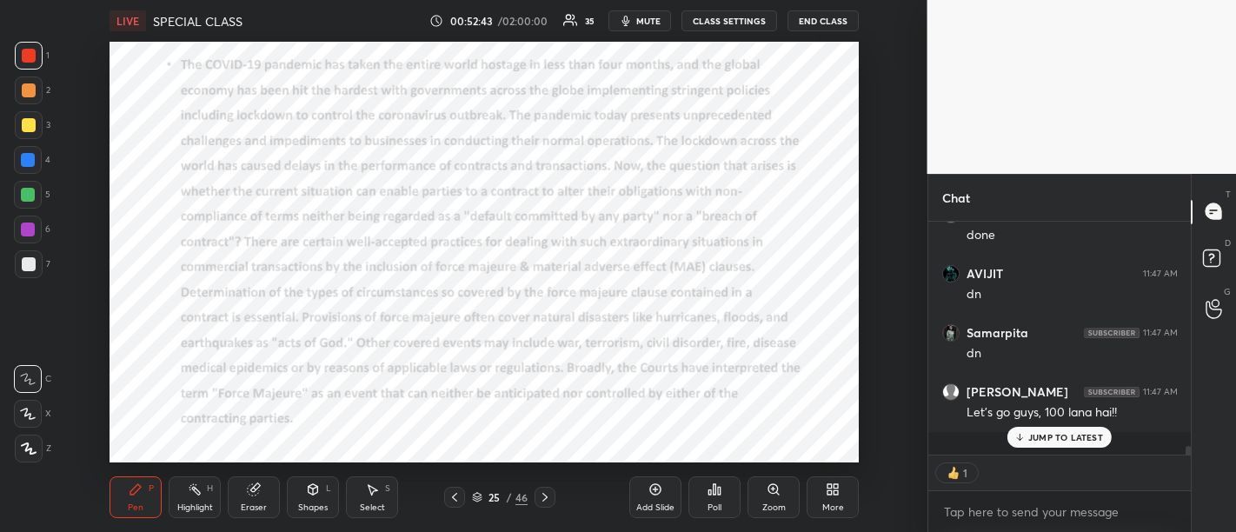
scroll to position [5, 5]
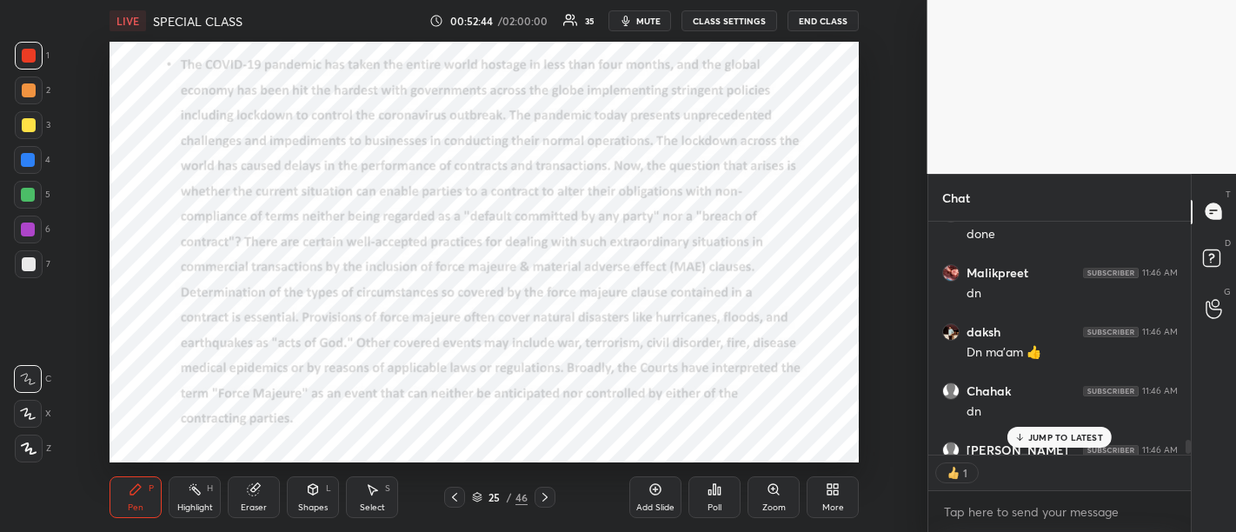
click at [1030, 372] on div "Malikpreet 11:42 AM mam me is week practise nhi kr payi jada Drishti 11:43 AM M…" at bounding box center [1059, 339] width 263 height 234
click at [1046, 432] on p "JUMP TO LATEST" at bounding box center [1065, 437] width 75 height 10
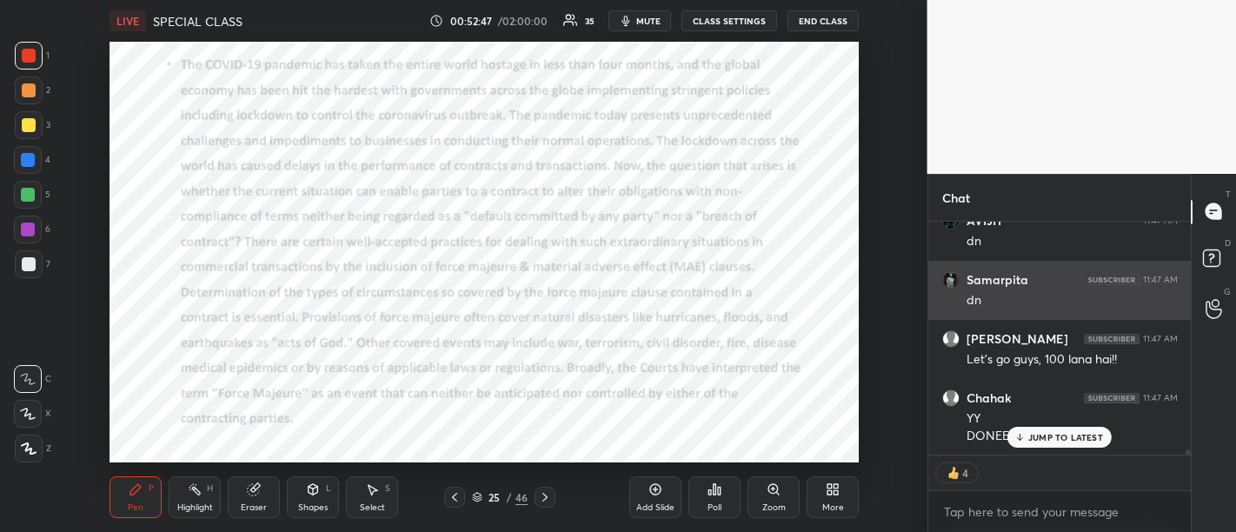
scroll to position [10132, 0]
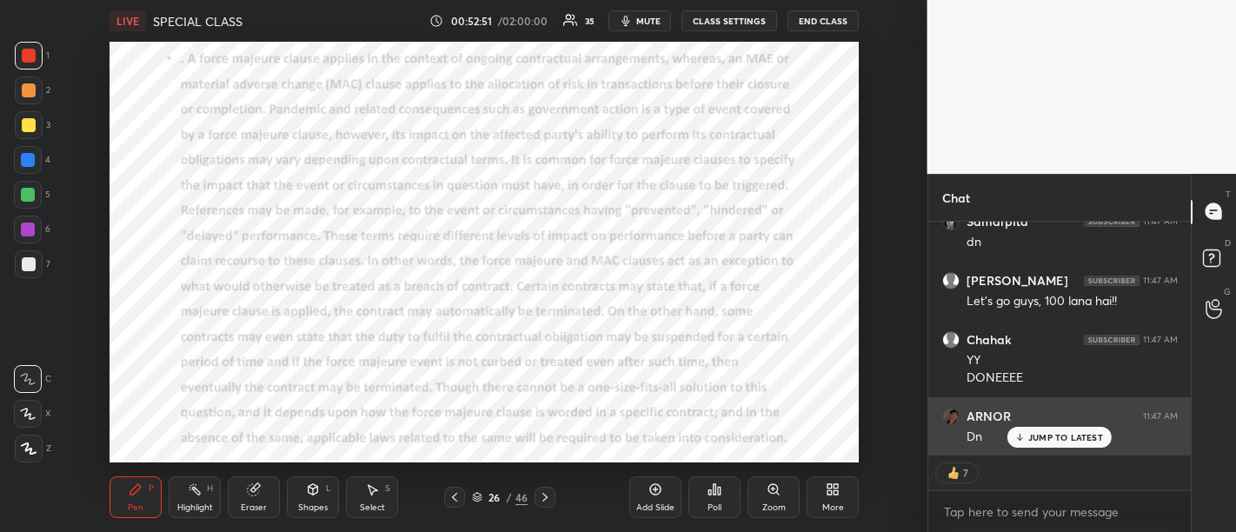
click at [1053, 440] on p "JUMP TO LATEST" at bounding box center [1065, 437] width 75 height 10
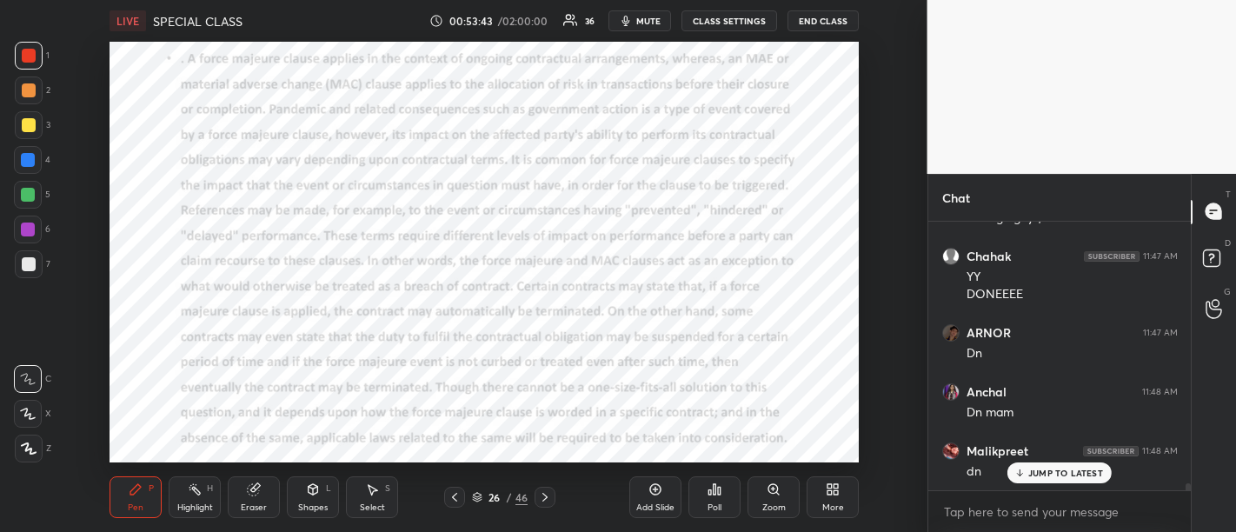
scroll to position [10273, 0]
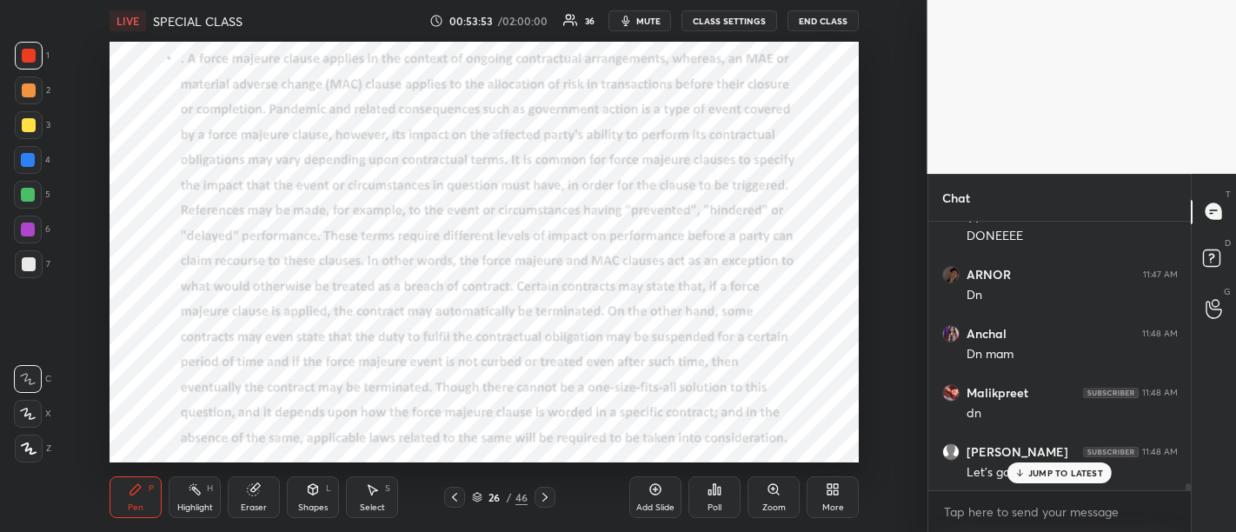
click at [1055, 471] on p "JUMP TO LATEST" at bounding box center [1065, 472] width 75 height 10
click at [1066, 471] on p "JUMP TO LATEST" at bounding box center [1065, 472] width 75 height 10
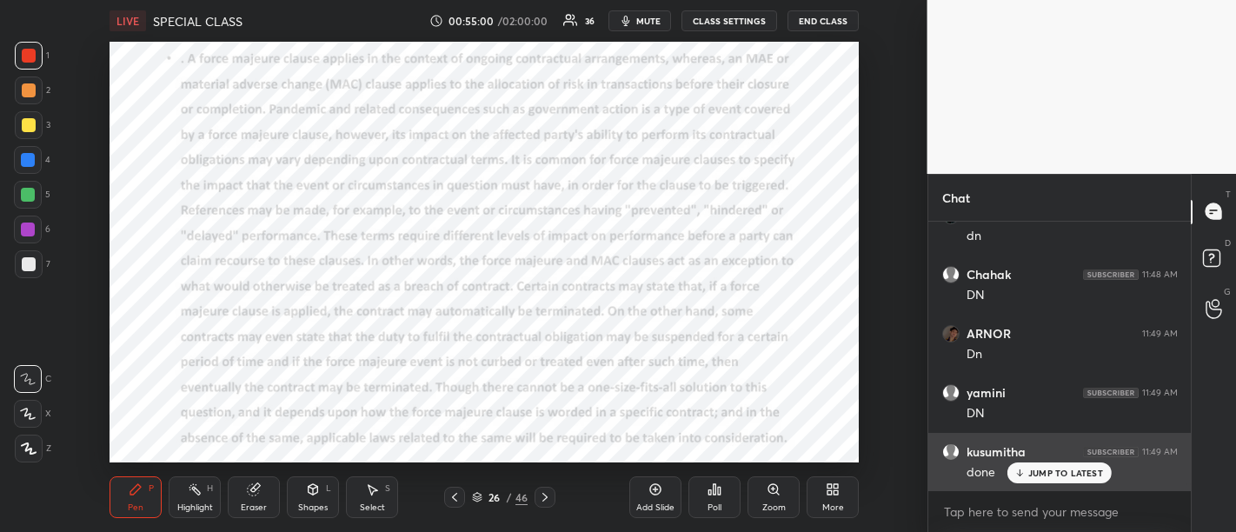
scroll to position [10628, 0]
click at [1039, 468] on p "JUMP TO LATEST" at bounding box center [1065, 472] width 75 height 10
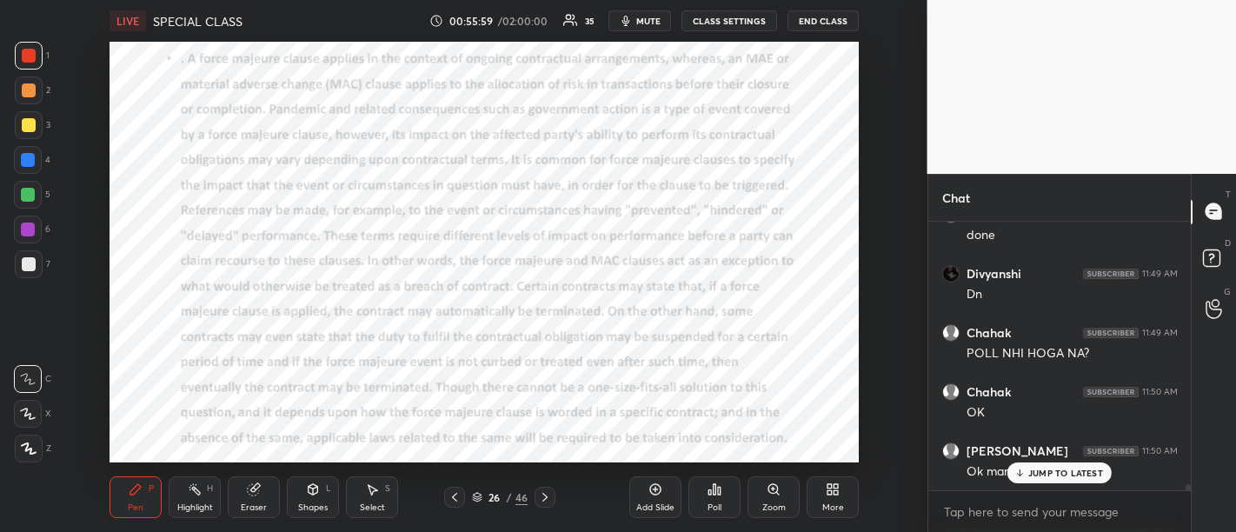
scroll to position [10864, 0]
click at [1056, 475] on p "JUMP TO LATEST" at bounding box center [1065, 472] width 75 height 10
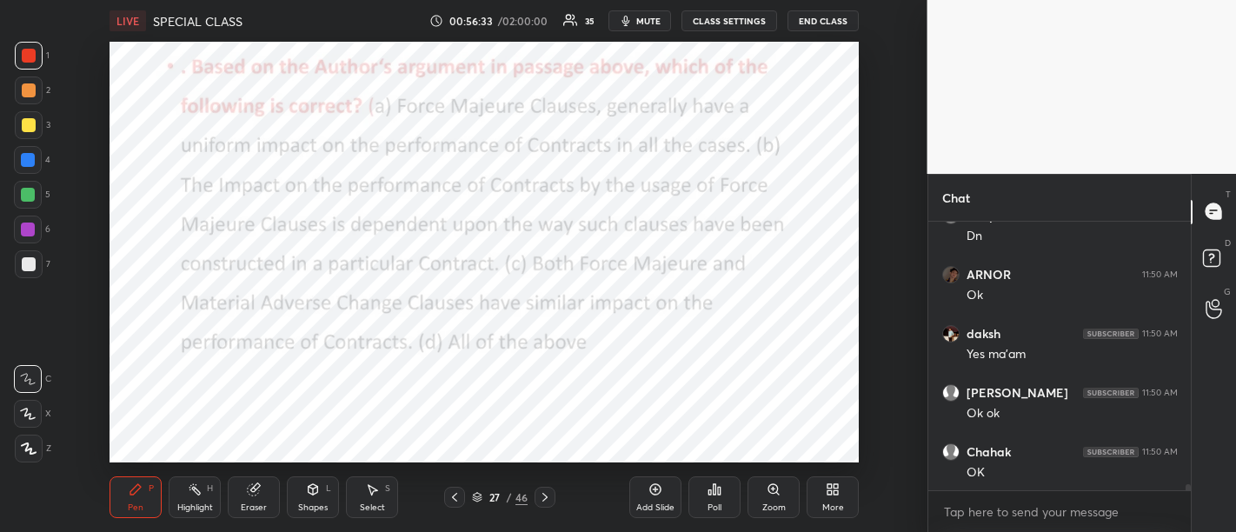
scroll to position [11279, 0]
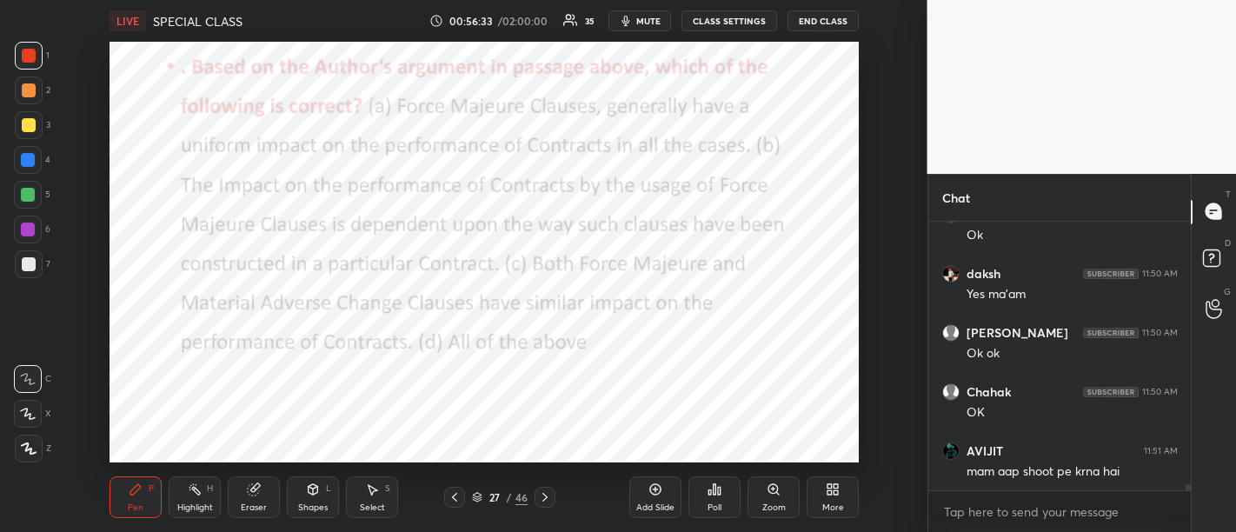
click at [1035, 474] on div "mam aap shoot pe krna hai" at bounding box center [1071, 471] width 211 height 17
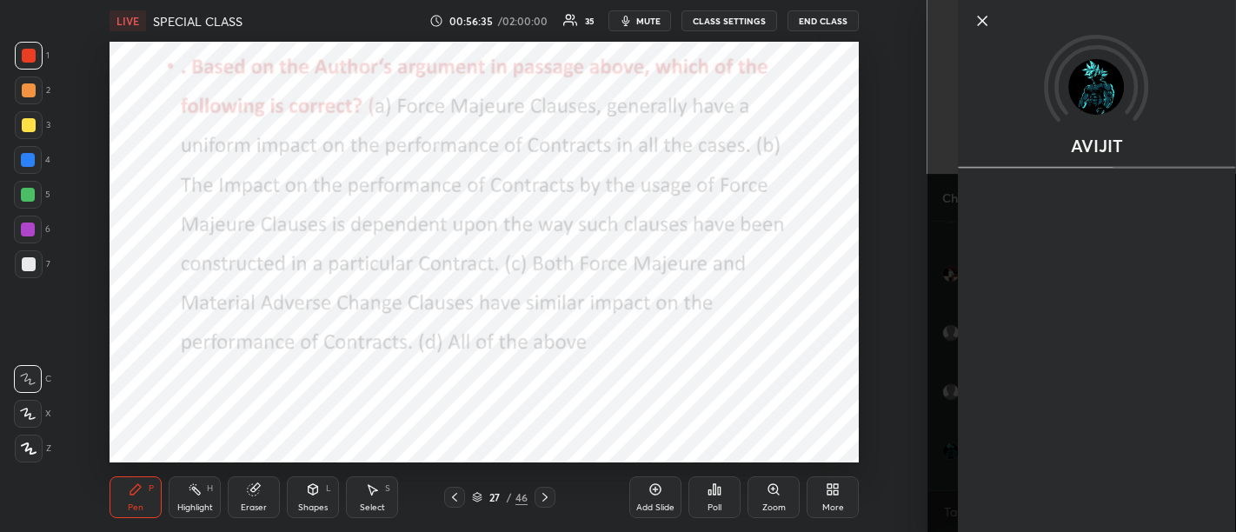
click at [978, 23] on icon at bounding box center [982, 21] width 9 height 9
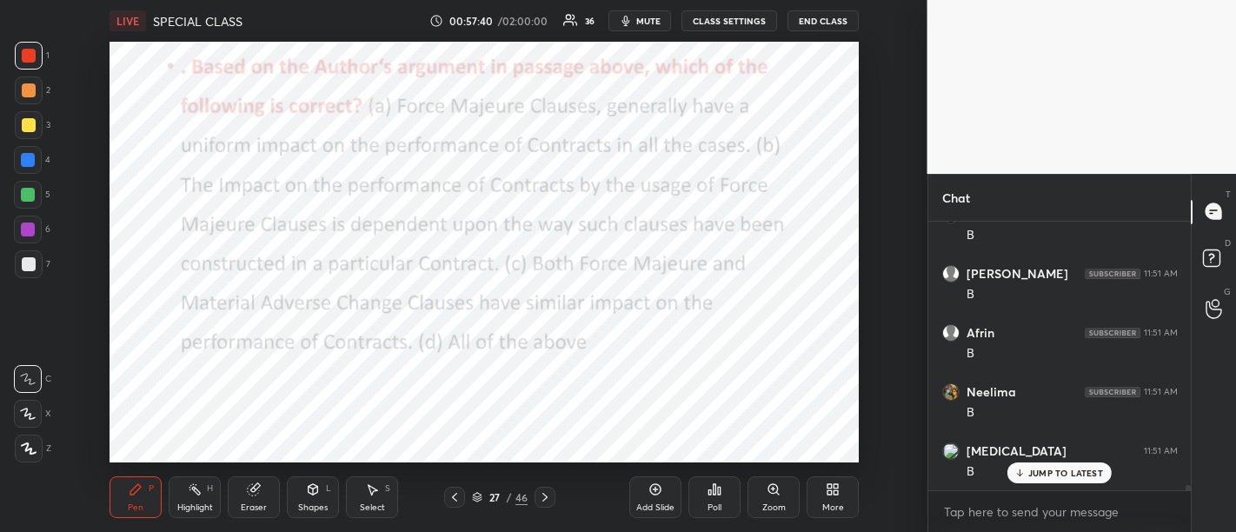
scroll to position [12731, 0]
click at [1057, 473] on p "JUMP TO LATEST" at bounding box center [1065, 472] width 75 height 10
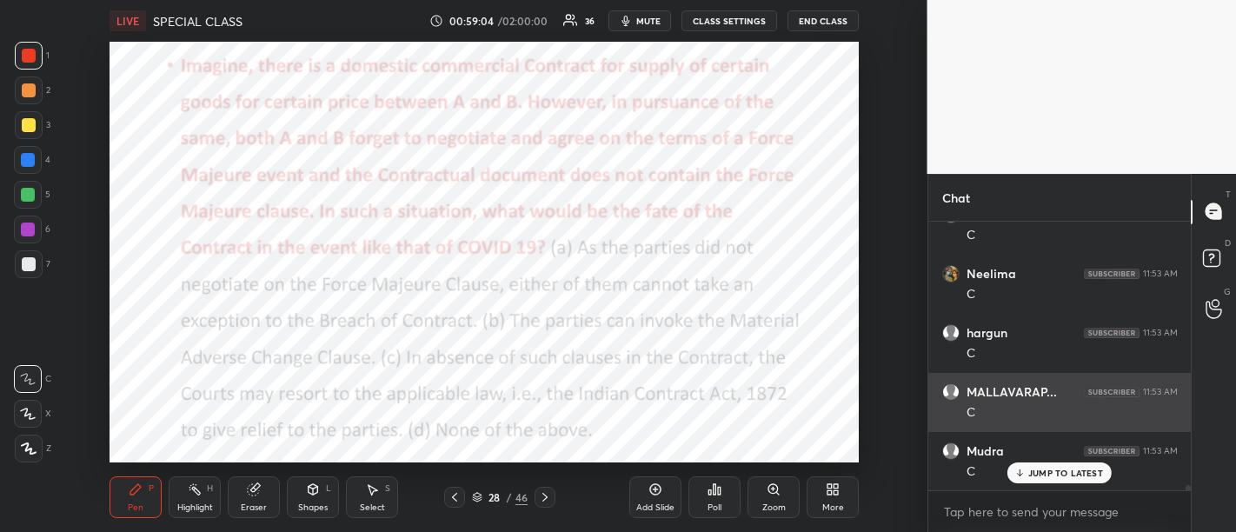
scroll to position [13146, 0]
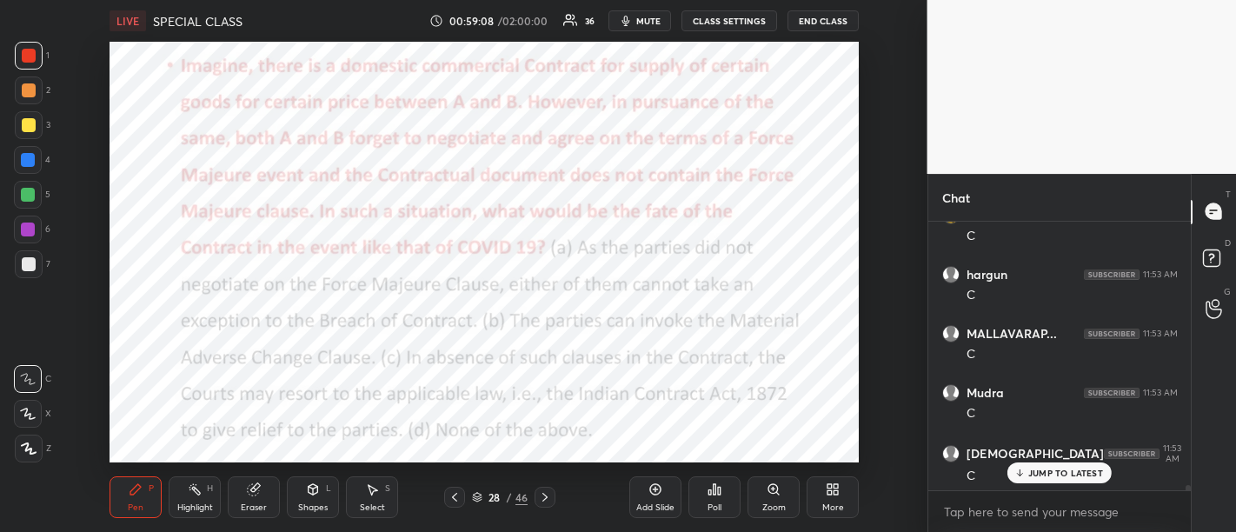
click at [1064, 473] on p "JUMP TO LATEST" at bounding box center [1065, 472] width 75 height 10
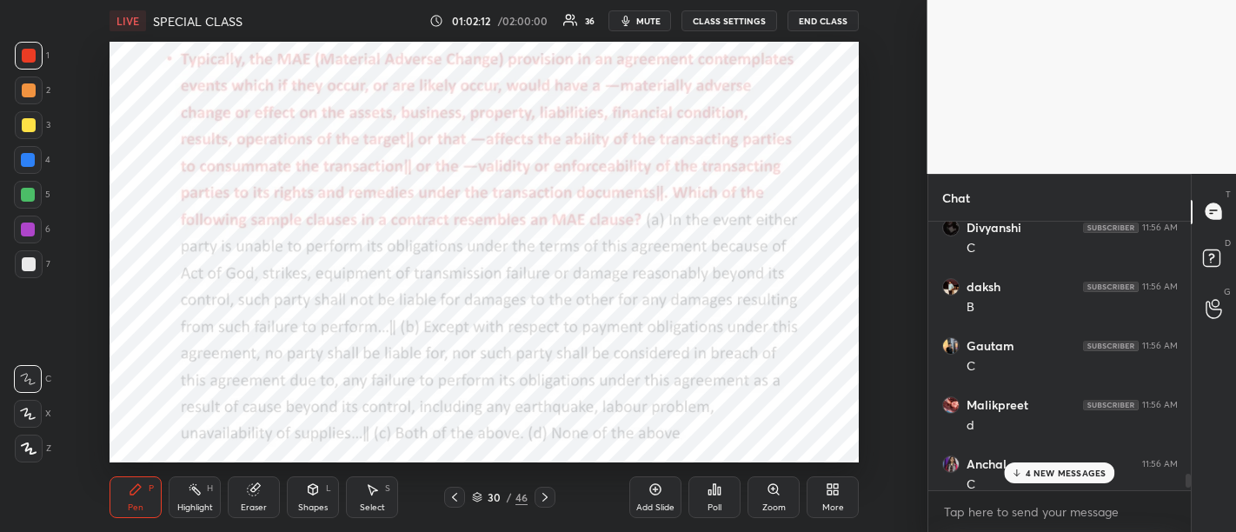
scroll to position [14010, 0]
click at [1088, 474] on p "5 NEW MESSAGES" at bounding box center [1065, 472] width 81 height 10
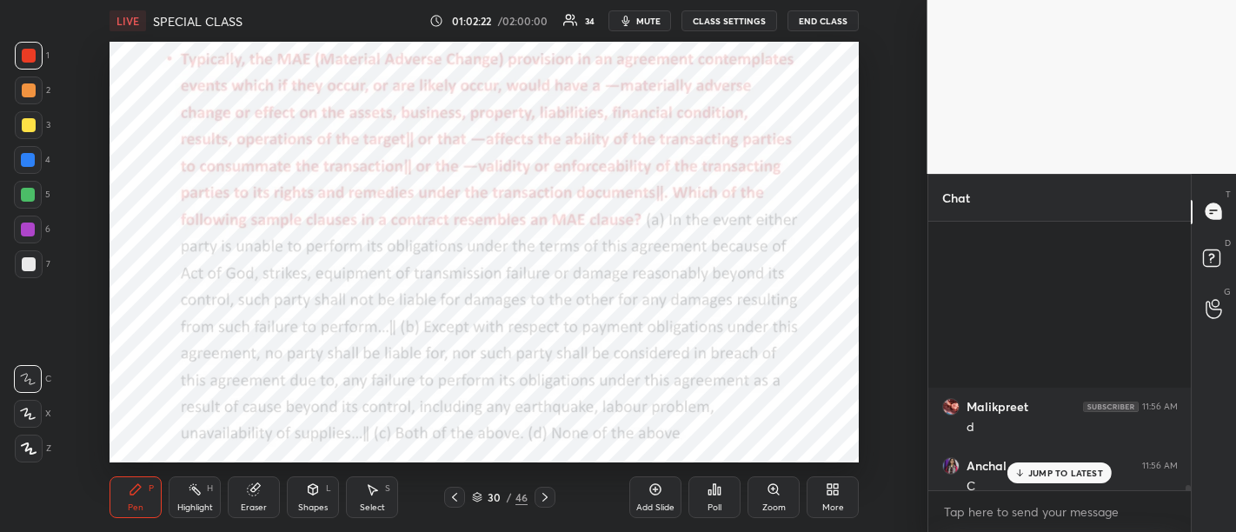
scroll to position [14792, 0]
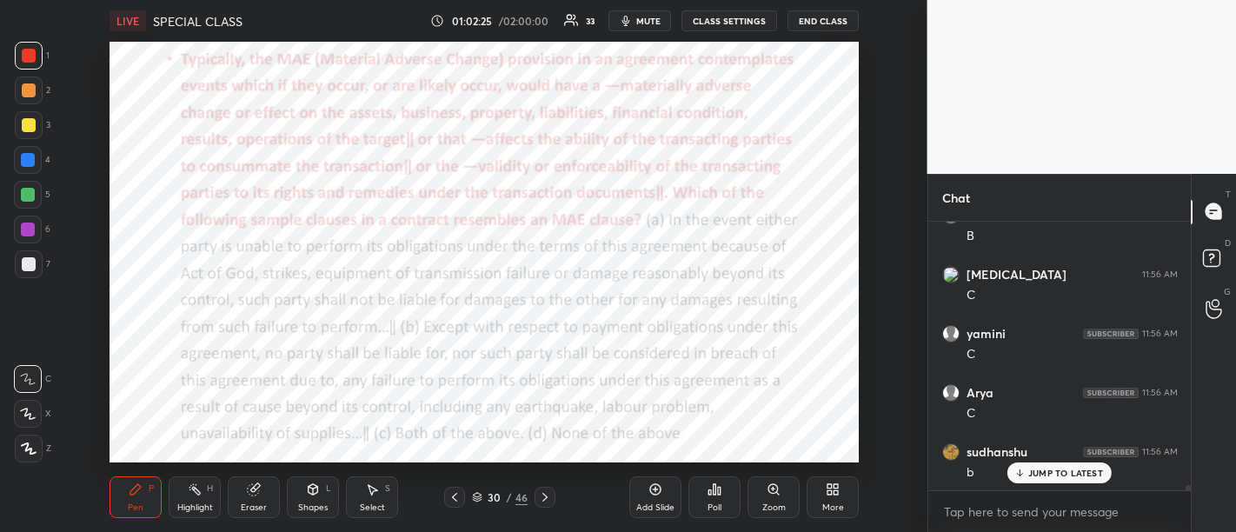
click at [1060, 472] on p "JUMP TO LATEST" at bounding box center [1065, 472] width 75 height 10
click at [1071, 476] on p "JUMP TO LATEST" at bounding box center [1065, 472] width 75 height 10
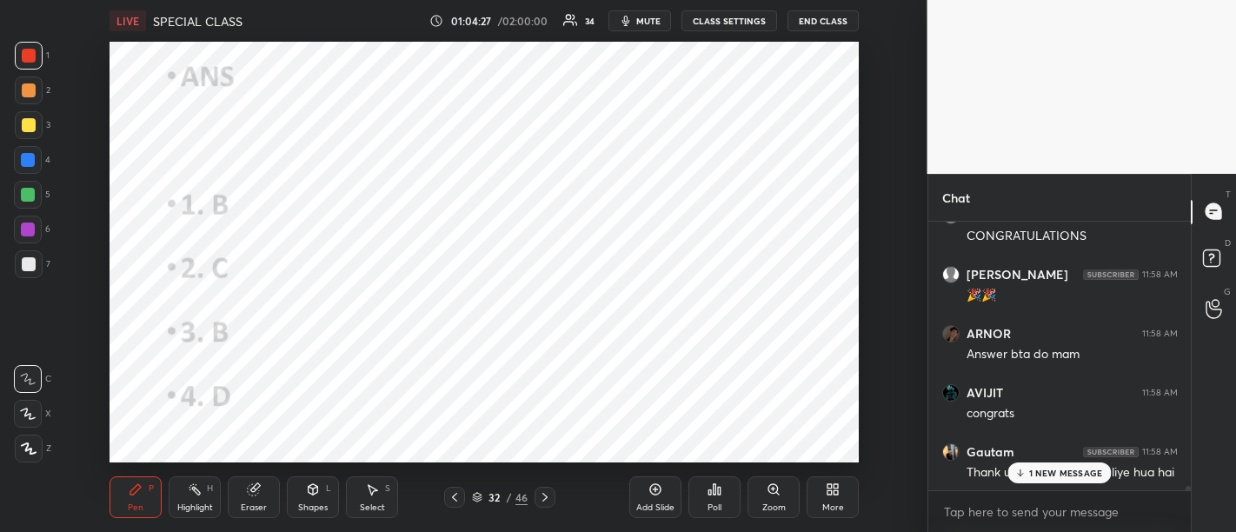
scroll to position [15442, 0]
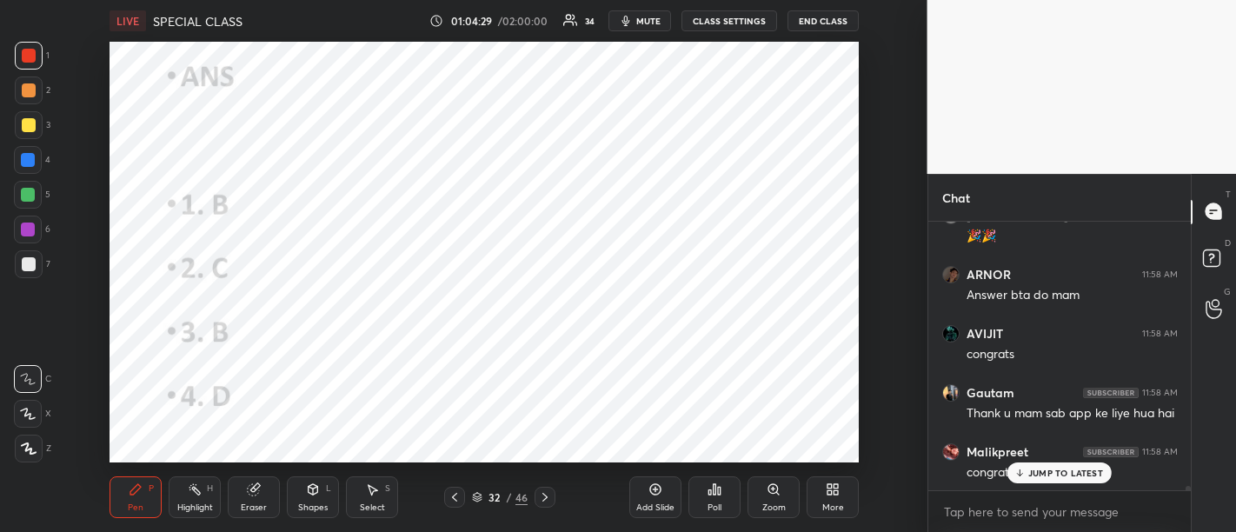
click at [1056, 474] on p "JUMP TO LATEST" at bounding box center [1065, 472] width 75 height 10
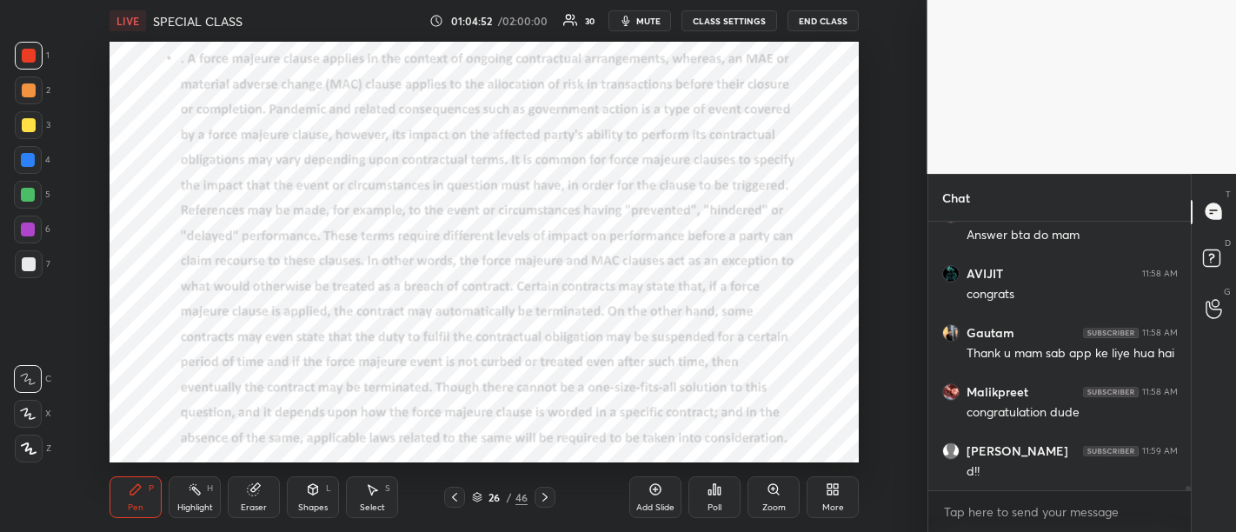
scroll to position [15561, 0]
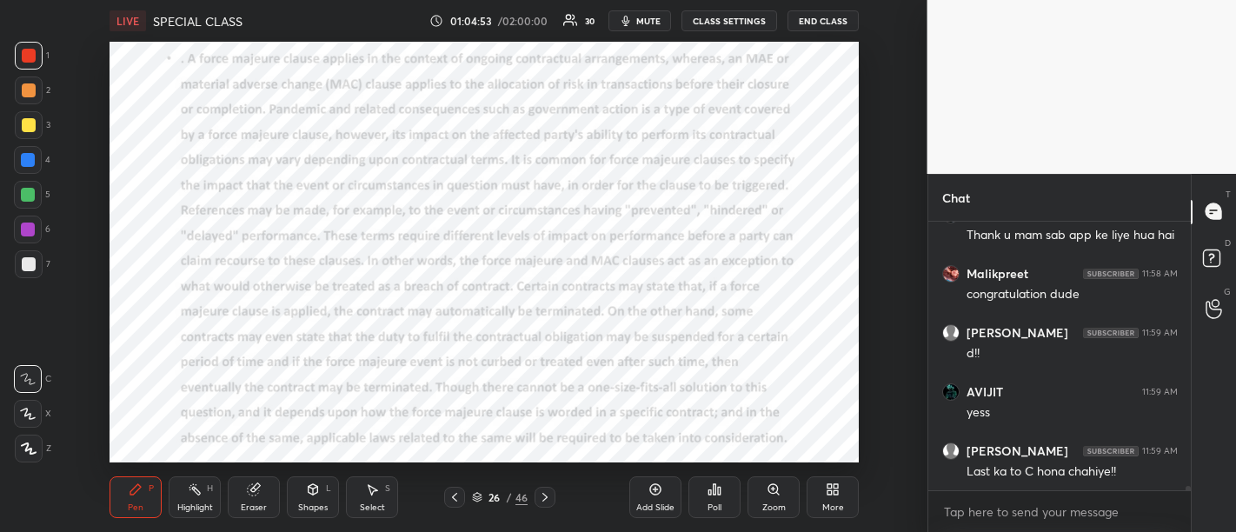
click at [653, 499] on div "Add Slide" at bounding box center [655, 497] width 52 height 42
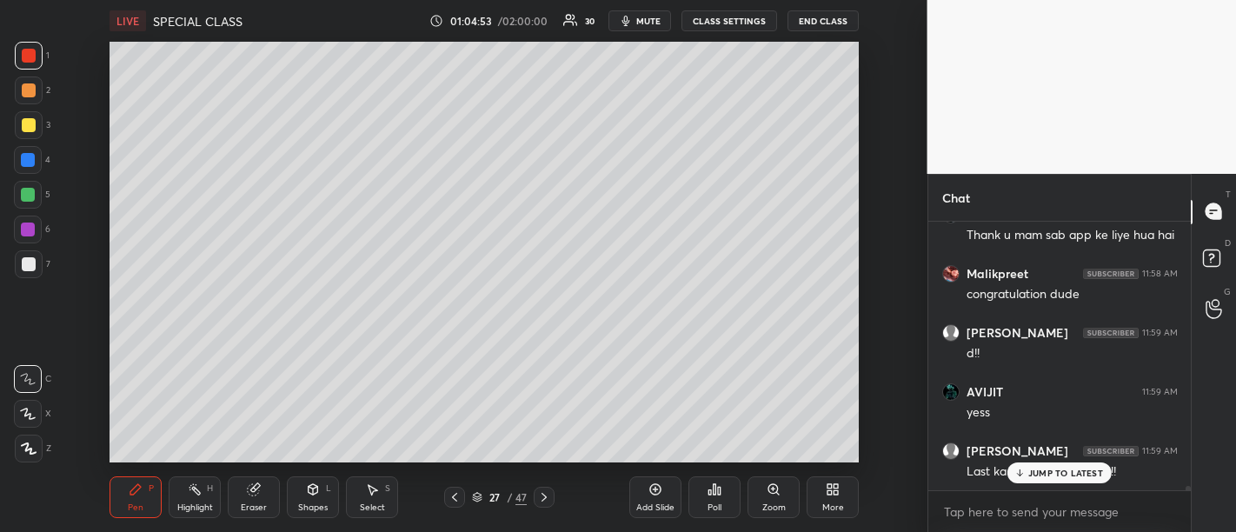
scroll to position [15678, 0]
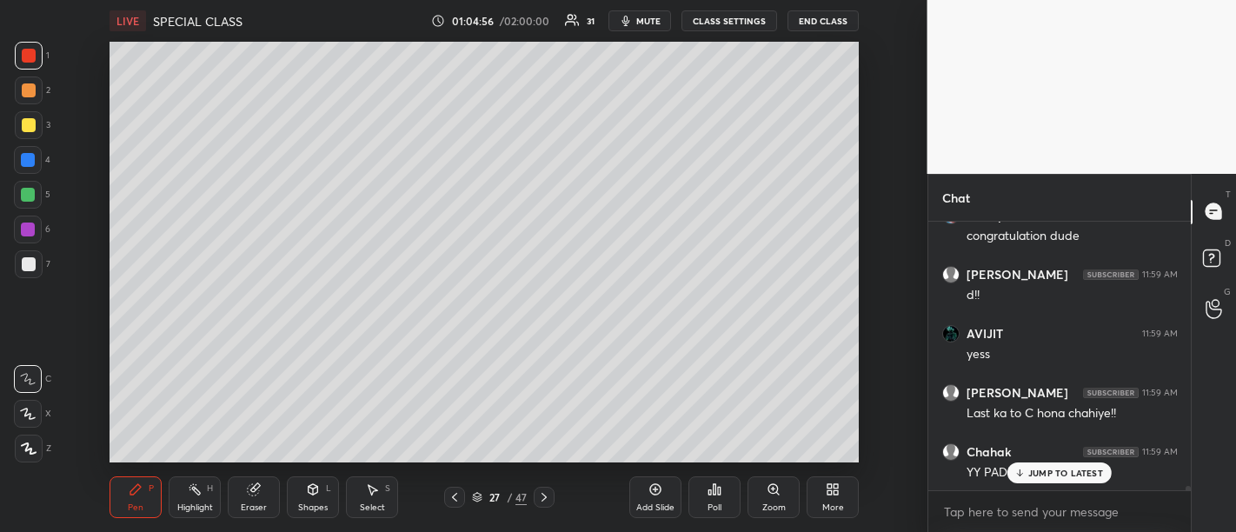
click at [1077, 474] on p "JUMP TO LATEST" at bounding box center [1065, 472] width 75 height 10
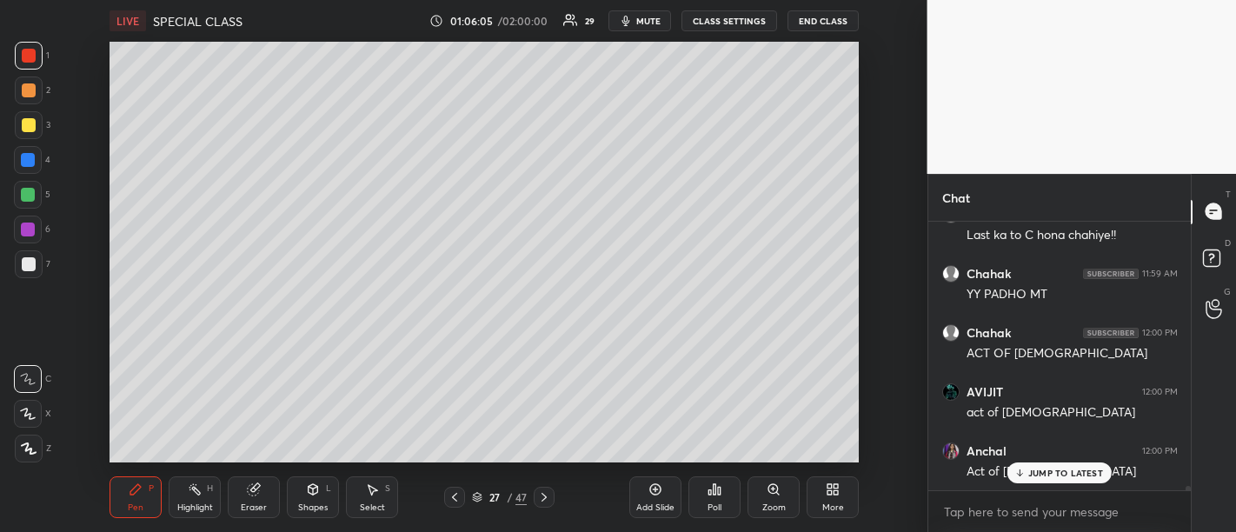
scroll to position [15991, 0]
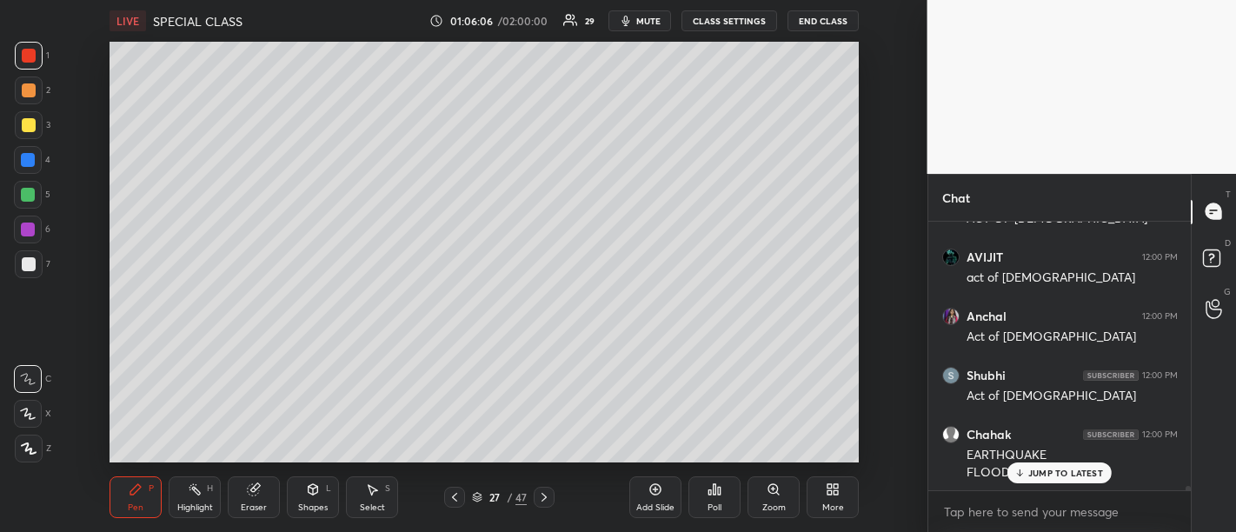
click at [635, 494] on div "Add Slide" at bounding box center [655, 497] width 52 height 42
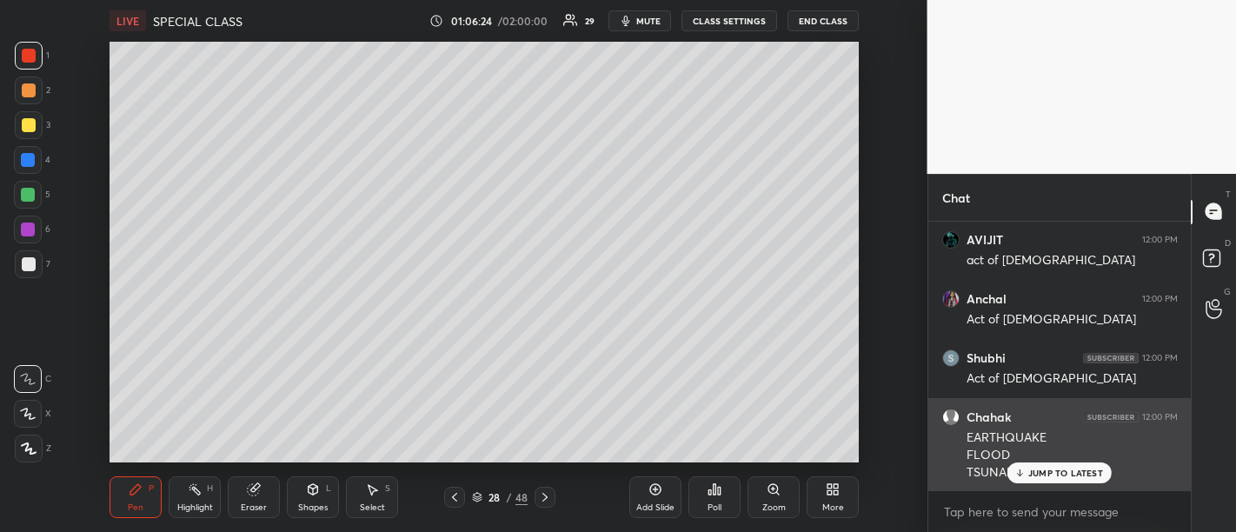
click at [1040, 470] on p "JUMP TO LATEST" at bounding box center [1065, 472] width 75 height 10
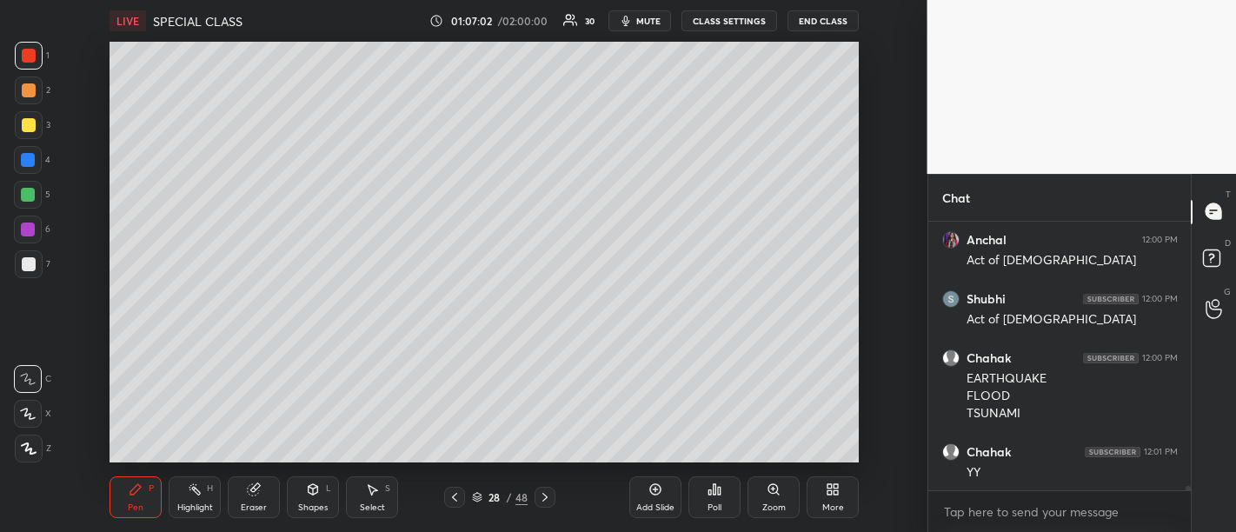
scroll to position [16304, 0]
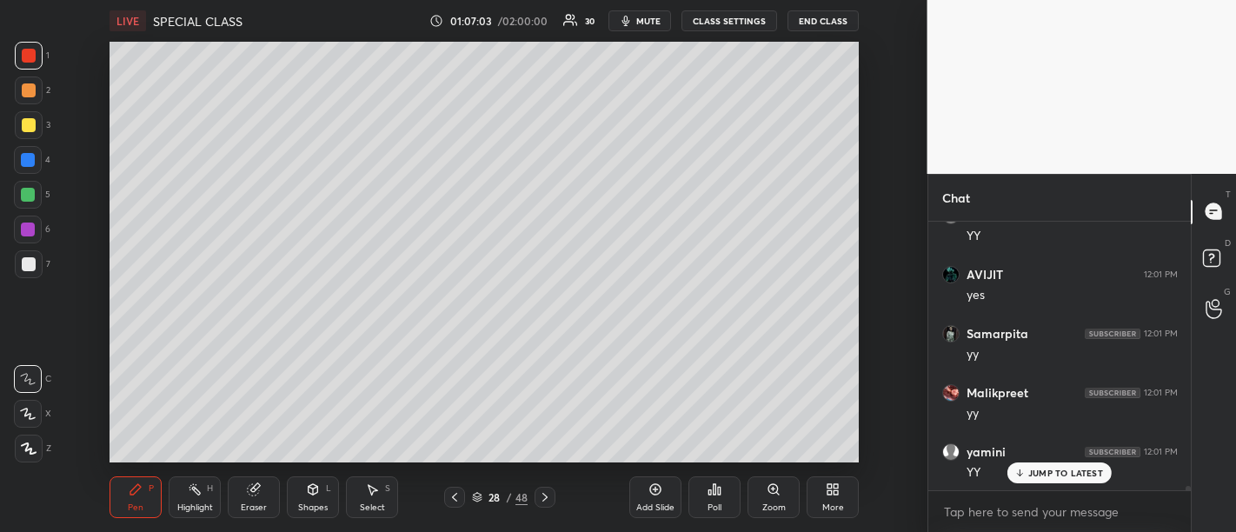
click at [645, 487] on div "Add Slide" at bounding box center [655, 497] width 52 height 42
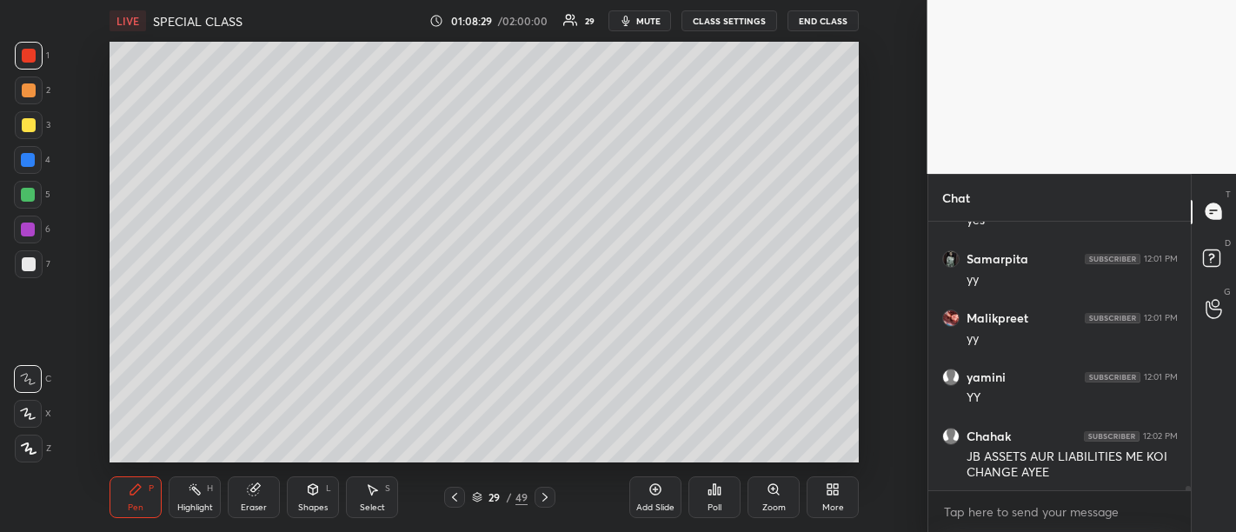
scroll to position [16437, 0]
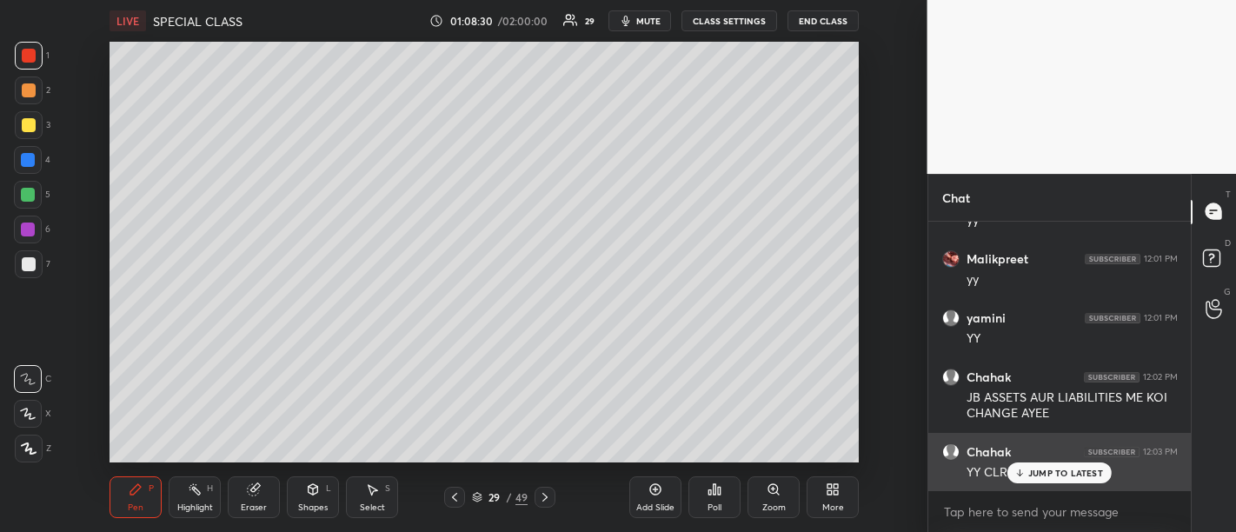
click at [1034, 470] on p "JUMP TO LATEST" at bounding box center [1065, 472] width 75 height 10
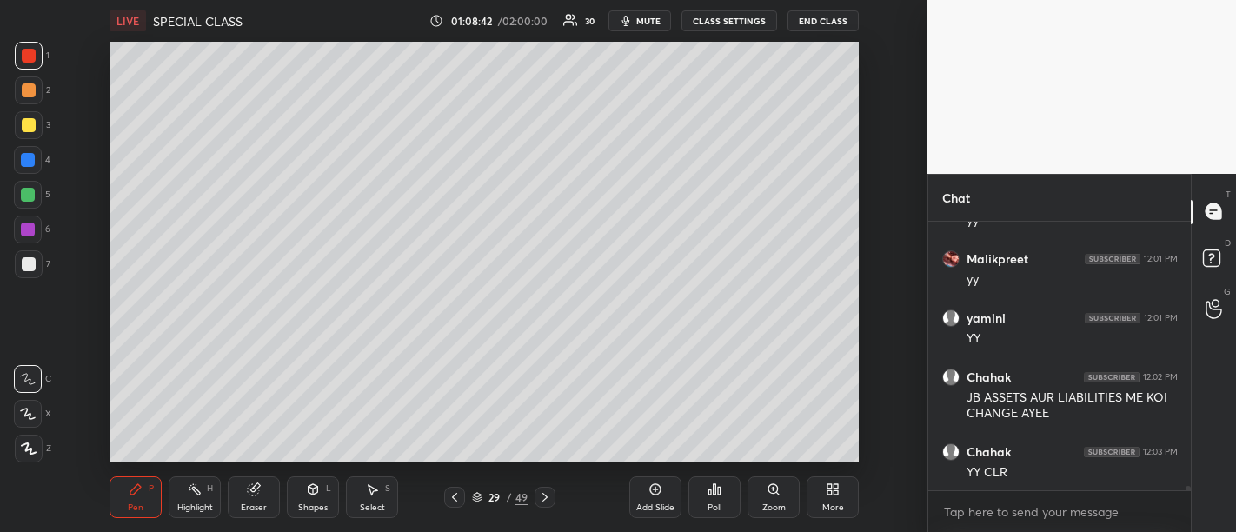
click at [635, 488] on div "Add Slide" at bounding box center [655, 497] width 52 height 42
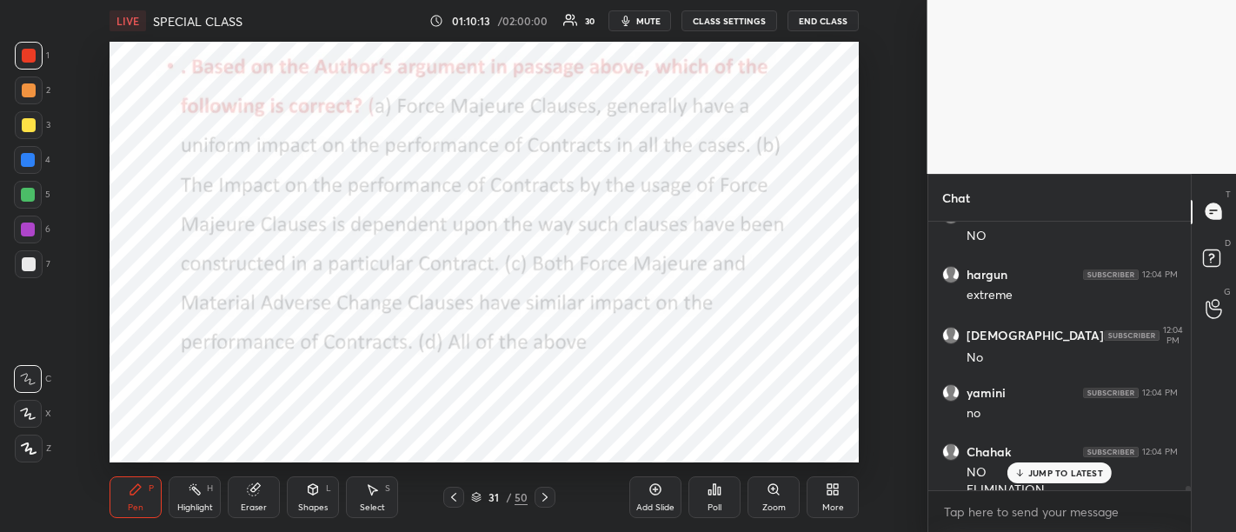
scroll to position [16750, 0]
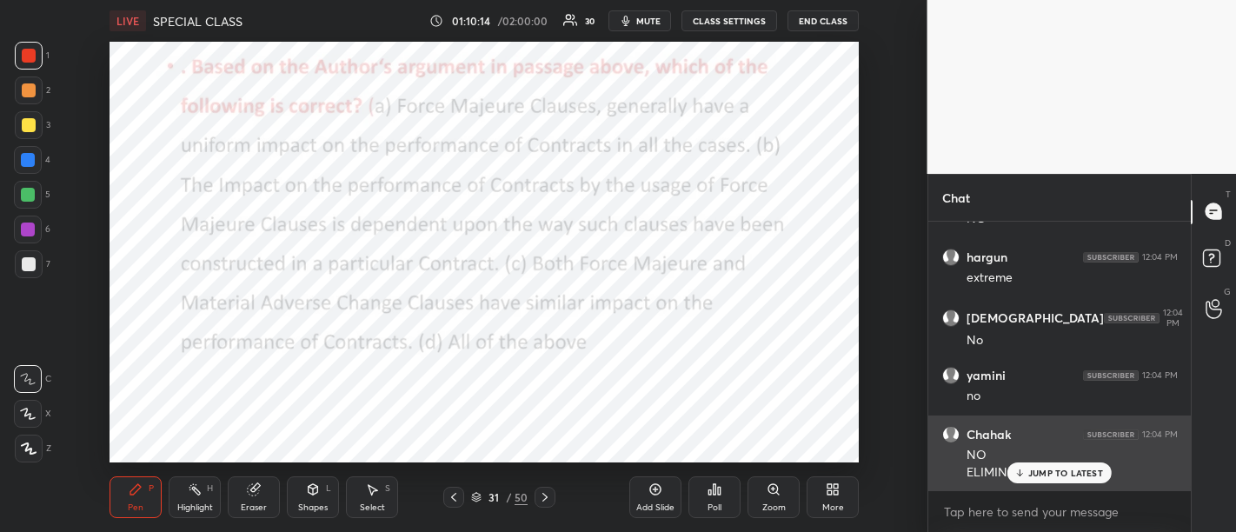
click at [1062, 469] on p "JUMP TO LATEST" at bounding box center [1065, 472] width 75 height 10
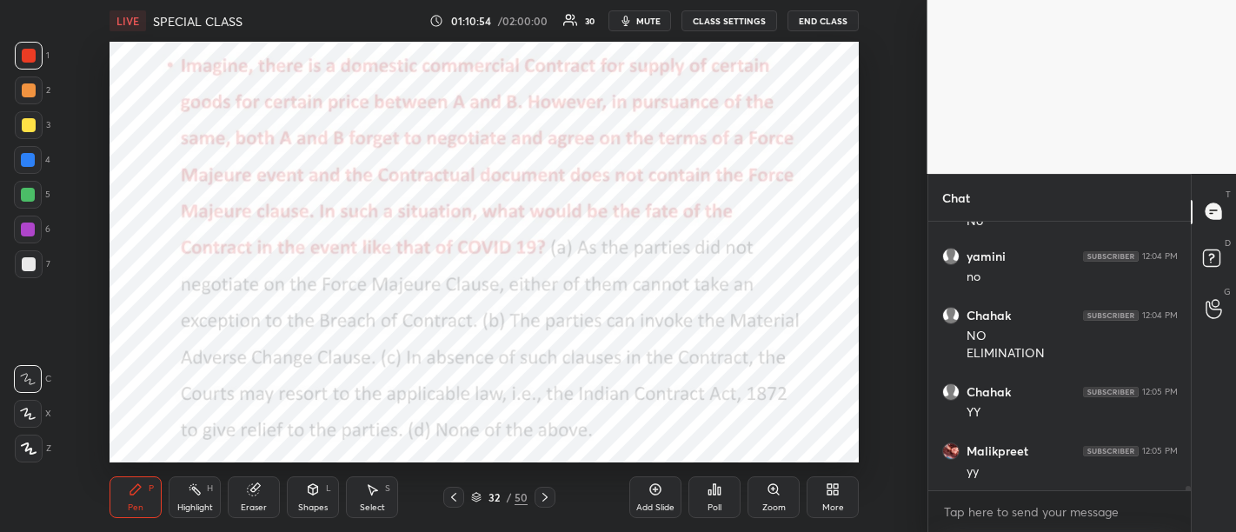
scroll to position [16928, 0]
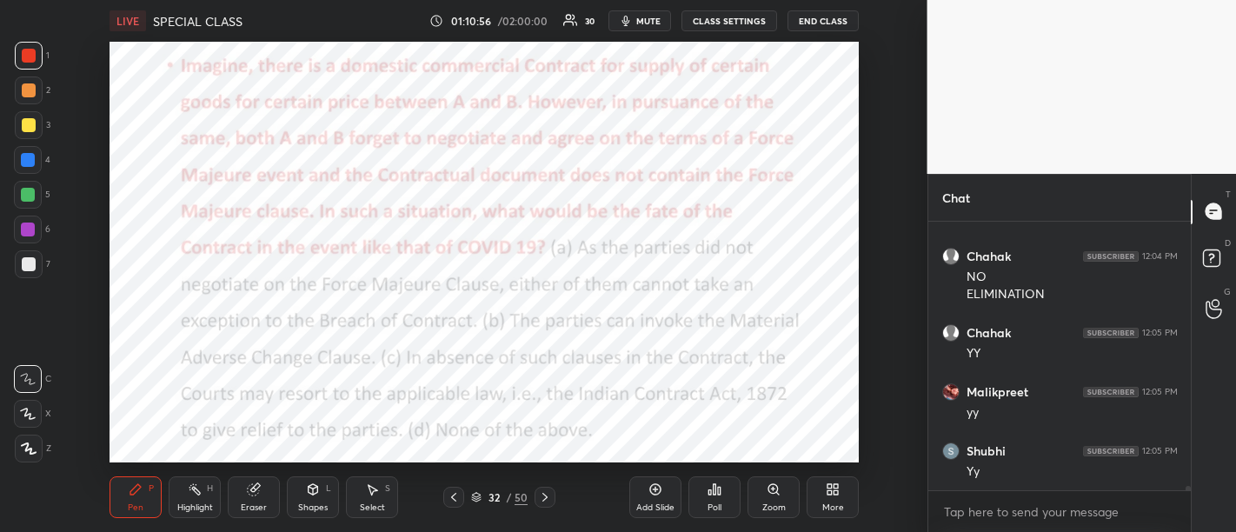
click at [27, 166] on div at bounding box center [28, 160] width 14 height 14
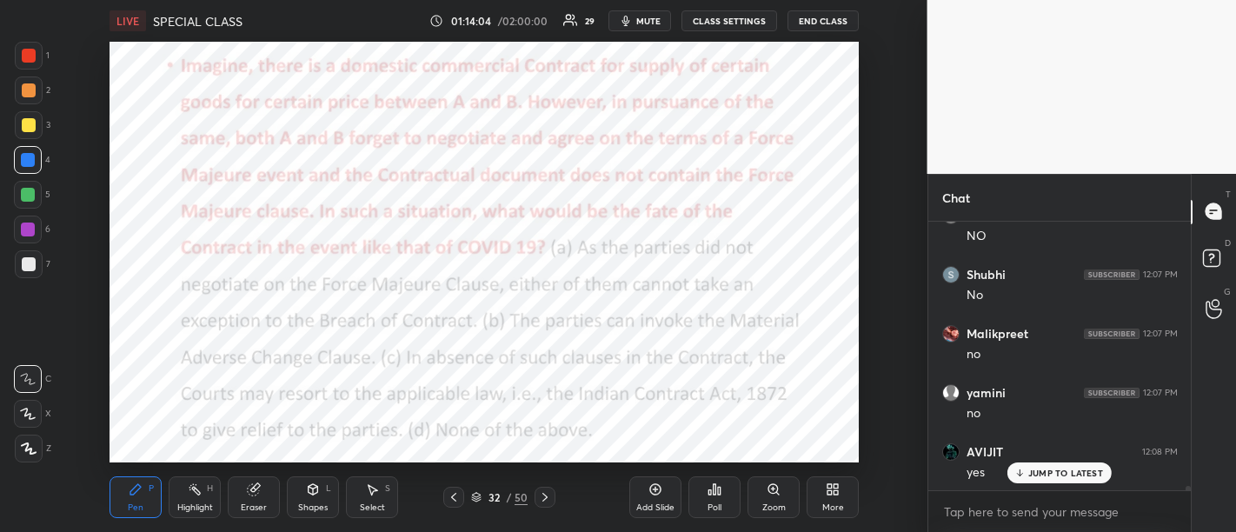
scroll to position [17341, 0]
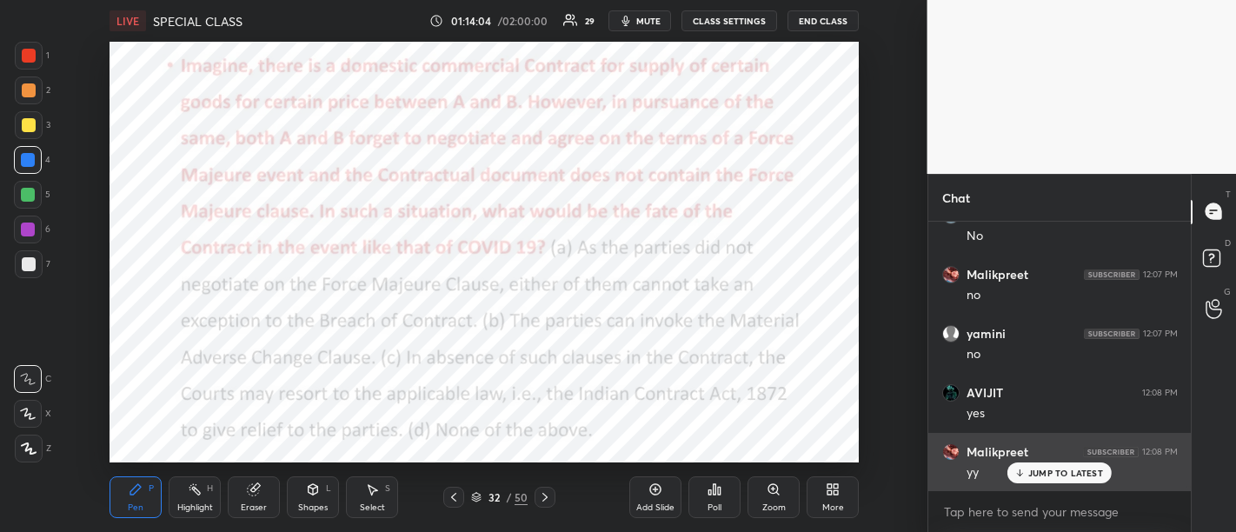
click at [1034, 482] on div "JUMP TO LATEST" at bounding box center [1059, 472] width 104 height 21
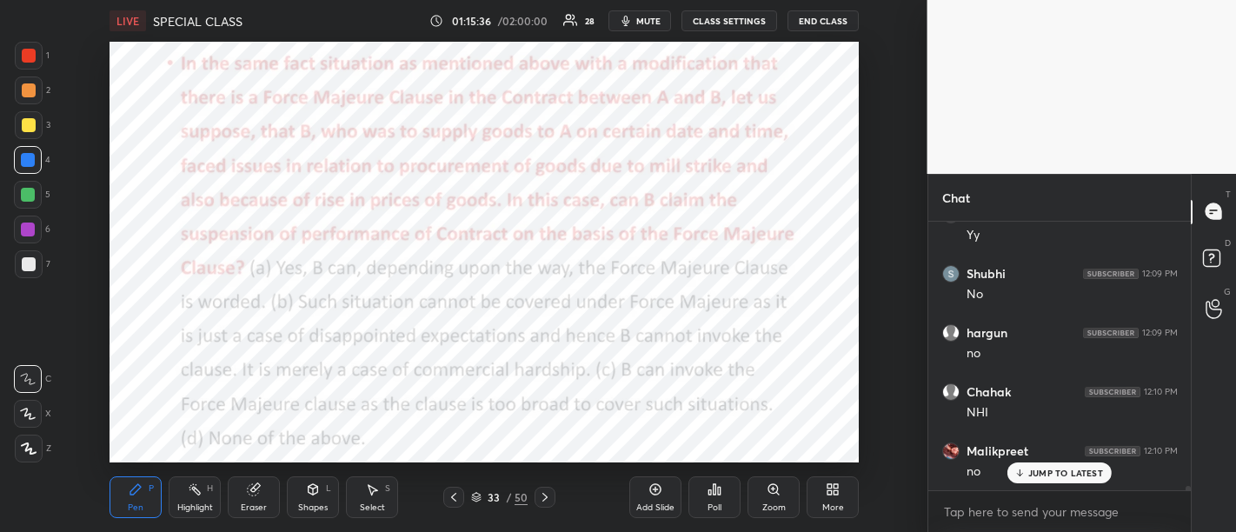
scroll to position [17873, 0]
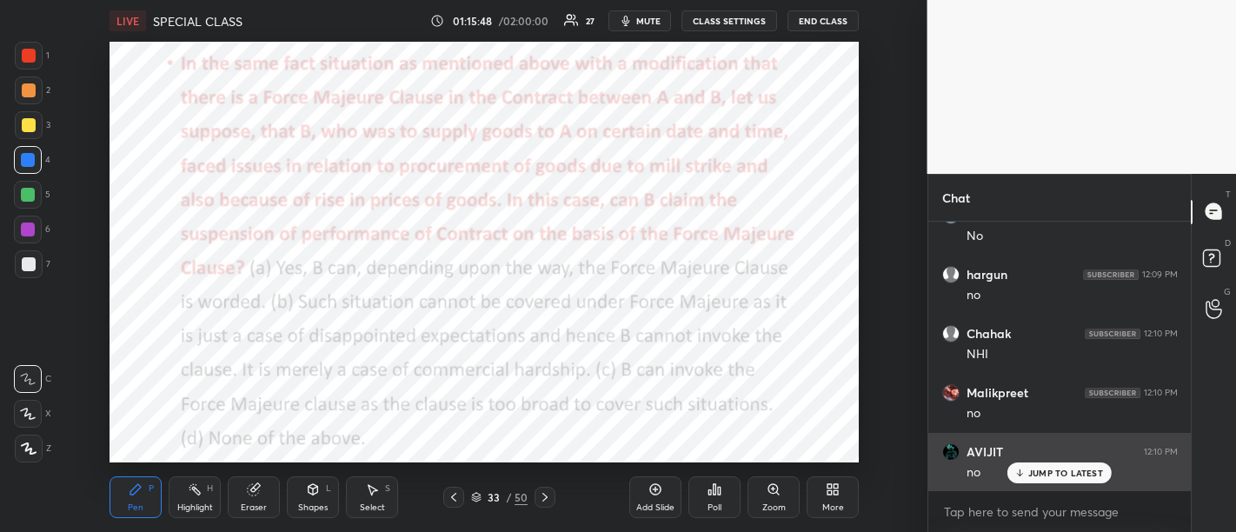
click at [1050, 467] on p "JUMP TO LATEST" at bounding box center [1065, 472] width 75 height 10
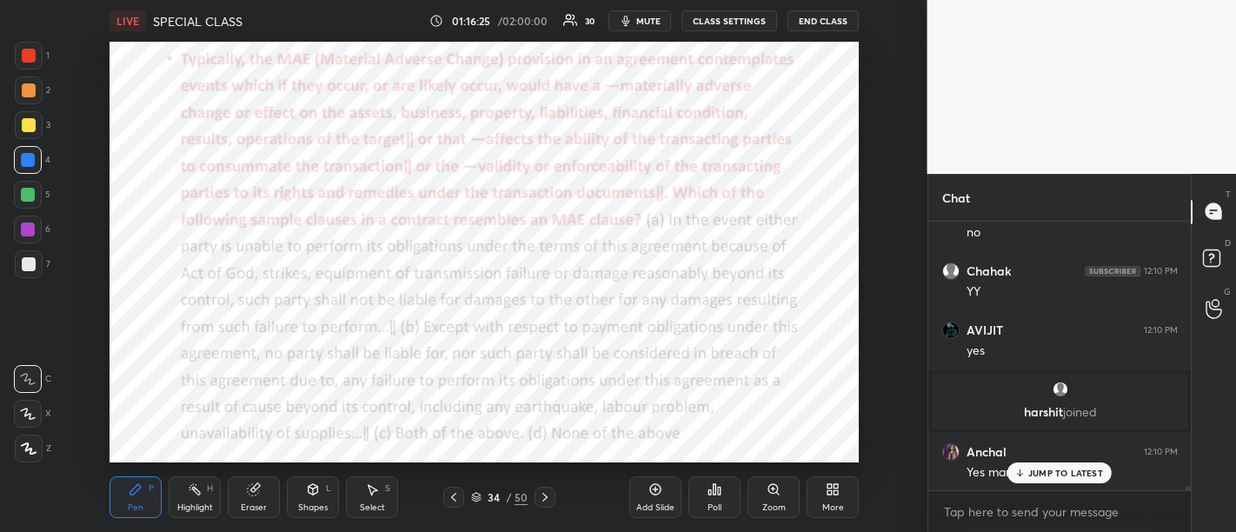
scroll to position [18173, 0]
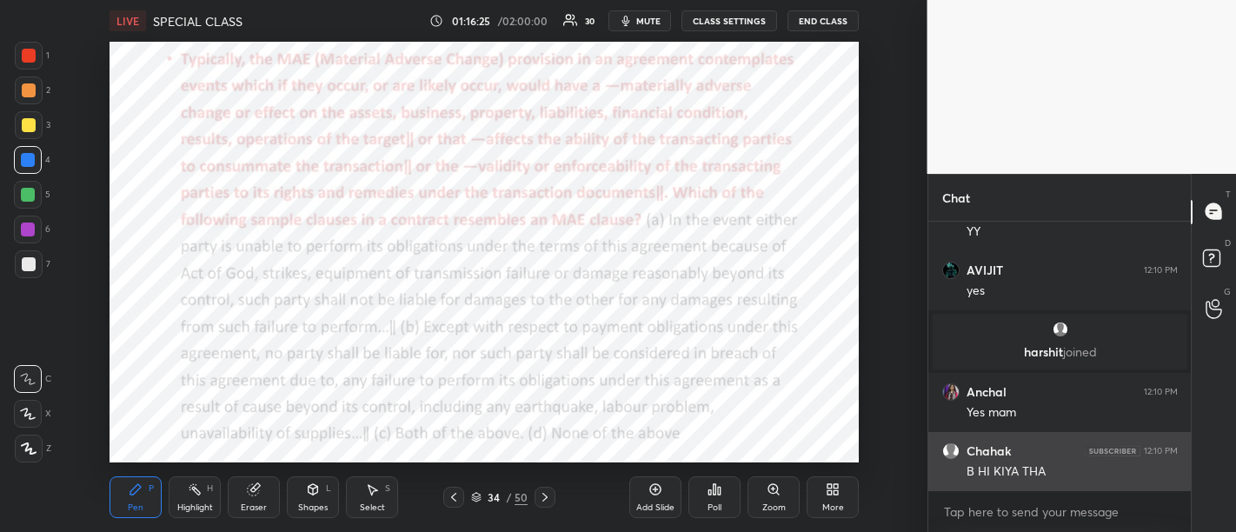
click at [1056, 473] on div "B HI KIYA THA" at bounding box center [1071, 471] width 211 height 17
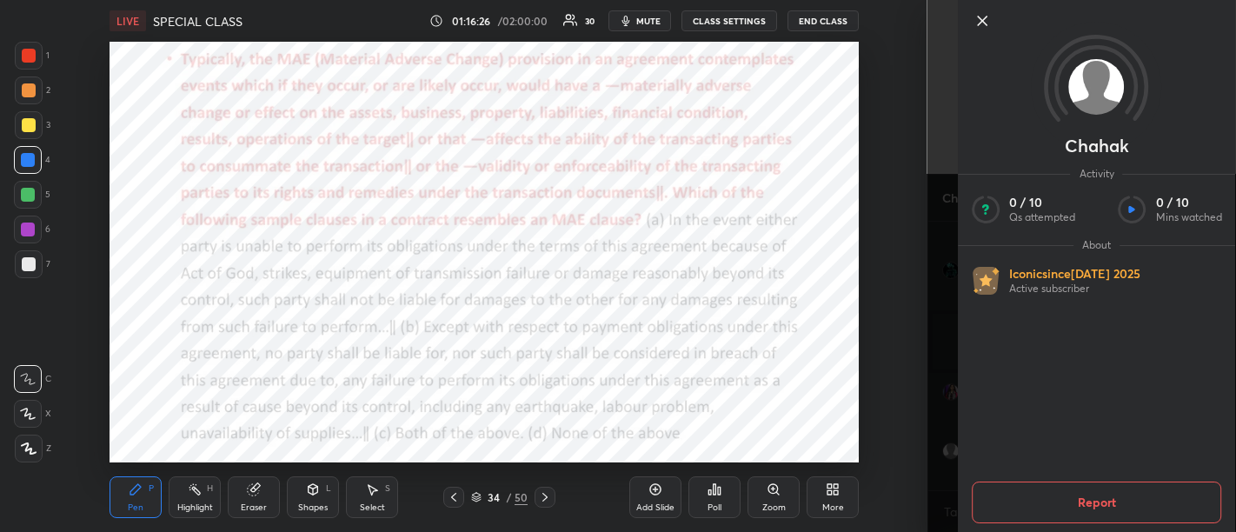
click at [983, 23] on icon at bounding box center [982, 21] width 9 height 9
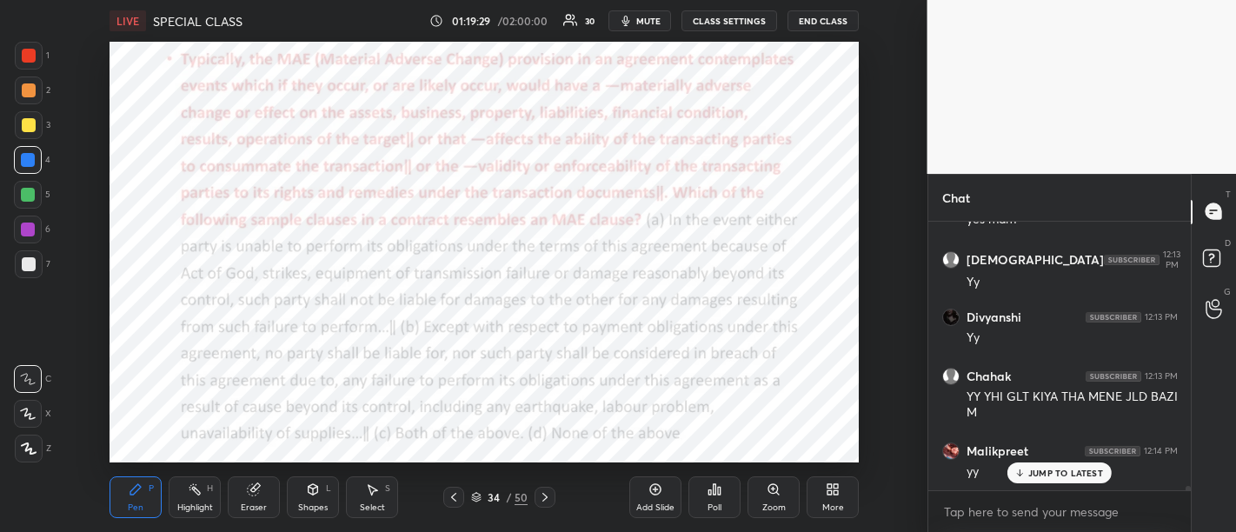
scroll to position [17920, 0]
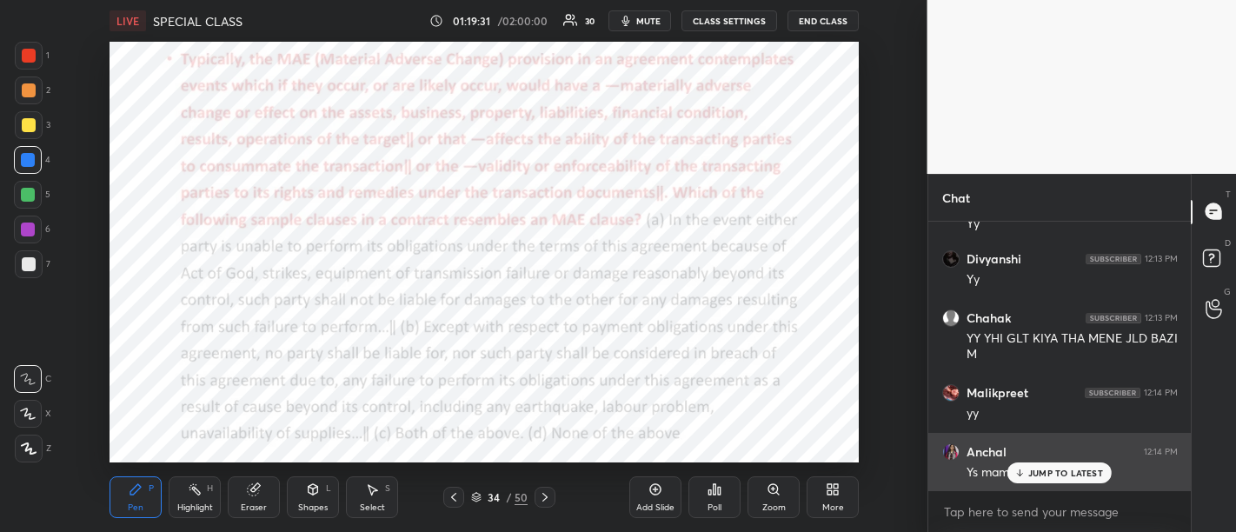
click at [1026, 474] on div "JUMP TO LATEST" at bounding box center [1059, 472] width 104 height 21
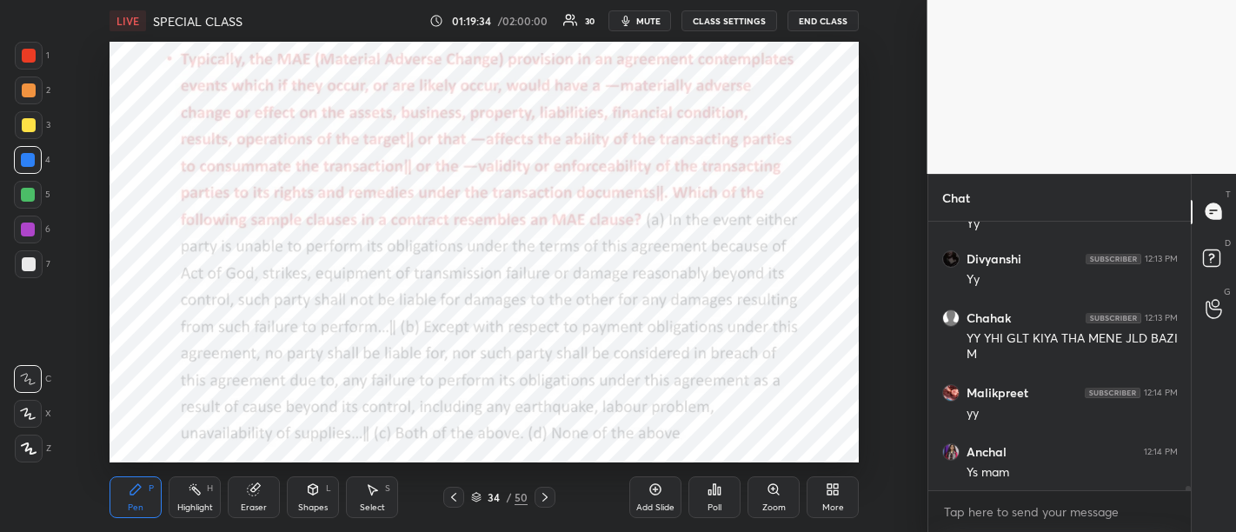
scroll to position [17979, 0]
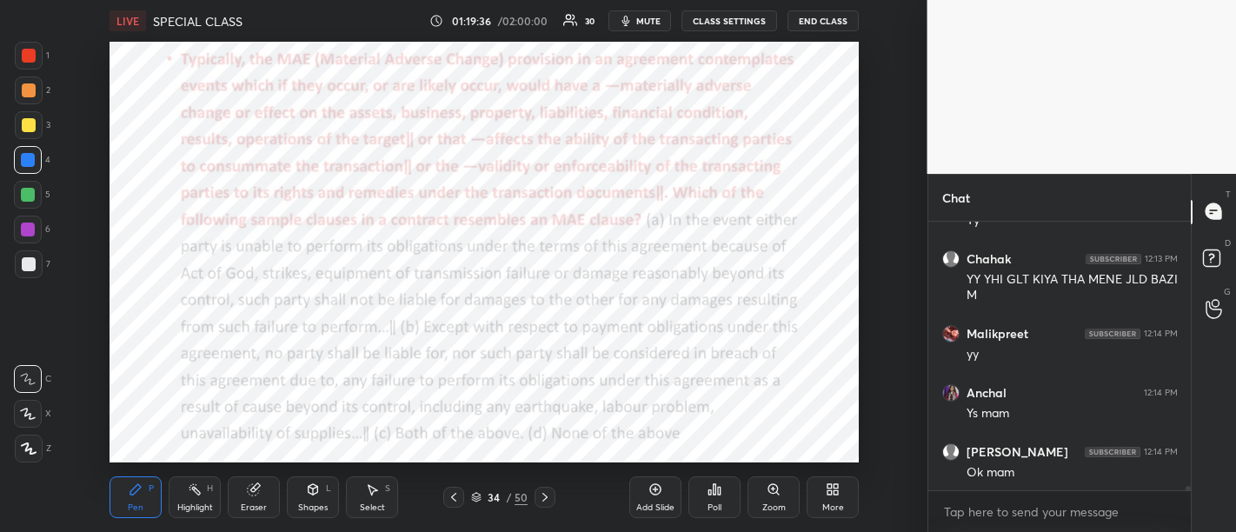
click at [828, 510] on div "More" at bounding box center [833, 507] width 22 height 9
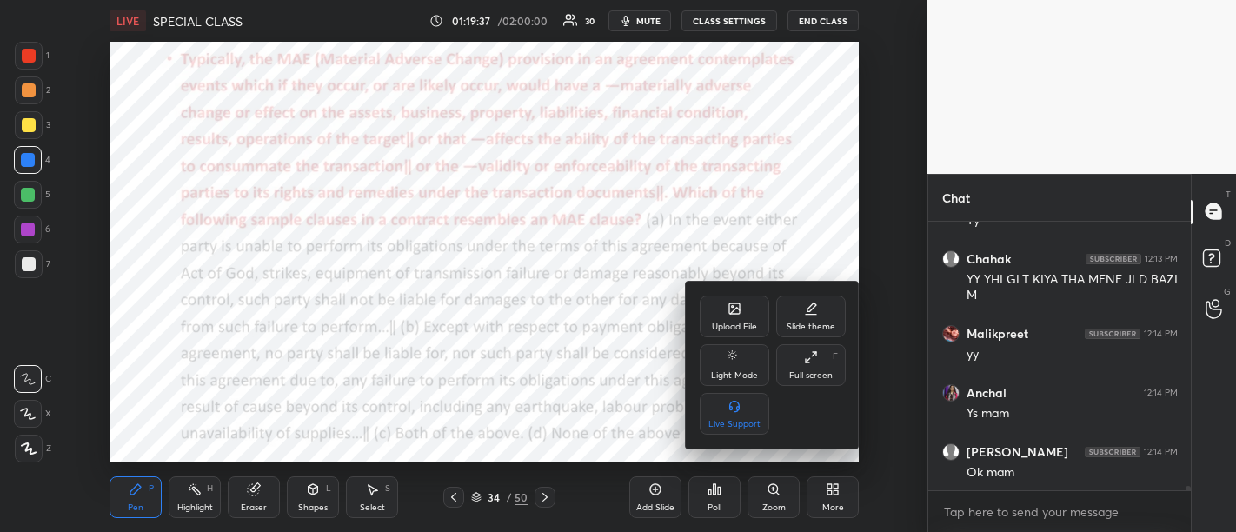
click at [647, 500] on div at bounding box center [618, 266] width 1236 height 532
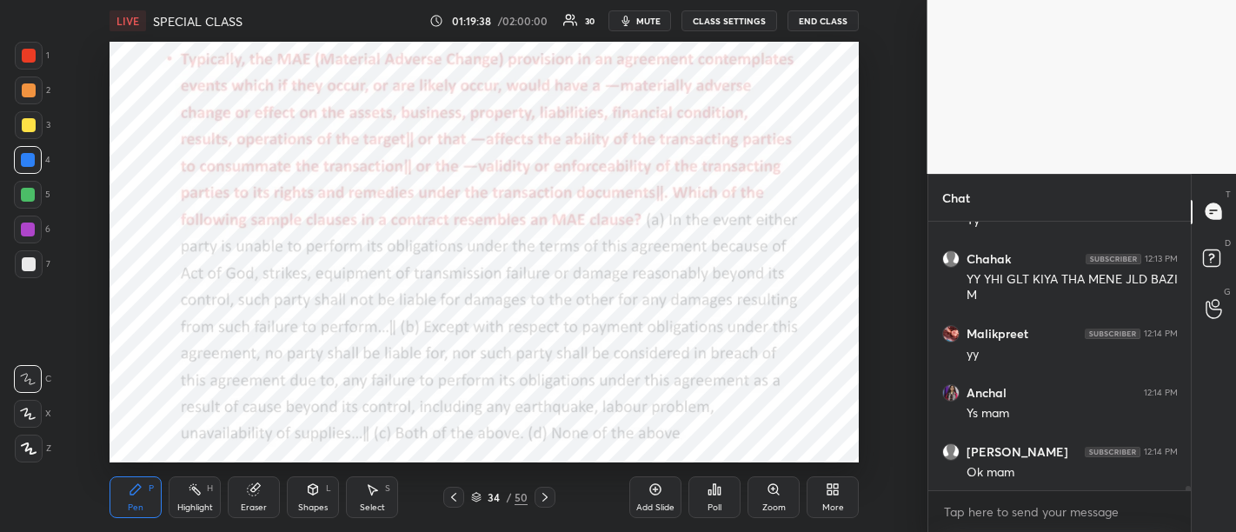
click at [654, 503] on div "Add Slide" at bounding box center [655, 507] width 38 height 9
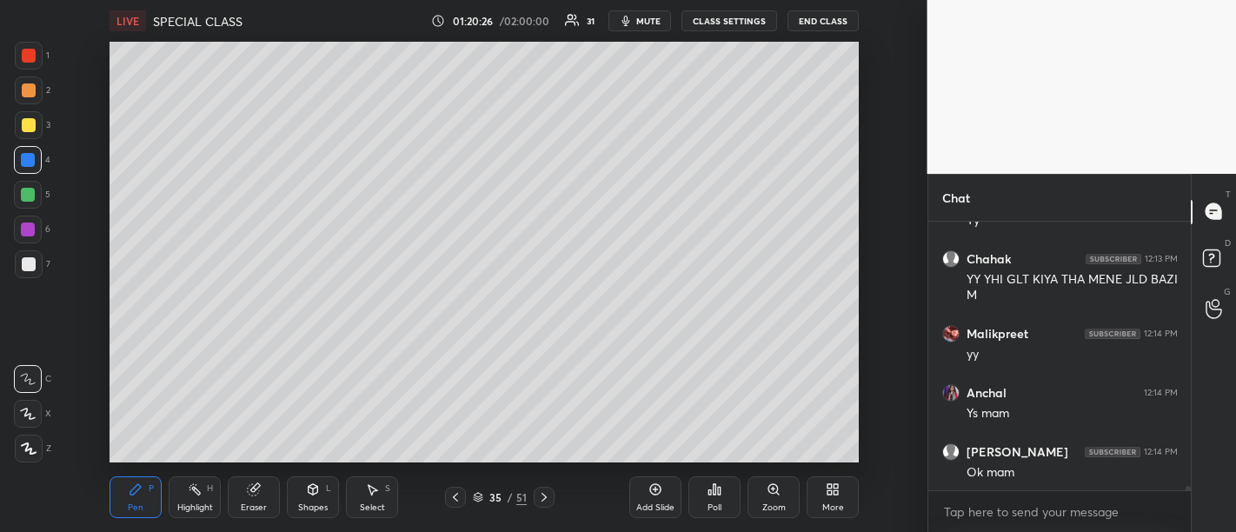
scroll to position [18039, 0]
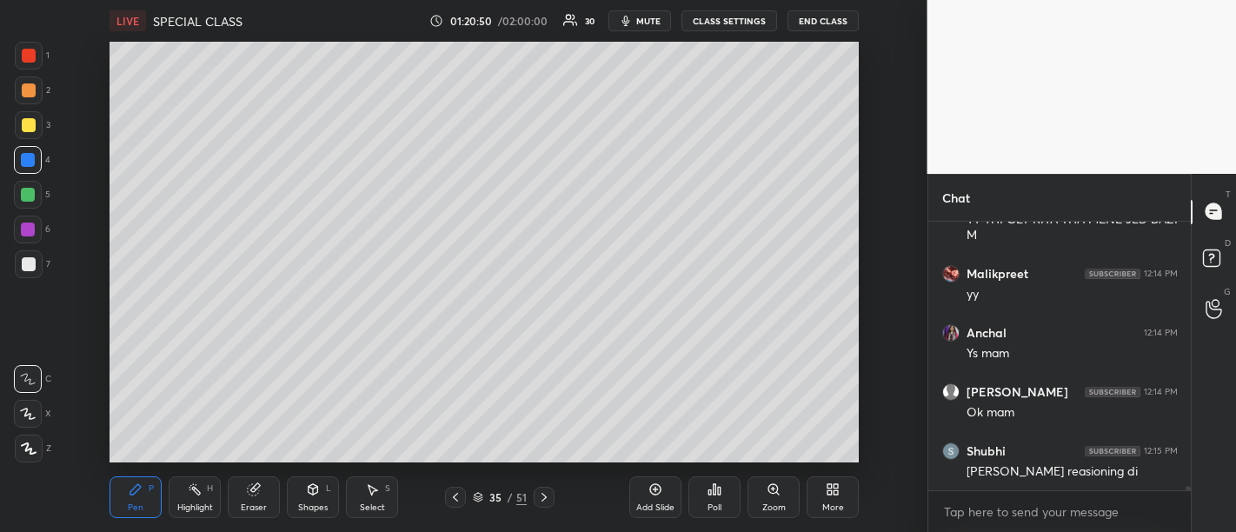
click at [642, 505] on div "Add Slide" at bounding box center [655, 507] width 38 height 9
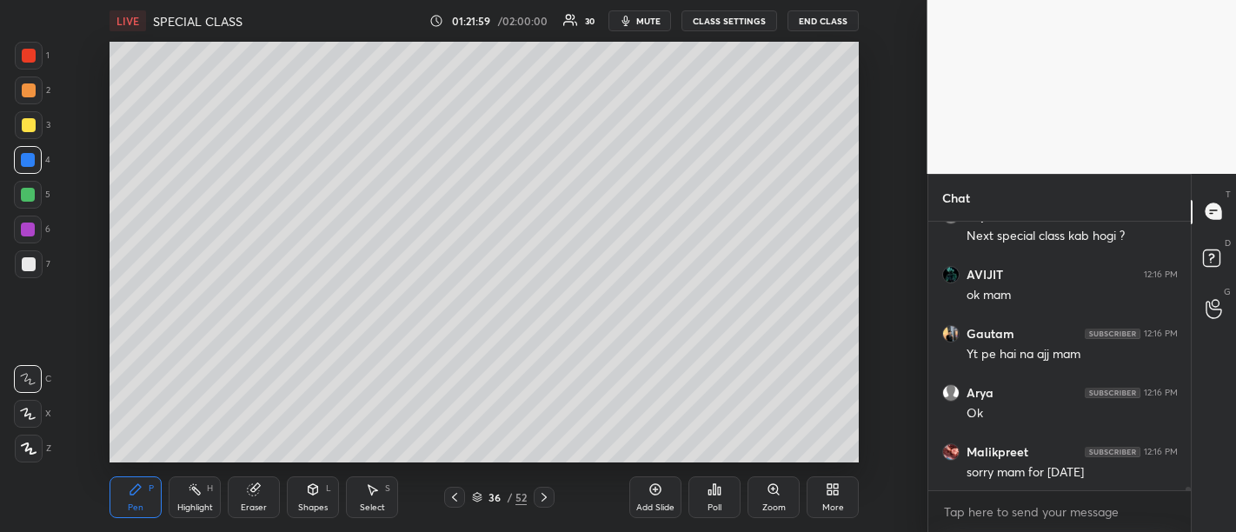
scroll to position [18558, 0]
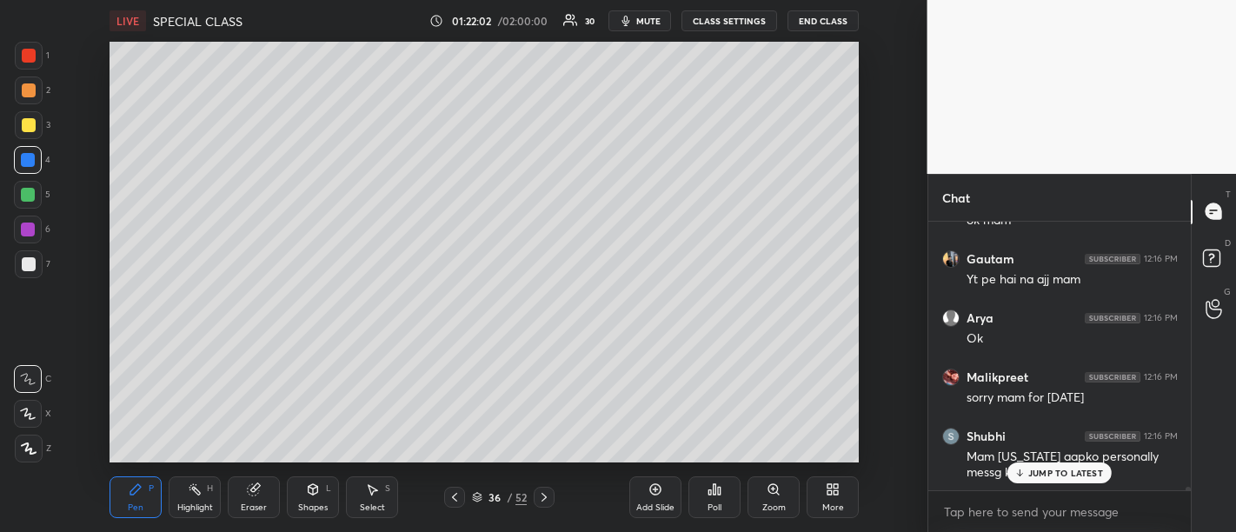
click at [1057, 479] on div "JUMP TO LATEST" at bounding box center [1059, 472] width 104 height 21
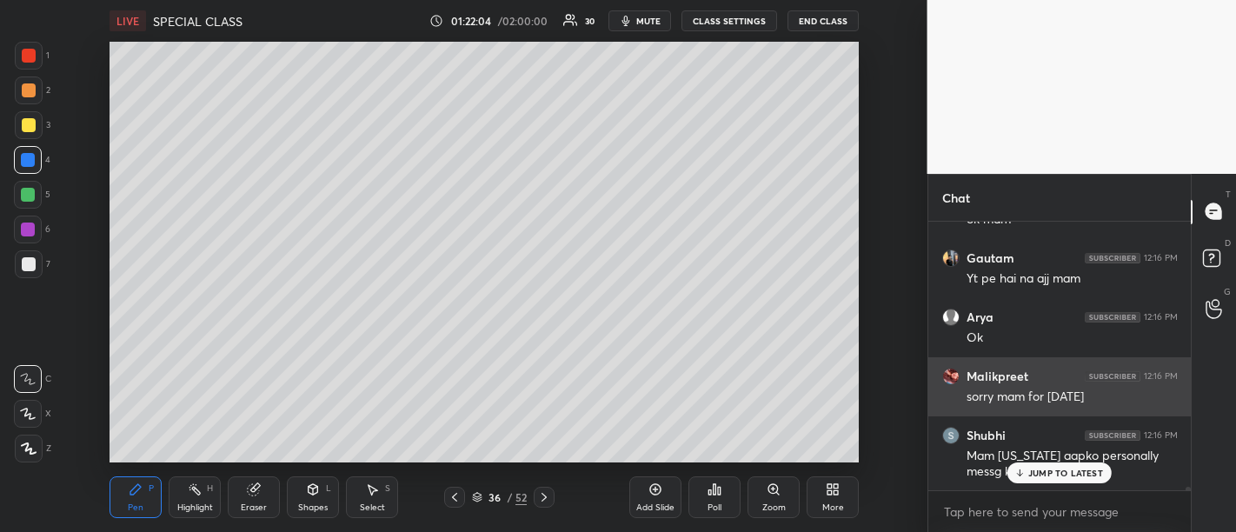
scroll to position [18620, 0]
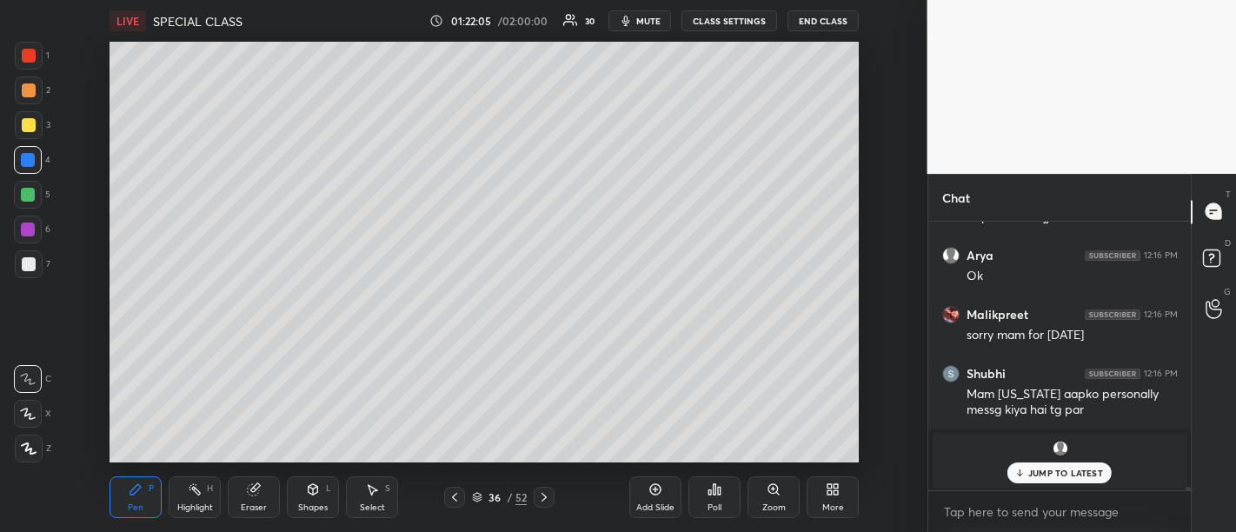
click at [1056, 475] on p "JUMP TO LATEST" at bounding box center [1065, 472] width 75 height 10
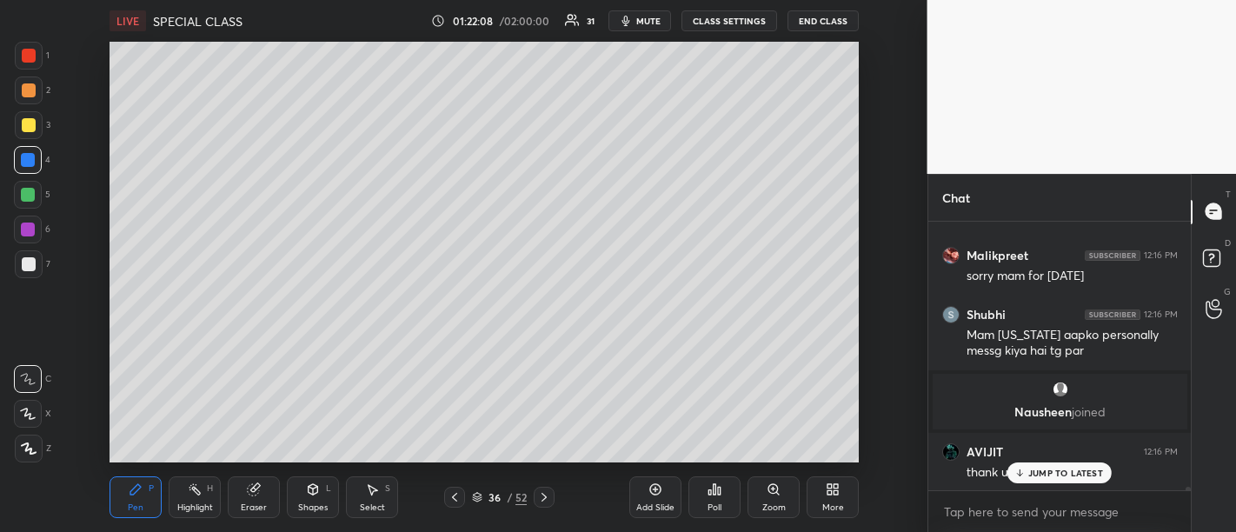
click at [1051, 472] on p "JUMP TO LATEST" at bounding box center [1065, 472] width 75 height 10
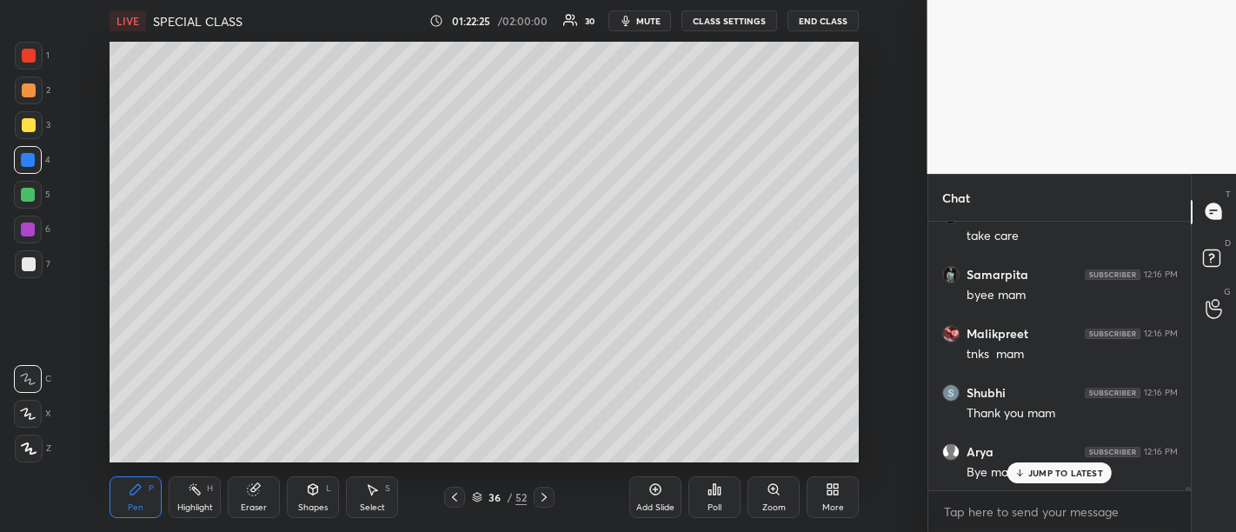
scroll to position [18900, 0]
click at [1057, 477] on p "JUMP TO LATEST" at bounding box center [1065, 472] width 75 height 10
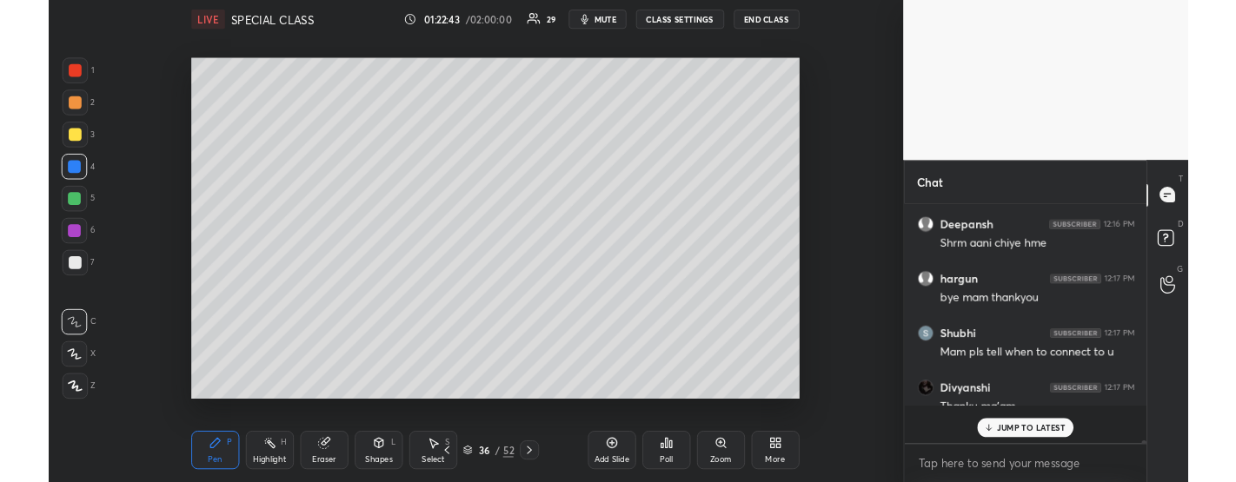
scroll to position [86521, 86035]
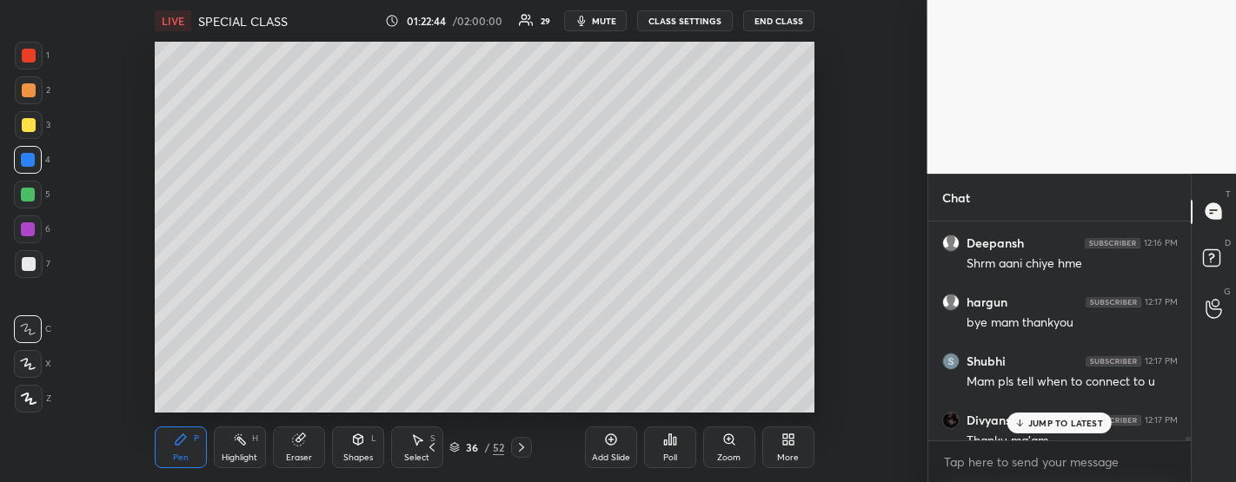
click at [1062, 421] on p "JUMP TO LATEST" at bounding box center [1065, 423] width 75 height 10
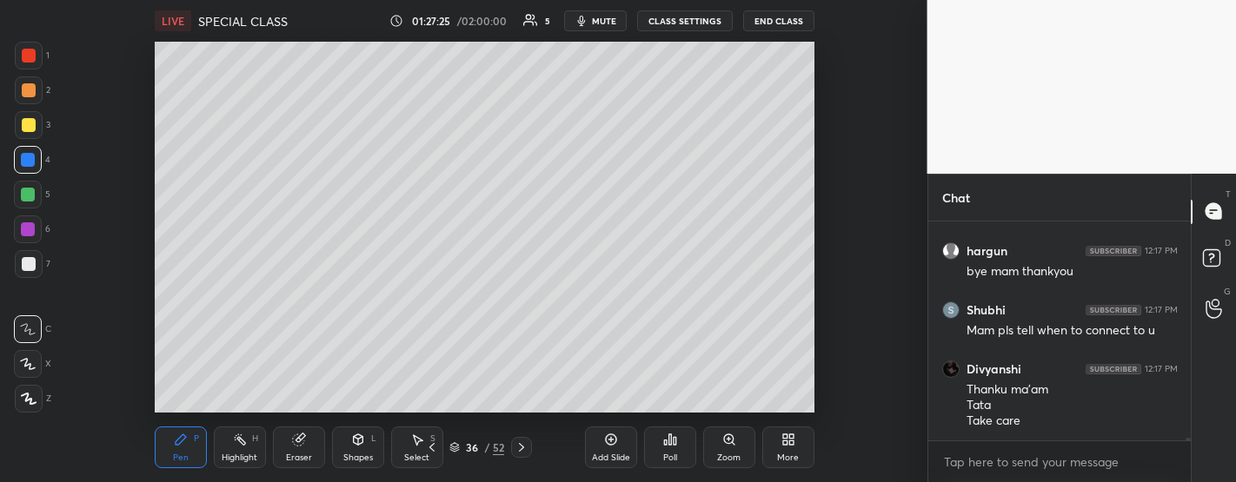
scroll to position [19222, 0]
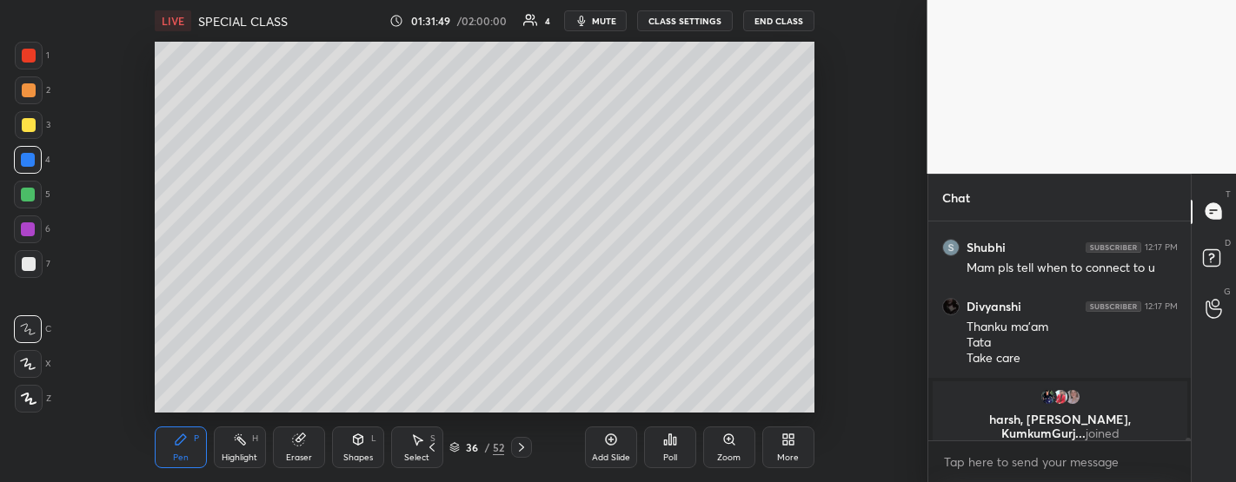
click at [770, 13] on button "End Class" at bounding box center [778, 20] width 71 height 21
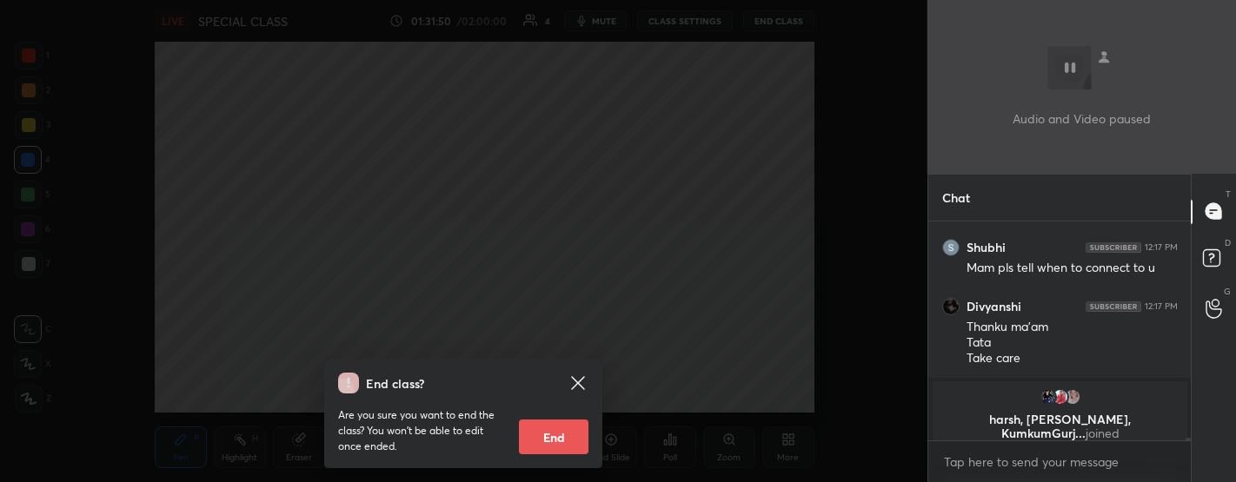
click at [548, 435] on button "End" at bounding box center [554, 437] width 70 height 35
type textarea "x"
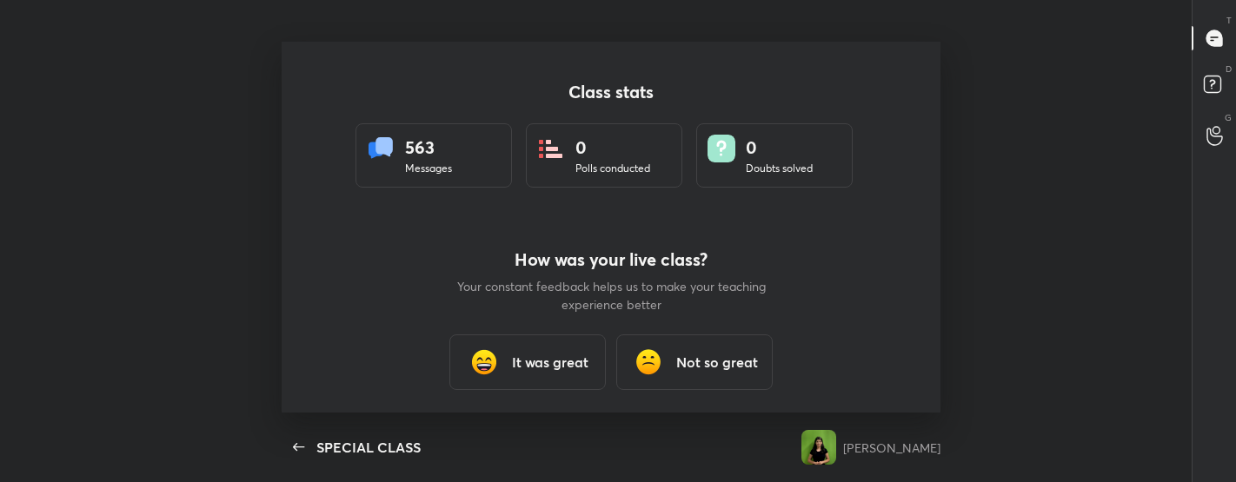
scroll to position [0, 0]
